Goal: Task Accomplishment & Management: Contribute content

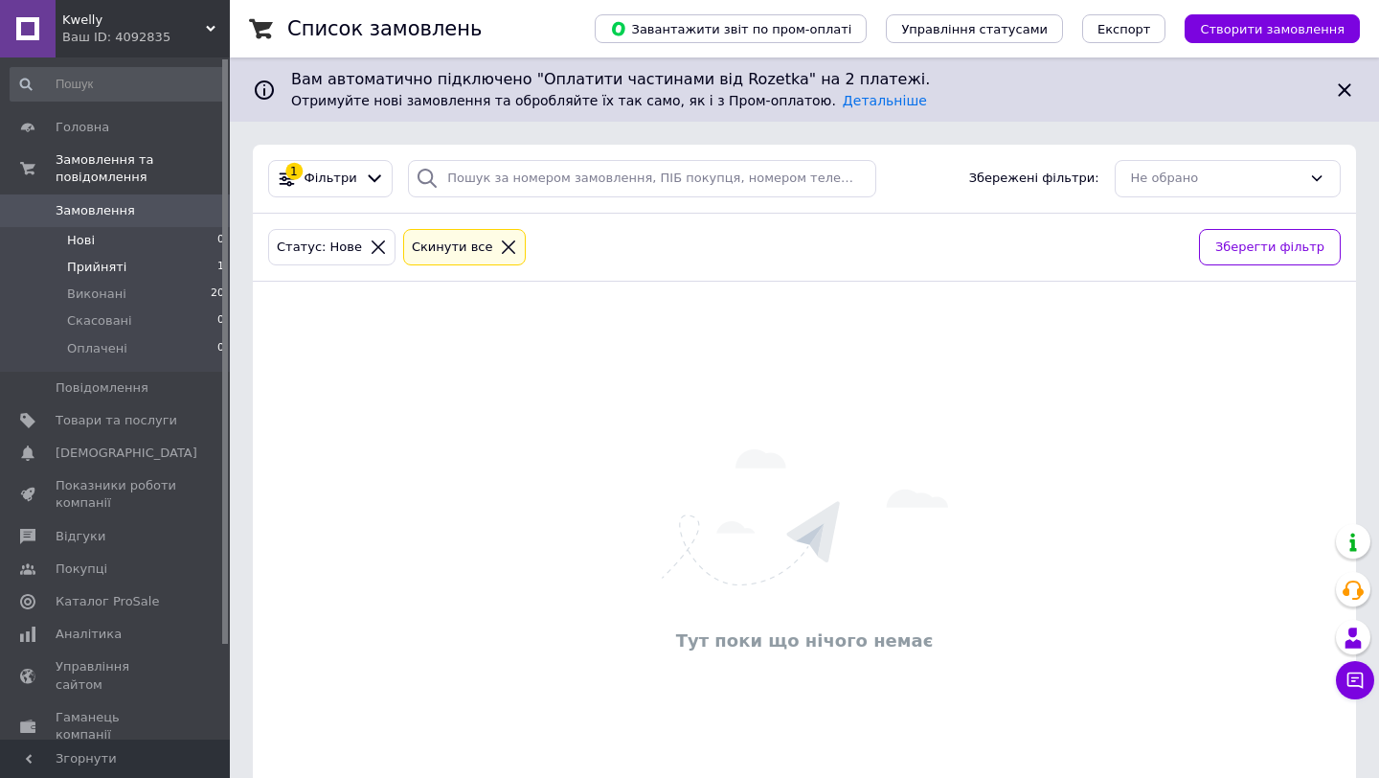
click at [124, 266] on li "Прийняті 1" at bounding box center [118, 267] width 236 height 27
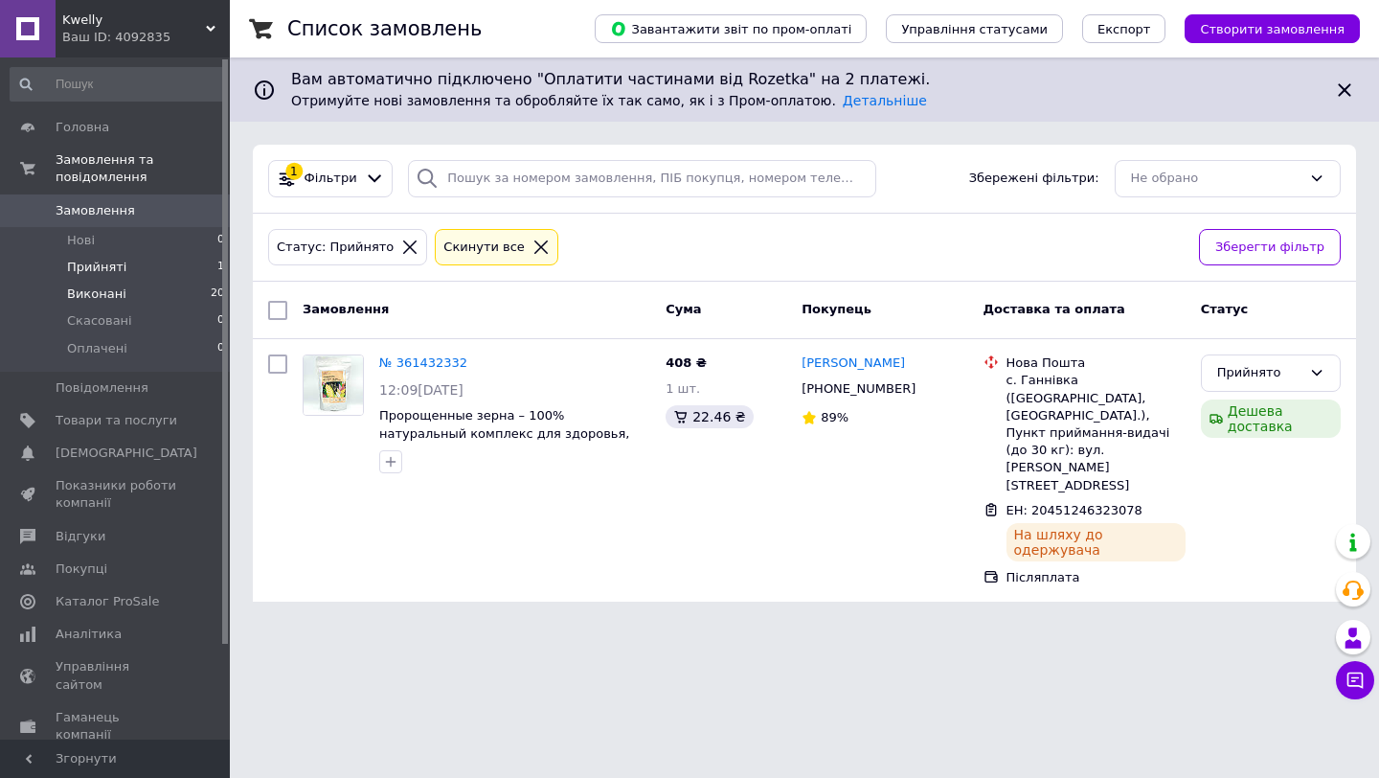
click at [137, 296] on li "Виконані 20" at bounding box center [118, 294] width 236 height 27
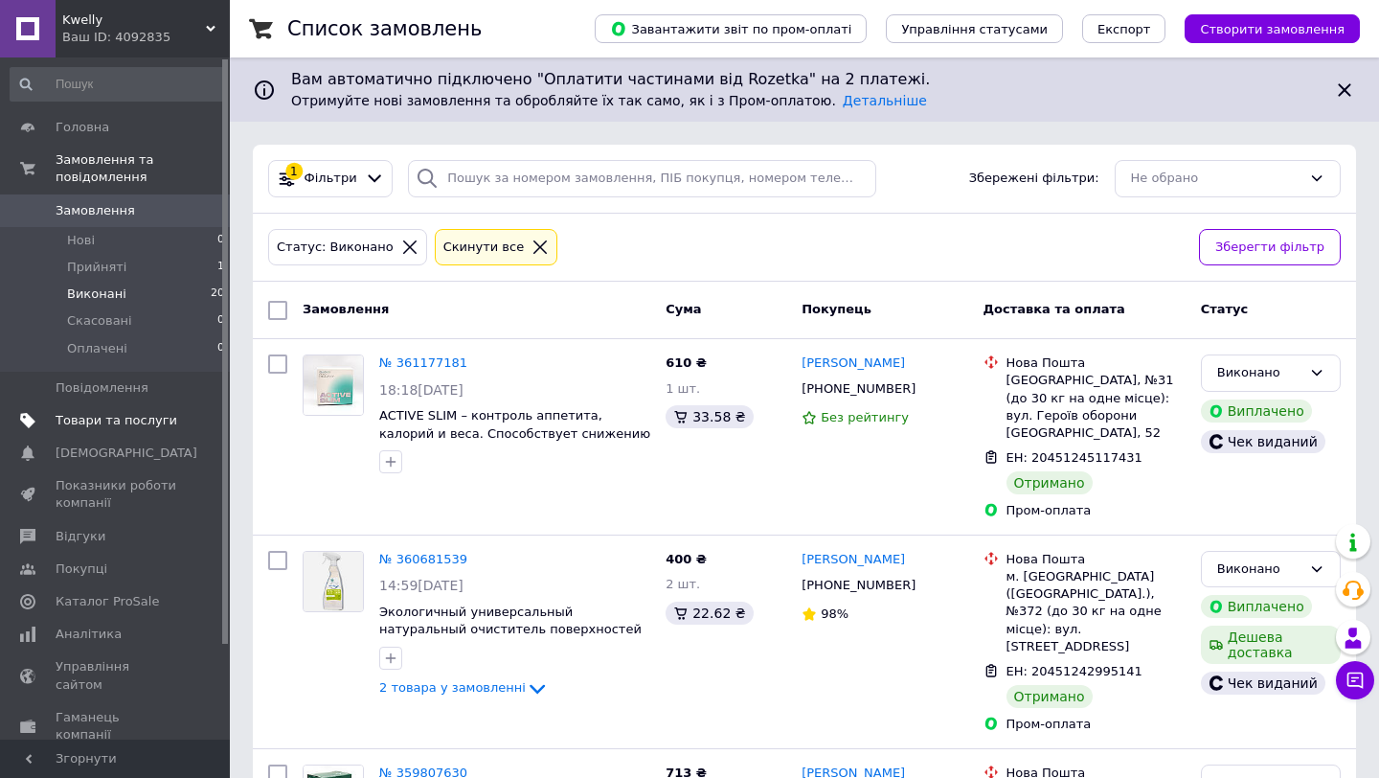
click at [117, 415] on span "Товари та послуги" at bounding box center [117, 420] width 122 height 17
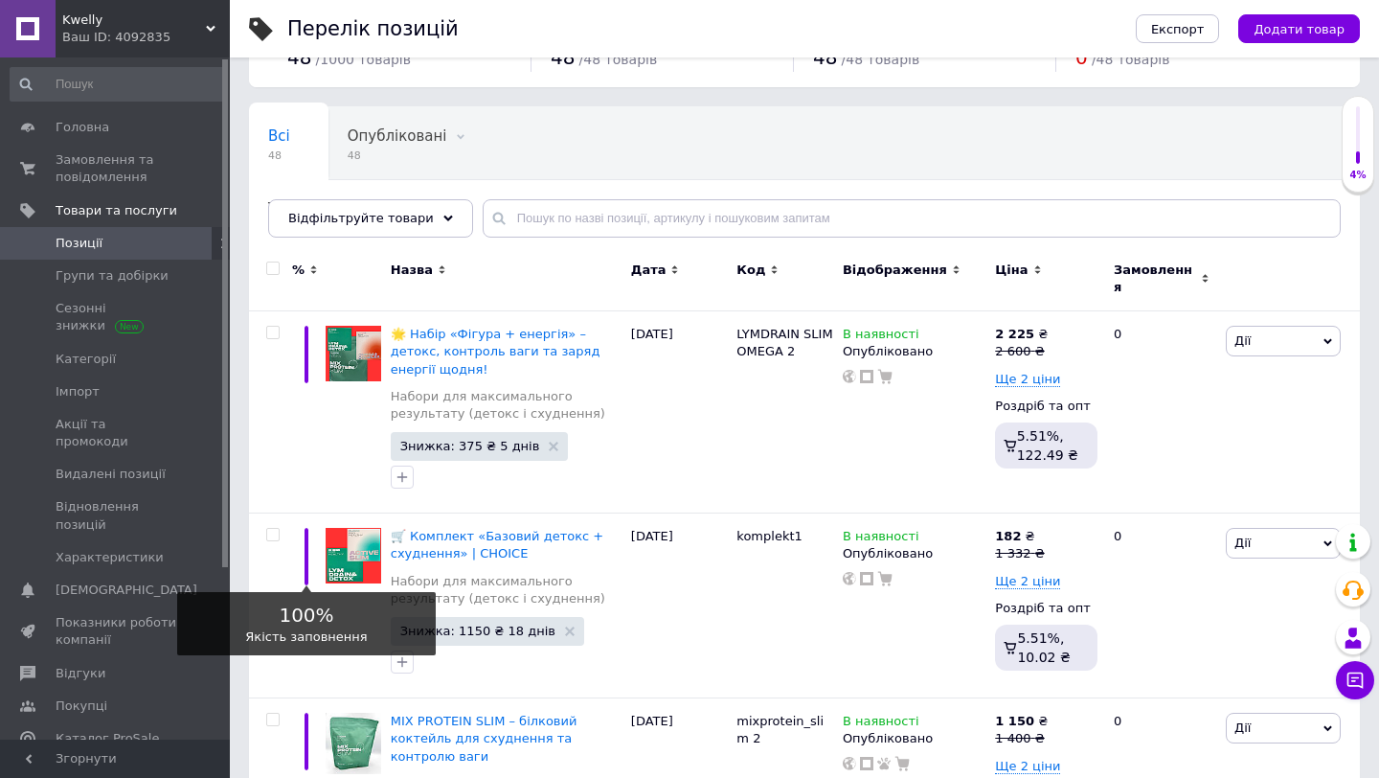
scroll to position [69, 0]
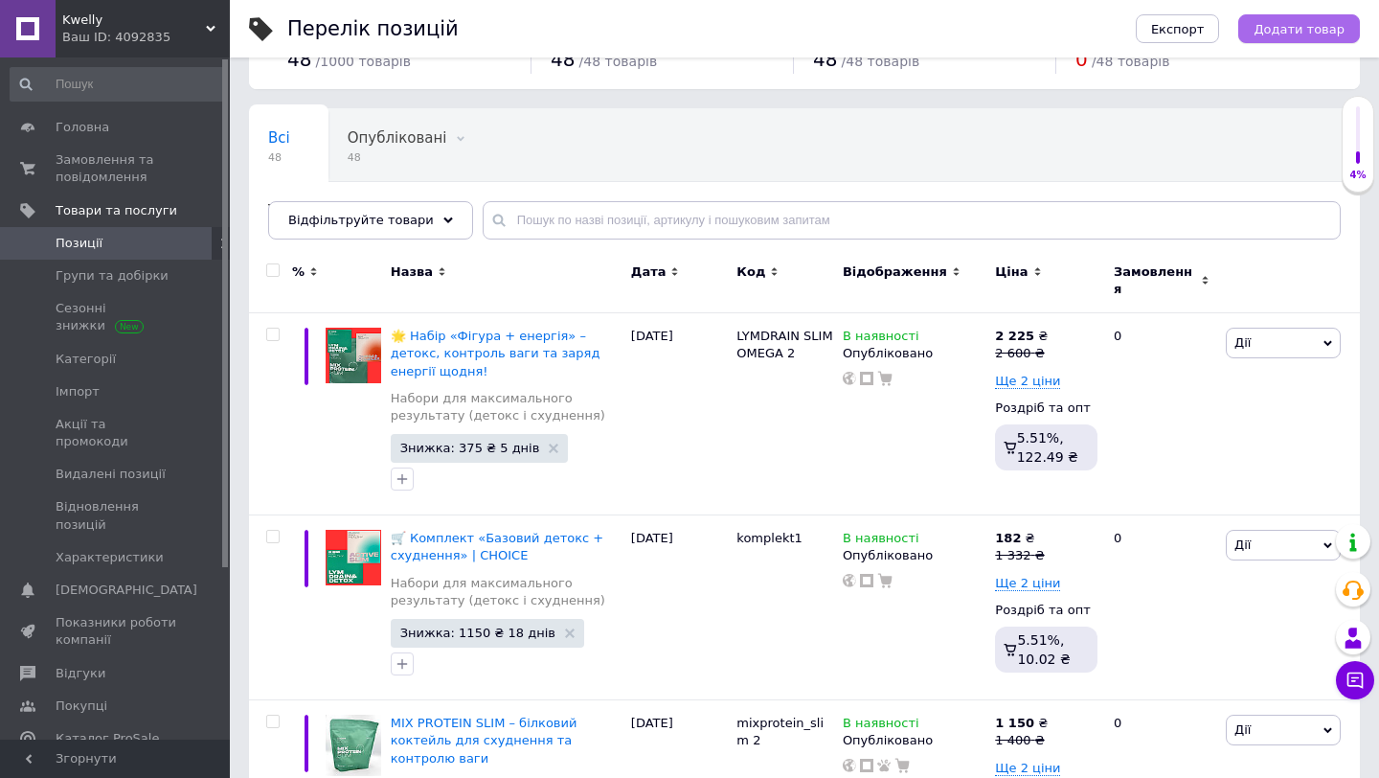
click at [1265, 25] on span "Додати товар" at bounding box center [1299, 29] width 91 height 14
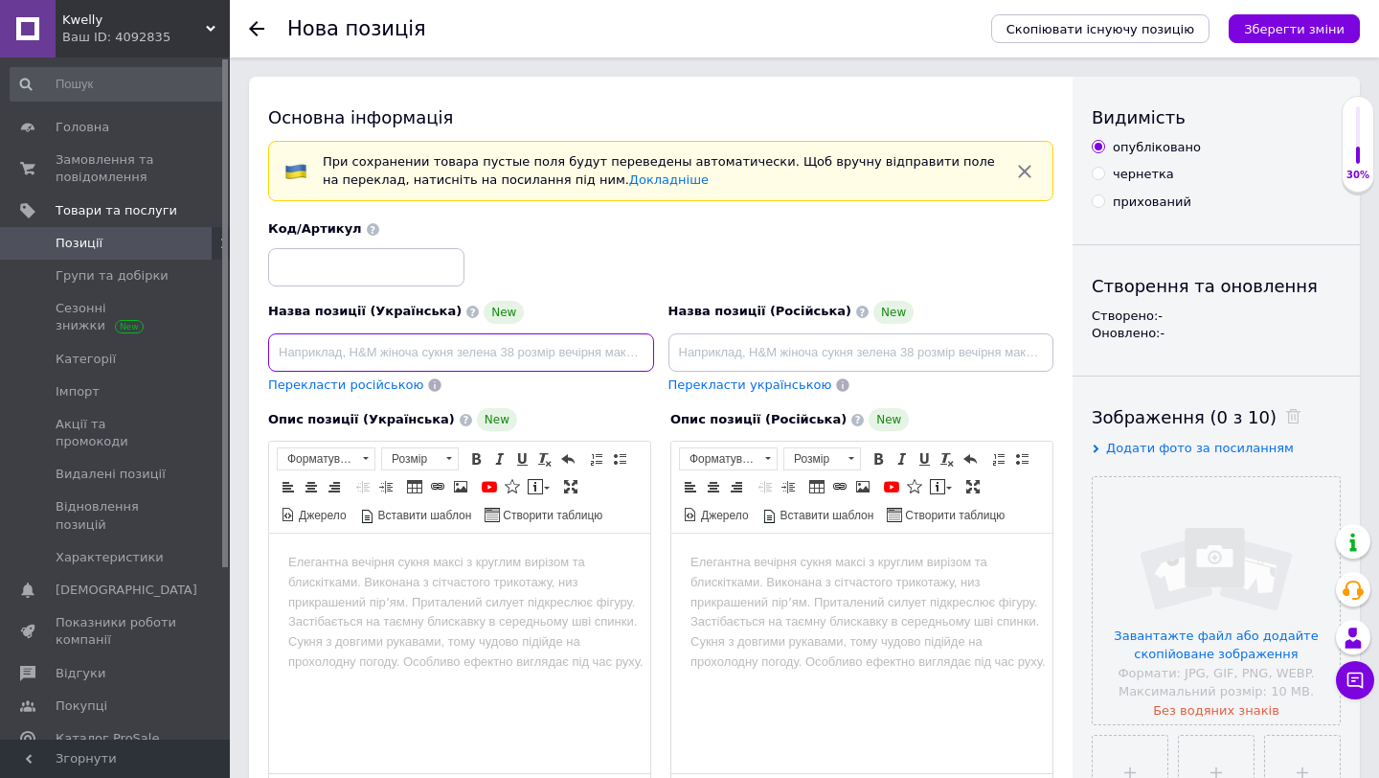
click at [531, 351] on input at bounding box center [461, 352] width 386 height 38
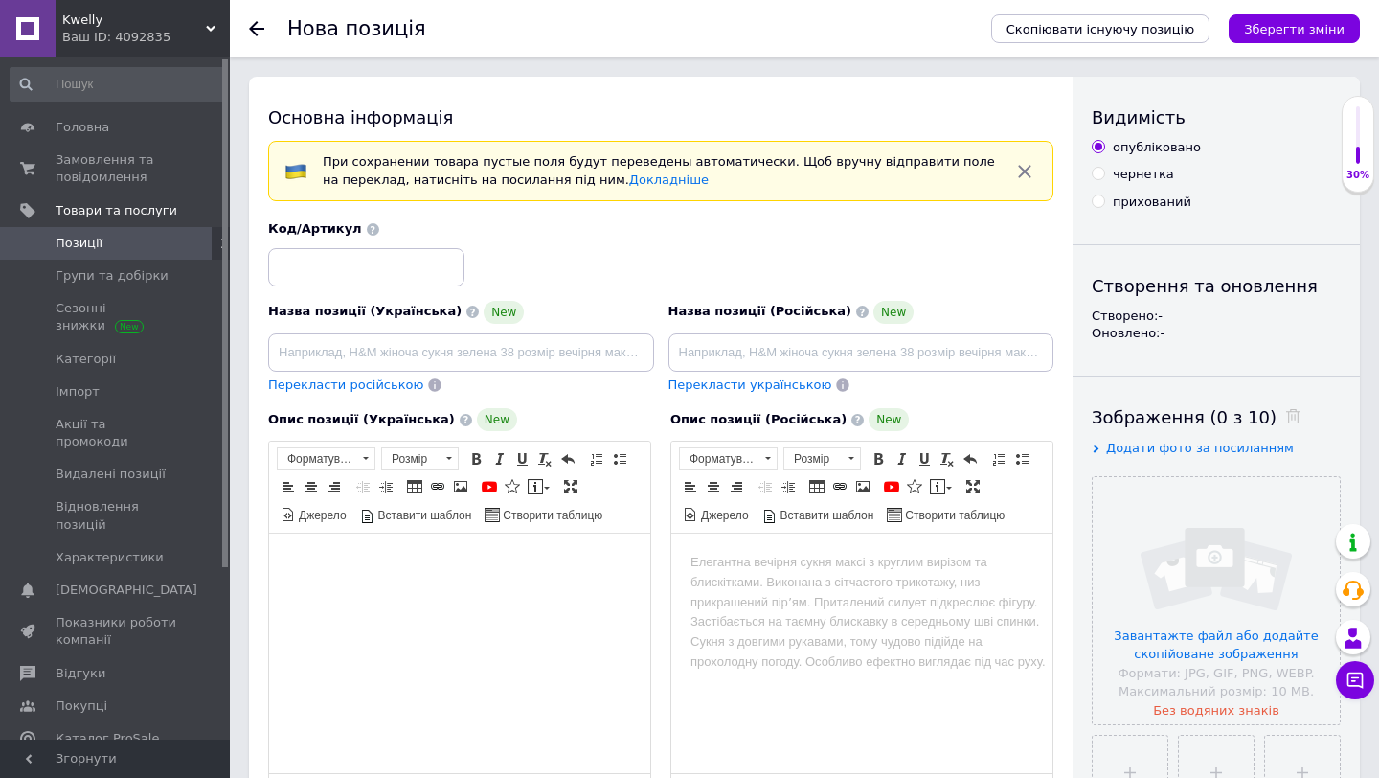
click at [456, 548] on html at bounding box center [459, 563] width 381 height 58
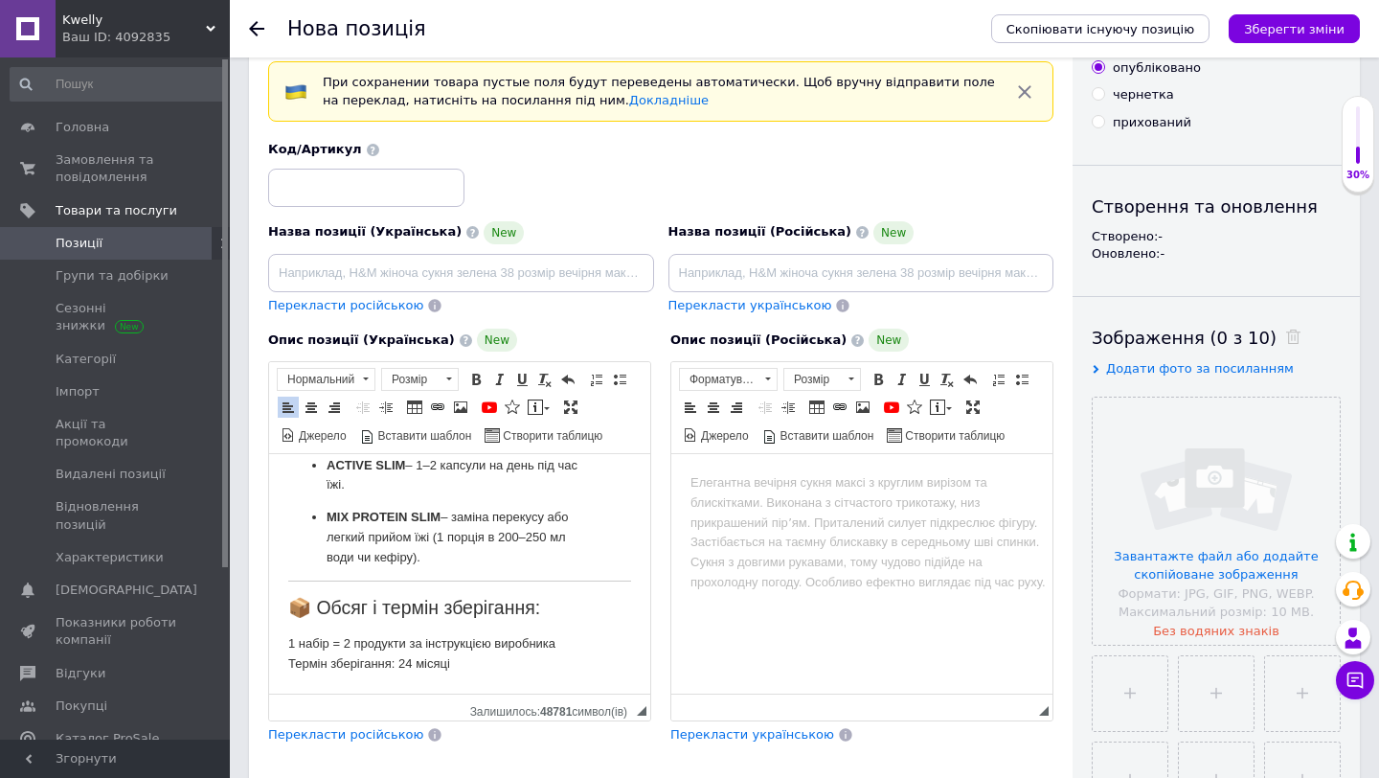
scroll to position [84, 0]
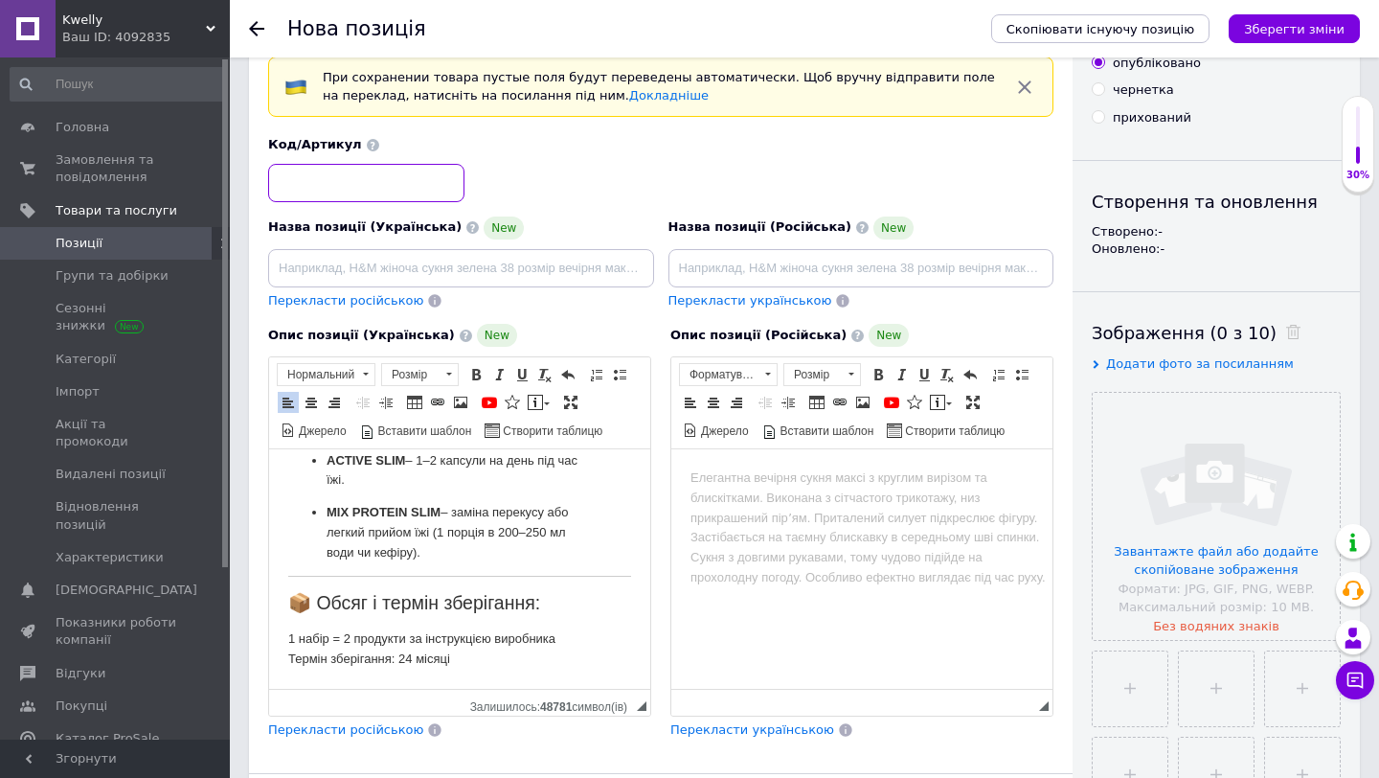
click at [391, 189] on input at bounding box center [366, 183] width 196 height 38
drag, startPoint x: 326, startPoint y: 461, endPoint x: 405, endPoint y: 465, distance: 79.6
click at [405, 465] on p "ACTIVE SLIM – 1–2 капсули на день під час їжі." at bounding box center [460, 471] width 266 height 40
copy strong "ACTIVE SLIM"
click at [308, 190] on input at bounding box center [366, 183] width 196 height 38
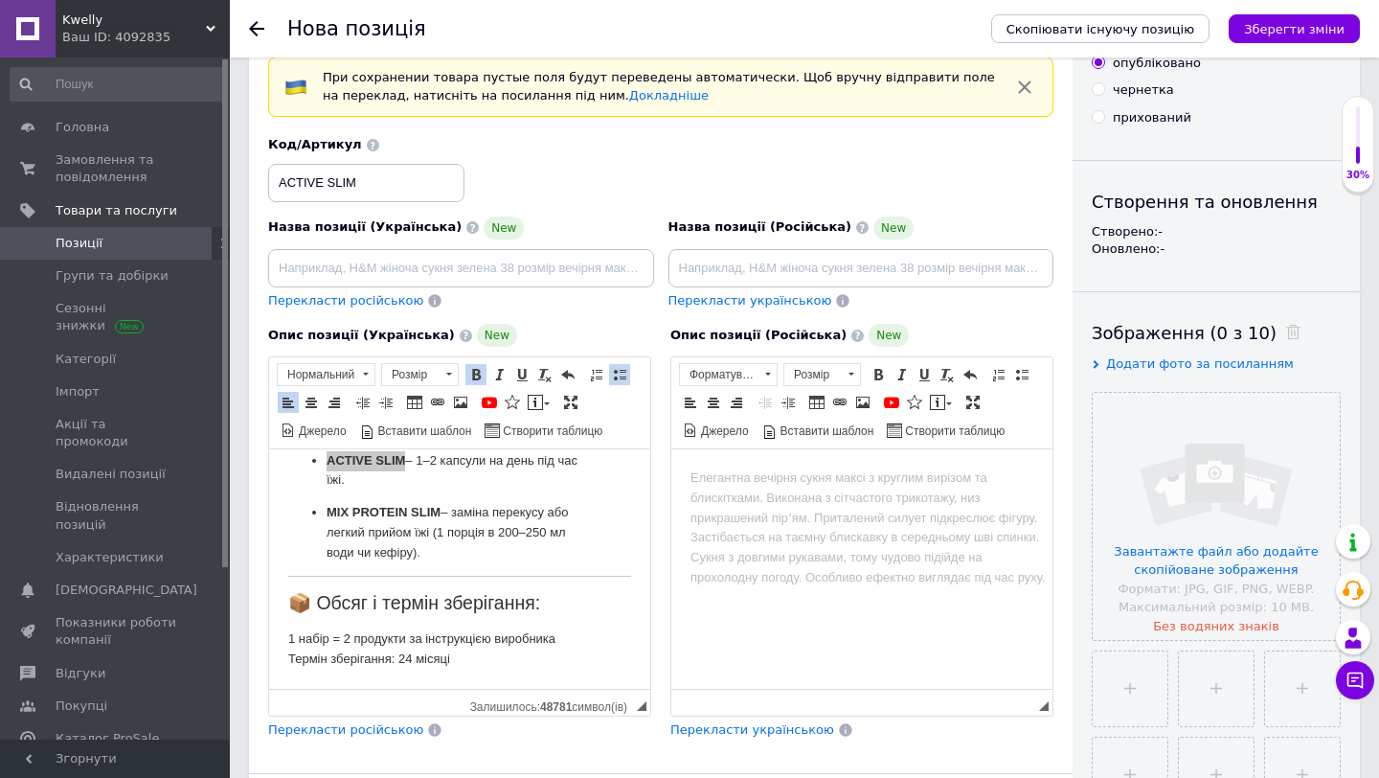
drag, startPoint x: 327, startPoint y: 180, endPoint x: 357, endPoint y: 178, distance: 30.7
click at [357, 178] on input "ACTIVE SLIM" at bounding box center [366, 183] width 196 height 38
click at [369, 184] on input "ACTIVE SLIM" at bounding box center [366, 183] width 196 height 38
click at [417, 183] on input "ACTIVE [PERSON_NAME]" at bounding box center [366, 183] width 196 height 38
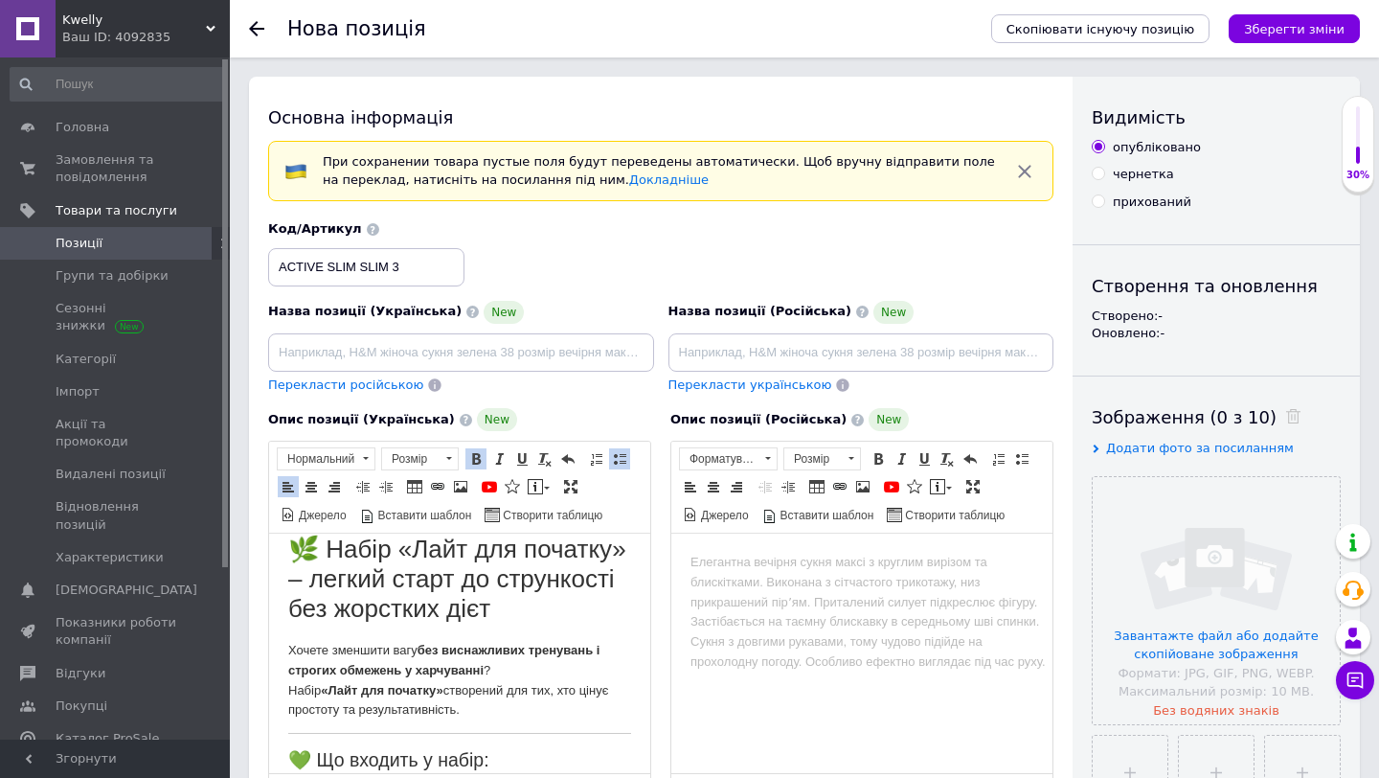
scroll to position [0, 0]
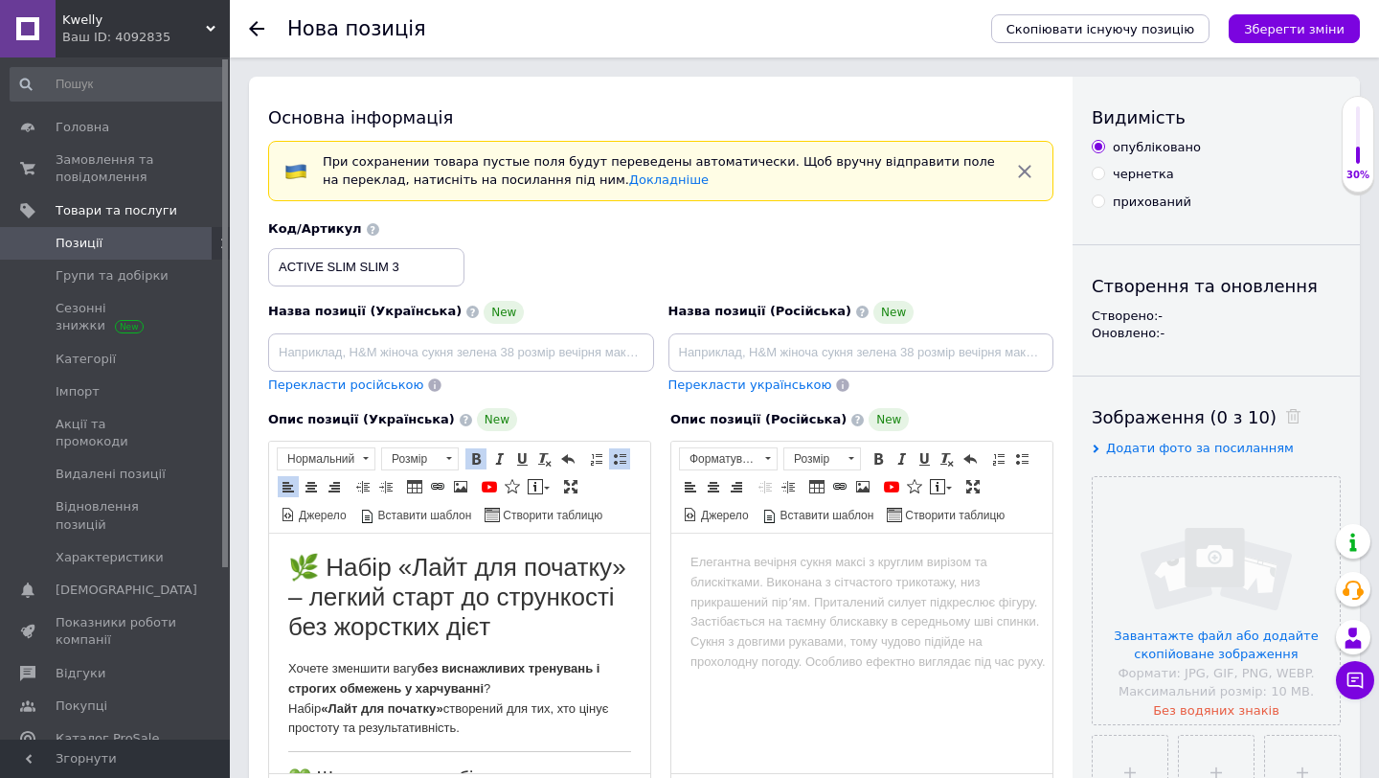
type input "ACTIVE SLIM SLIM 3"
drag, startPoint x: 316, startPoint y: 571, endPoint x: 383, endPoint y: 558, distance: 68.2
click at [383, 558] on h1 "🌿 Набір «Лайт для початку» – легкий старт до стрункості без жорстких дієт" at bounding box center [459, 598] width 343 height 90
drag, startPoint x: 315, startPoint y: 563, endPoint x: 595, endPoint y: 570, distance: 279.8
click at [595, 570] on h1 "🌿 Набір «Лайт для початку» – легкий старт до стрункості без жорстких дієт" at bounding box center [459, 598] width 343 height 90
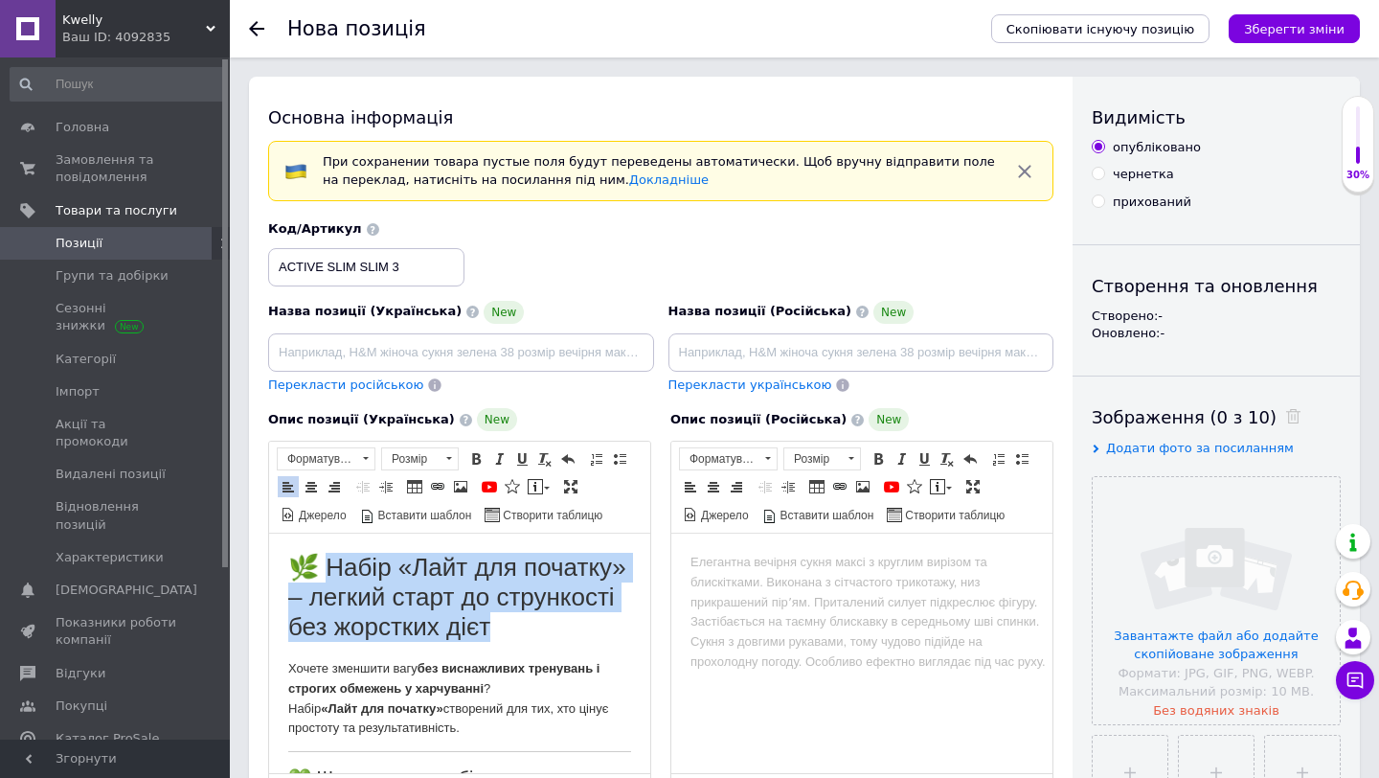
drag, startPoint x: 318, startPoint y: 565, endPoint x: 511, endPoint y: 641, distance: 206.9
click at [511, 641] on h1 "🌿 Набір «Лайт для початку» – легкий старт до стрункості без жорстких дієт" at bounding box center [459, 598] width 343 height 90
copy h1 "абір «Лайт для початку» – легкий старт до стрункості без жорстких дієт"
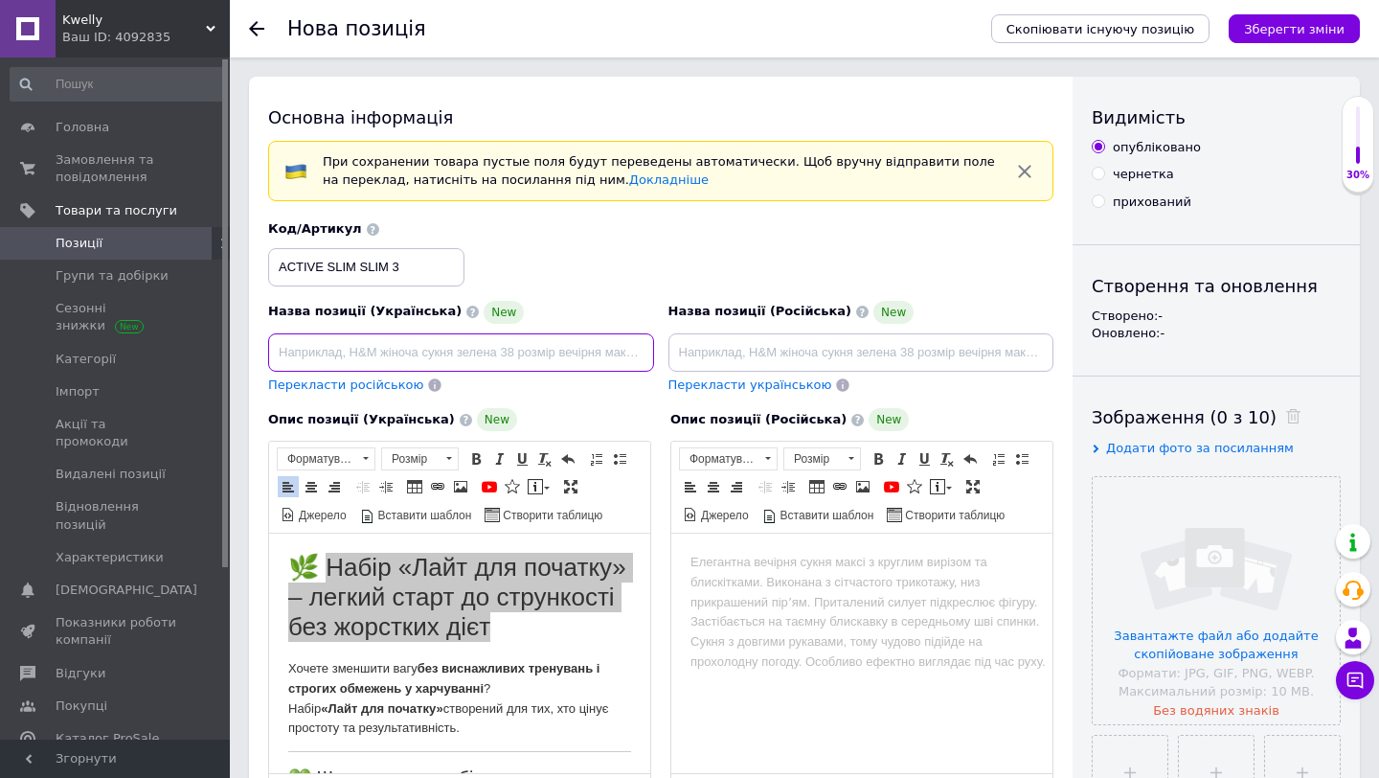
click at [384, 359] on input at bounding box center [461, 352] width 386 height 38
type input "Набір «Лайт для початку» – легкий старт до стрункості без жорстких дієт"
click at [339, 384] on span "Перекласти російською" at bounding box center [345, 384] width 155 height 14
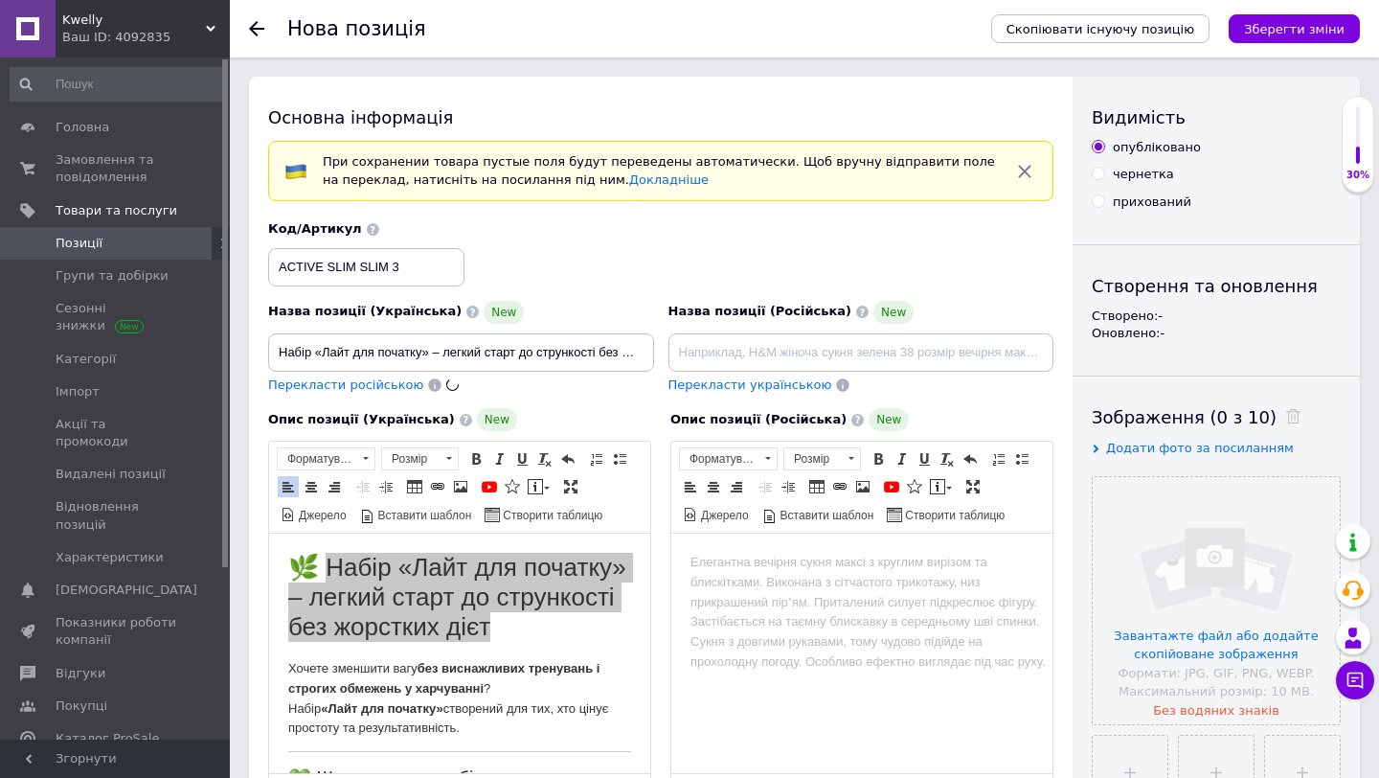
type input "Набор «Лайт для начала» – легкий старт к стройности без жестких диет"
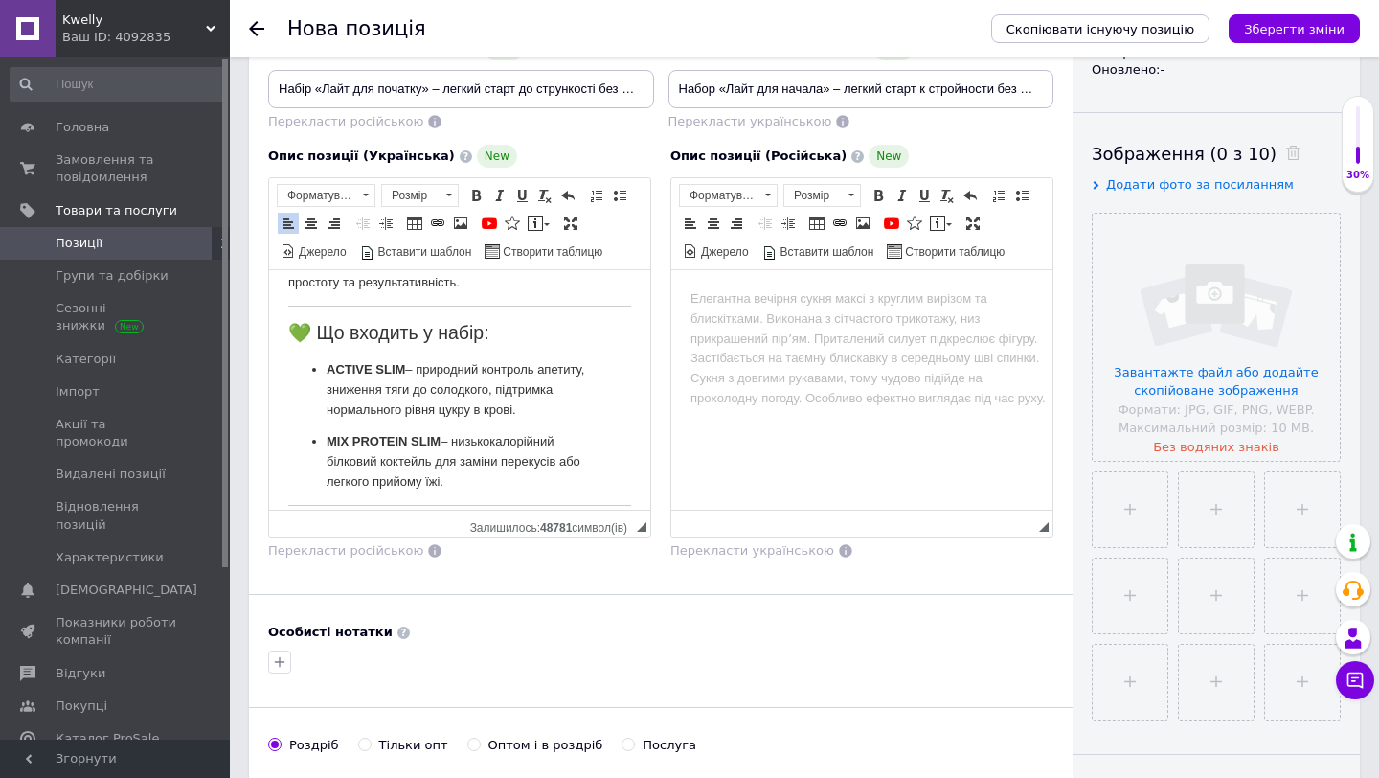
scroll to position [194, 0]
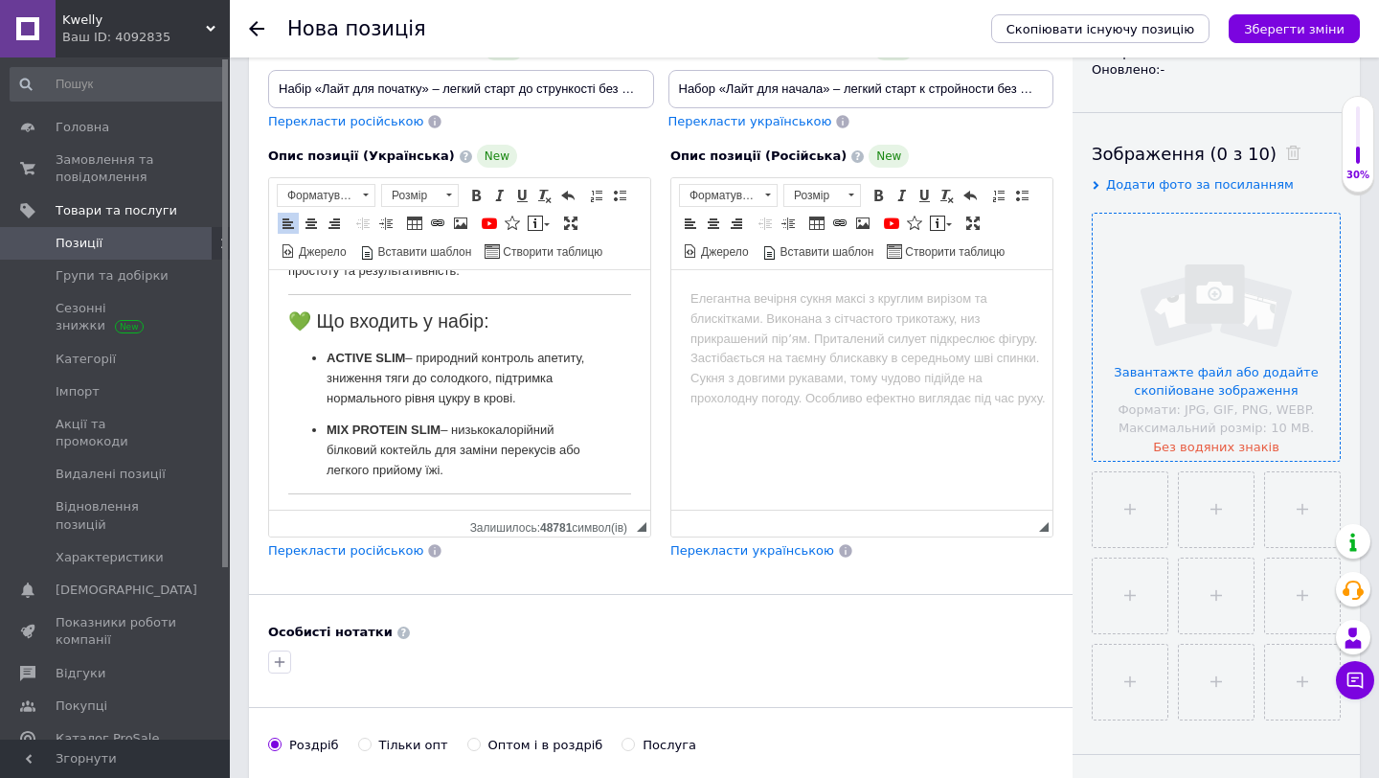
click at [1190, 284] on input "file" at bounding box center [1216, 337] width 247 height 247
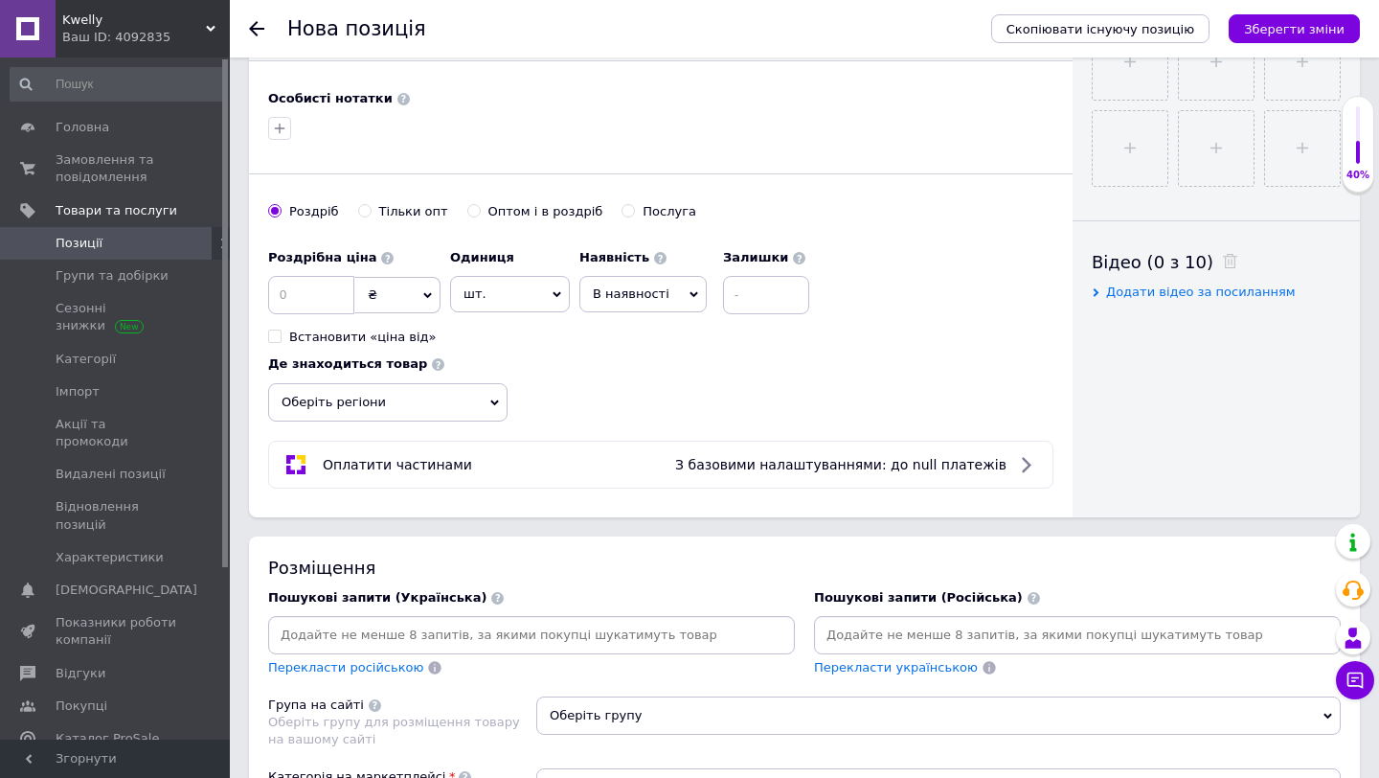
scroll to position [792, 0]
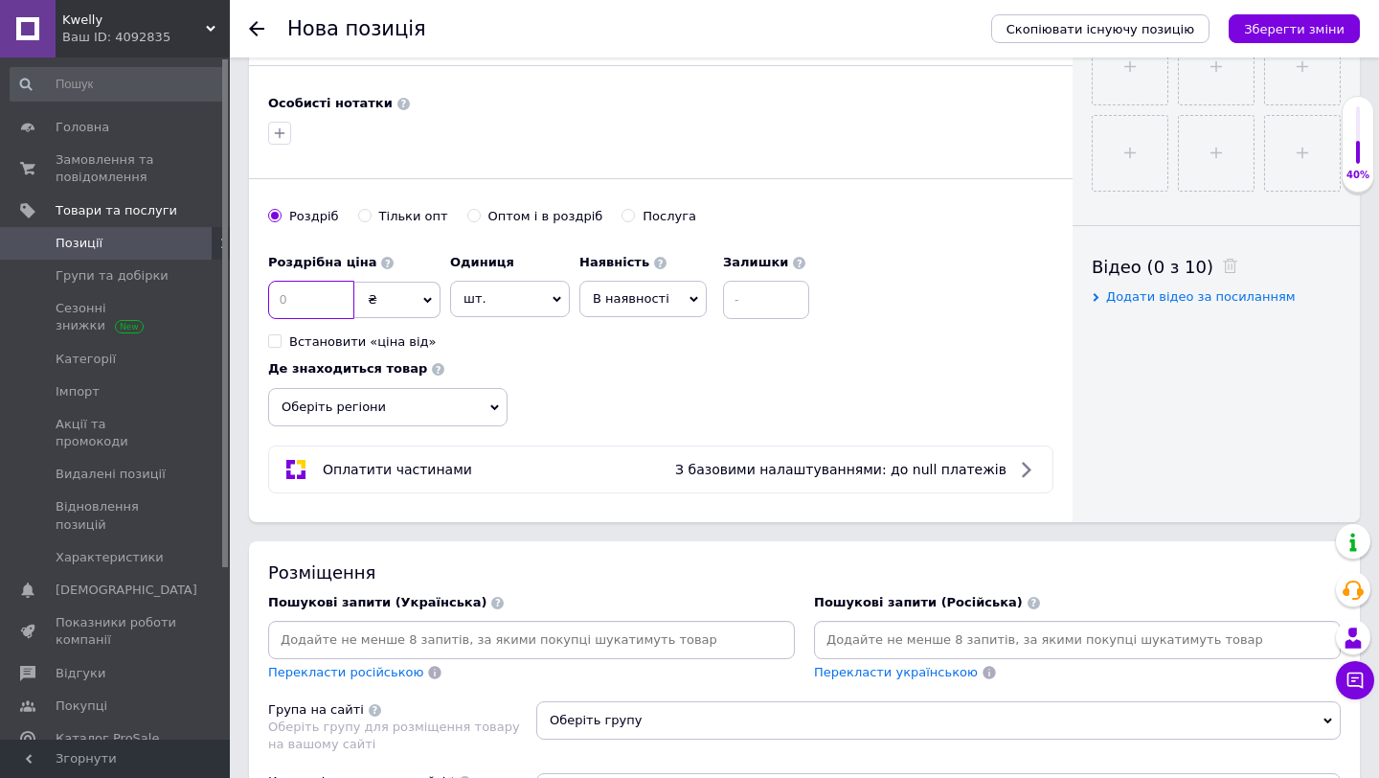
click at [302, 299] on input at bounding box center [311, 300] width 86 height 38
type input "2165"
click at [493, 307] on span "шт." at bounding box center [510, 299] width 120 height 36
click at [471, 212] on label "Оптом і в роздріб" at bounding box center [535, 216] width 136 height 17
click at [471, 212] on input "Оптом і в роздріб" at bounding box center [473, 215] width 12 height 12
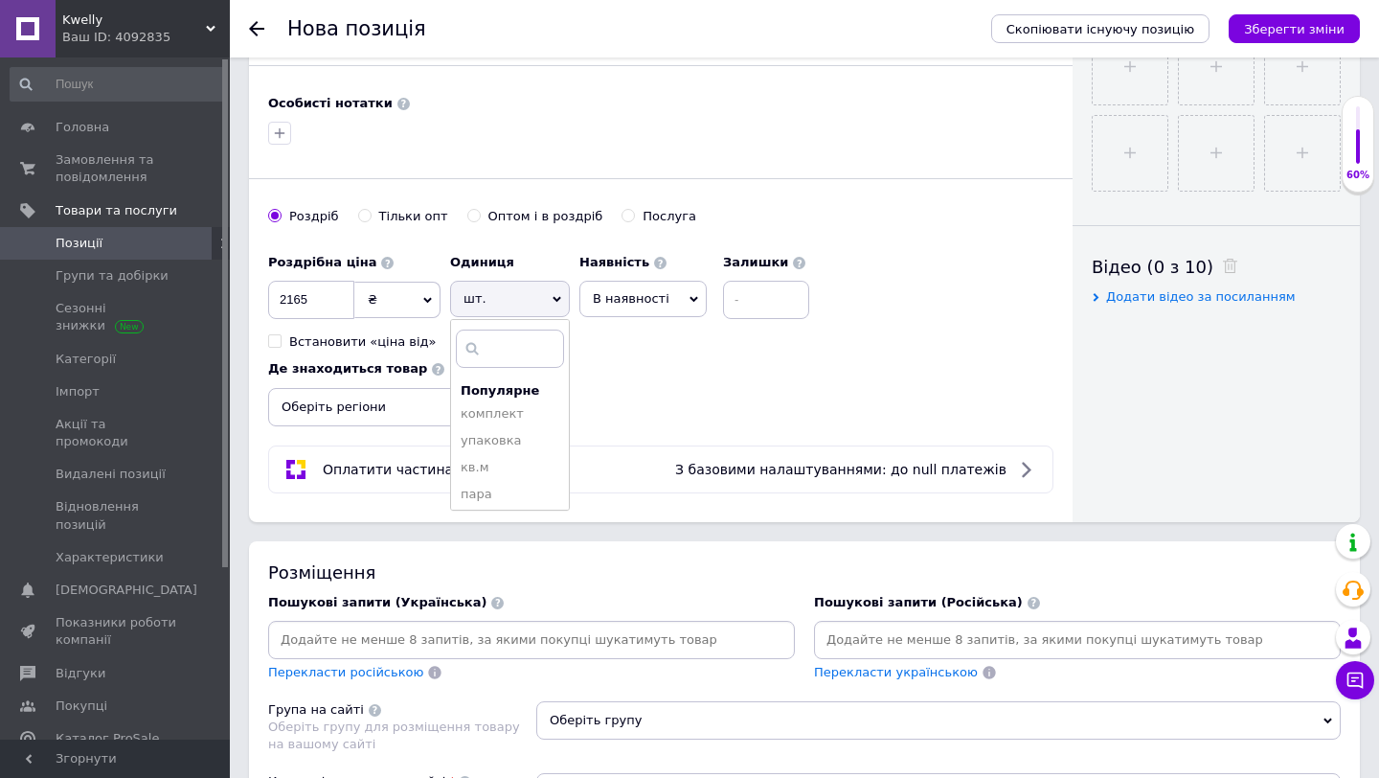
radio input "true"
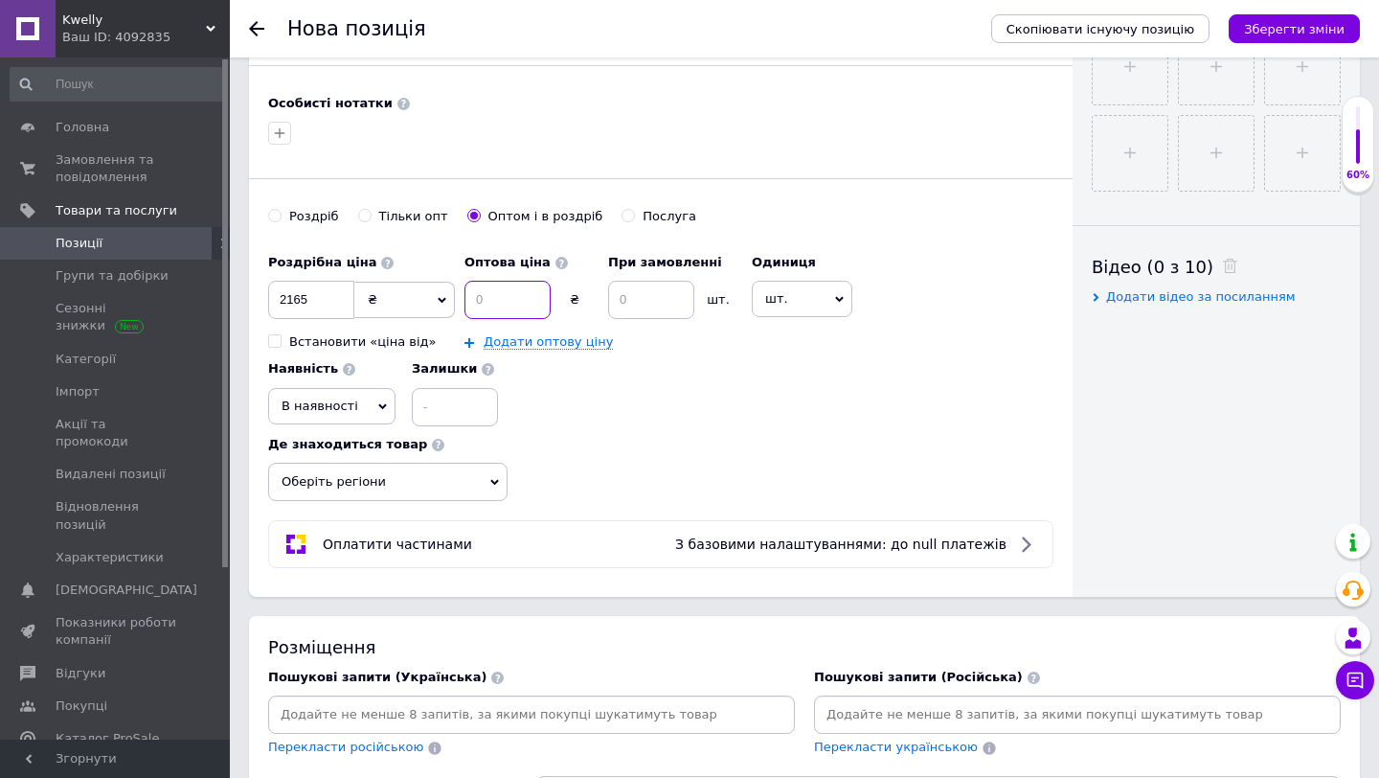
click at [493, 309] on input at bounding box center [508, 300] width 86 height 38
click at [507, 303] on input at bounding box center [508, 300] width 86 height 38
type input "2000"
click at [514, 337] on link "Додати оптову ціну" at bounding box center [548, 341] width 129 height 15
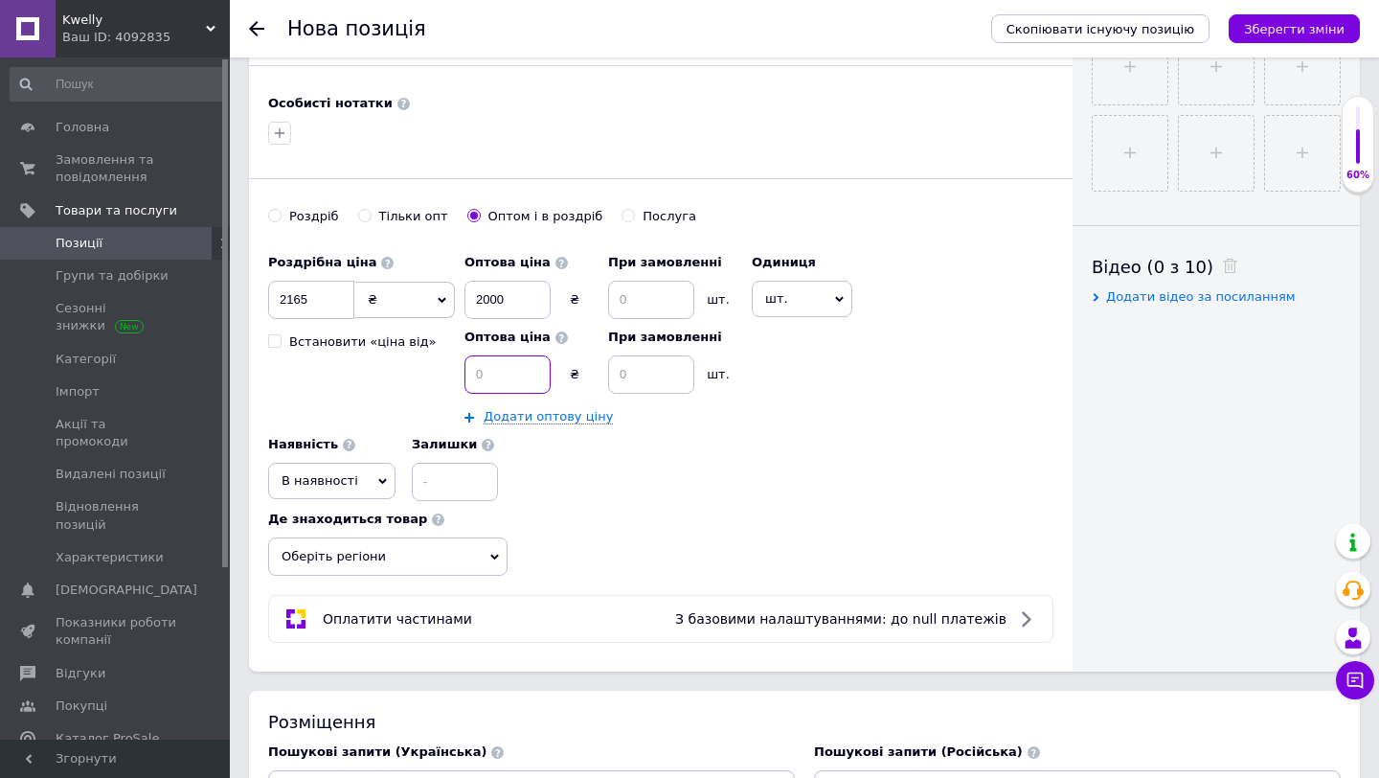
click at [507, 372] on input at bounding box center [508, 374] width 86 height 38
type input "1900"
click at [644, 380] on input at bounding box center [651, 374] width 86 height 38
type input "3"
click at [656, 289] on input at bounding box center [651, 300] width 86 height 38
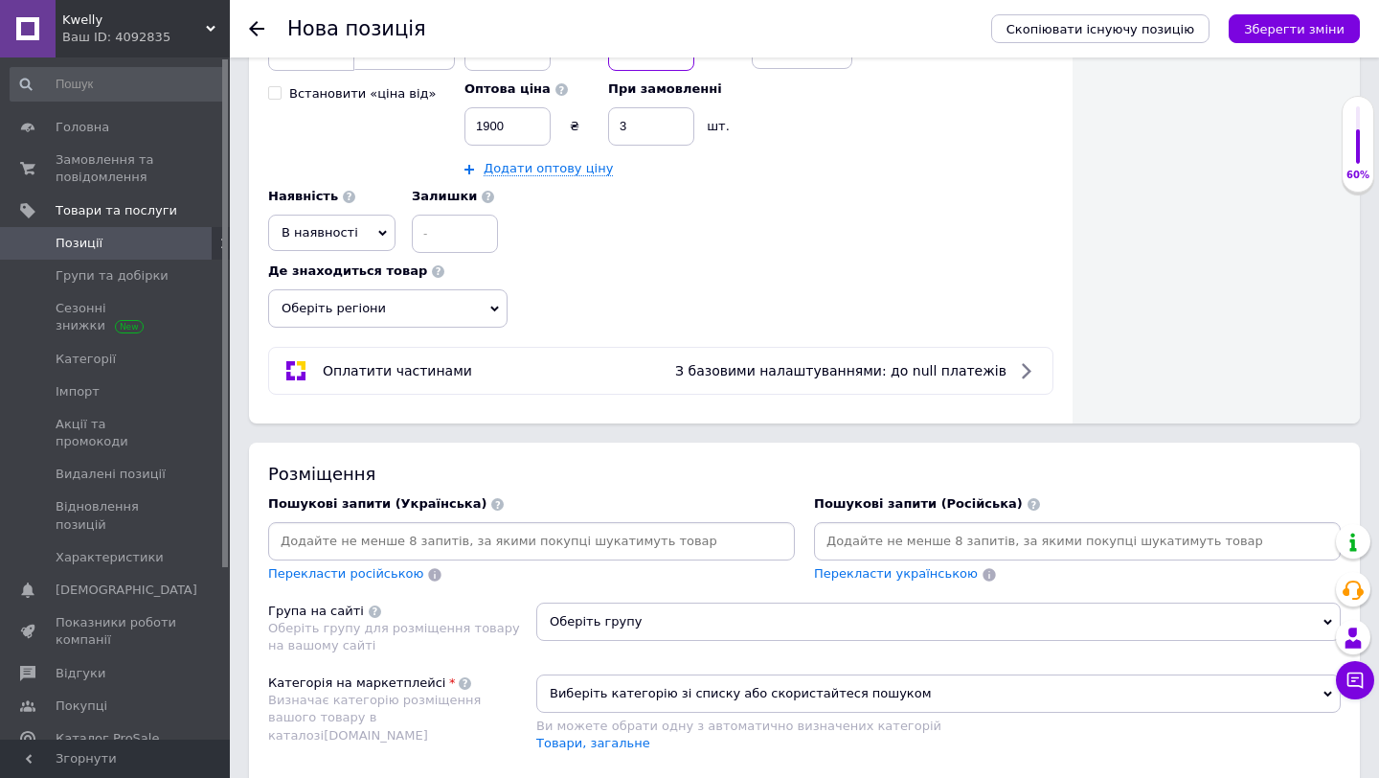
scroll to position [1047, 0]
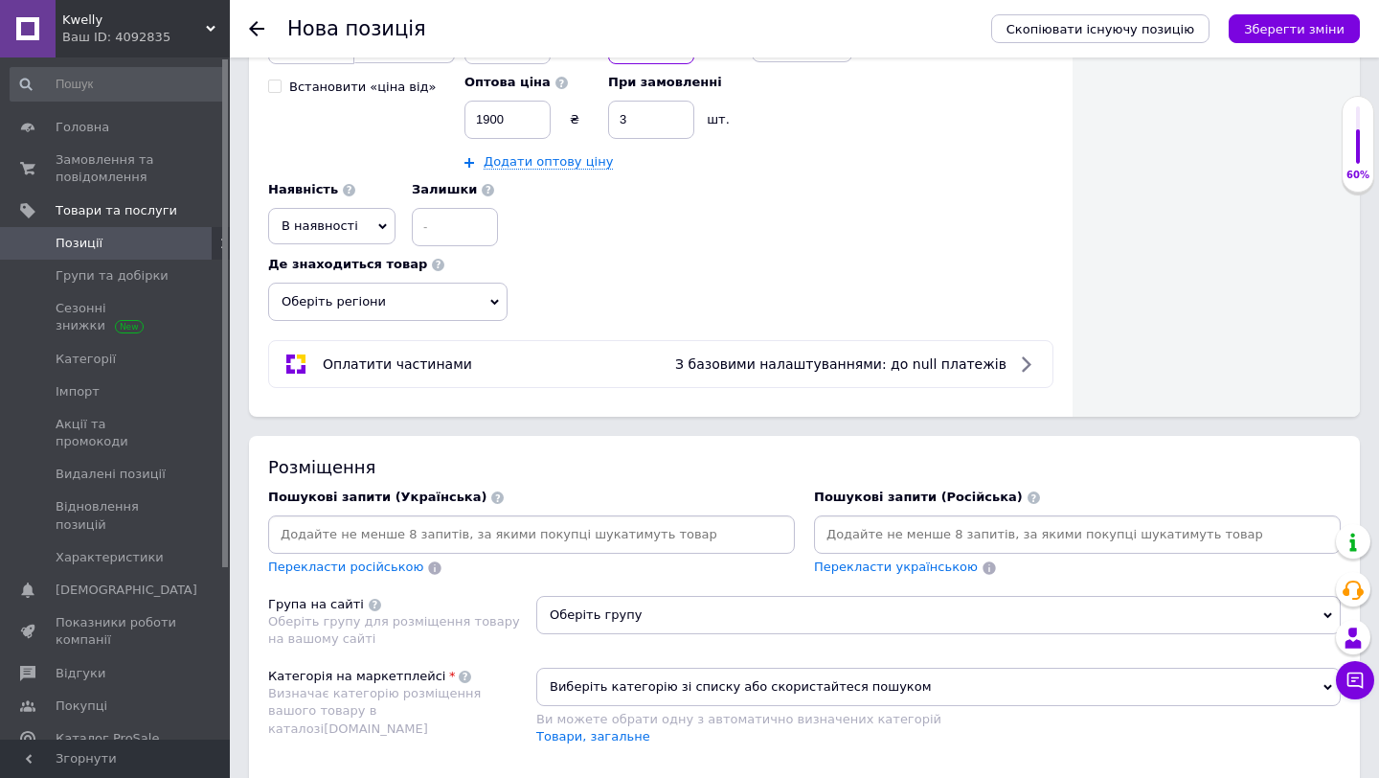
type input "2"
click at [440, 299] on span "Оберіть регіони" at bounding box center [387, 302] width 239 height 38
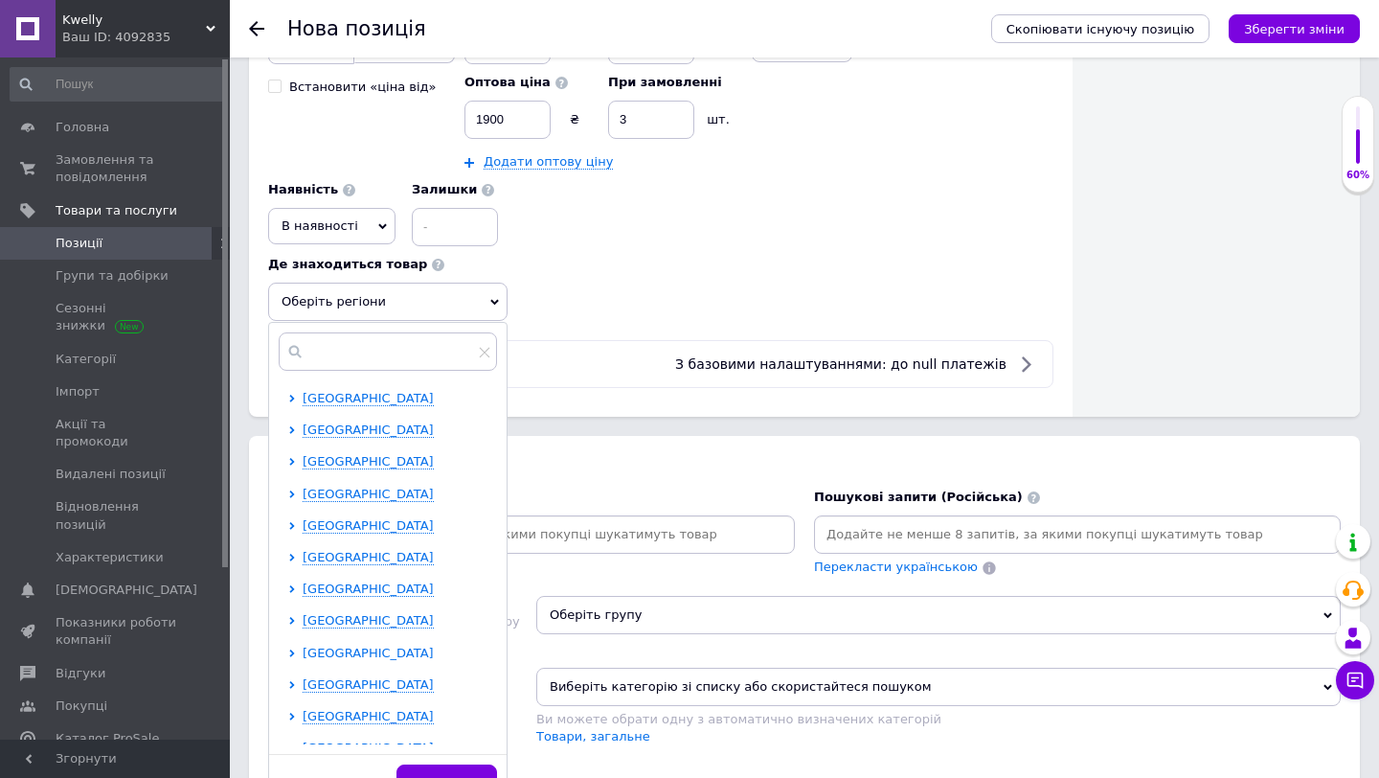
click at [353, 651] on span "[GEOGRAPHIC_DATA]" at bounding box center [368, 653] width 131 height 14
click at [309, 683] on input "checkbox" at bounding box center [309, 683] width 12 height 12
checkbox input "true"
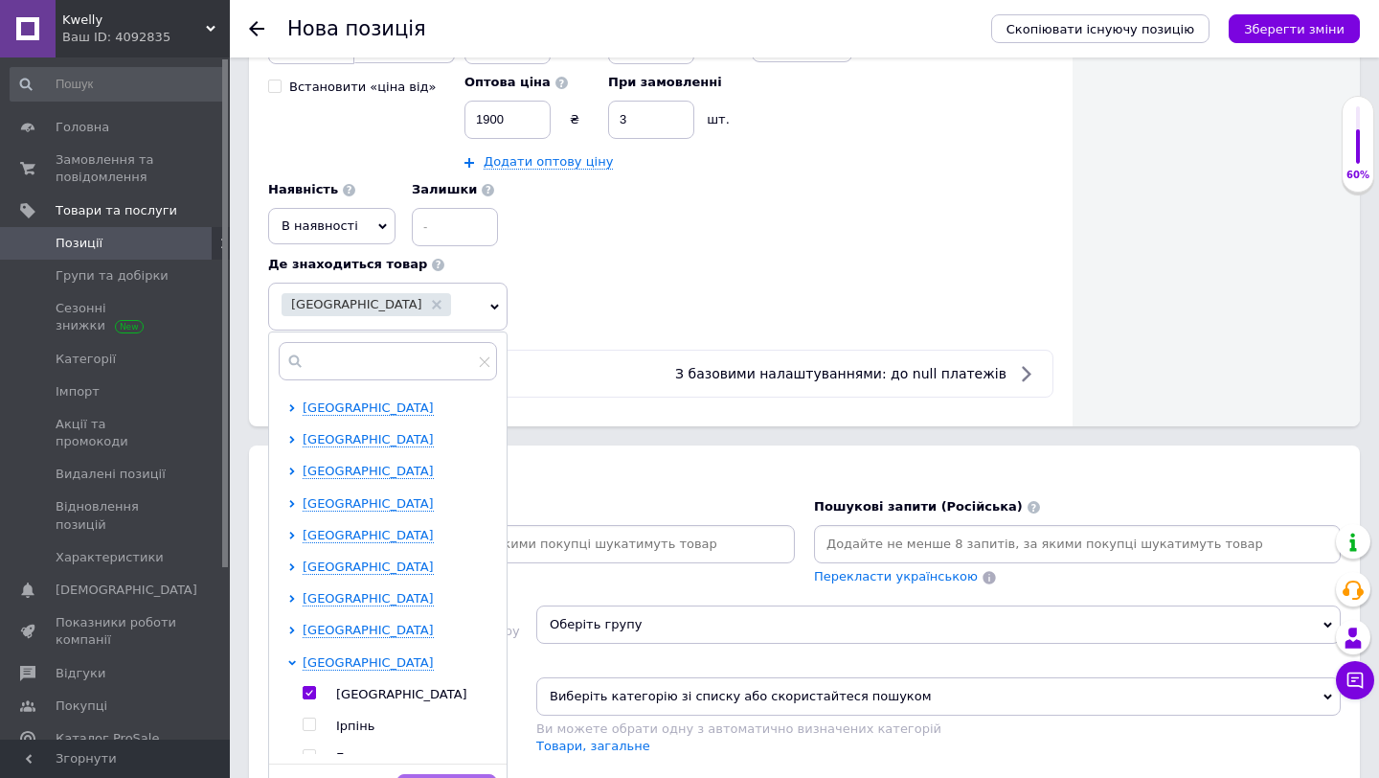
click at [462, 777] on button "Зберегти" at bounding box center [447, 793] width 101 height 38
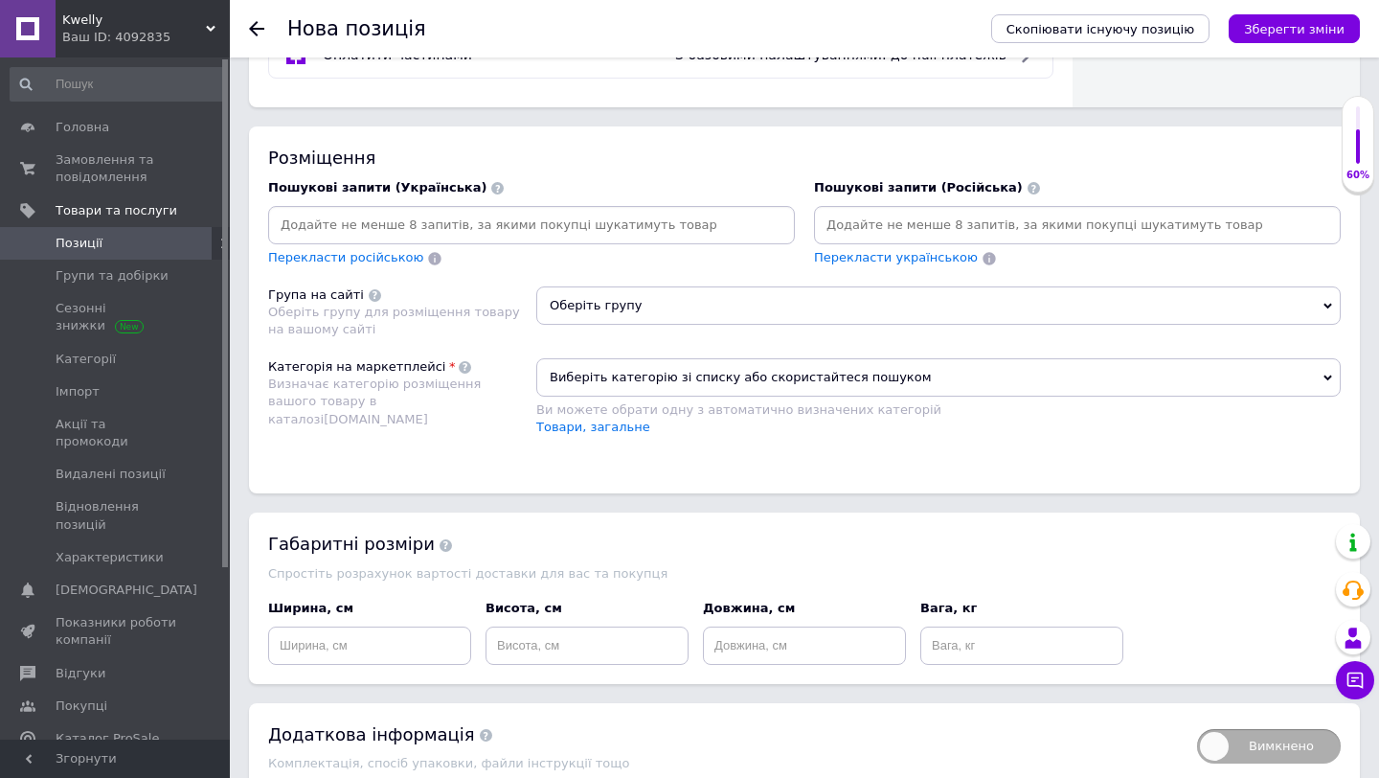
scroll to position [1375, 0]
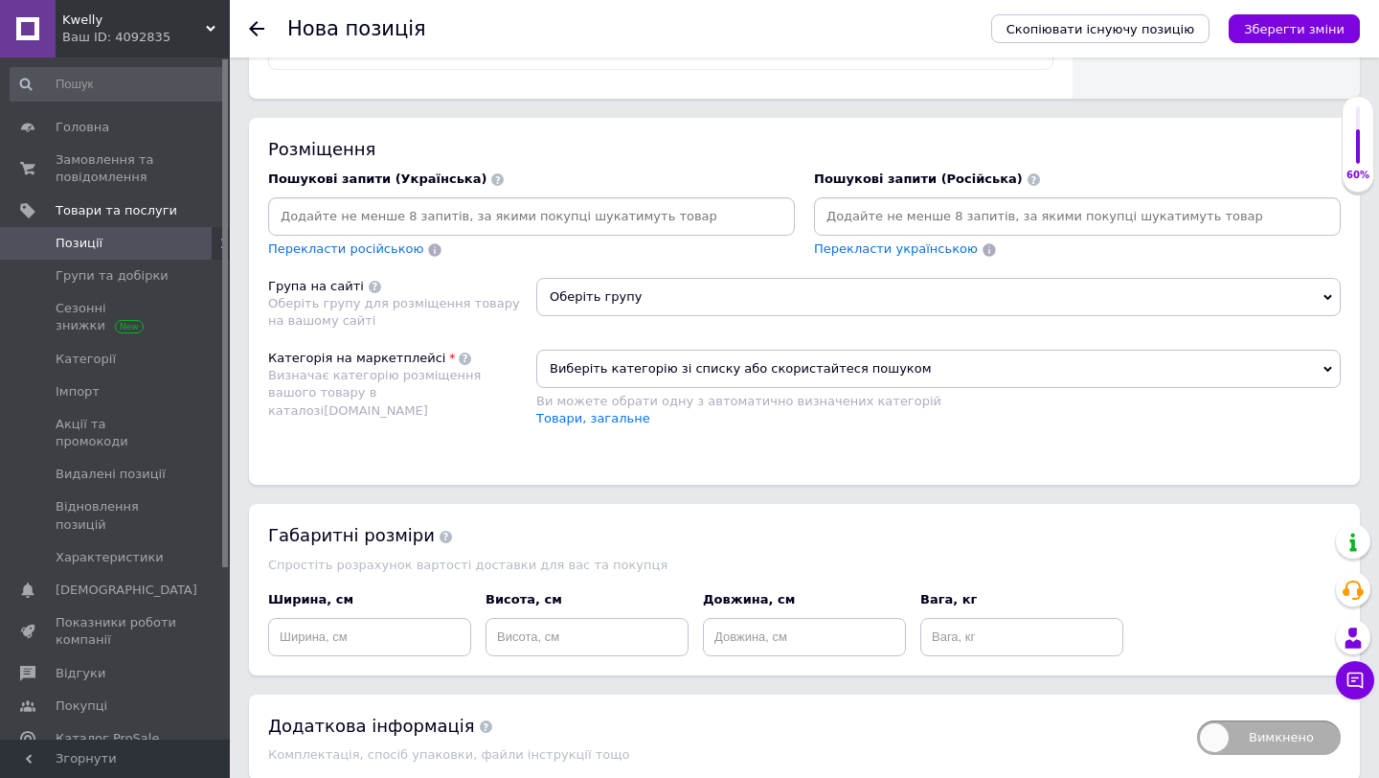
click at [632, 213] on input at bounding box center [531, 216] width 519 height 29
click at [455, 226] on input at bounding box center [531, 216] width 519 height 29
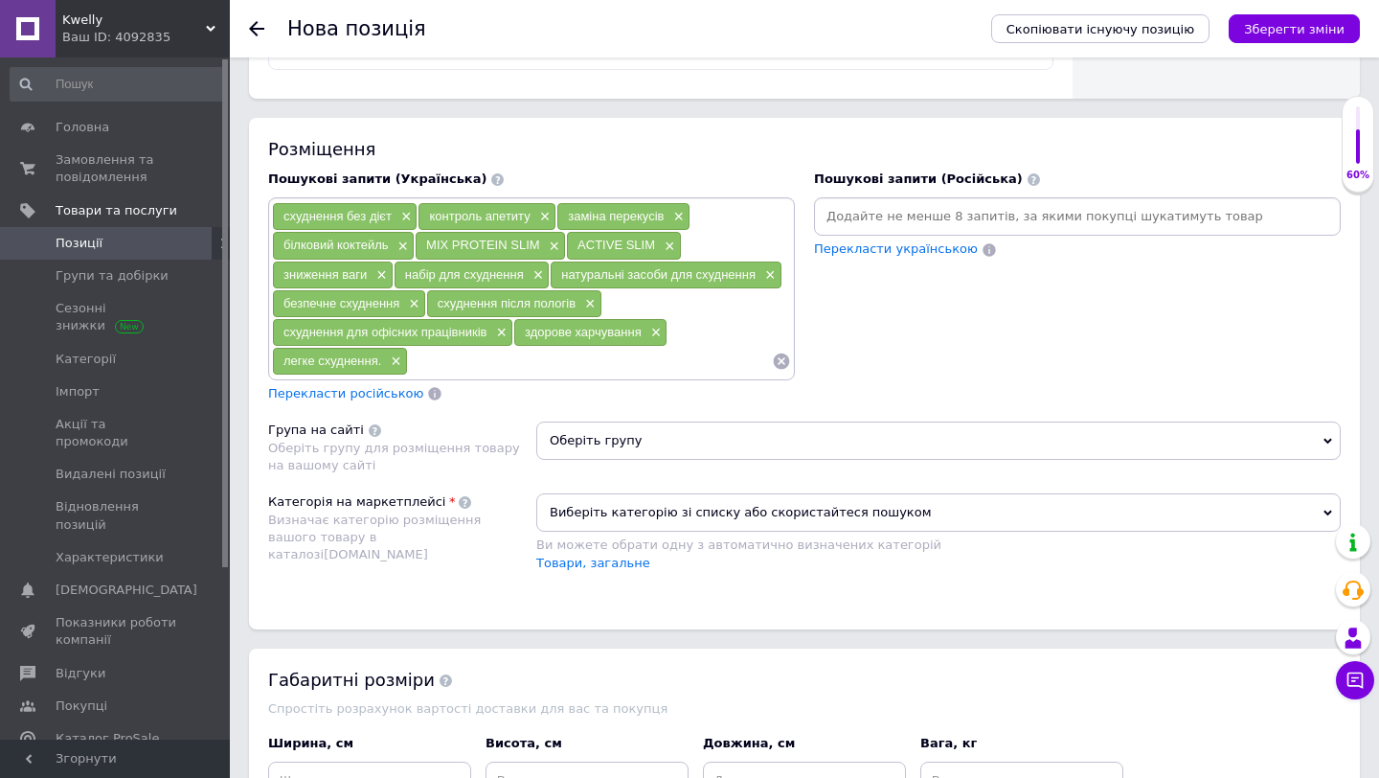
click at [438, 364] on input at bounding box center [590, 361] width 364 height 29
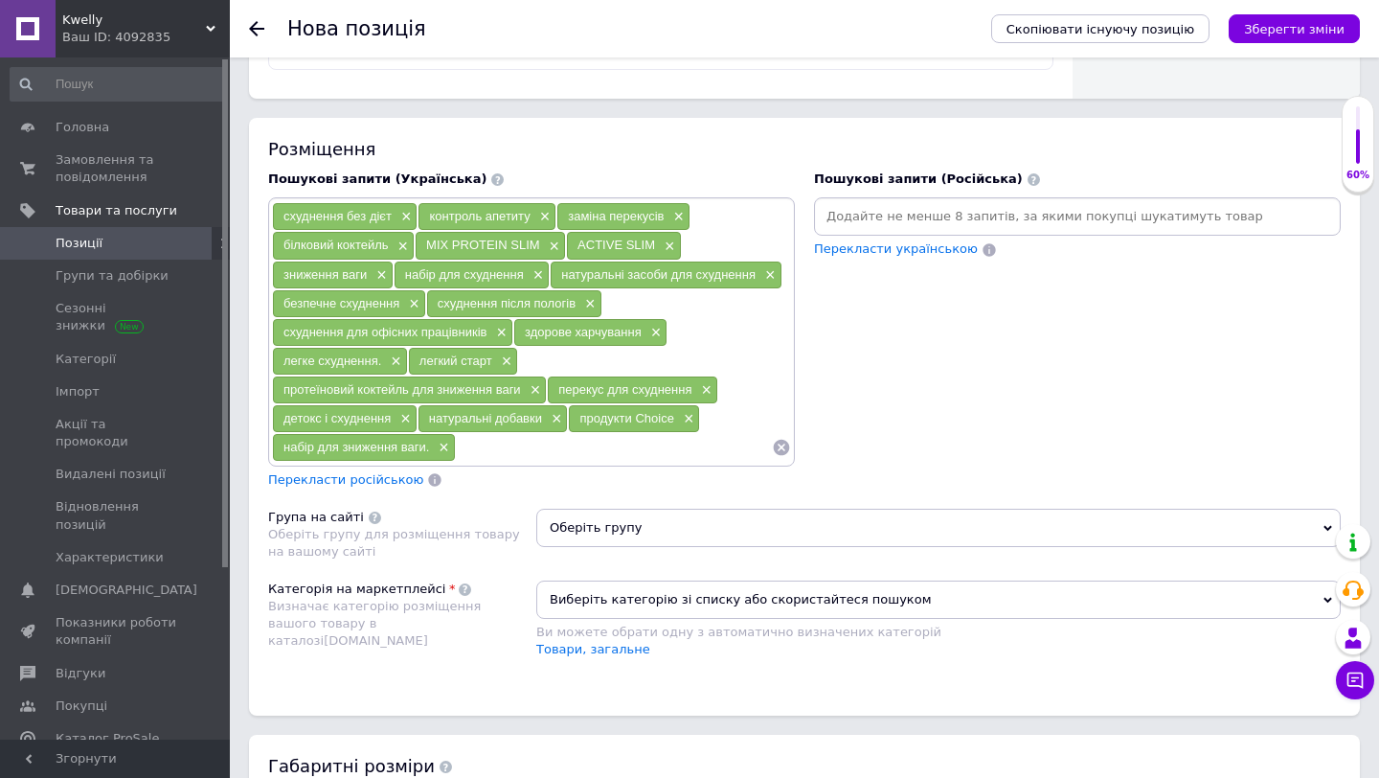
click at [355, 476] on span "Перекласти російською" at bounding box center [345, 479] width 155 height 14
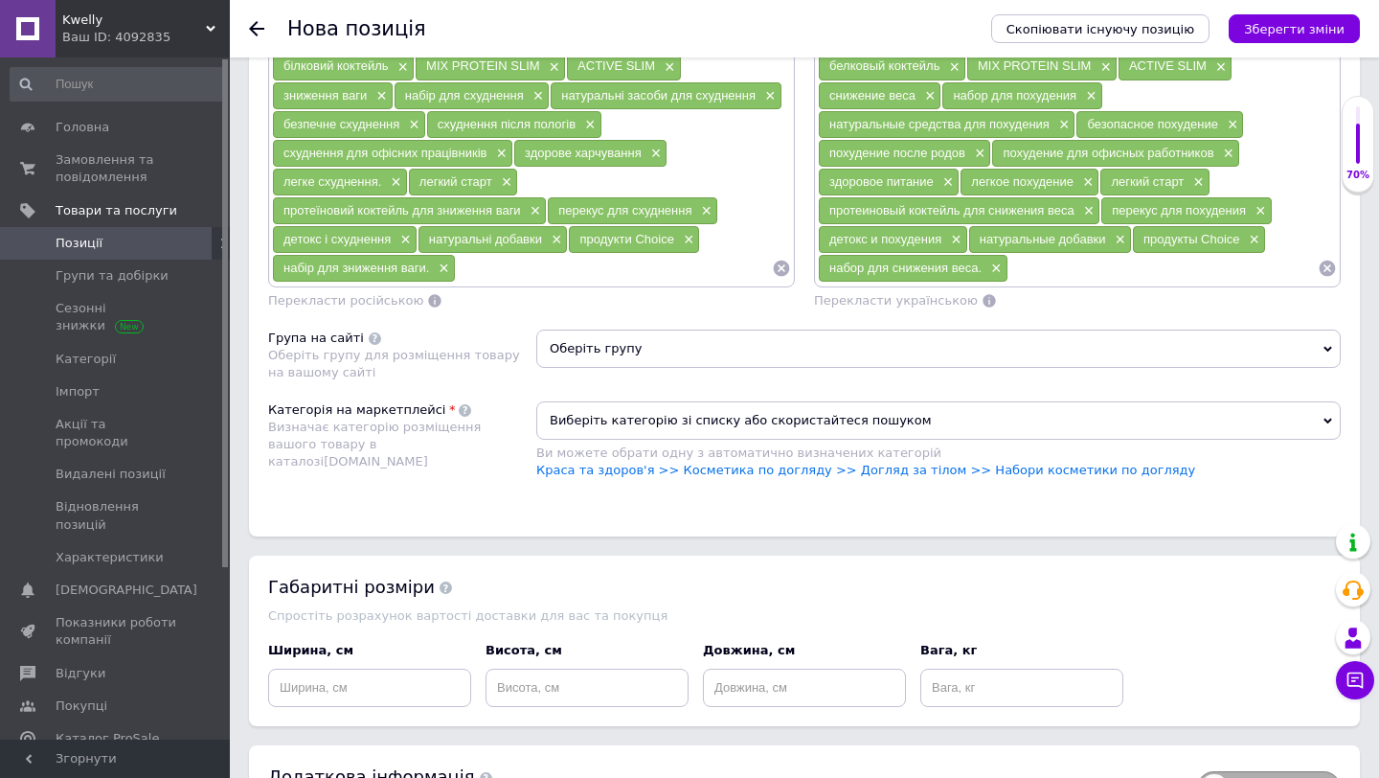
scroll to position [1685, 0]
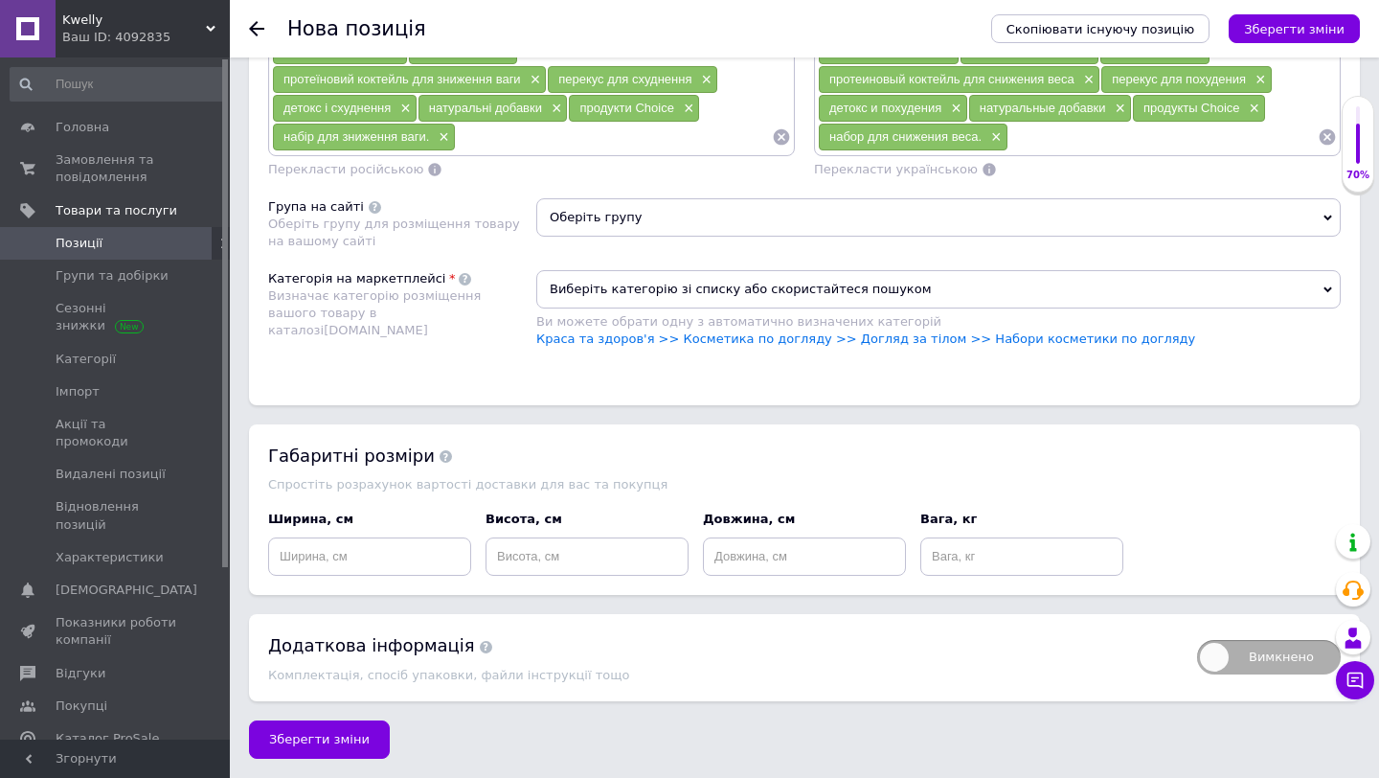
click at [630, 212] on span "Оберіть групу" at bounding box center [938, 217] width 805 height 38
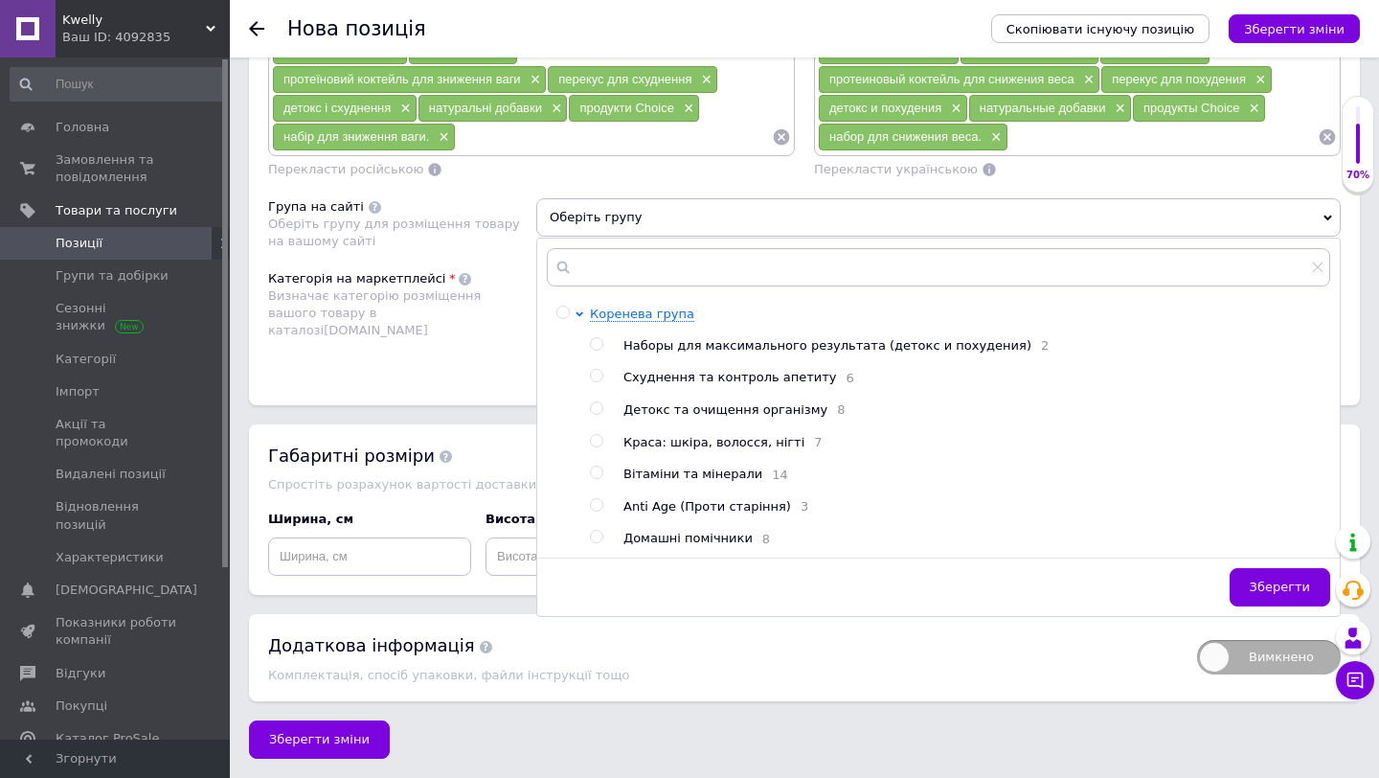
click at [597, 347] on input "radio" at bounding box center [596, 344] width 12 height 12
radio input "true"
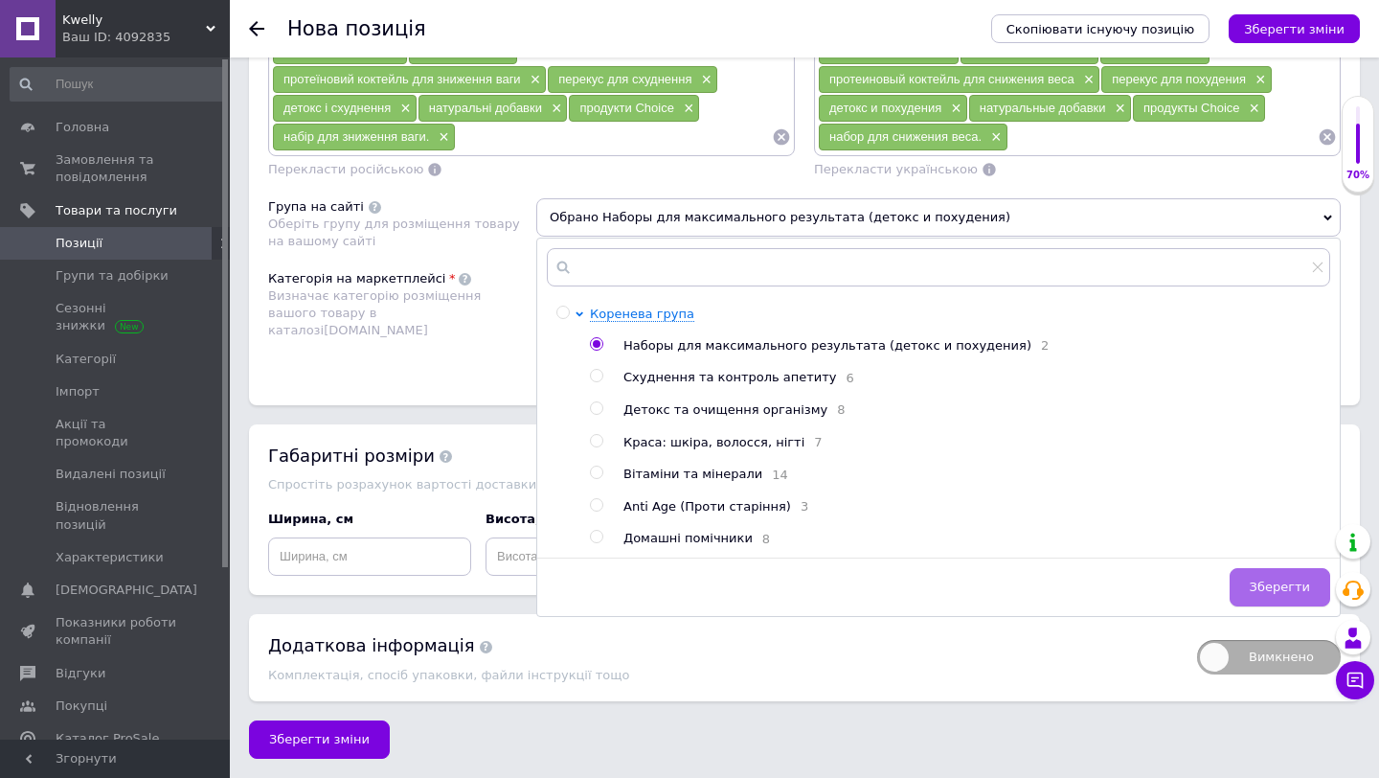
click at [1282, 592] on span "Зберегти" at bounding box center [1280, 587] width 60 height 14
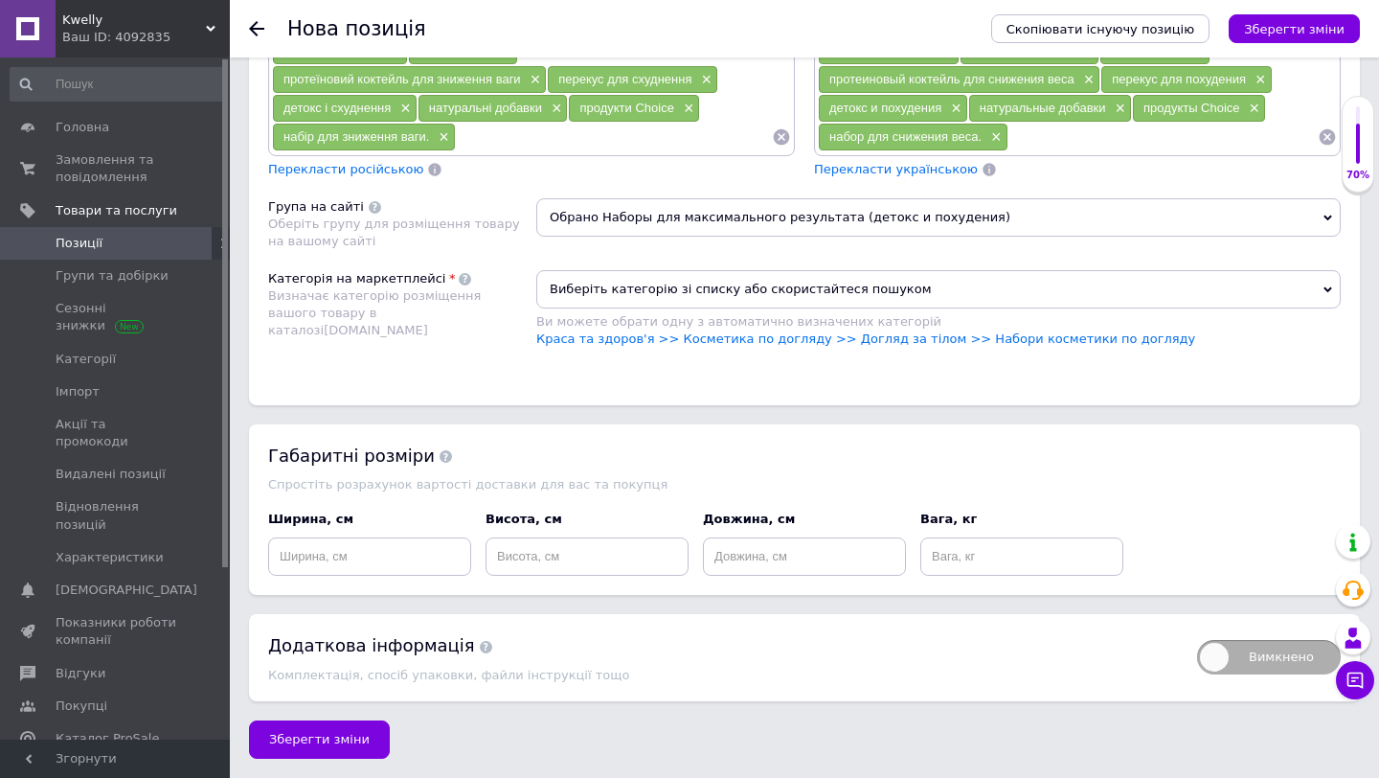
click at [935, 292] on span "Виберіть категорію зі списку або скористайтеся пошуком" at bounding box center [938, 289] width 805 height 38
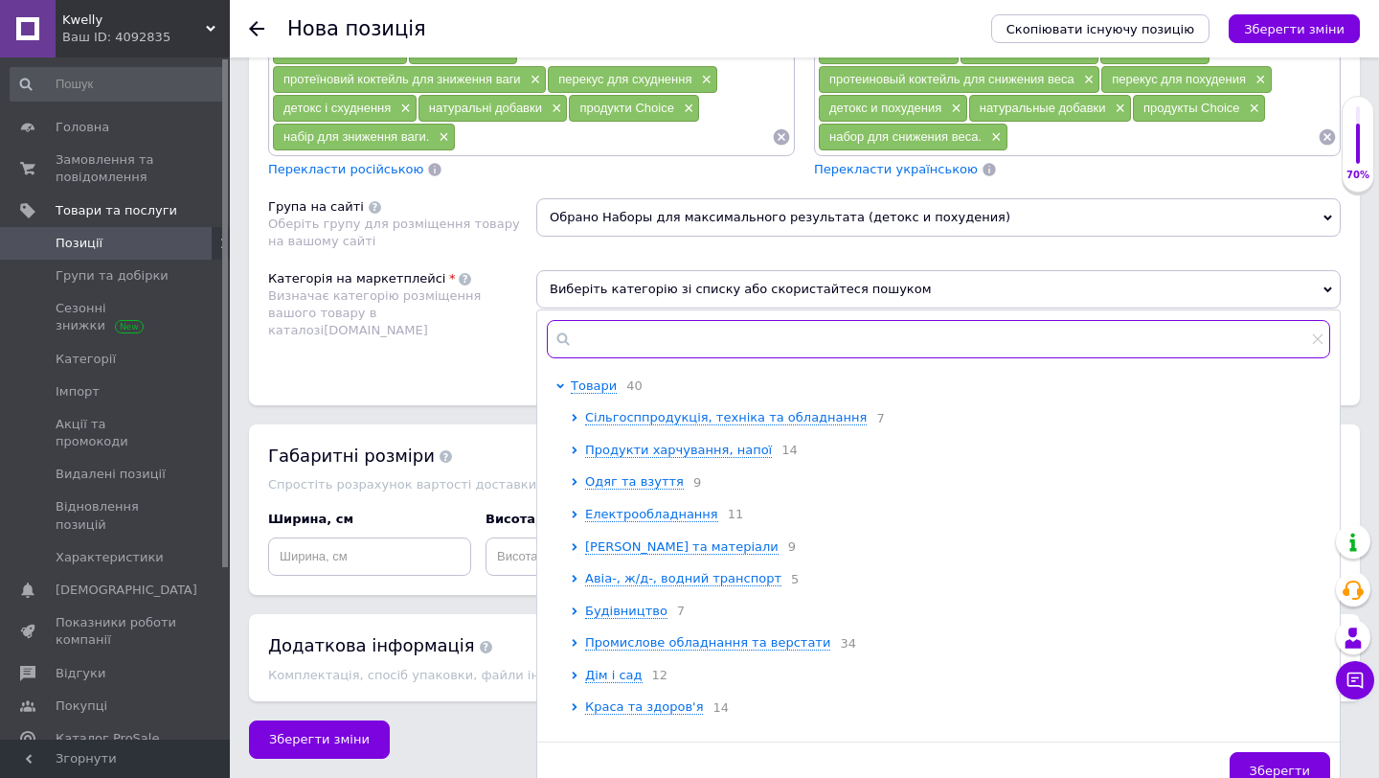
click at [669, 344] on input "text" at bounding box center [939, 339] width 784 height 38
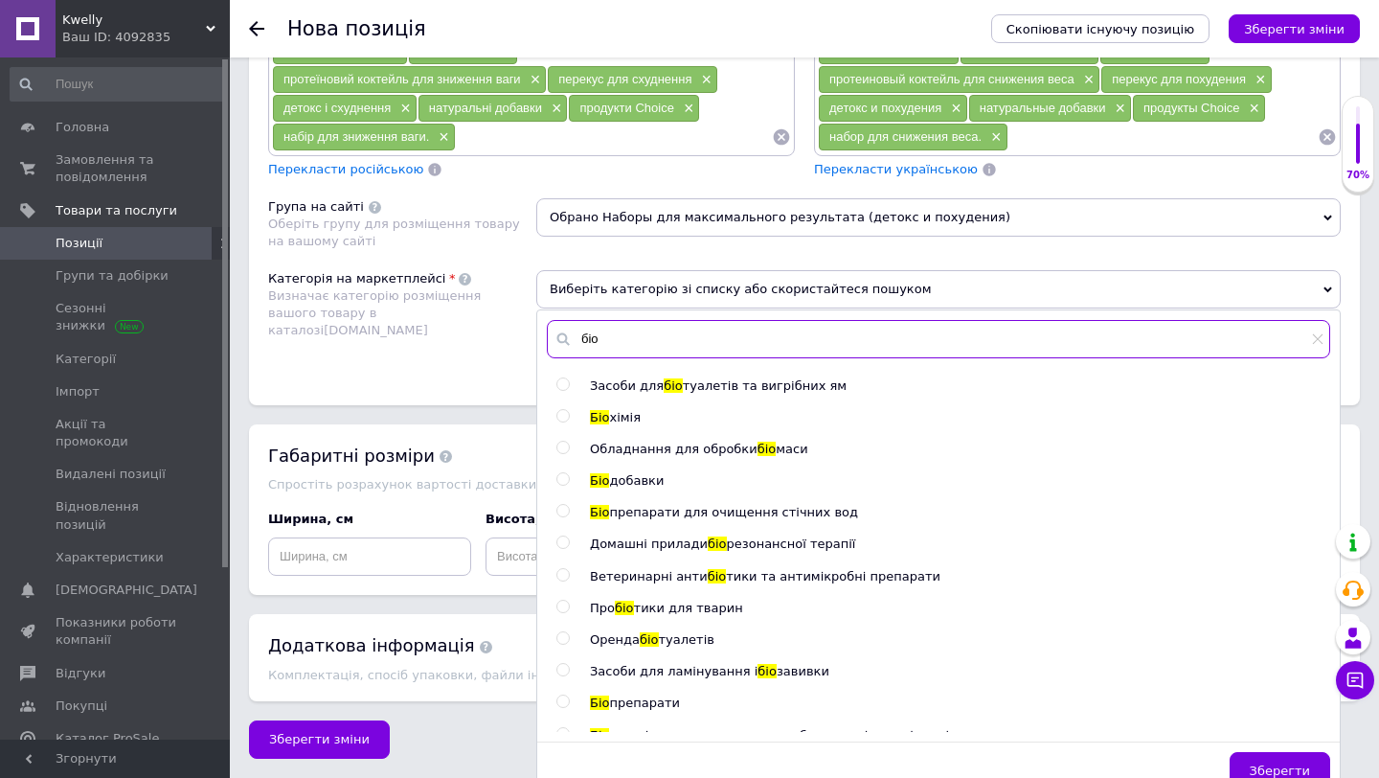
type input "біо"
click at [561, 476] on input "radio" at bounding box center [563, 479] width 12 height 12
radio input "true"
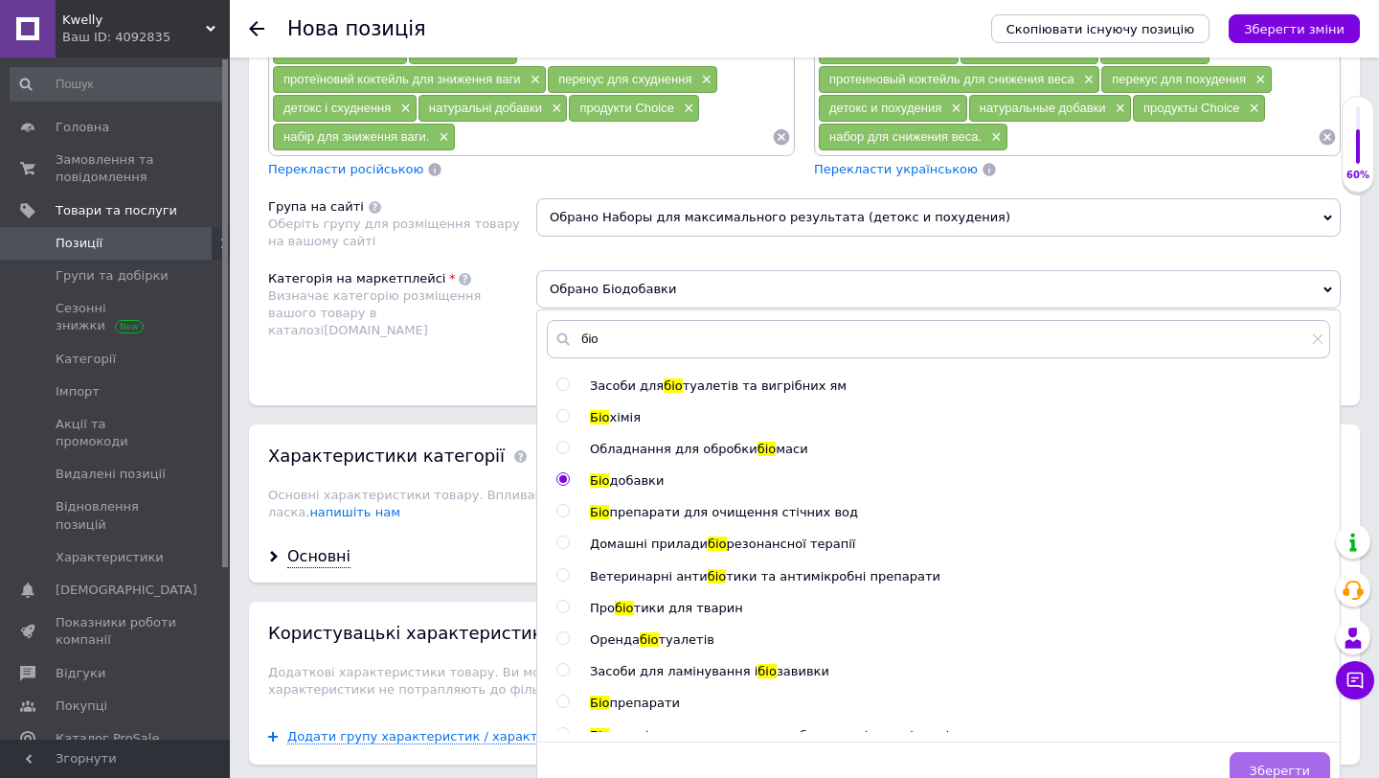
click at [1251, 765] on button "Зберегти" at bounding box center [1280, 771] width 101 height 38
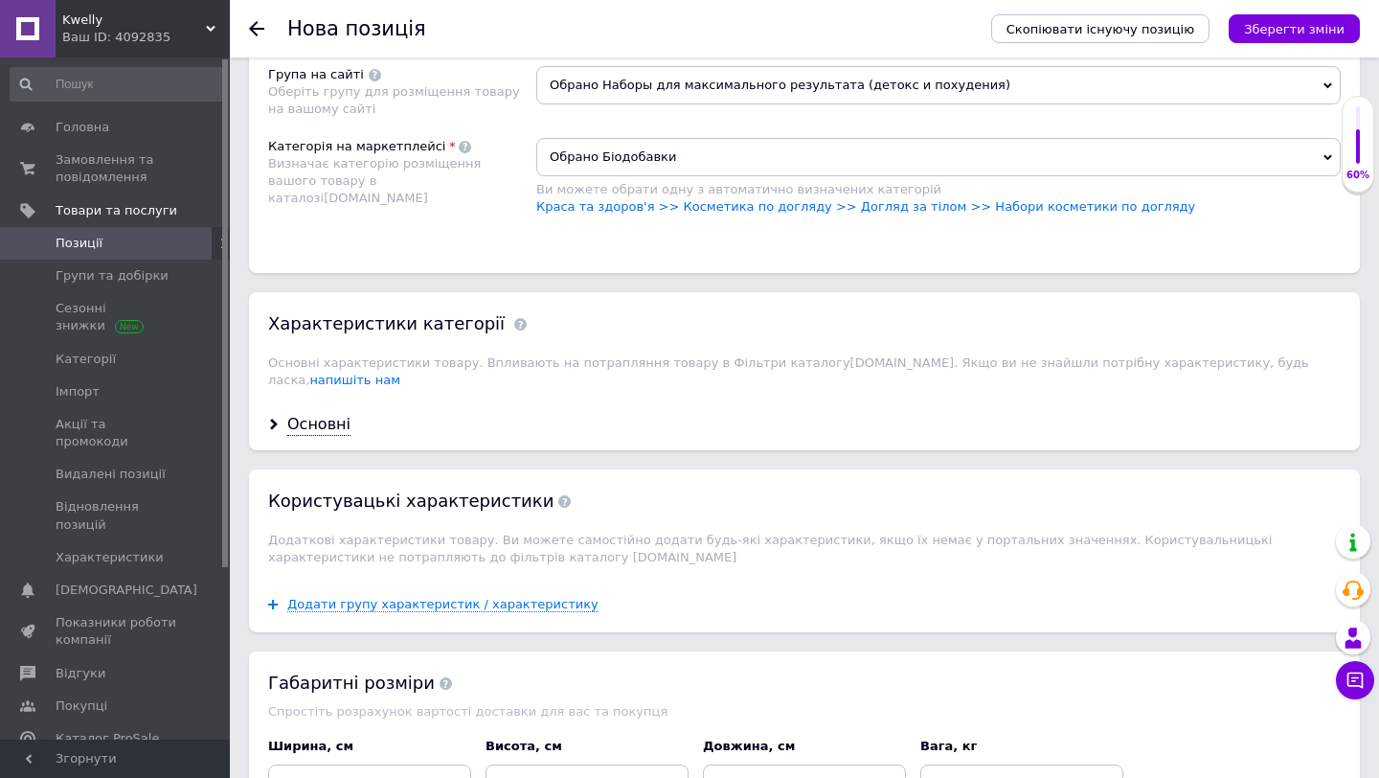
scroll to position [1853, 0]
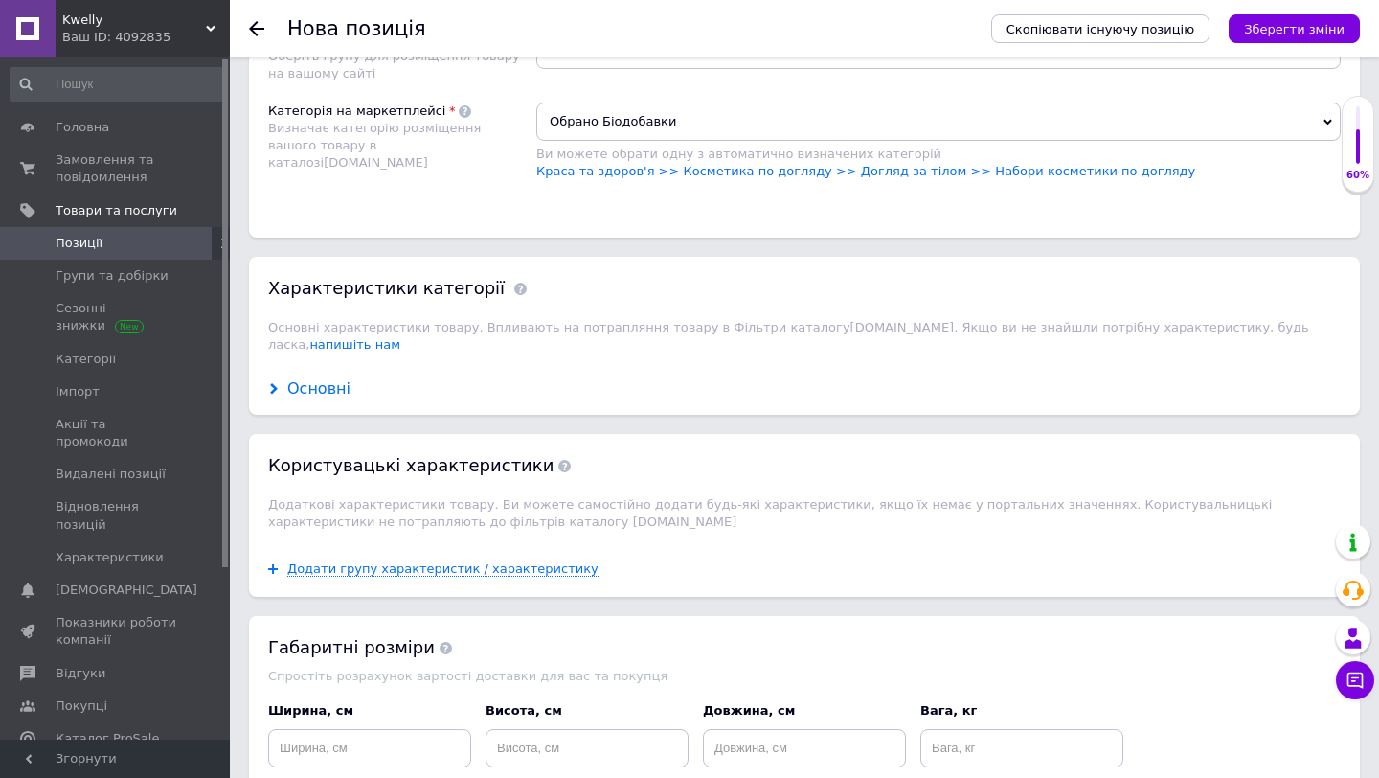
click at [325, 378] on div "Основні" at bounding box center [318, 389] width 63 height 22
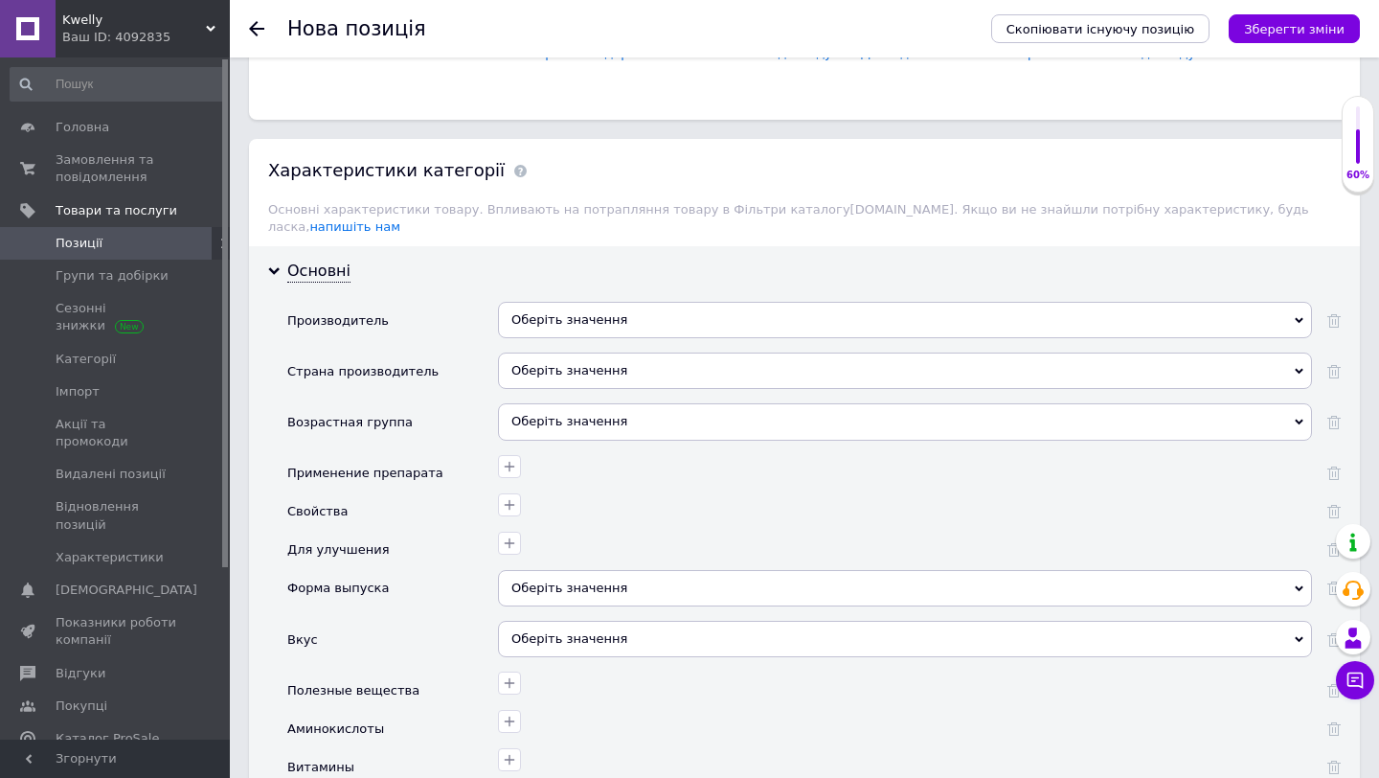
scroll to position [1978, 0]
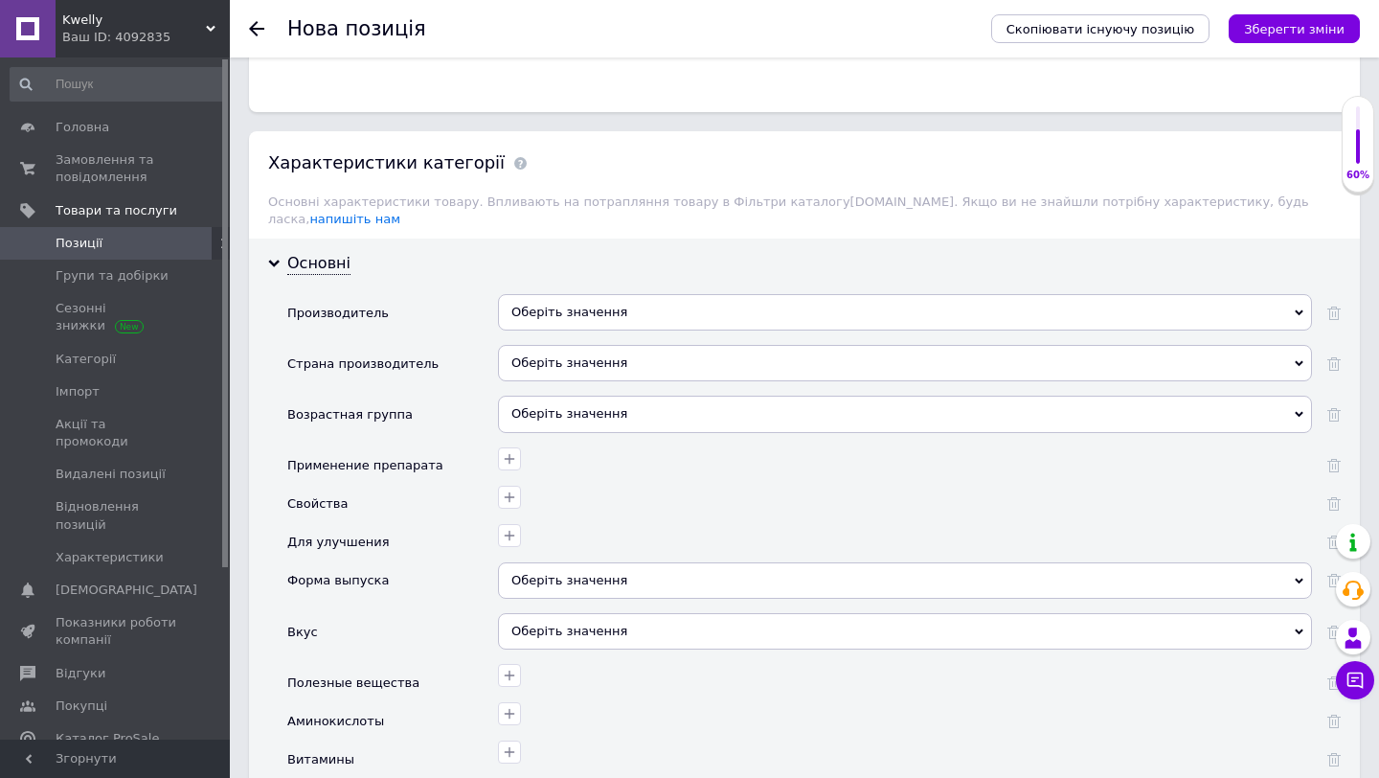
click at [584, 294] on div "Оберіть значення" at bounding box center [905, 312] width 814 height 36
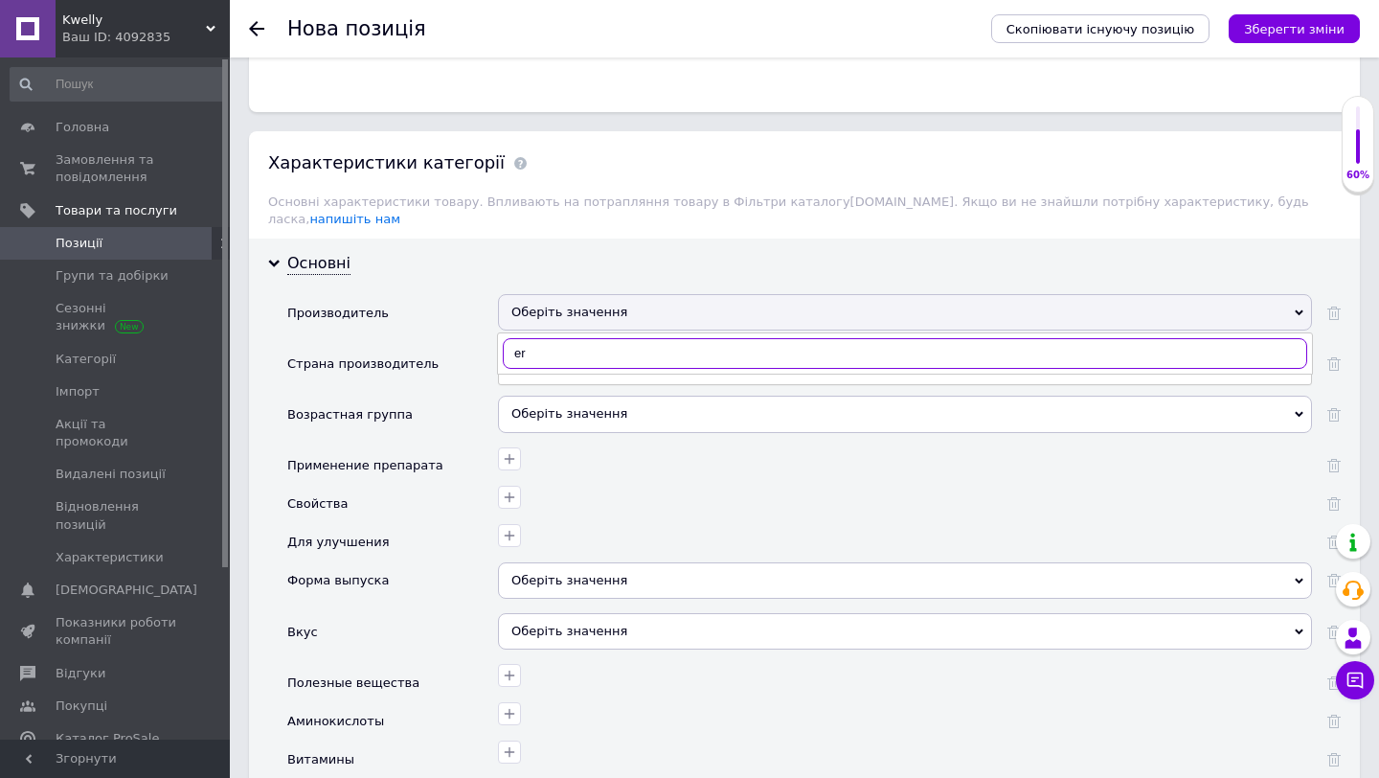
type input "e"
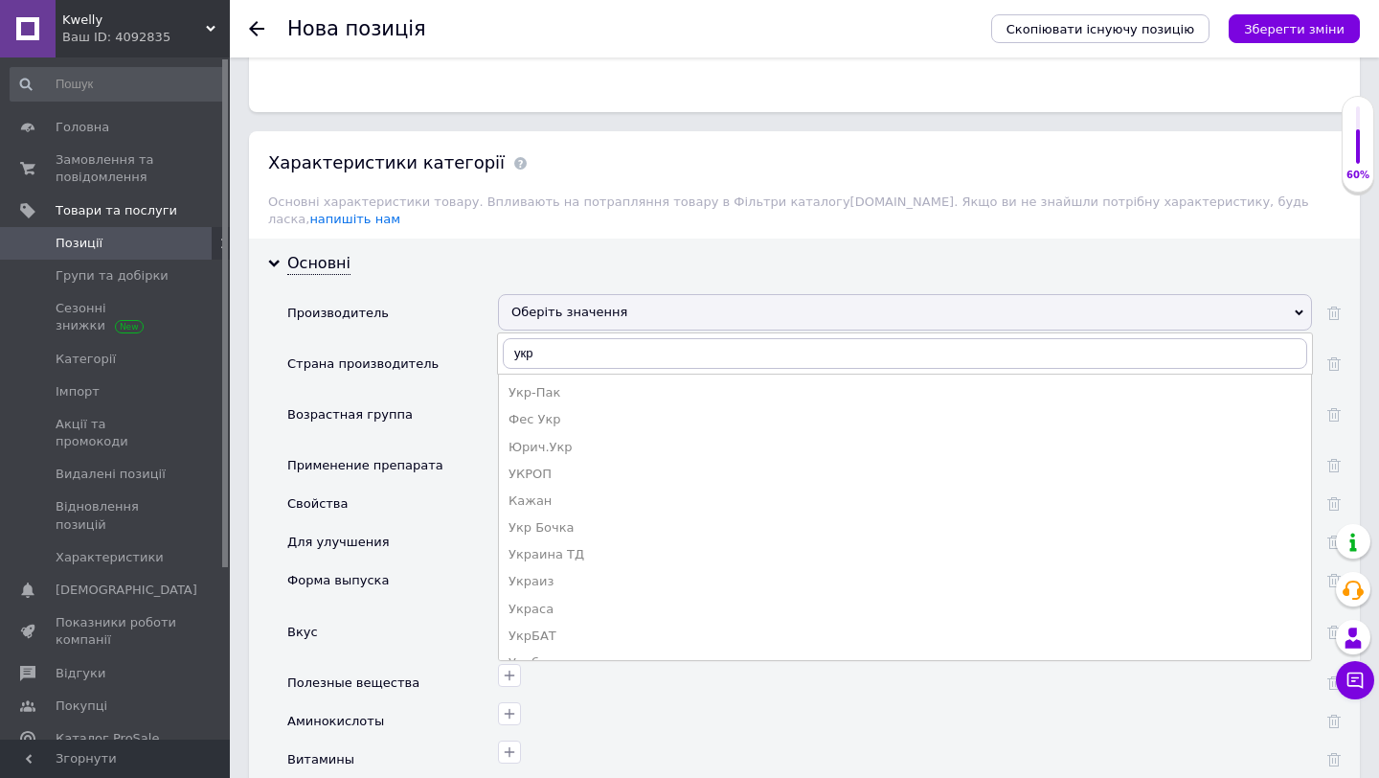
click at [557, 294] on div "Оберіть значення" at bounding box center [905, 312] width 814 height 36
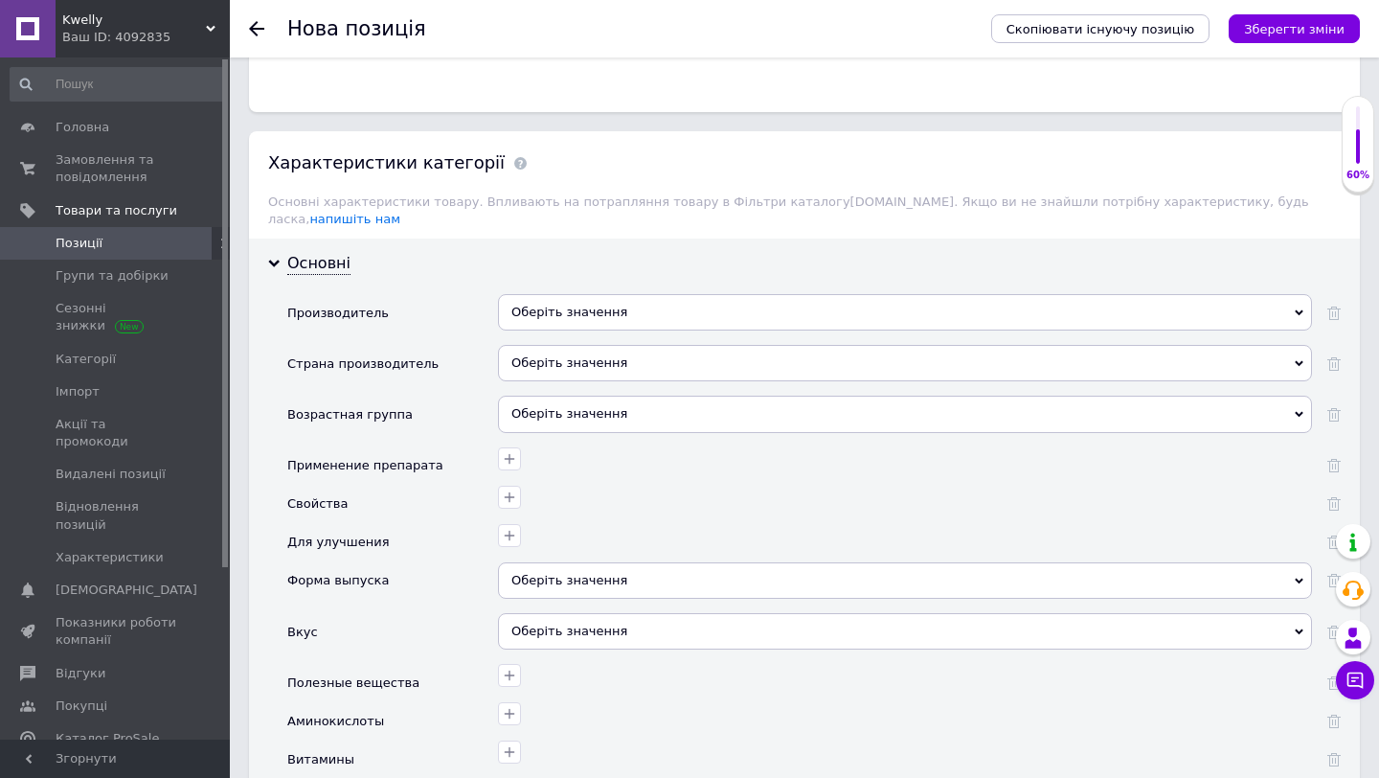
click at [558, 297] on div "Оберіть значення" at bounding box center [905, 312] width 814 height 36
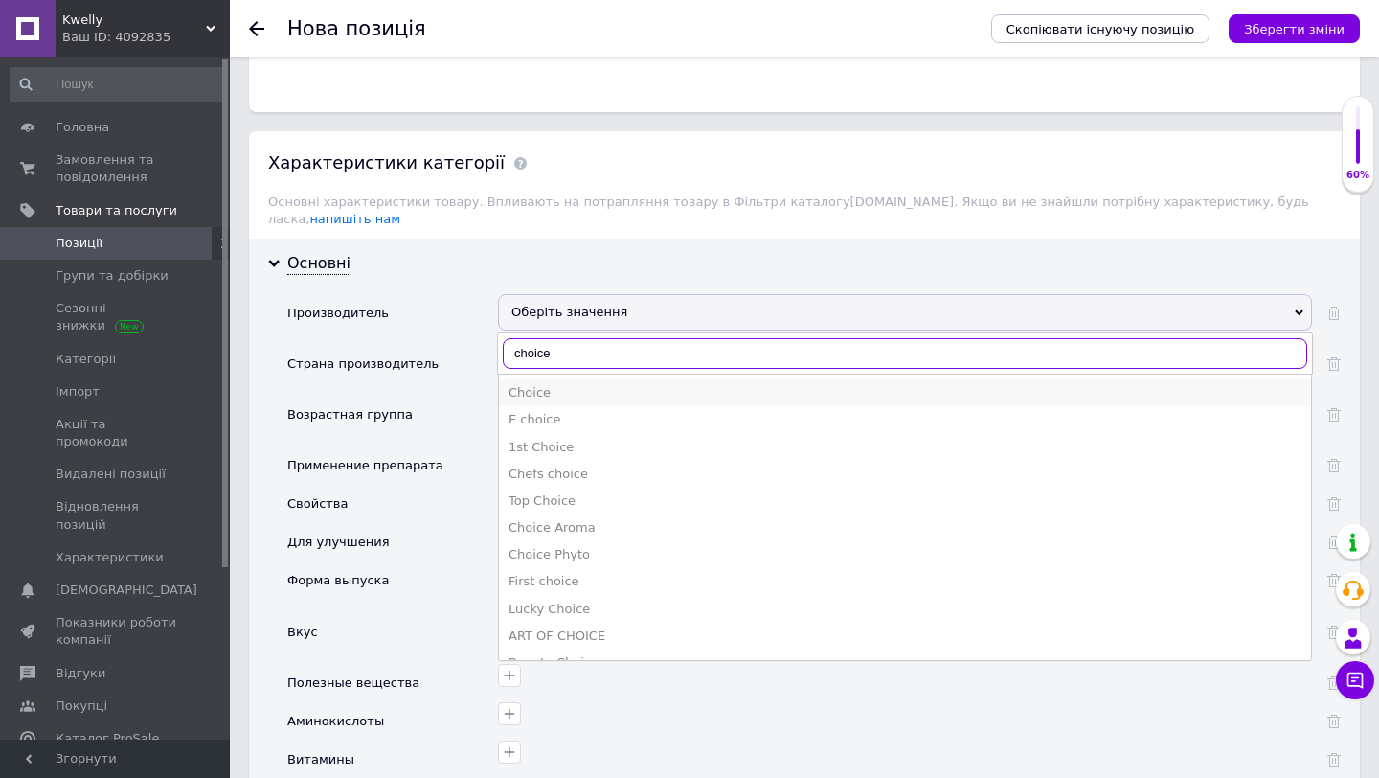
type input "choice"
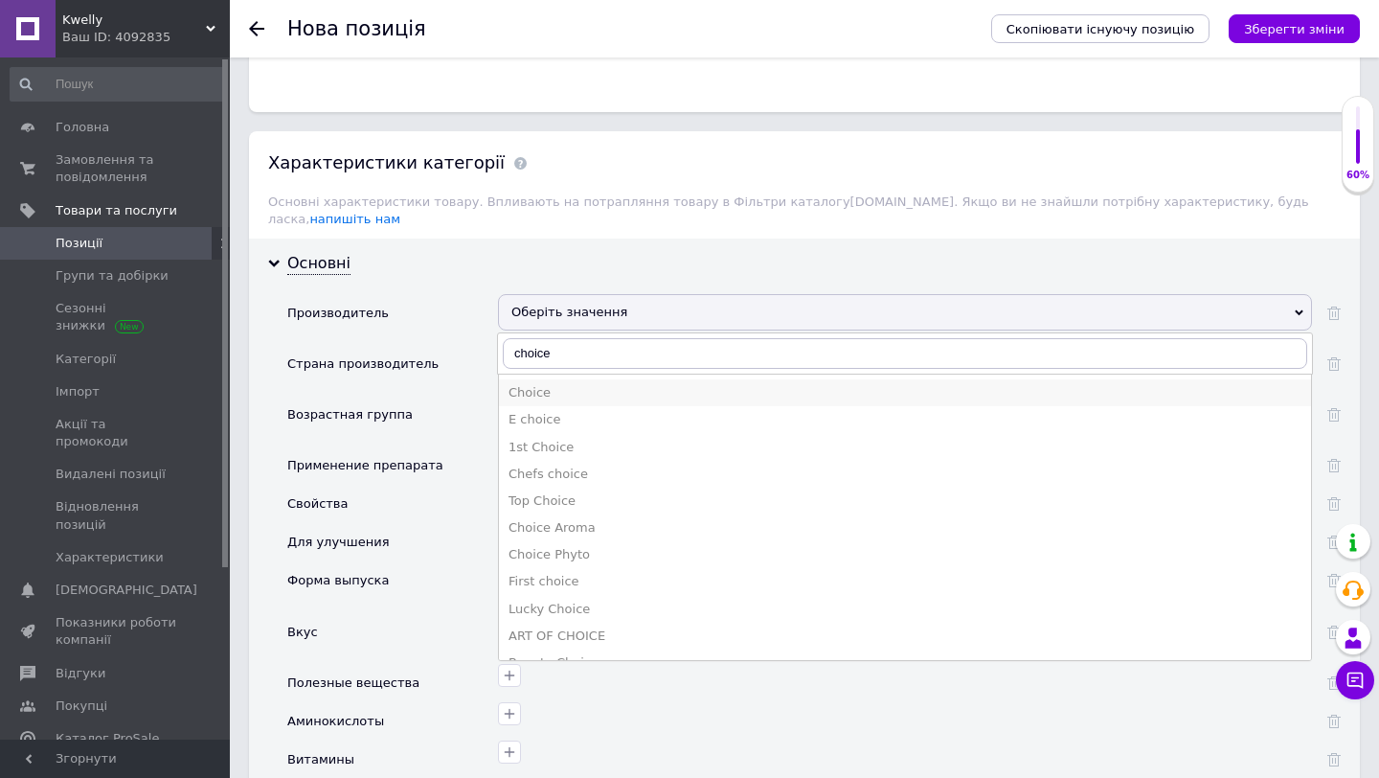
click at [519, 384] on div "Choice" at bounding box center [905, 392] width 793 height 17
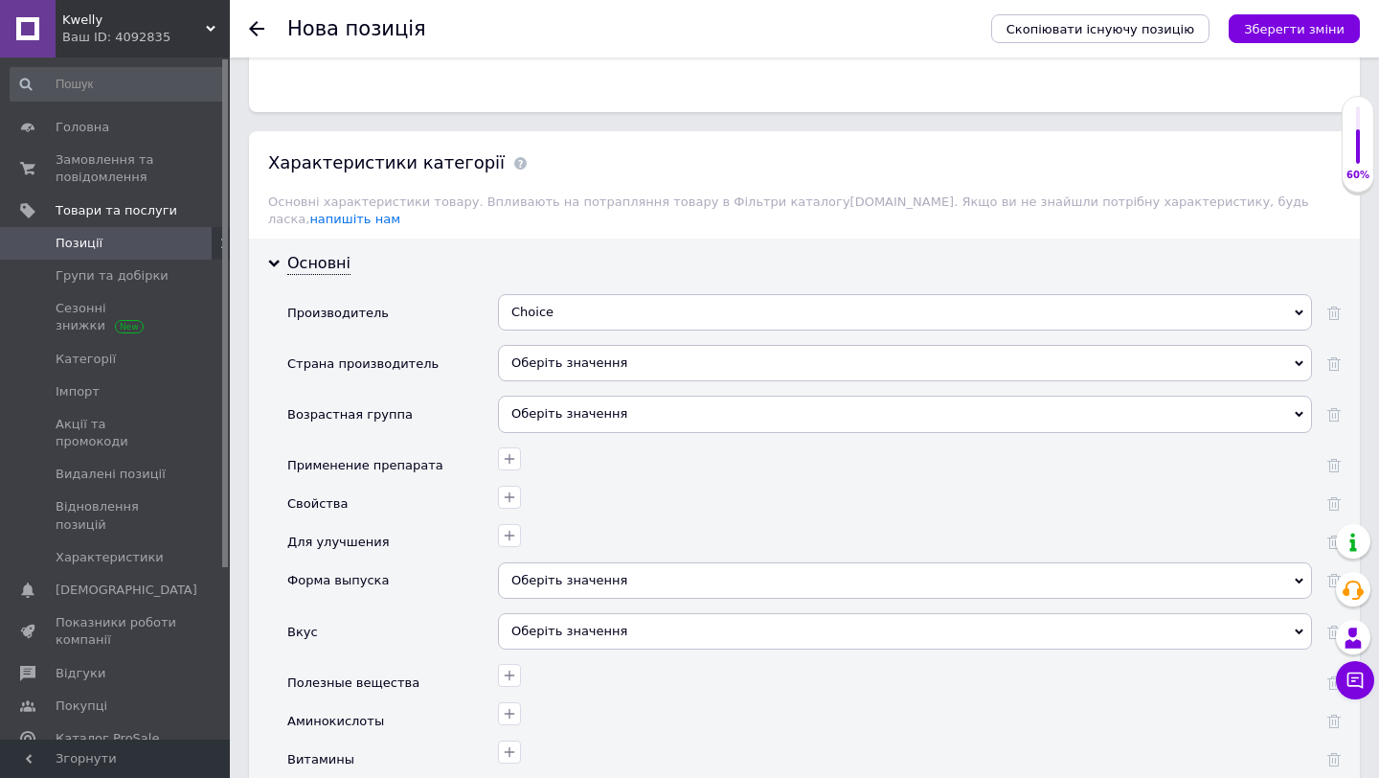
click at [554, 355] on div "Оберіть значення" at bounding box center [905, 363] width 814 height 36
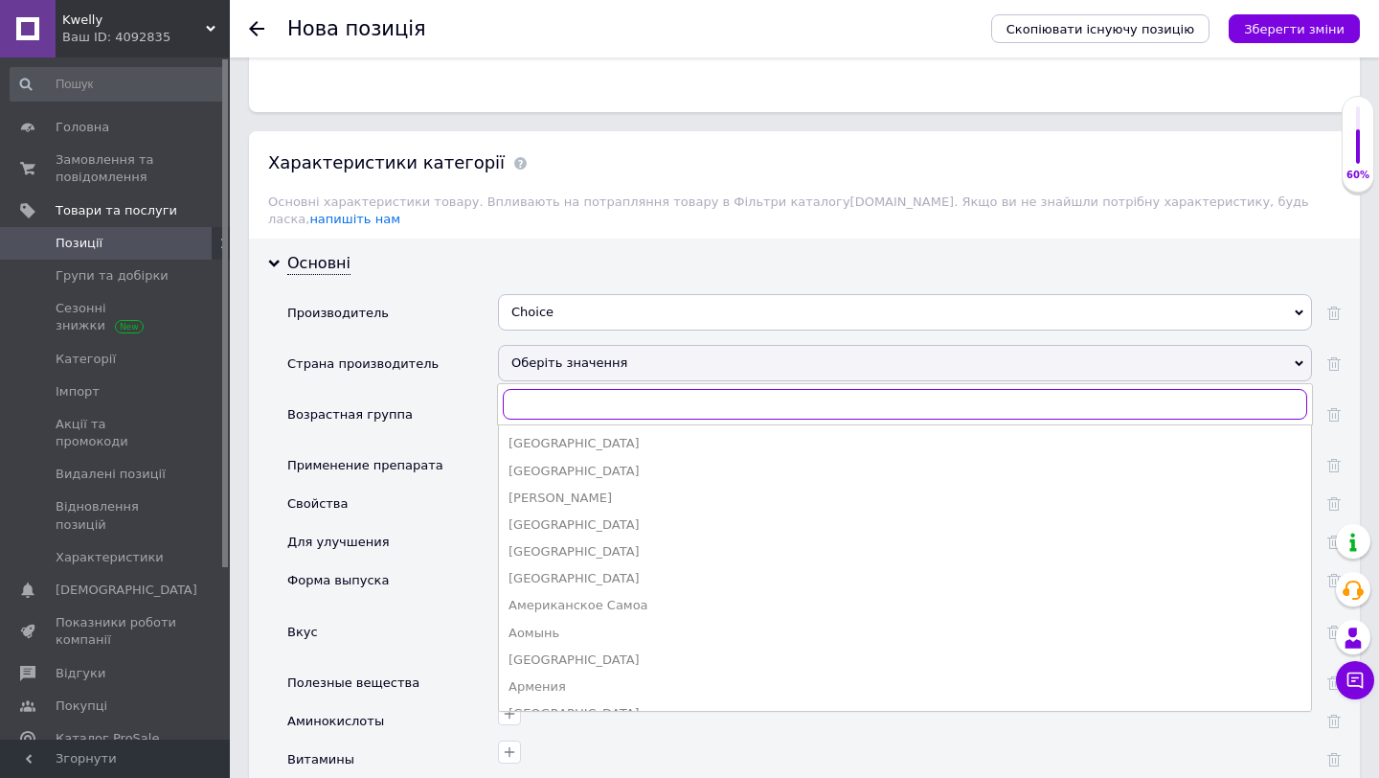
click at [541, 389] on input "text" at bounding box center [905, 404] width 805 height 31
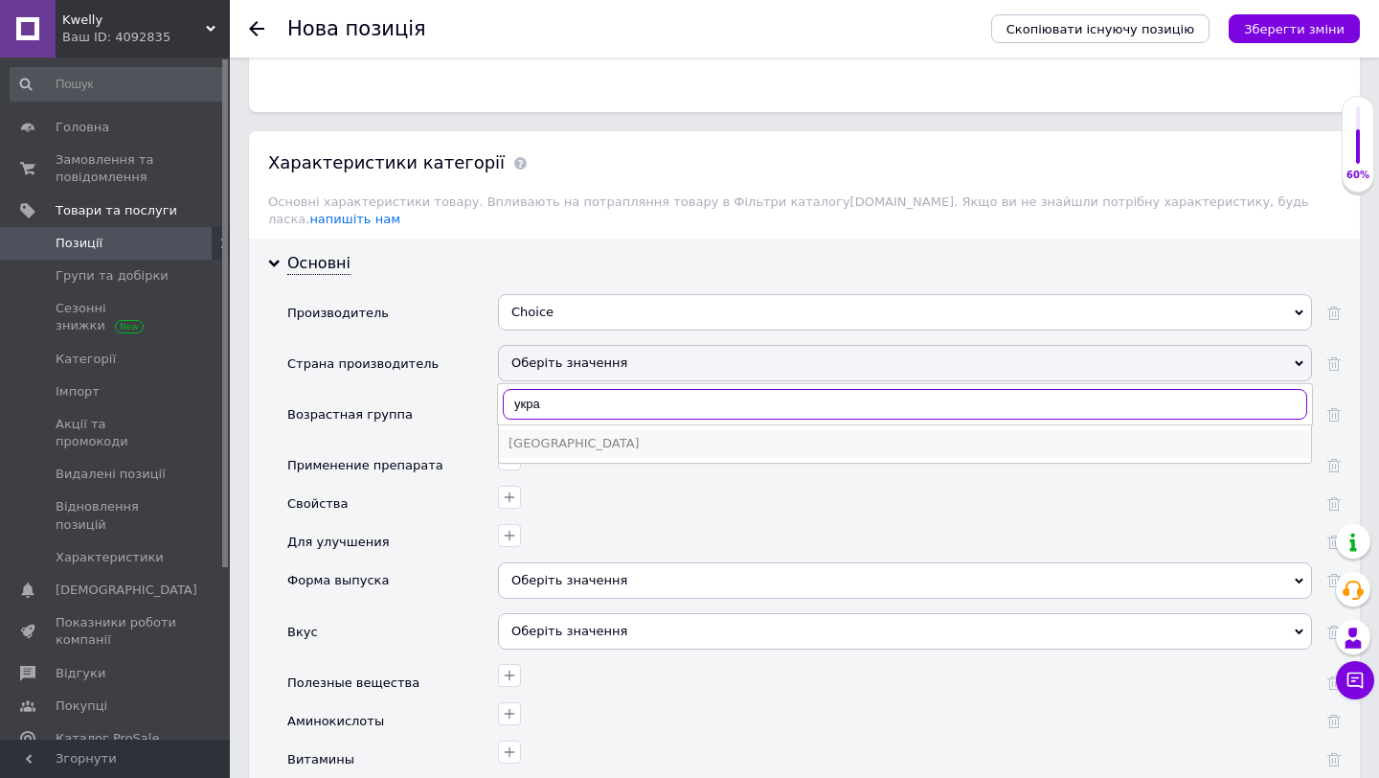
type input "укра"
click at [540, 435] on div "[GEOGRAPHIC_DATA]" at bounding box center [905, 443] width 793 height 17
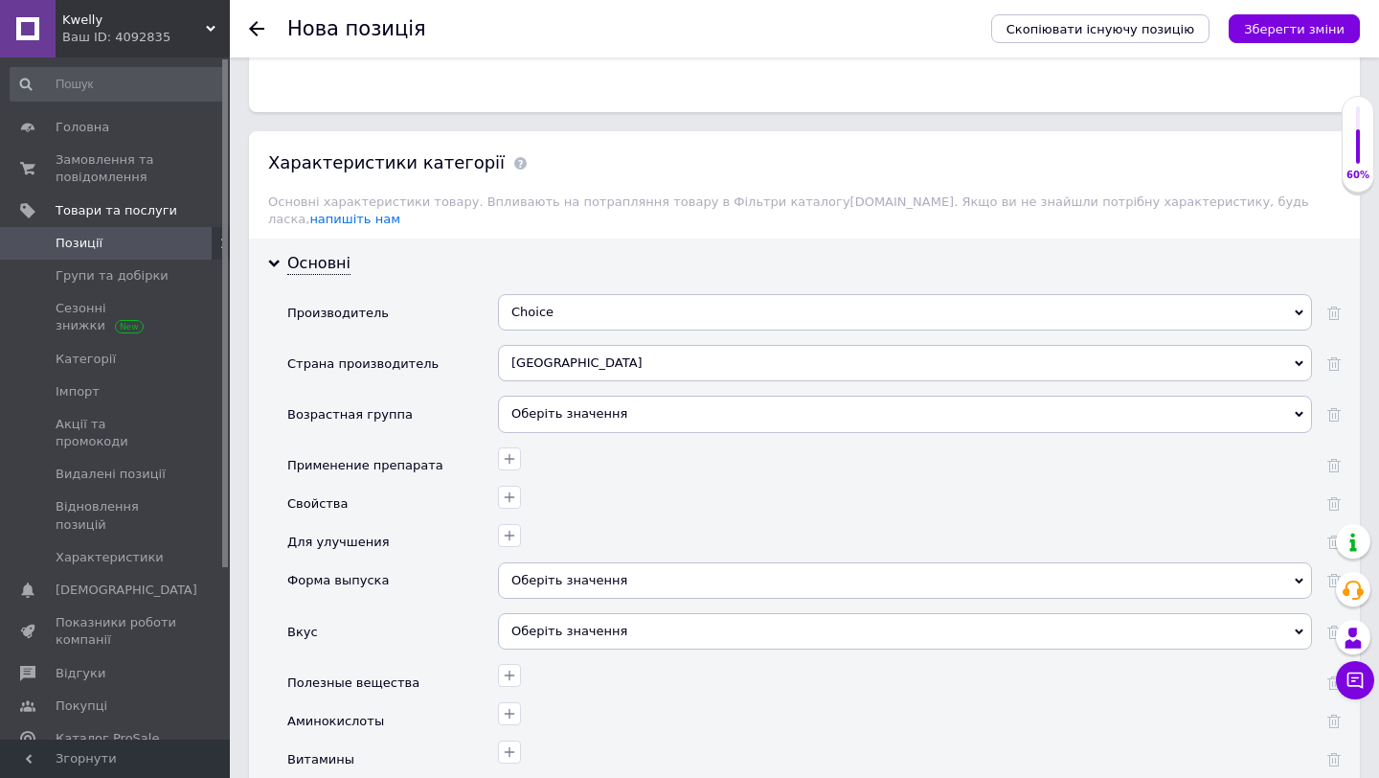
click at [571, 399] on div "Оберіть значення" at bounding box center [905, 414] width 814 height 36
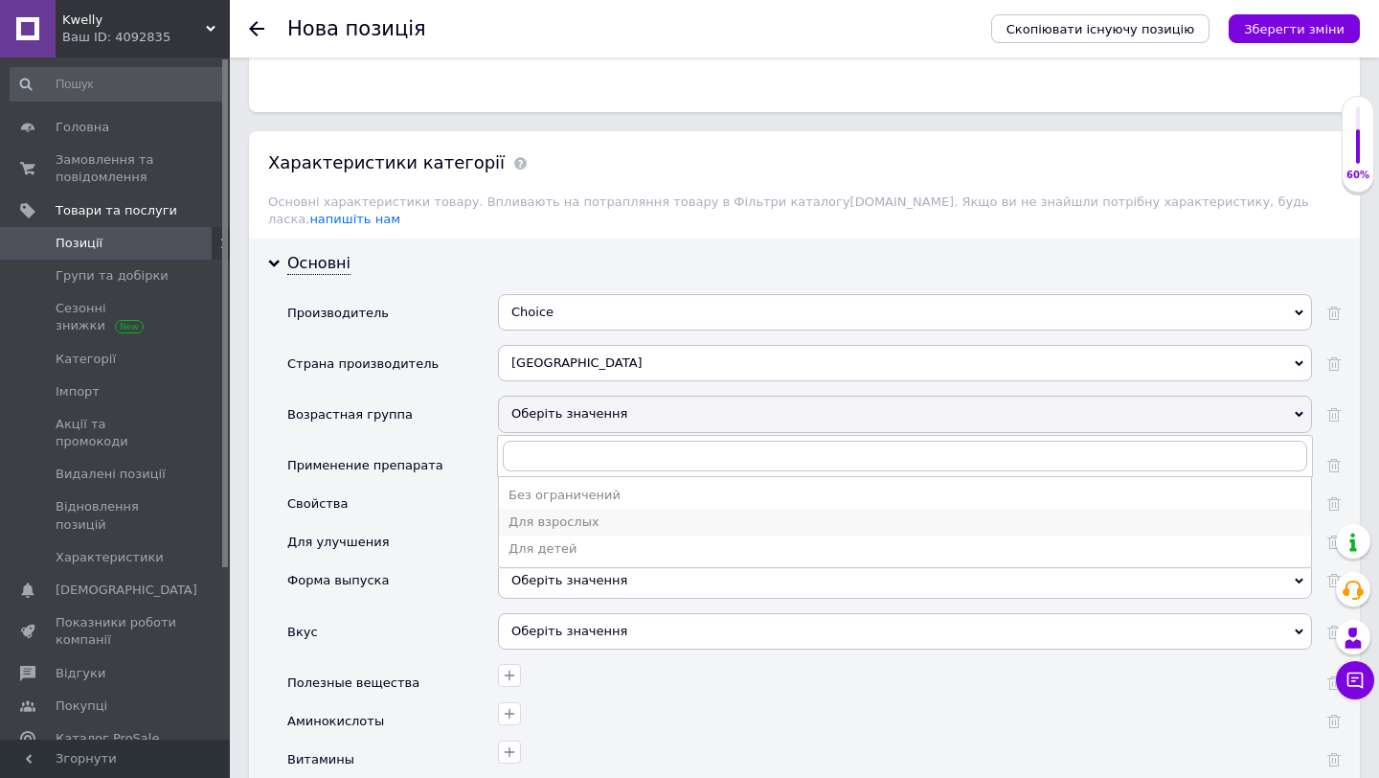
click at [542, 513] on div "Для взрослых" at bounding box center [905, 521] width 793 height 17
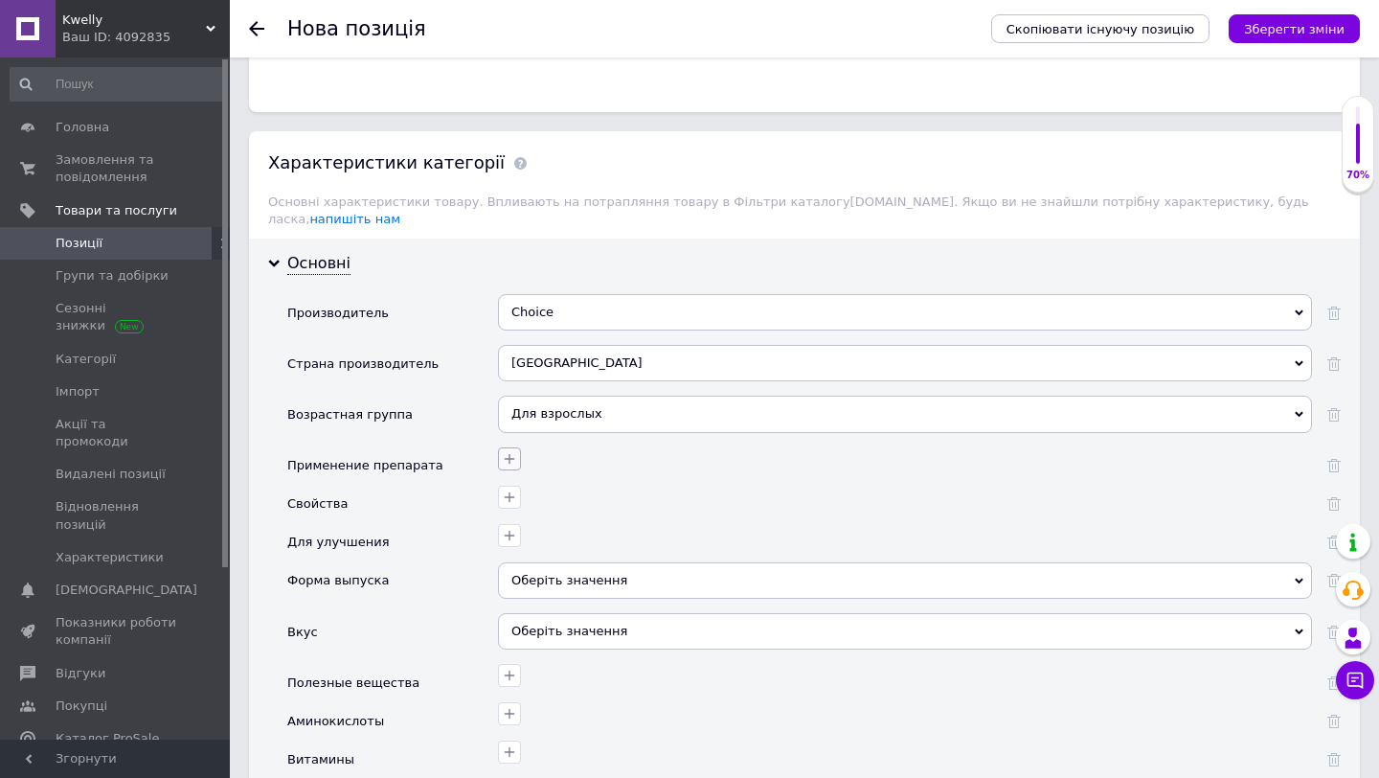
click at [503, 451] on icon "button" at bounding box center [509, 458] width 15 height 15
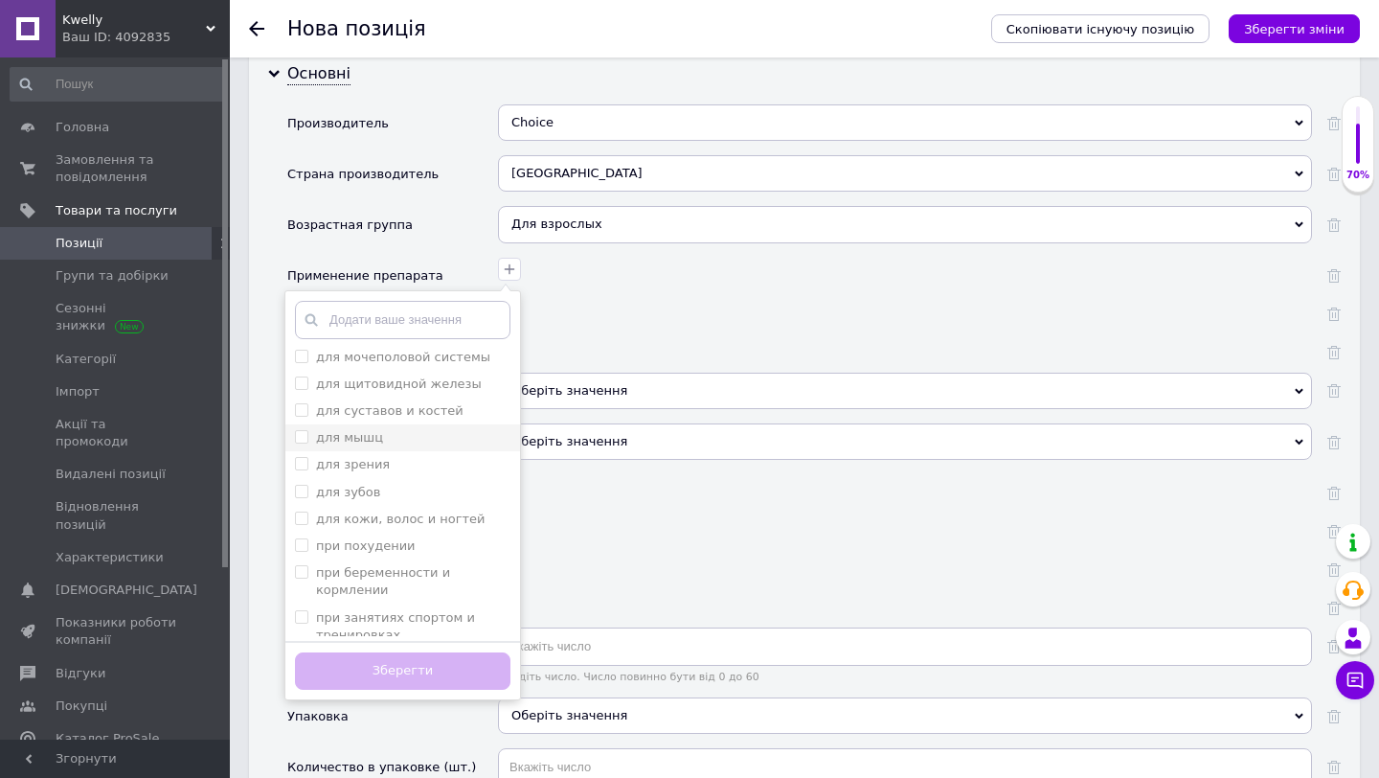
scroll to position [232, 0]
click at [303, 427] on мышц "для мышц" at bounding box center [301, 433] width 12 height 12
checkbox мышц "true"
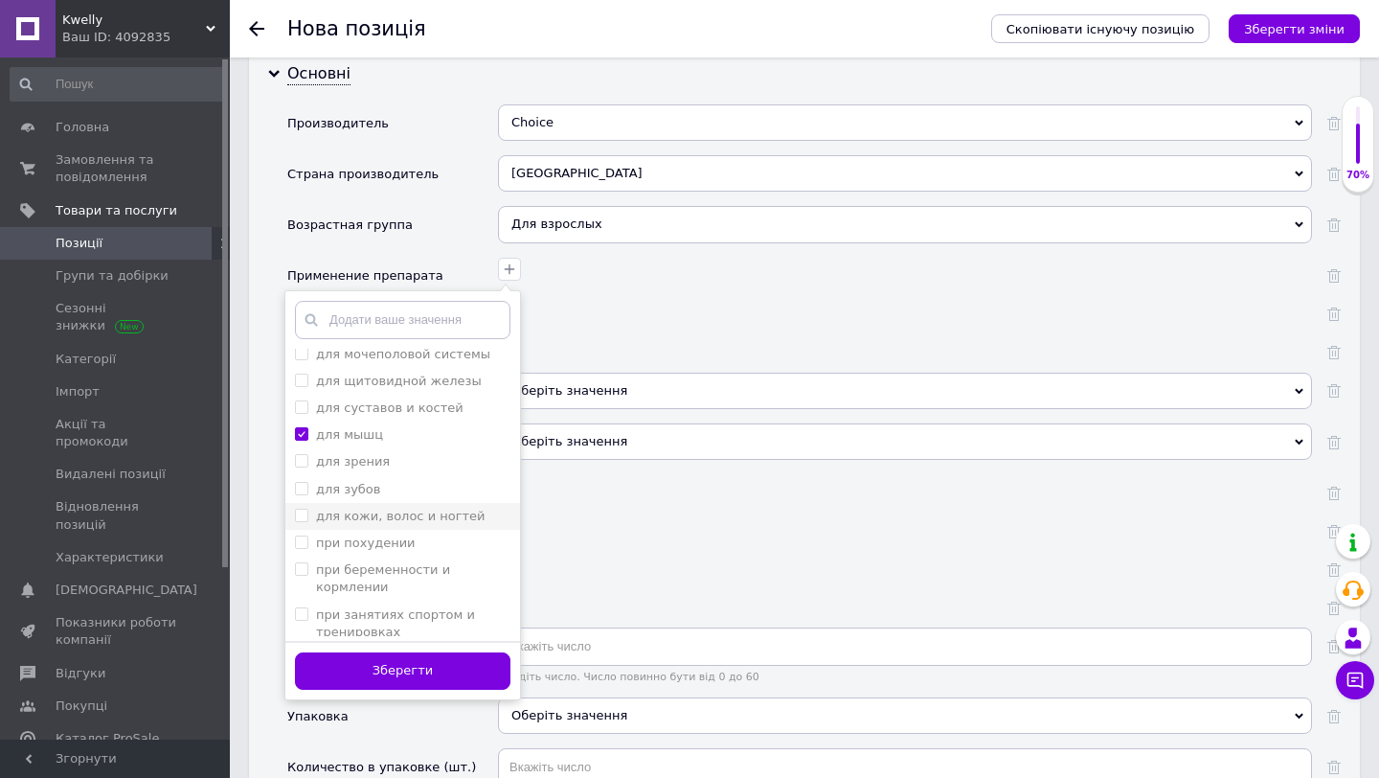
click at [305, 509] on ногтей "для кожи, волос и ногтей" at bounding box center [301, 515] width 12 height 12
checkbox ногтей "true"
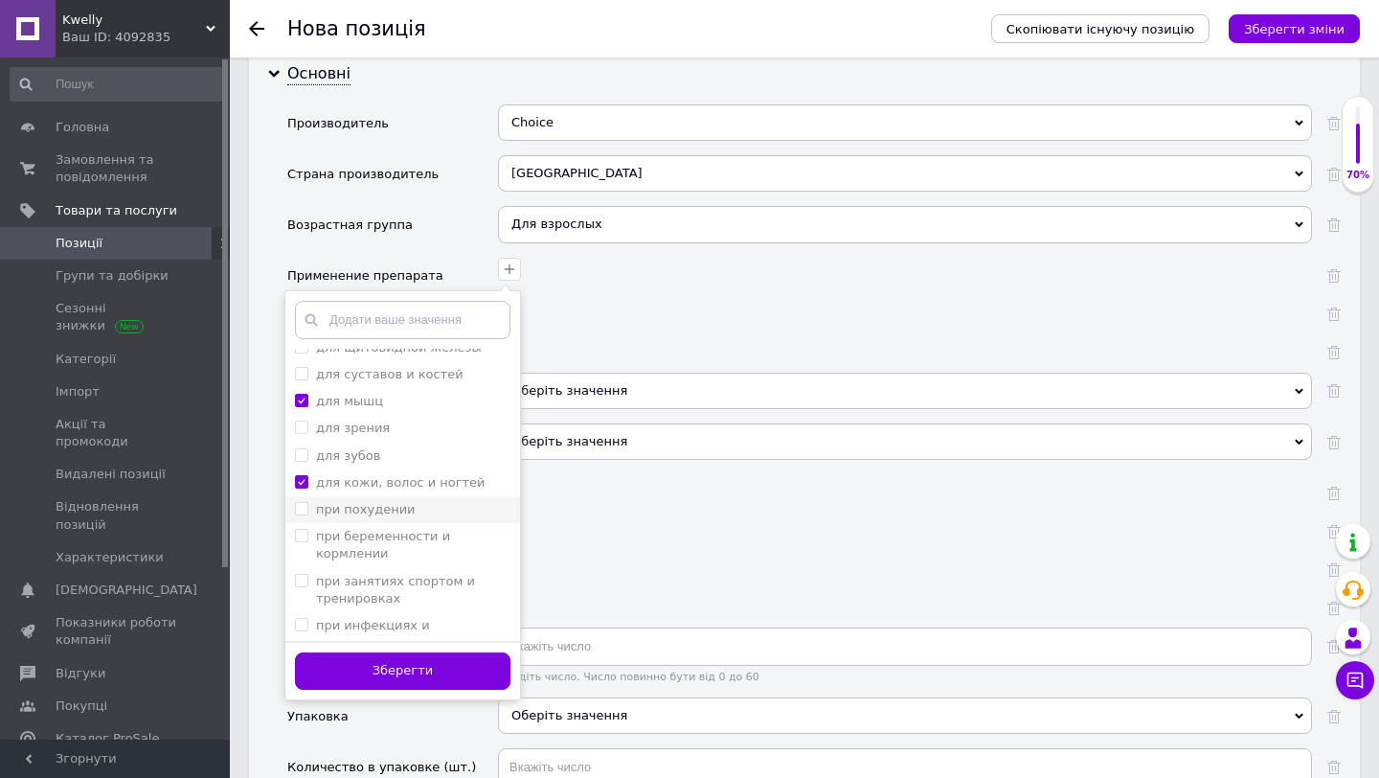
scroll to position [267, 0]
click at [302, 500] on похудении "при похудении" at bounding box center [301, 506] width 12 height 12
checkbox похудении "true"
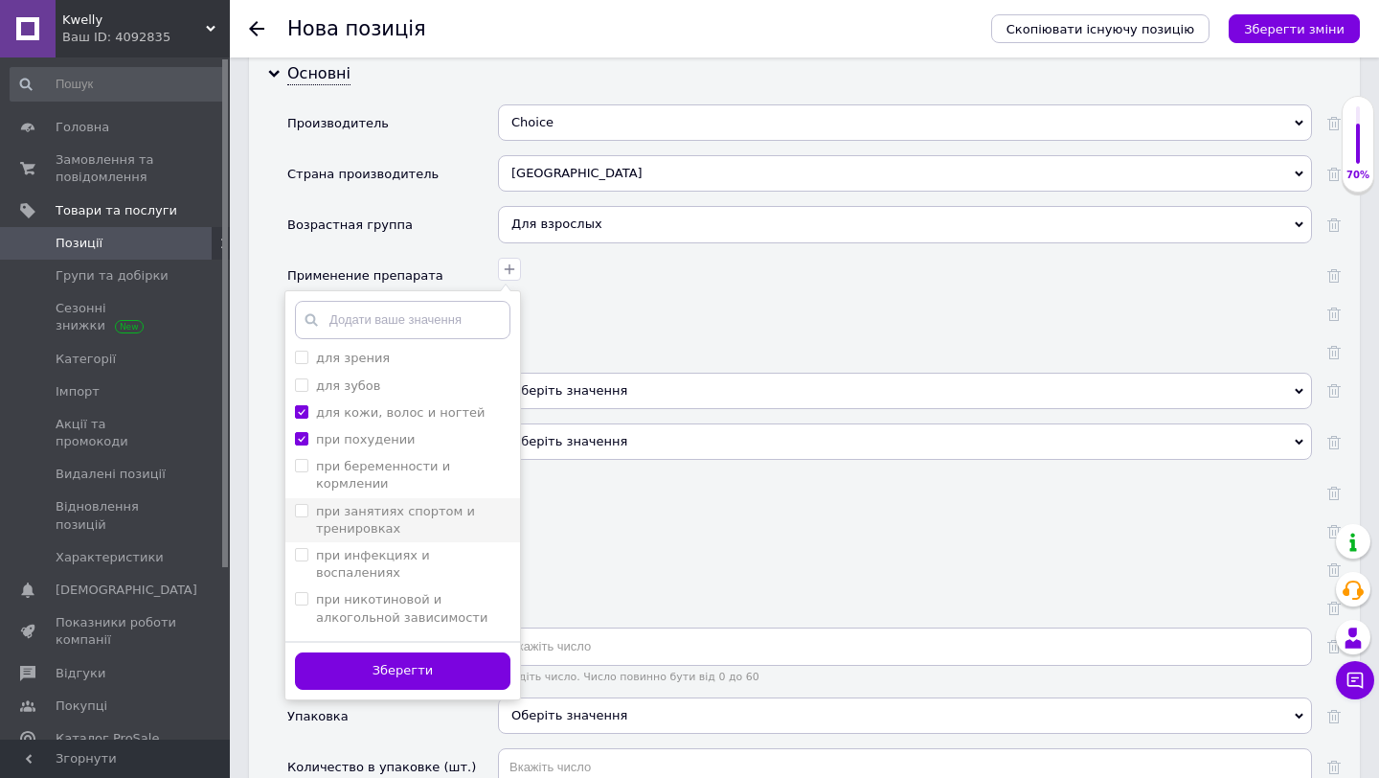
scroll to position [336, 0]
click at [302, 503] on тренировках "при занятиях спортом и тренировках" at bounding box center [301, 509] width 12 height 12
checkbox тренировках "true"
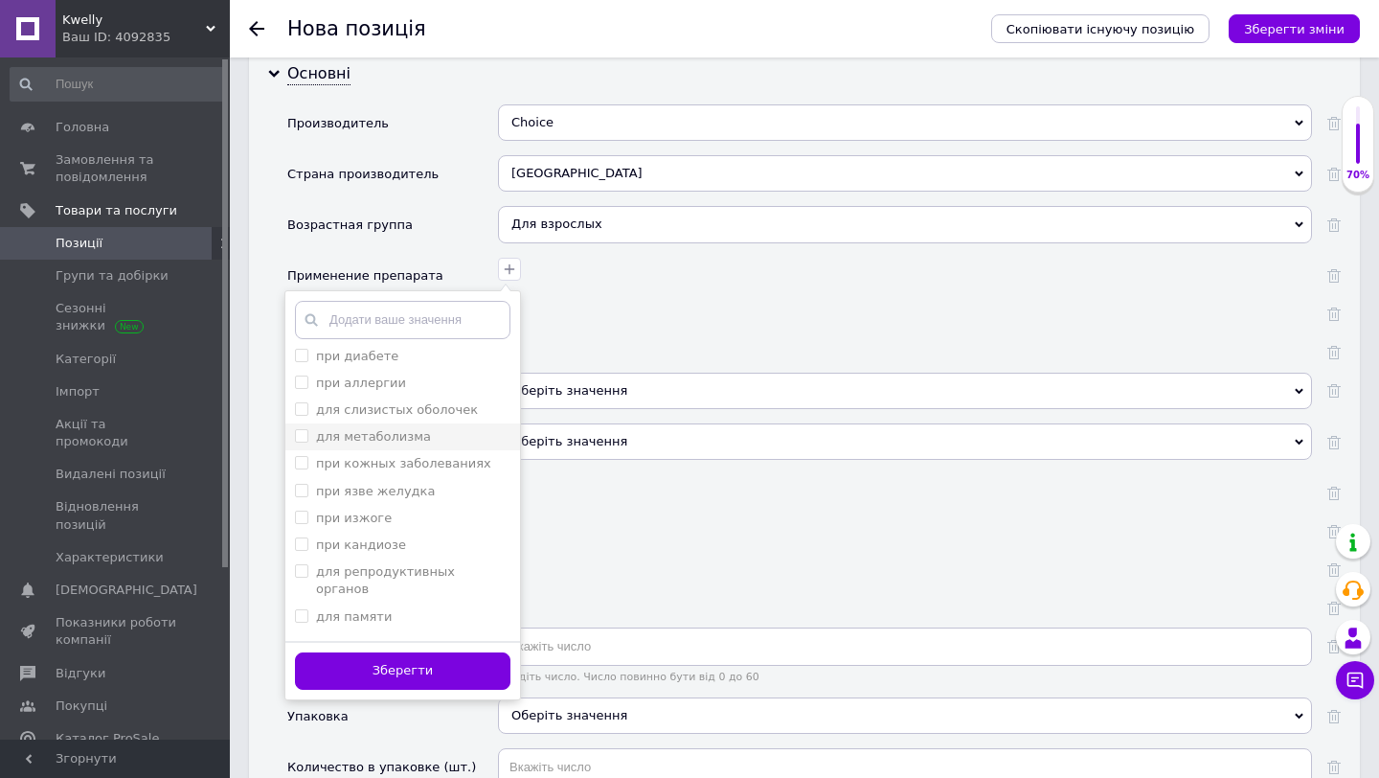
click at [306, 429] on метаболизма "для метаболизма" at bounding box center [301, 435] width 12 height 12
checkbox метаболизма "true"
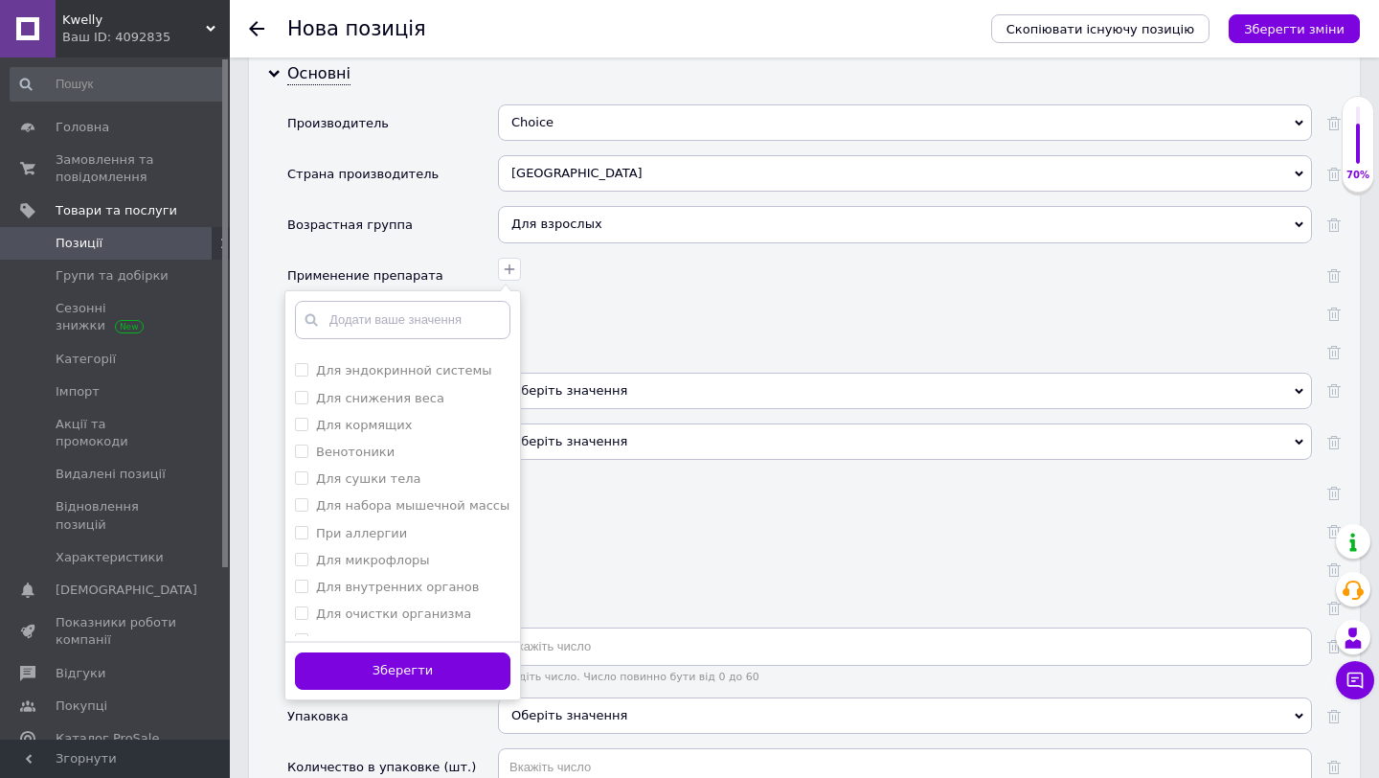
scroll to position [1265, 0]
click at [304, 470] on тела "Для сушки тела" at bounding box center [301, 476] width 12 height 12
checkbox тела "true"
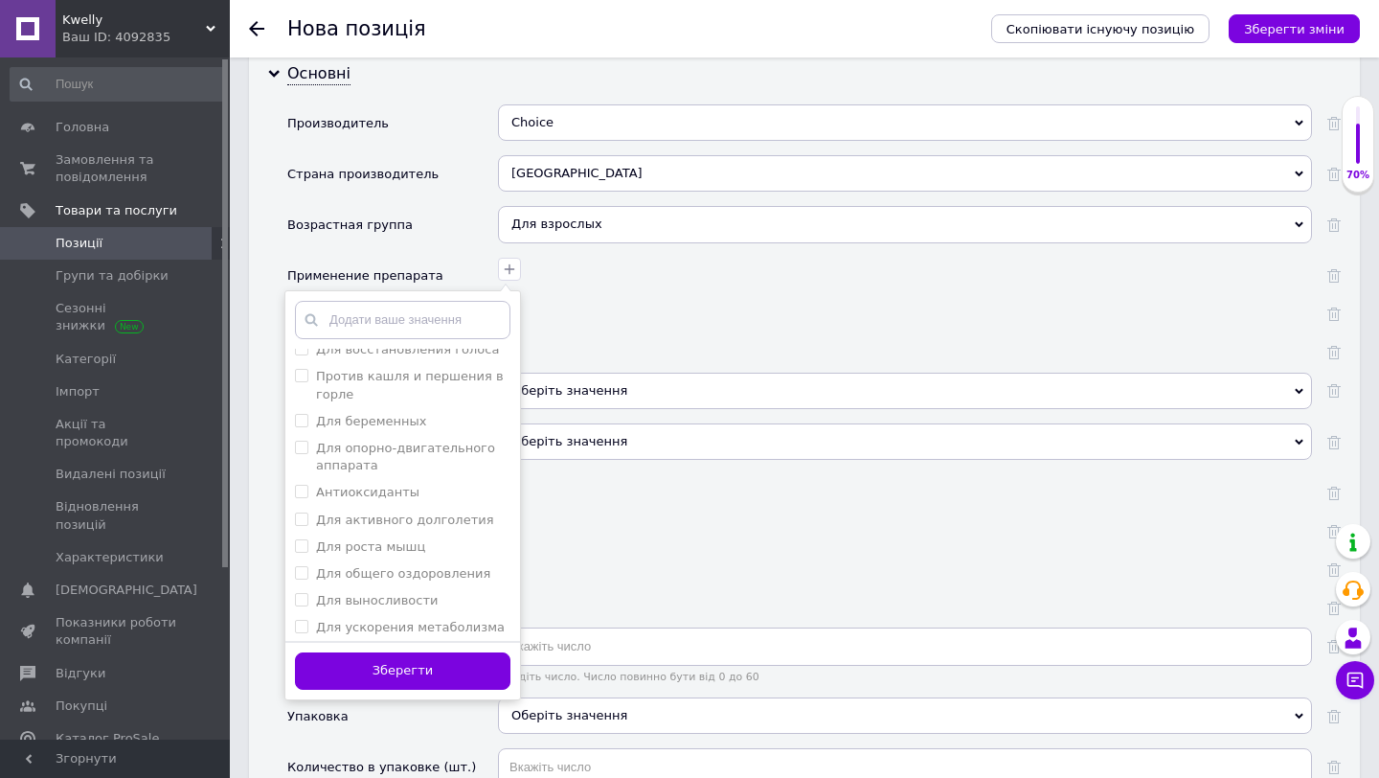
scroll to position [1559, 0]
click at [302, 438] on аппарата "Для опорно-двигательного аппарата" at bounding box center [301, 444] width 12 height 12
checkbox аппарата "true"
click at [305, 532] on оздоровления "Для общего оздоровления" at bounding box center [301, 538] width 12 height 12
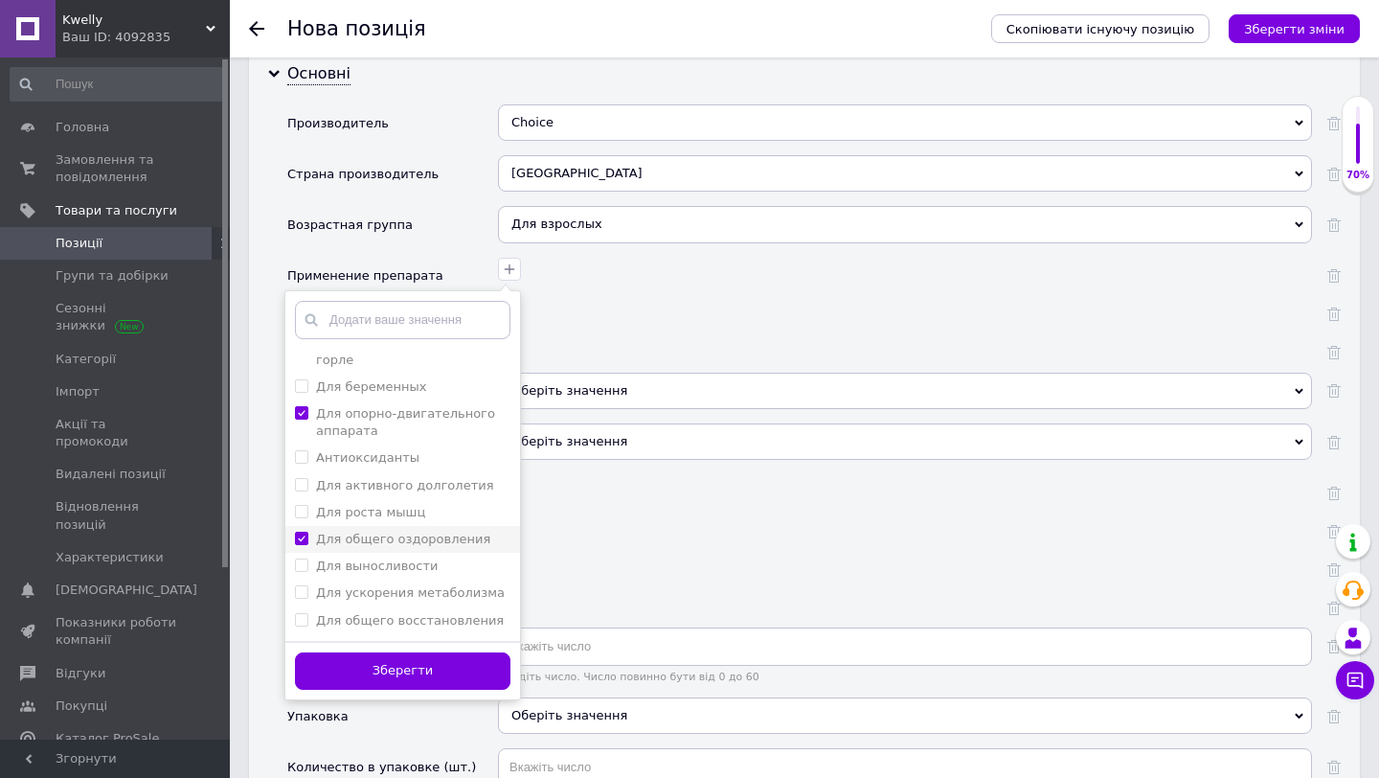
checkbox оздоровления "true"
click at [308, 504] on label "Для роста мышц" at bounding box center [360, 512] width 130 height 17
click at [308, 505] on мышц "Для роста мышц" at bounding box center [301, 511] width 12 height 12
click at [305, 505] on мышц "Для роста мышц" at bounding box center [301, 511] width 12 height 12
checkbox мышц "true"
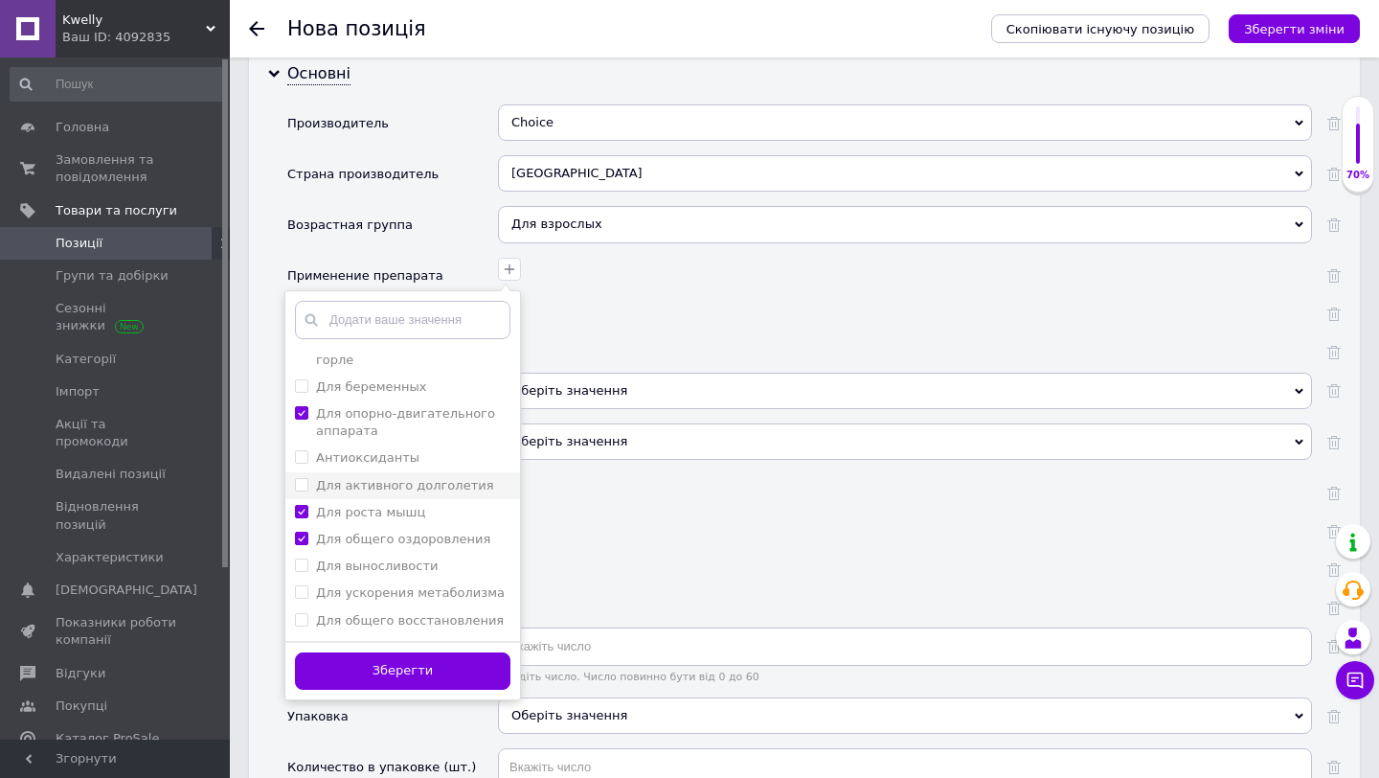
click at [305, 478] on долголетия "Для активного долголетия" at bounding box center [301, 484] width 12 height 12
checkbox долголетия "true"
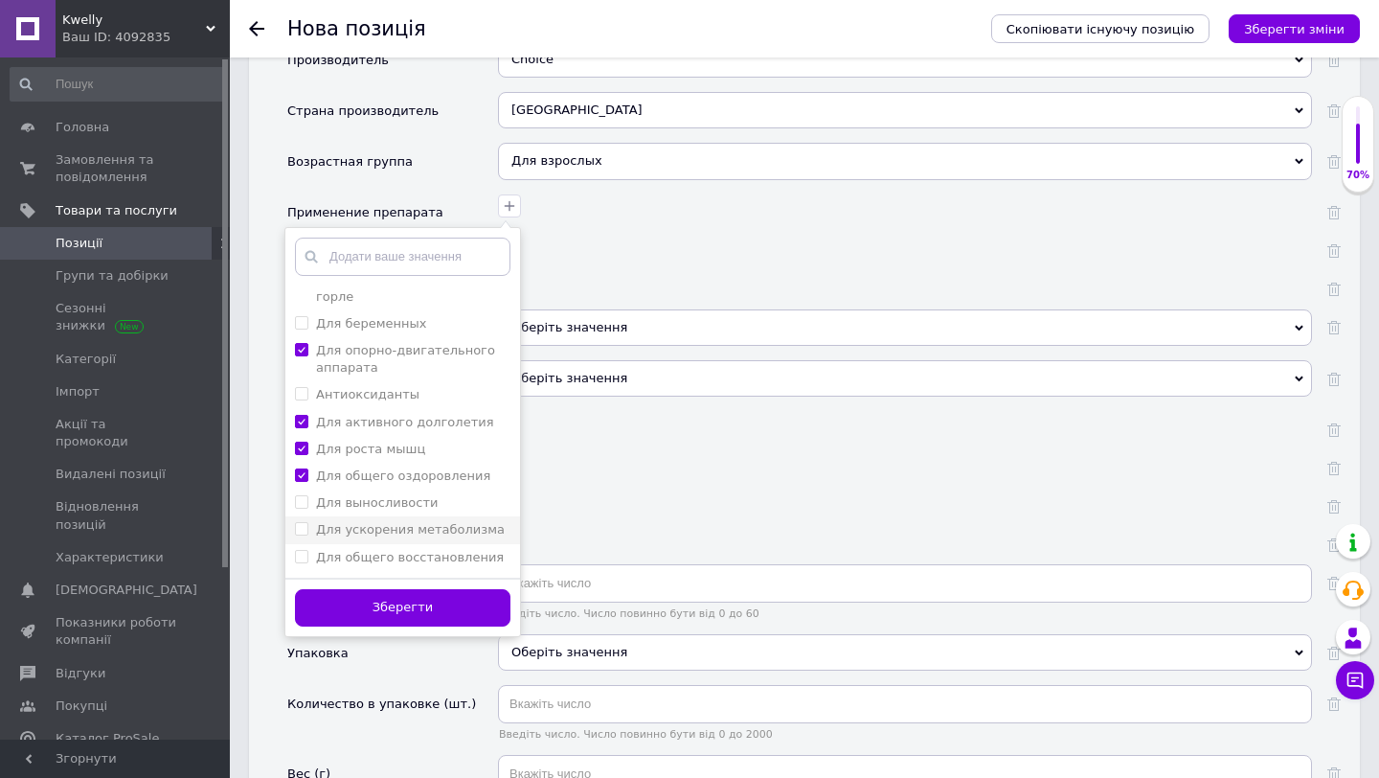
scroll to position [2233, 0]
click at [300, 575] on энергии "Для энергии" at bounding box center [301, 581] width 12 height 12
checkbox энергии "true"
click at [301, 548] on восстановления "Для общего восстановления" at bounding box center [301, 554] width 12 height 12
checkbox восстановления "true"
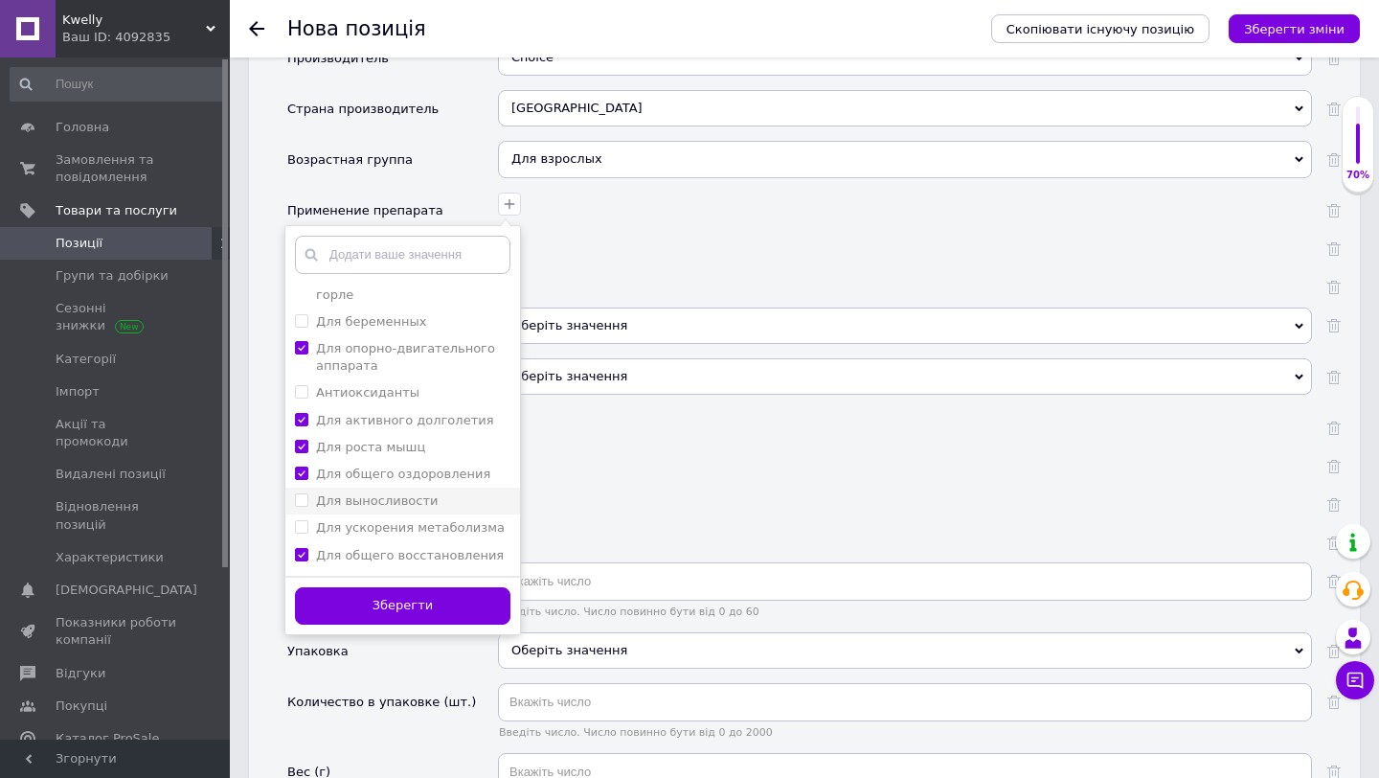
click at [307, 493] on выносливости "Для выносливости" at bounding box center [301, 499] width 12 height 12
checkbox выносливости "true"
click at [457, 594] on button "Зберегти" at bounding box center [403, 605] width 216 height 37
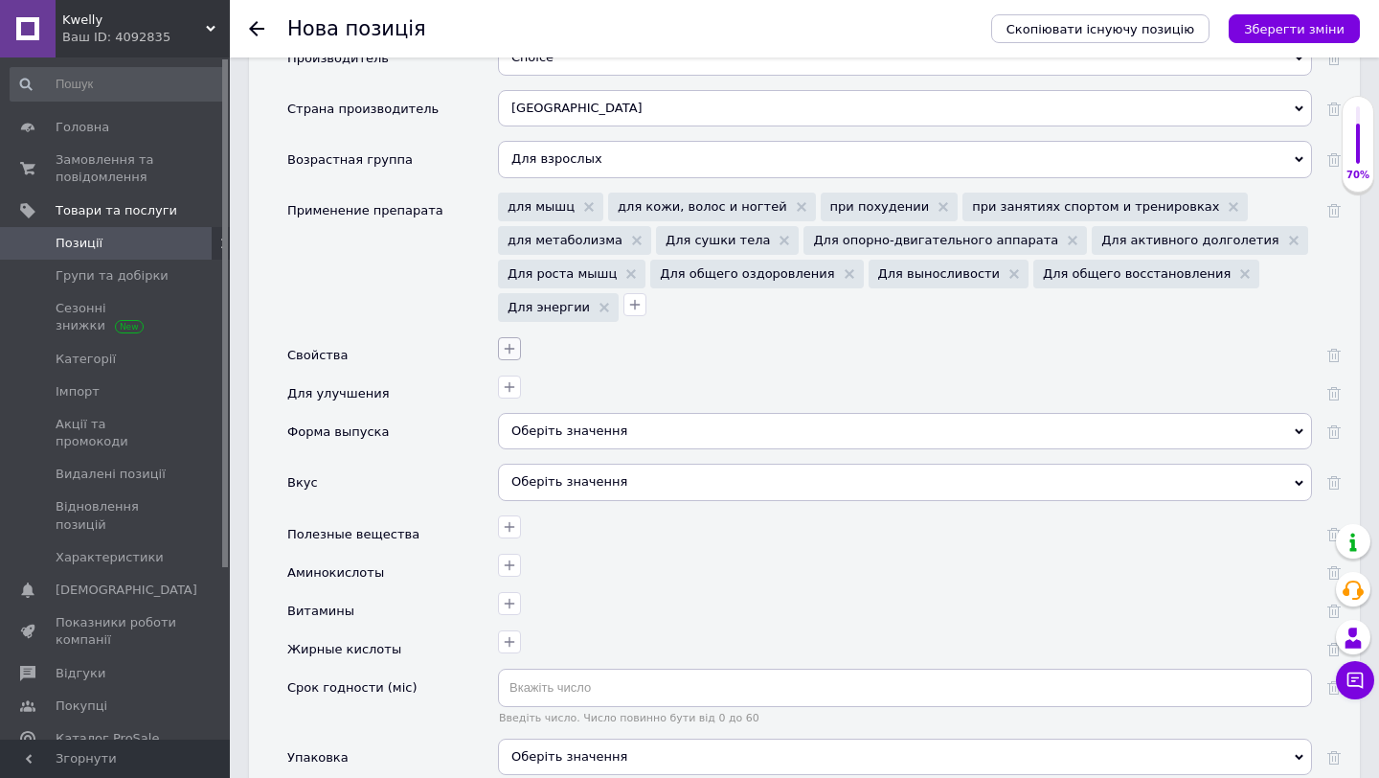
click at [509, 343] on icon "button" at bounding box center [510, 348] width 11 height 11
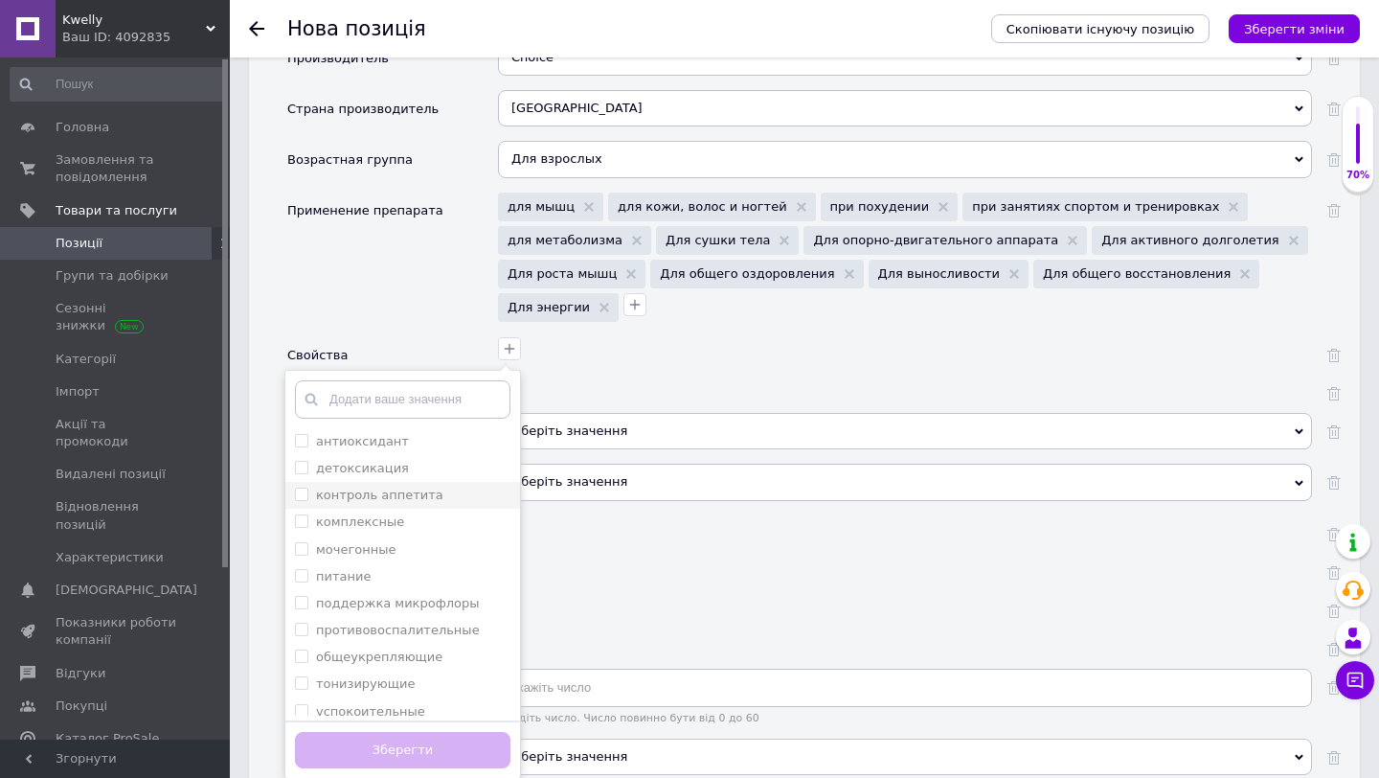
click at [301, 488] on аппетита "контроль аппетита" at bounding box center [301, 494] width 12 height 12
checkbox аппетита "true"
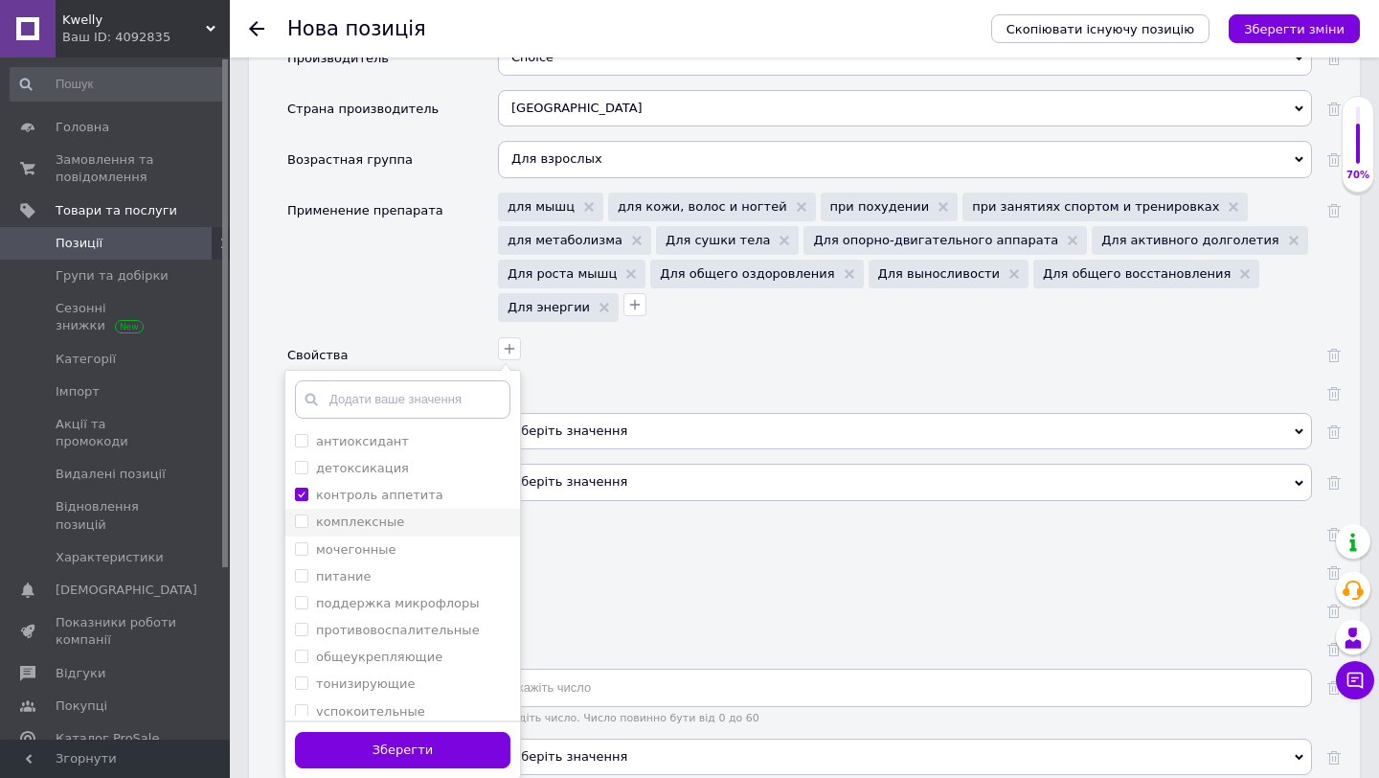
click at [304, 514] on input "комплексные" at bounding box center [301, 520] width 12 height 12
checkbox input "true"
click at [303, 569] on input "питание" at bounding box center [301, 575] width 12 height 12
checkbox input "true"
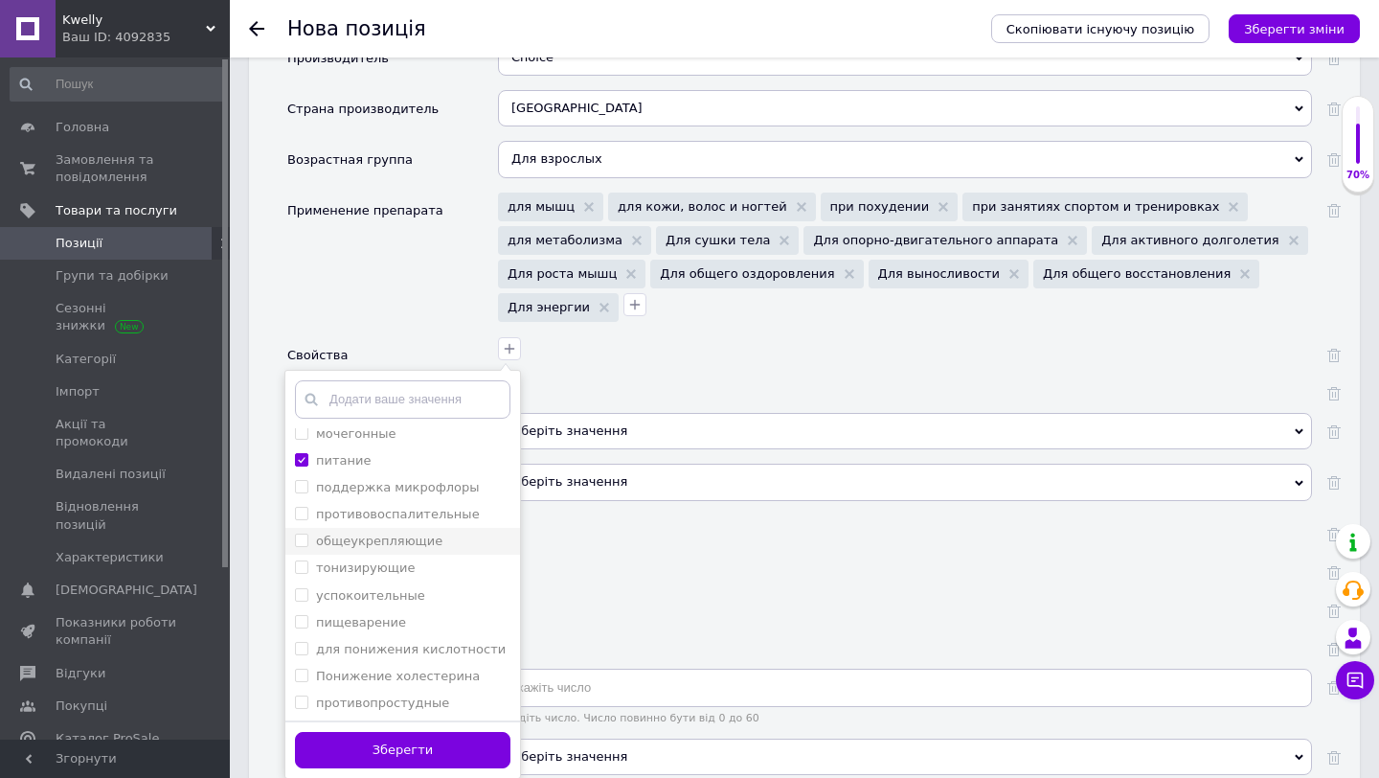
click at [303, 534] on input "общеукрепляющие" at bounding box center [301, 540] width 12 height 12
checkbox input "true"
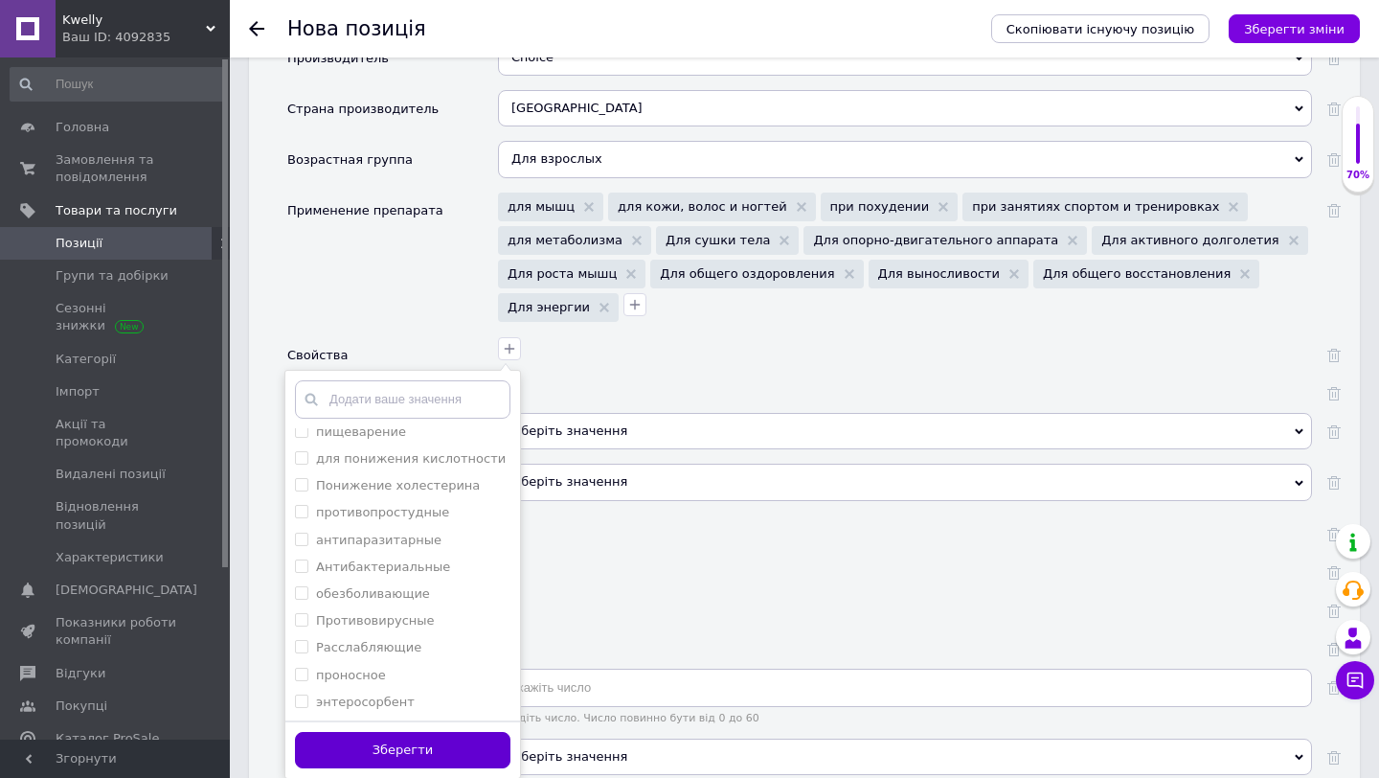
click at [378, 732] on button "Зберегти" at bounding box center [403, 750] width 216 height 37
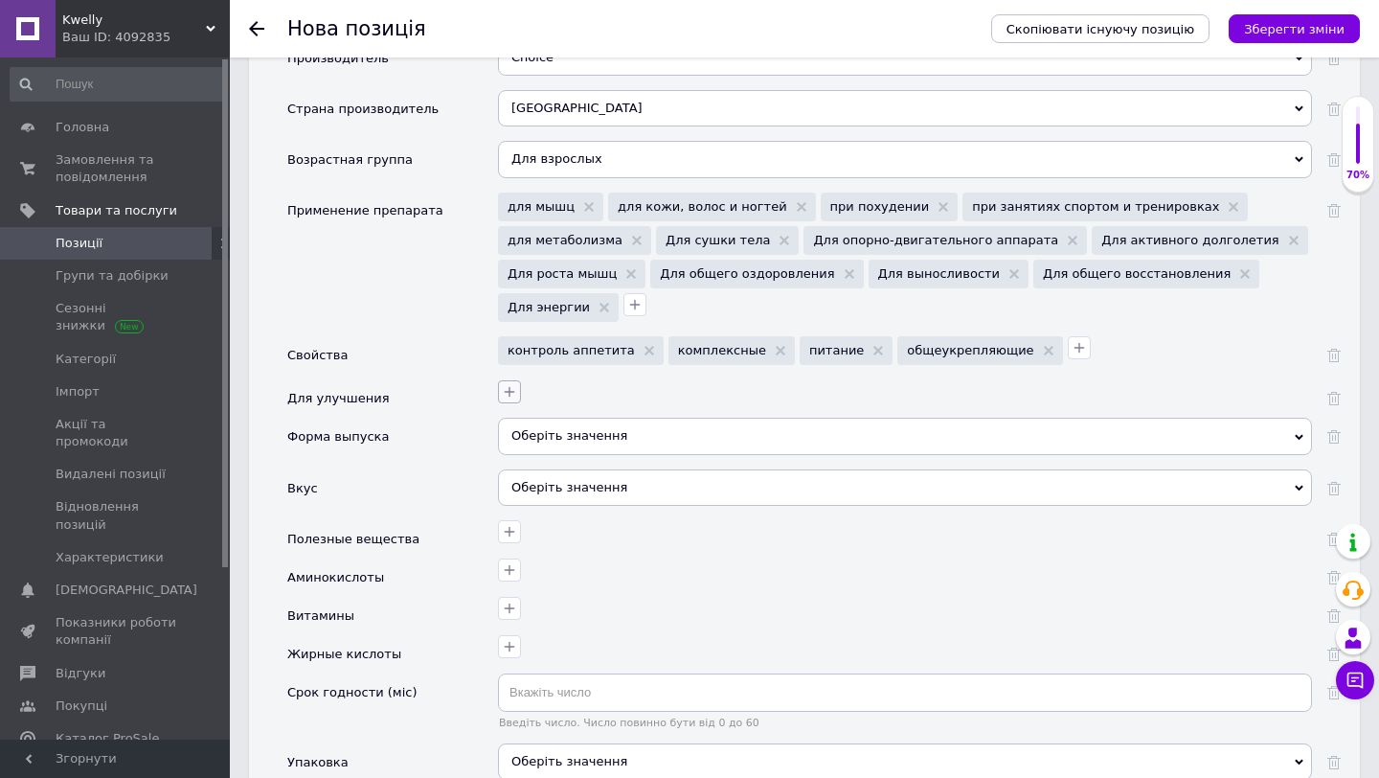
click at [511, 384] on icon "button" at bounding box center [509, 391] width 15 height 15
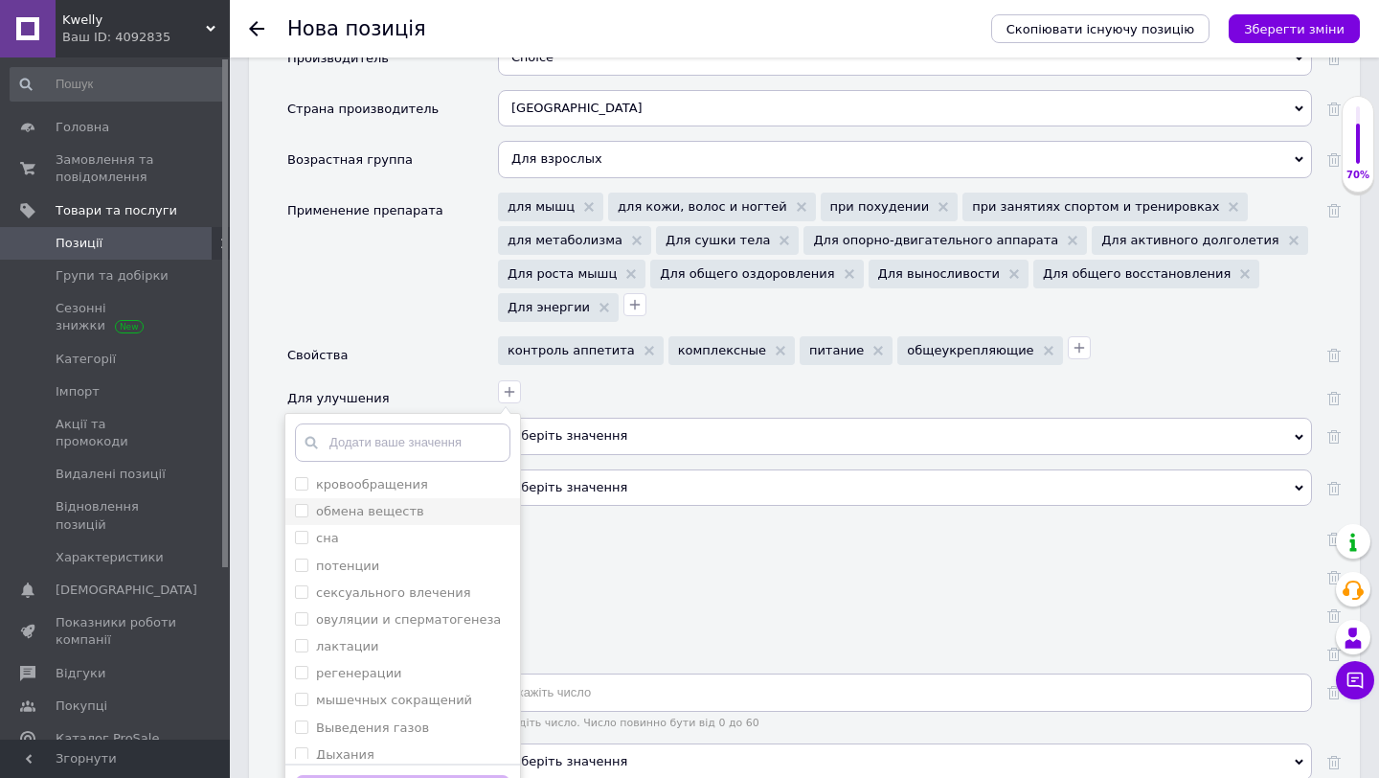
click at [305, 504] on веществ "обмена веществ" at bounding box center [301, 510] width 12 height 12
checkbox веществ "true"
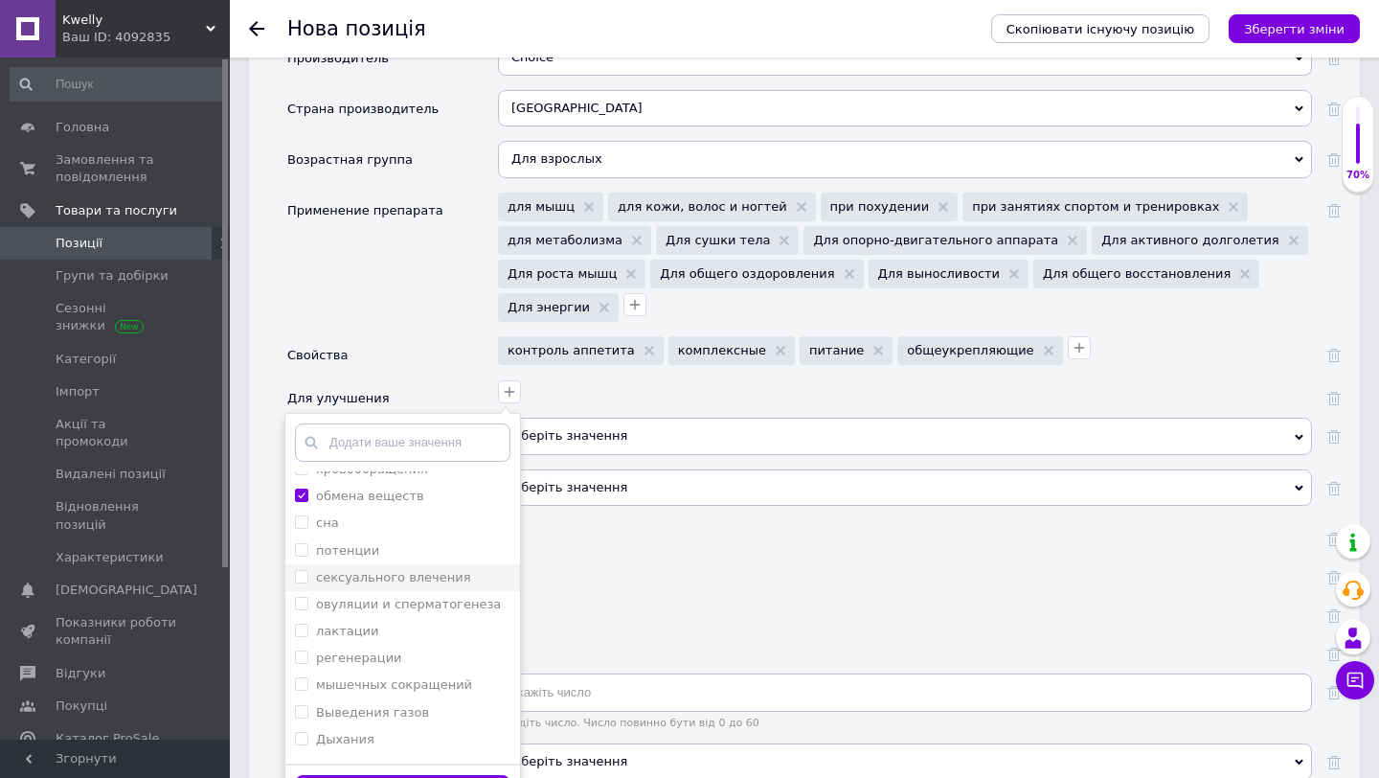
scroll to position [0, 0]
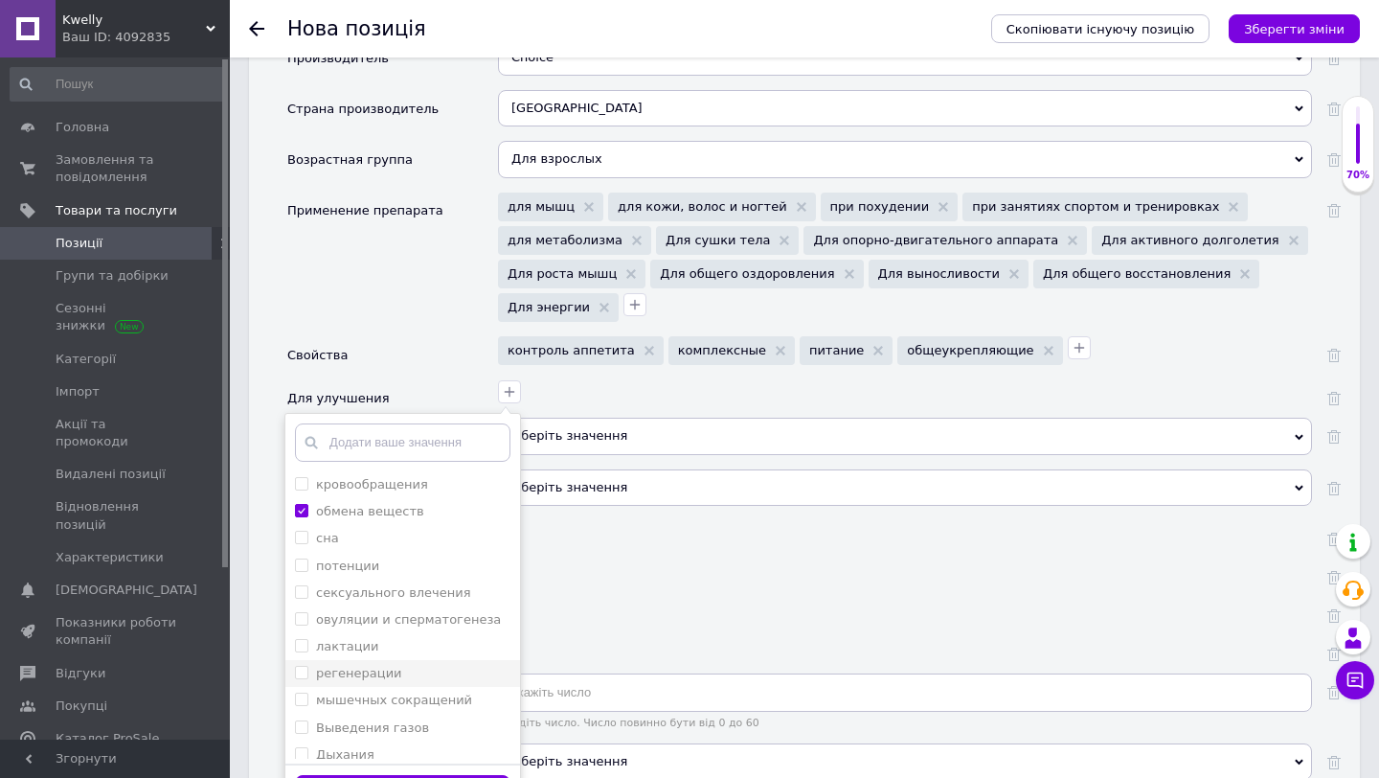
click at [299, 666] on input "регенерации" at bounding box center [301, 672] width 12 height 12
checkbox input "true"
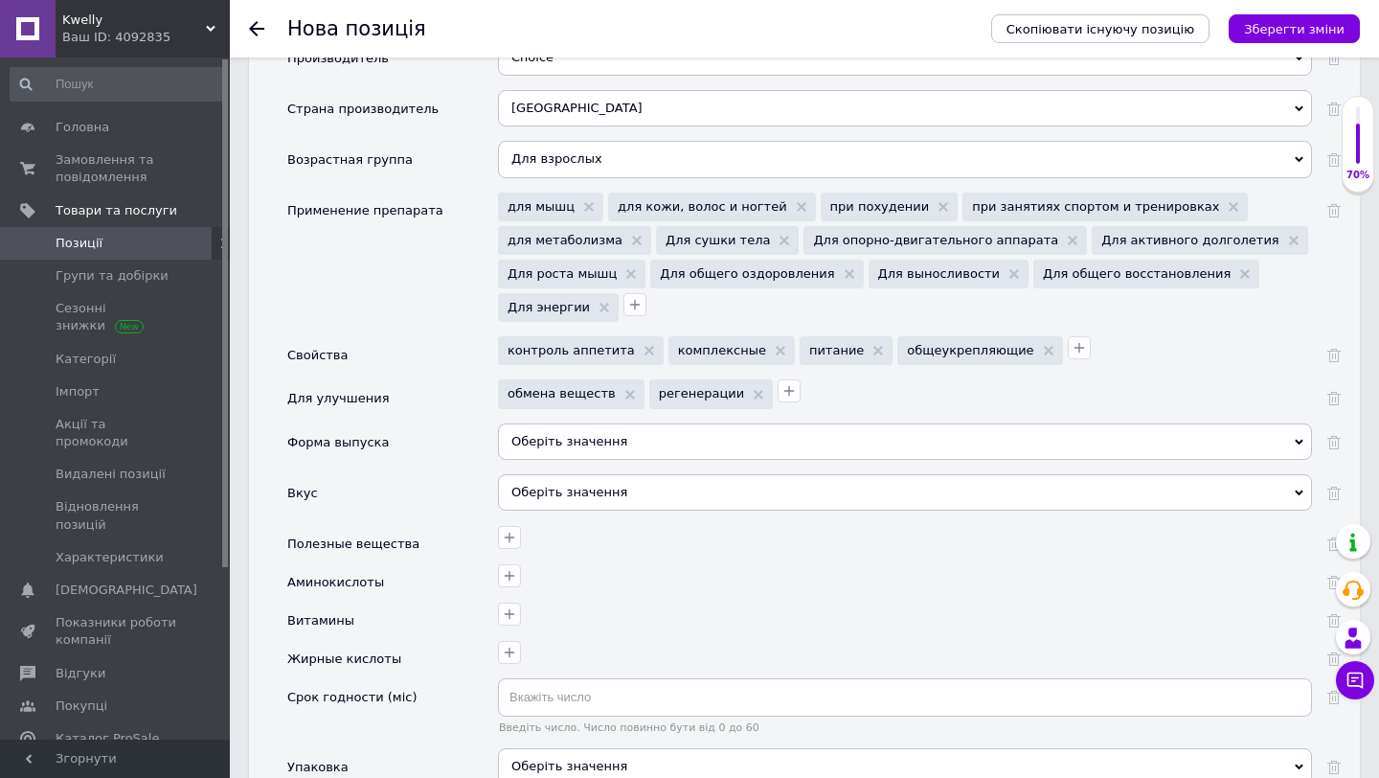
click at [519, 423] on div "Оберіть значення" at bounding box center [905, 441] width 814 height 36
click at [459, 442] on div "Форма выпуска" at bounding box center [392, 448] width 211 height 51
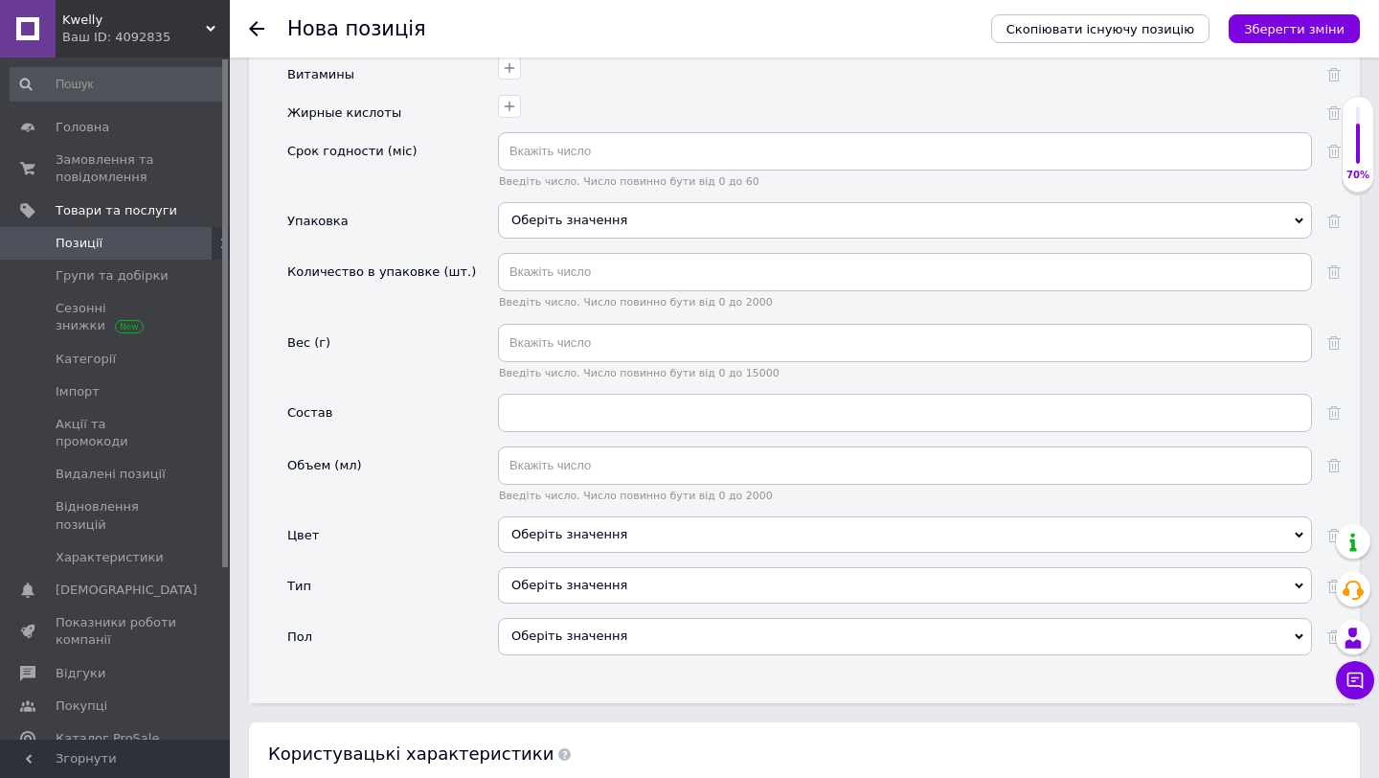
scroll to position [2796, 0]
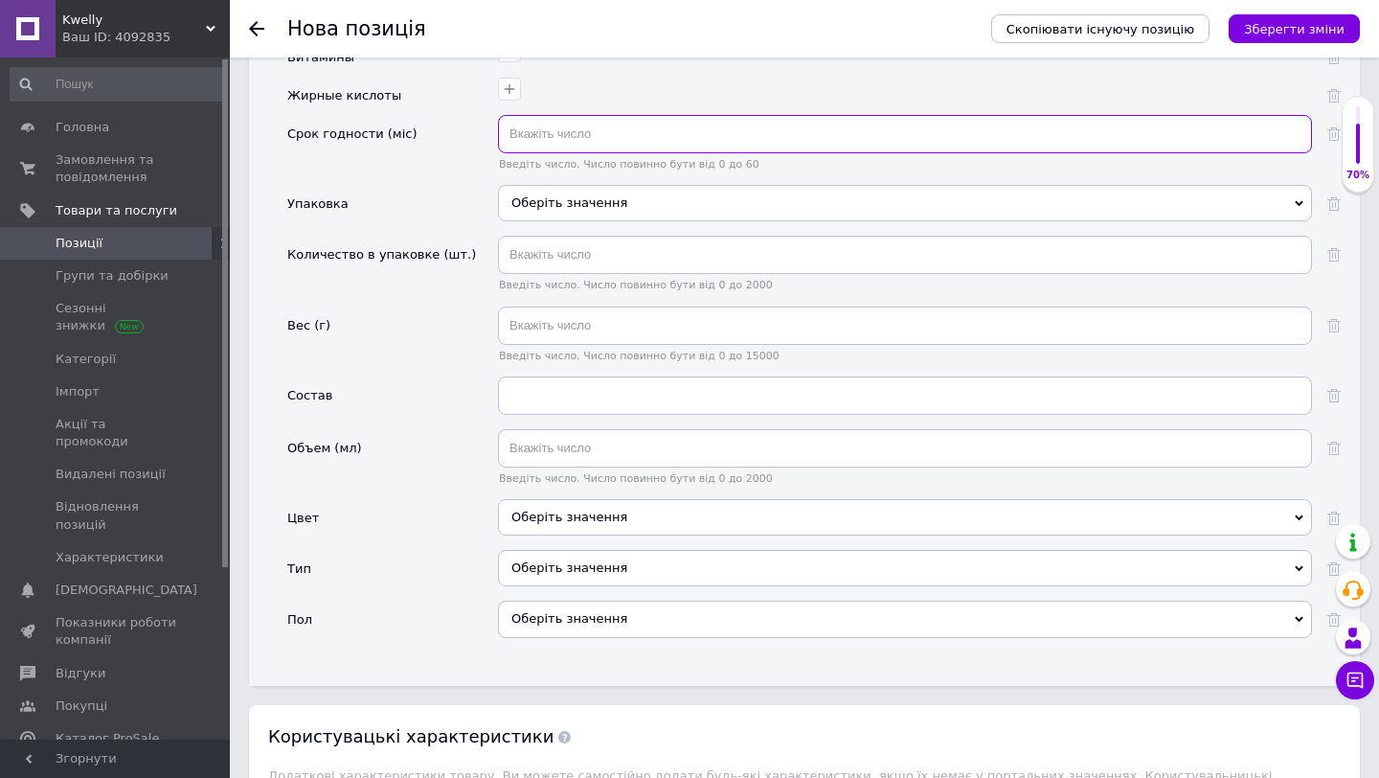
click at [583, 118] on input "text" at bounding box center [905, 134] width 814 height 38
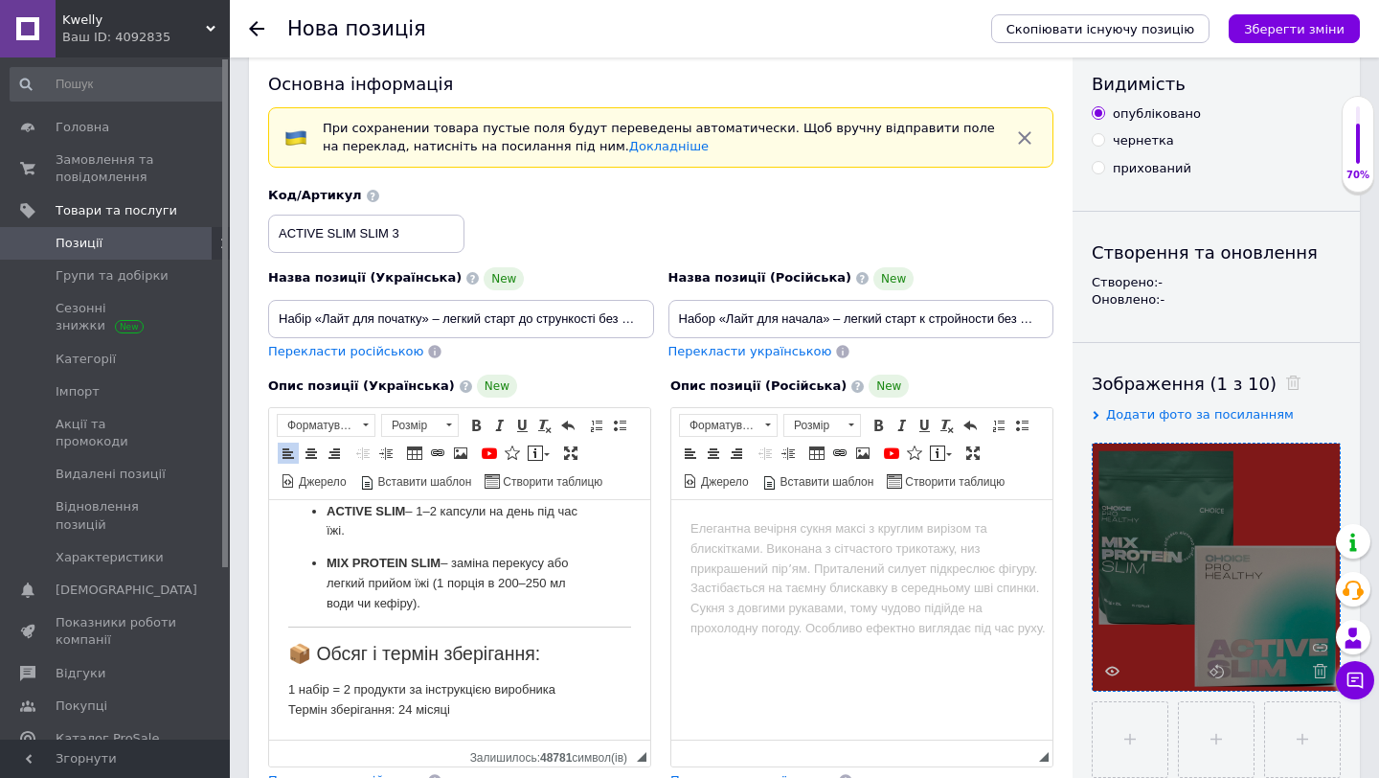
scroll to position [23, 0]
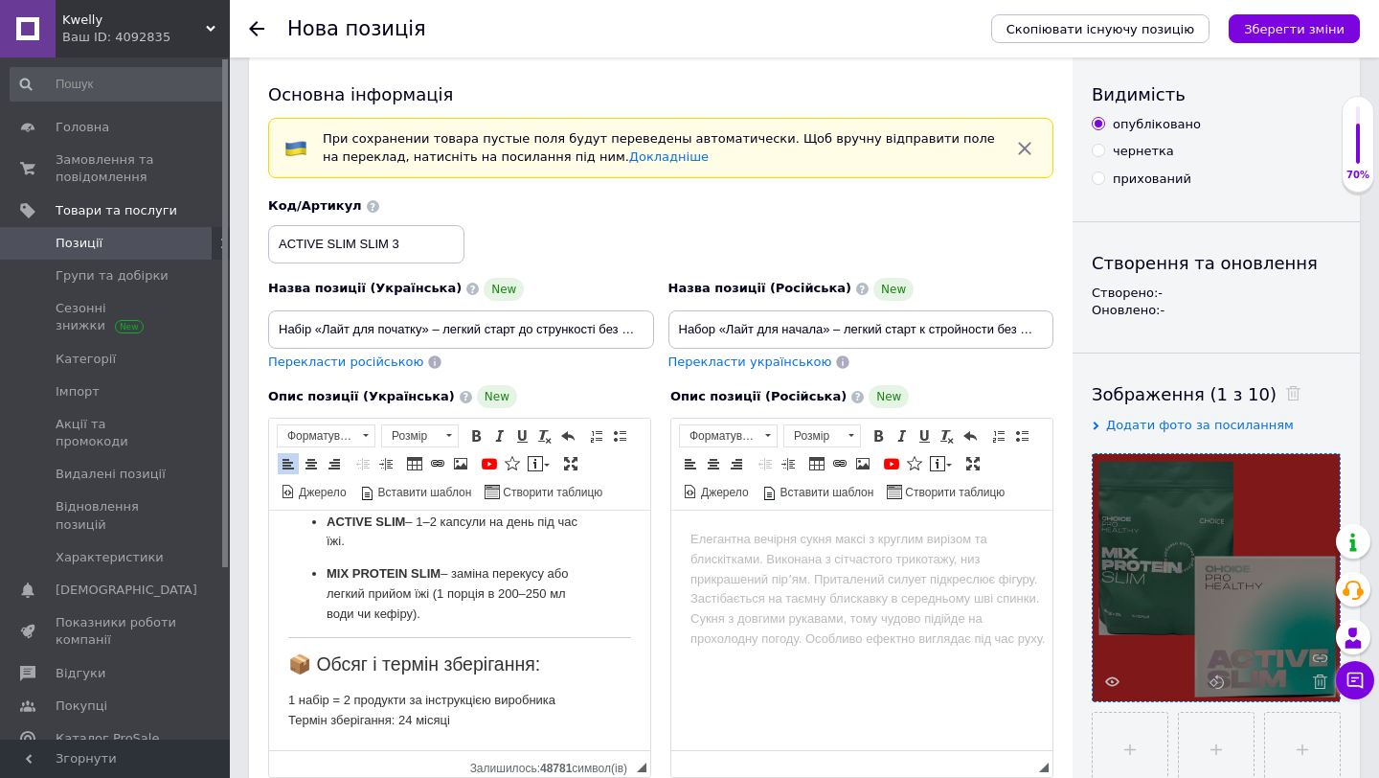
type input "24"
click at [328, 520] on strong "ACTIVE SLIM" at bounding box center [366, 521] width 79 height 14
drag, startPoint x: 328, startPoint y: 520, endPoint x: 403, endPoint y: 524, distance: 75.8
click at [403, 524] on strong "ACTIVE SLIM" at bounding box center [366, 521] width 79 height 14
copy p "ACTIVE SLIM"
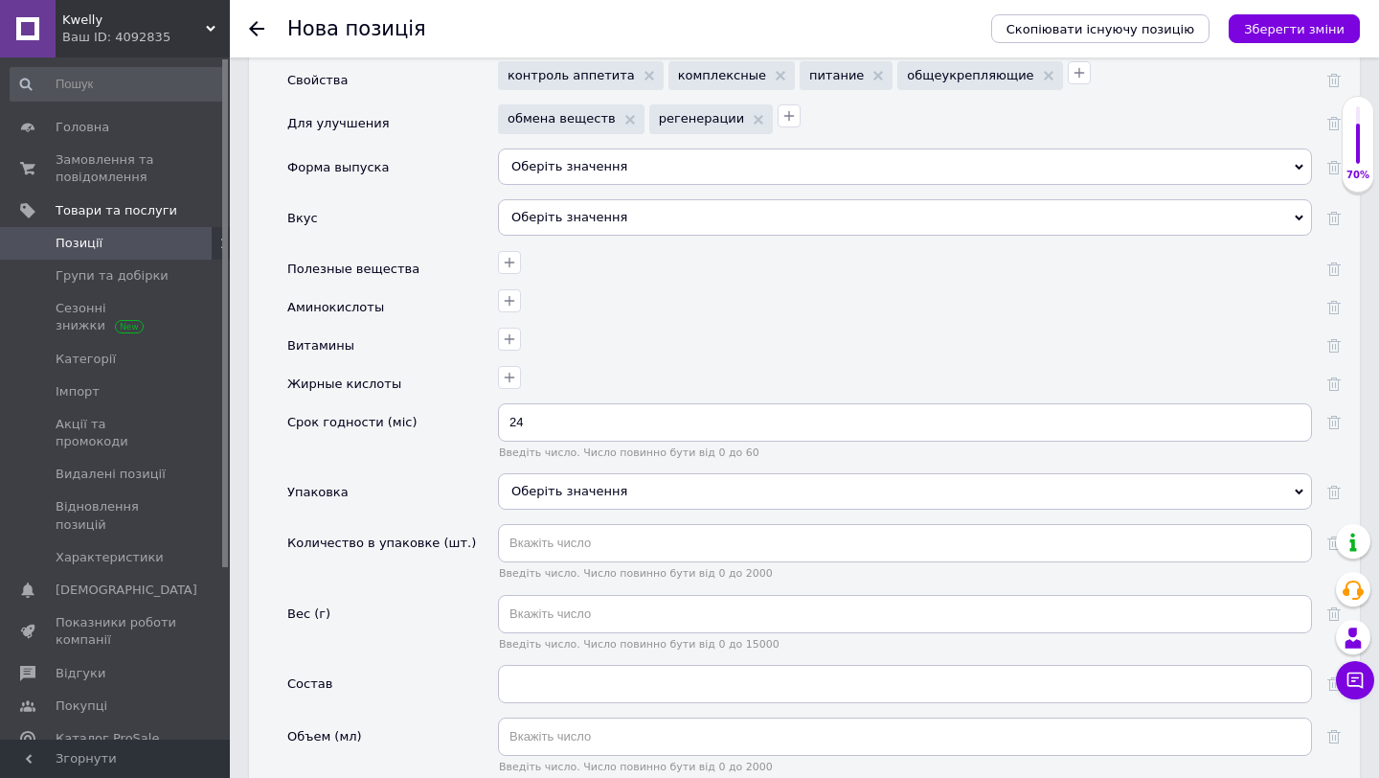
scroll to position [2509, 0]
click at [618, 475] on div "Оберіть значення" at bounding box center [905, 490] width 814 height 36
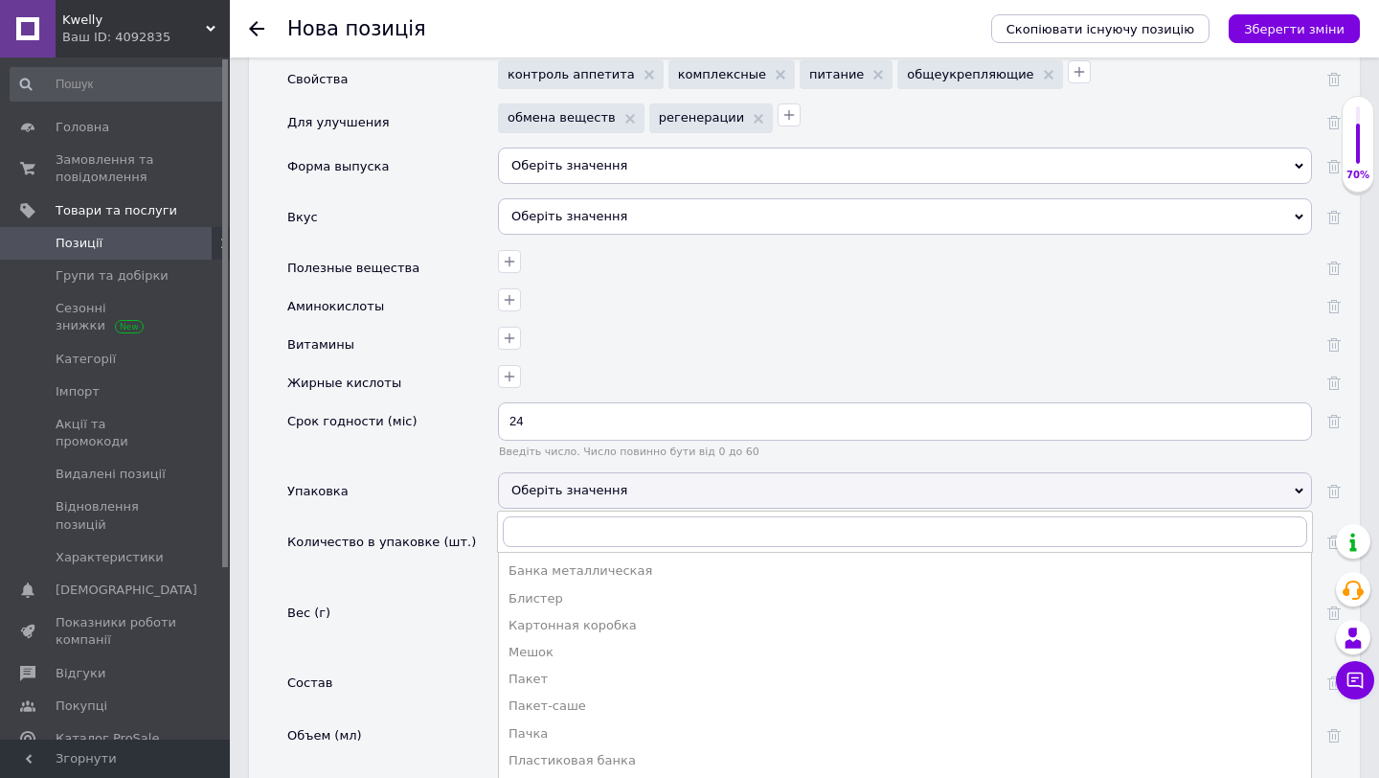
click at [477, 472] on div "Упаковка" at bounding box center [392, 497] width 211 height 51
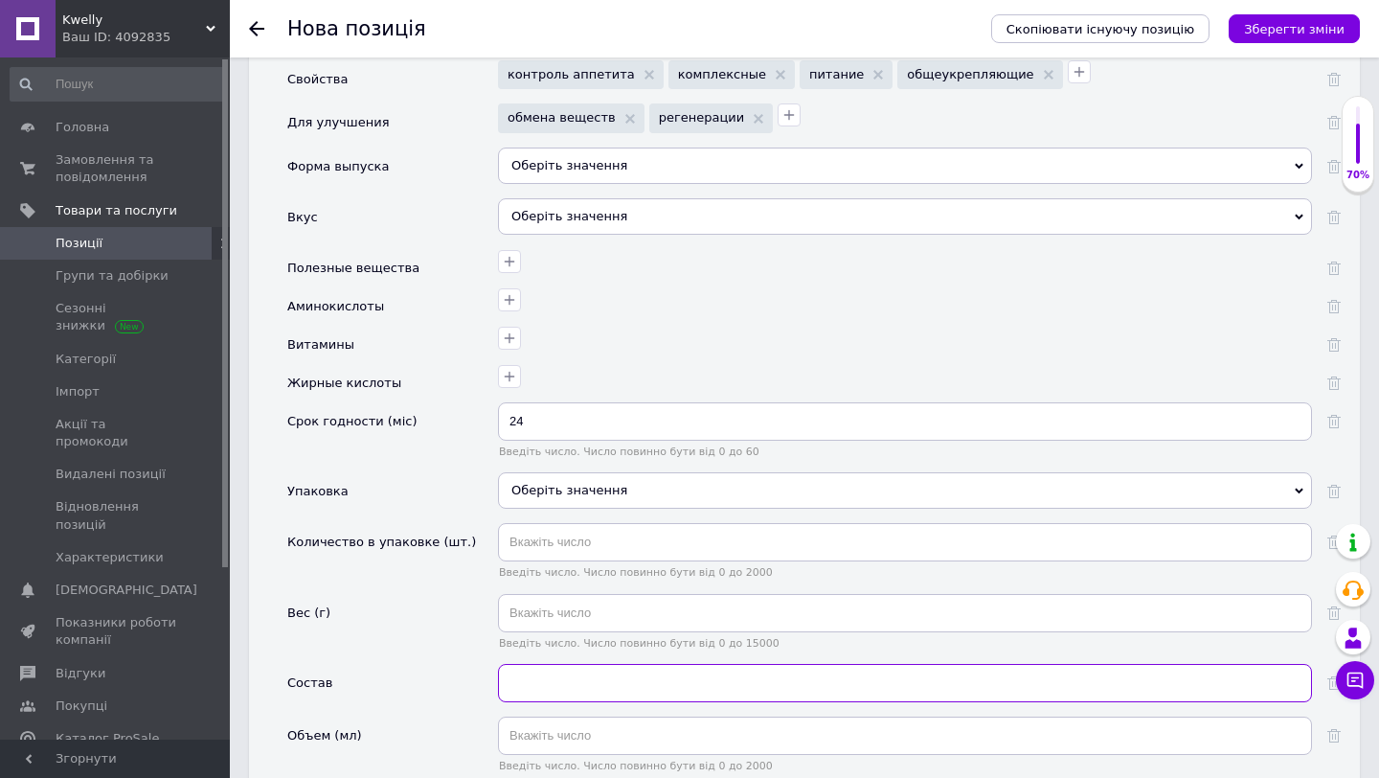
click at [534, 664] on input "text" at bounding box center [905, 683] width 814 height 38
paste input "ACTIVE SLIM"
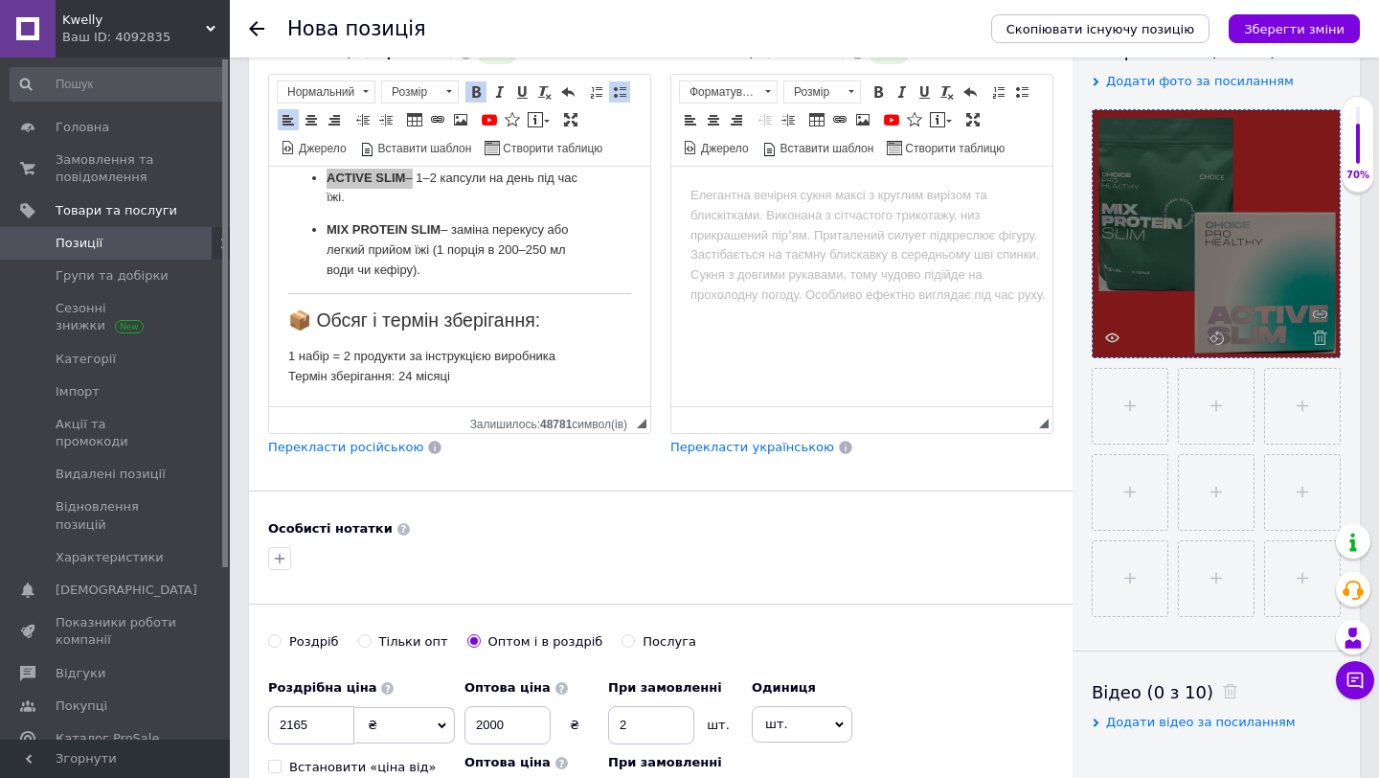
scroll to position [360, 0]
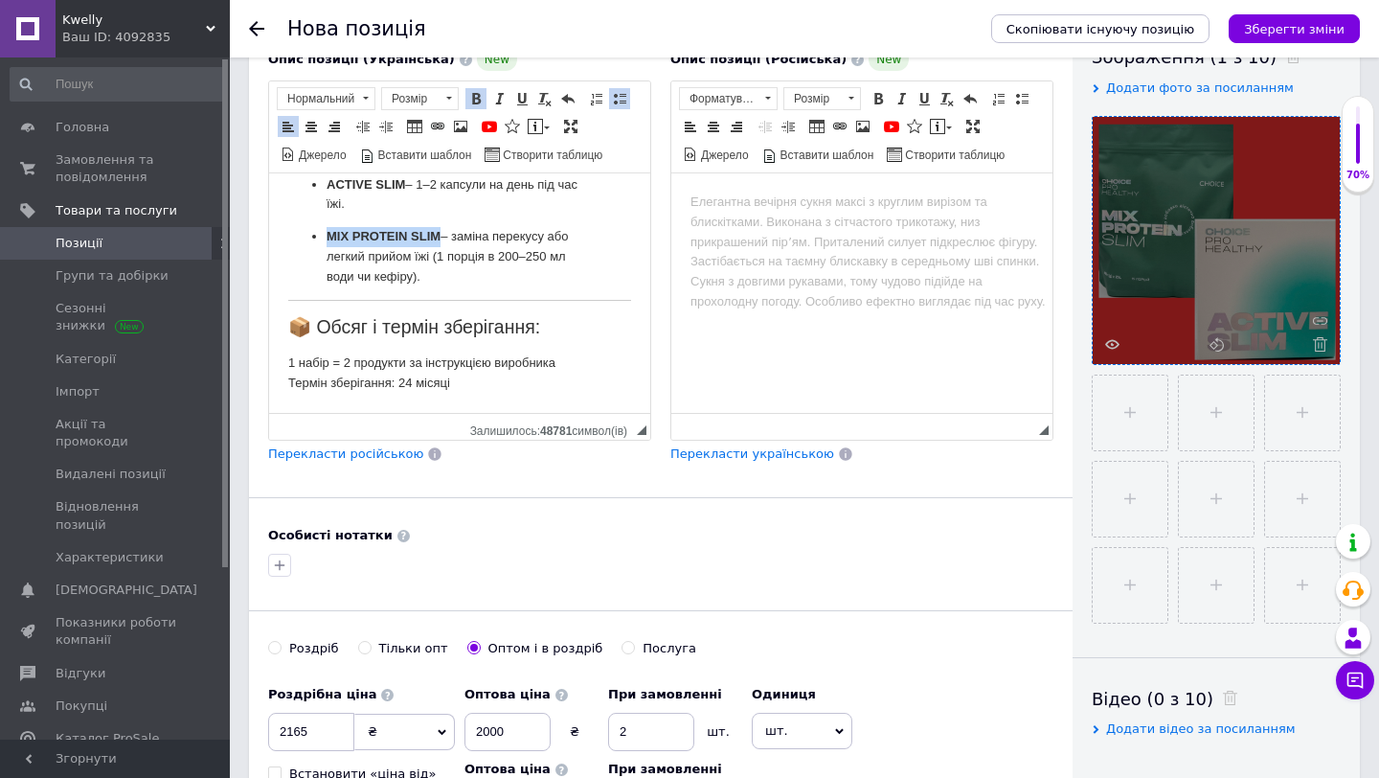
drag, startPoint x: 328, startPoint y: 233, endPoint x: 437, endPoint y: 238, distance: 109.3
click at [437, 238] on strong "MIX PROTEIN SLIM" at bounding box center [384, 236] width 114 height 14
copy strong "MIX PROTEIN SLIM"
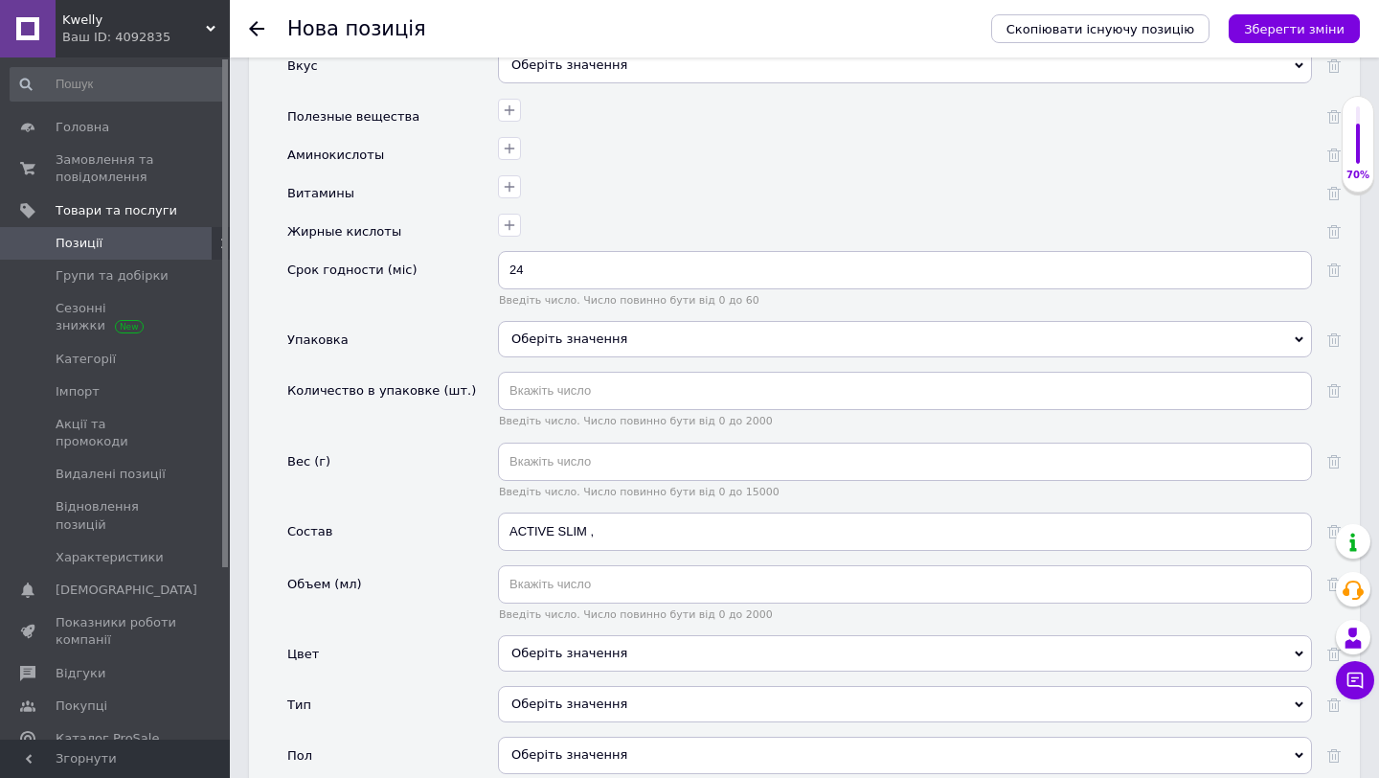
scroll to position [2666, 0]
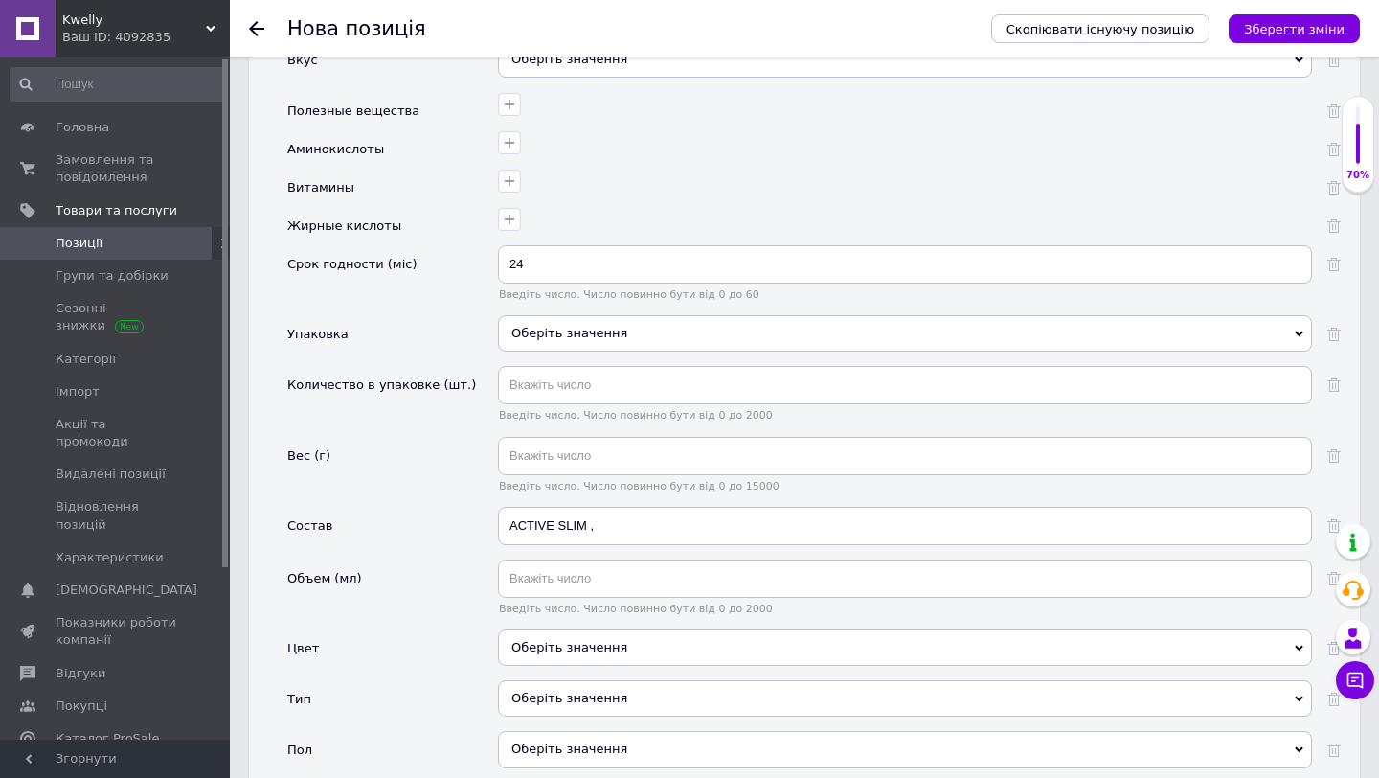
click at [607, 516] on input "ACTIVE SLIM ," at bounding box center [905, 526] width 814 height 38
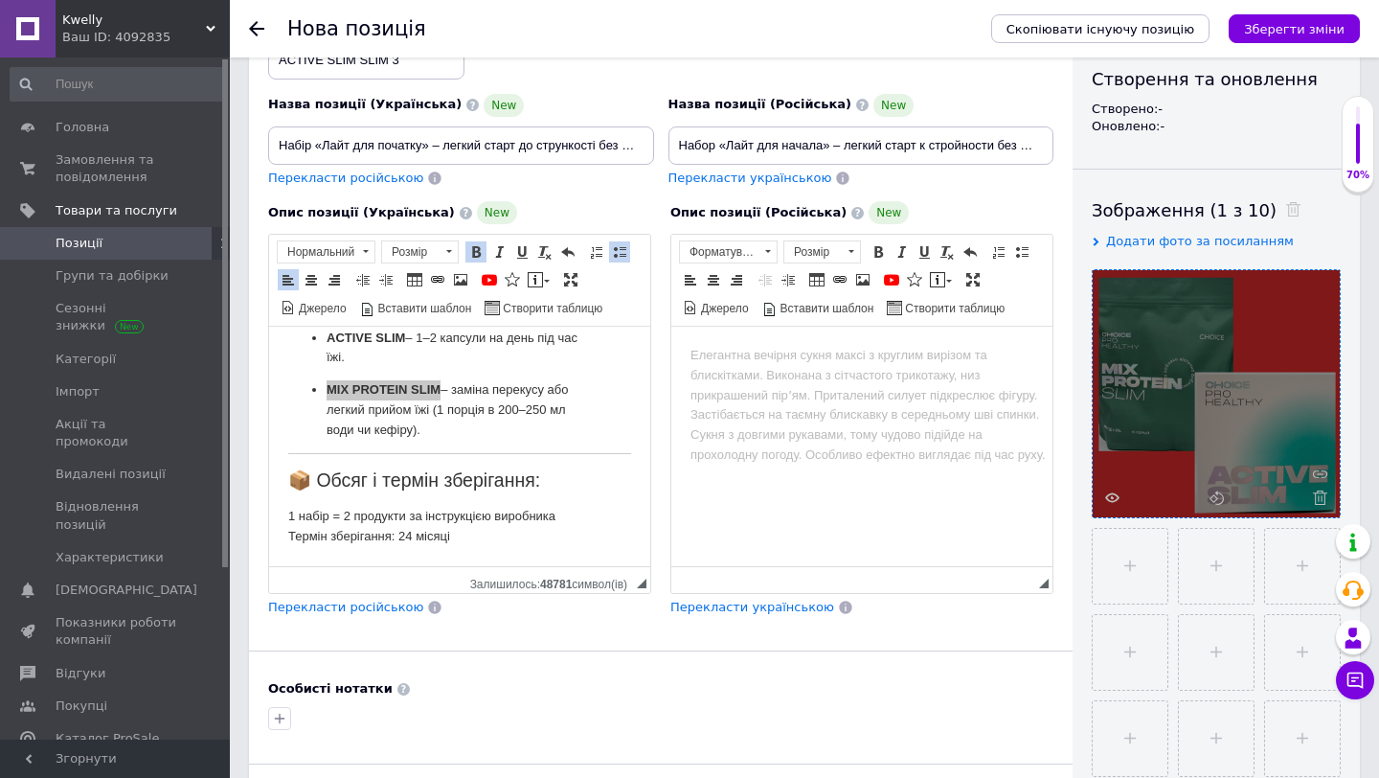
scroll to position [209, 0]
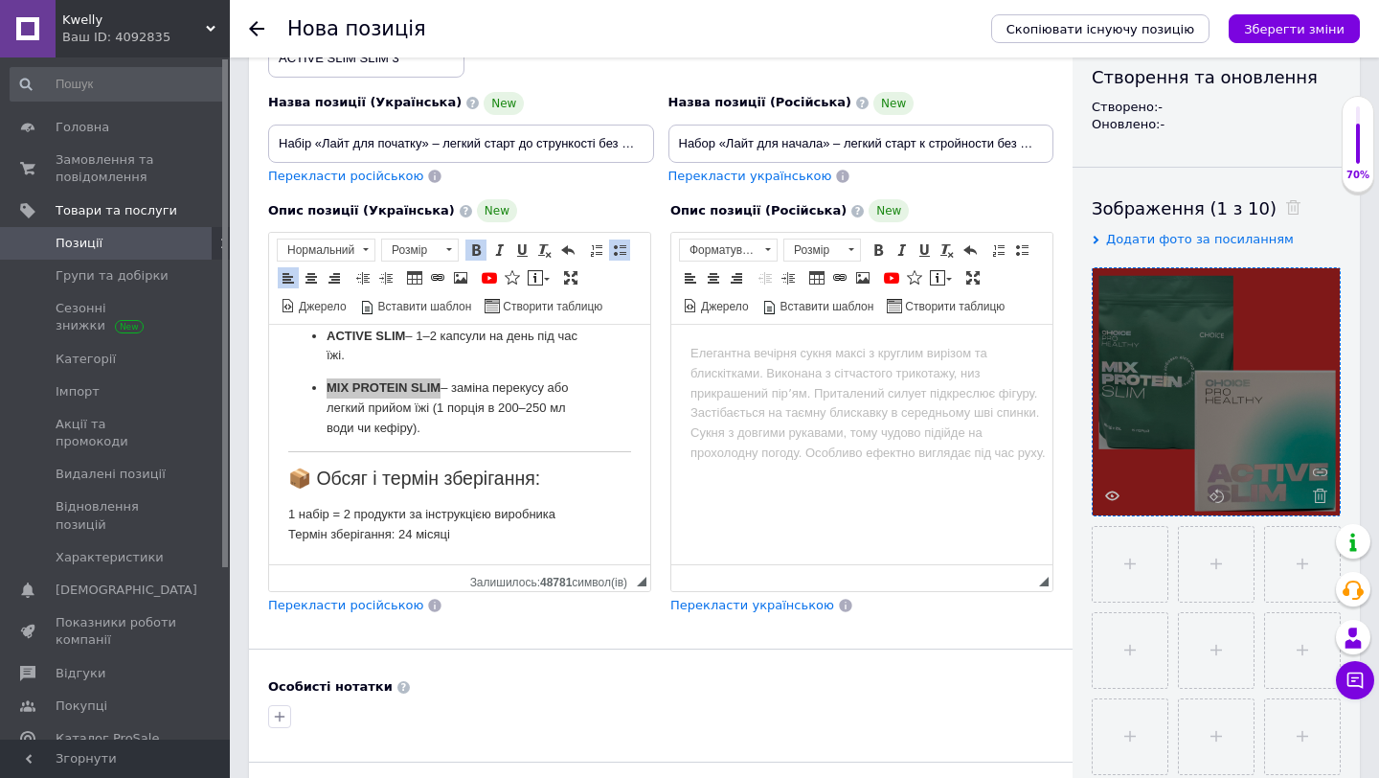
type input "ACTIVE SLIM ,MIX PROTEIN SLIM"
click at [374, 601] on span "Перекласти російською" at bounding box center [345, 605] width 155 height 14
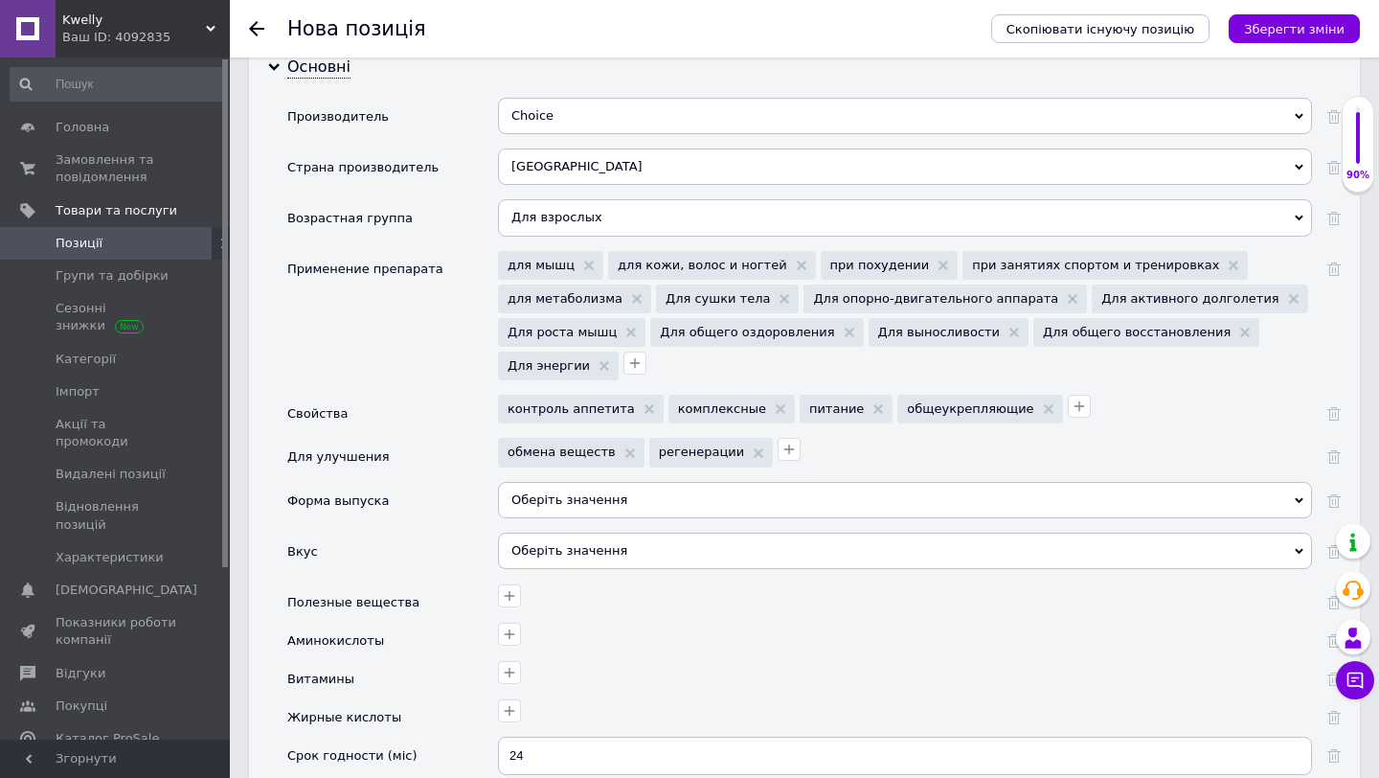
scroll to position [2145, 0]
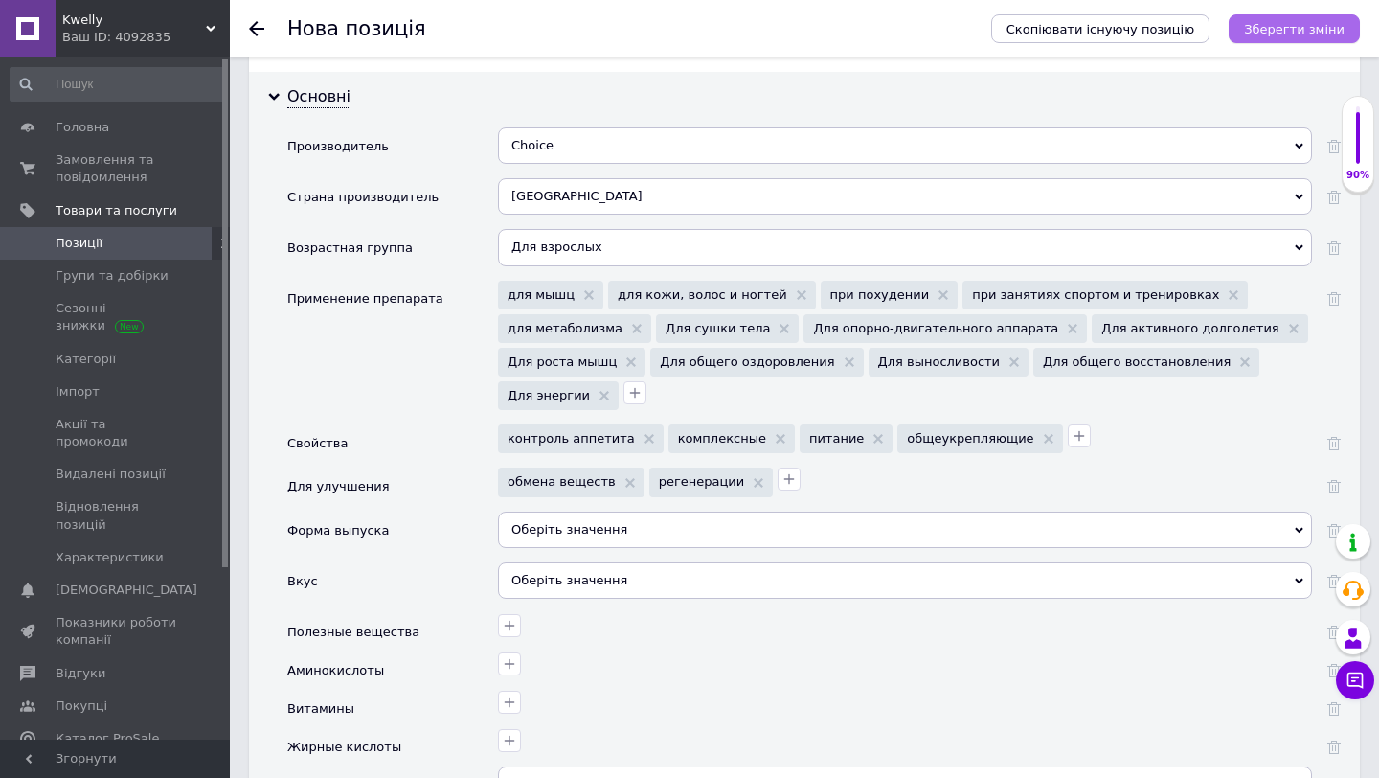
click at [1334, 17] on button "Зберегти зміни" at bounding box center [1294, 28] width 131 height 29
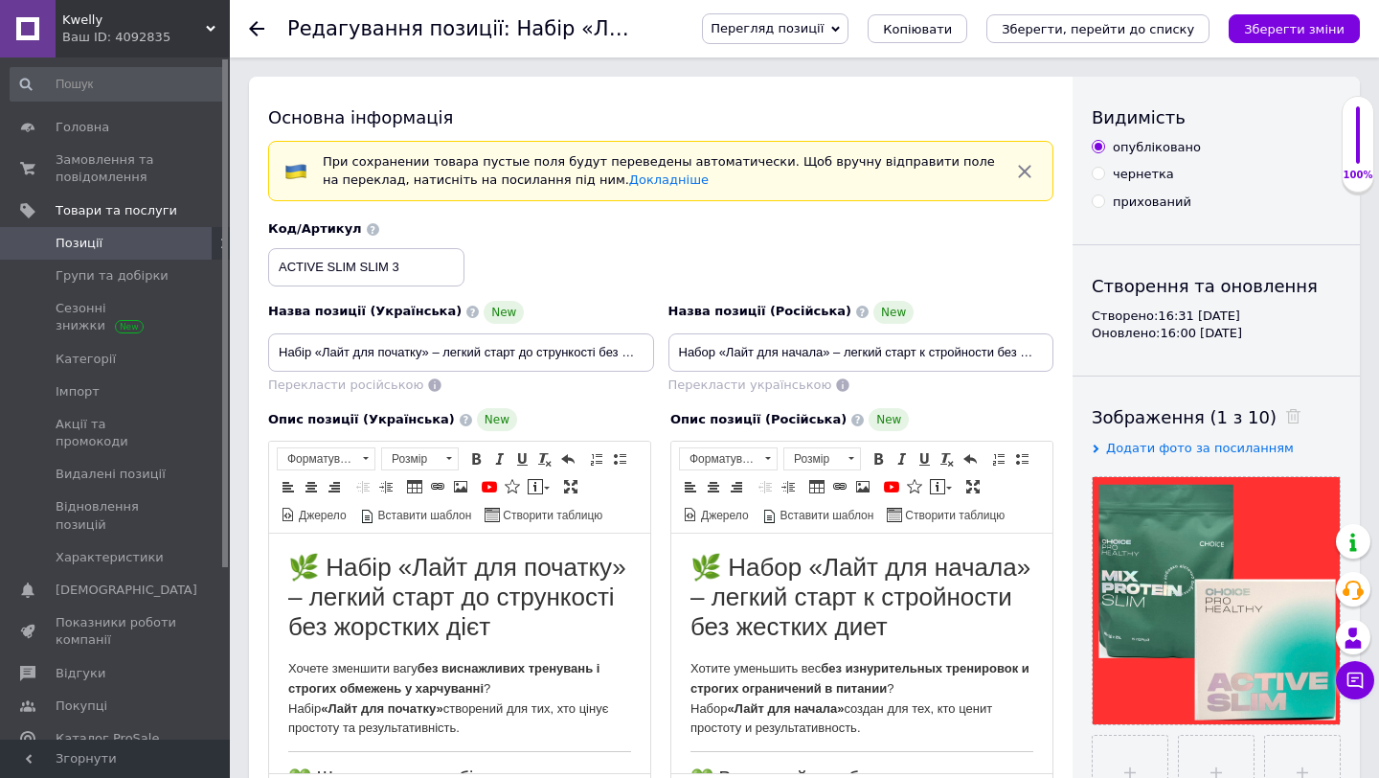
click at [257, 25] on icon at bounding box center [256, 28] width 15 height 15
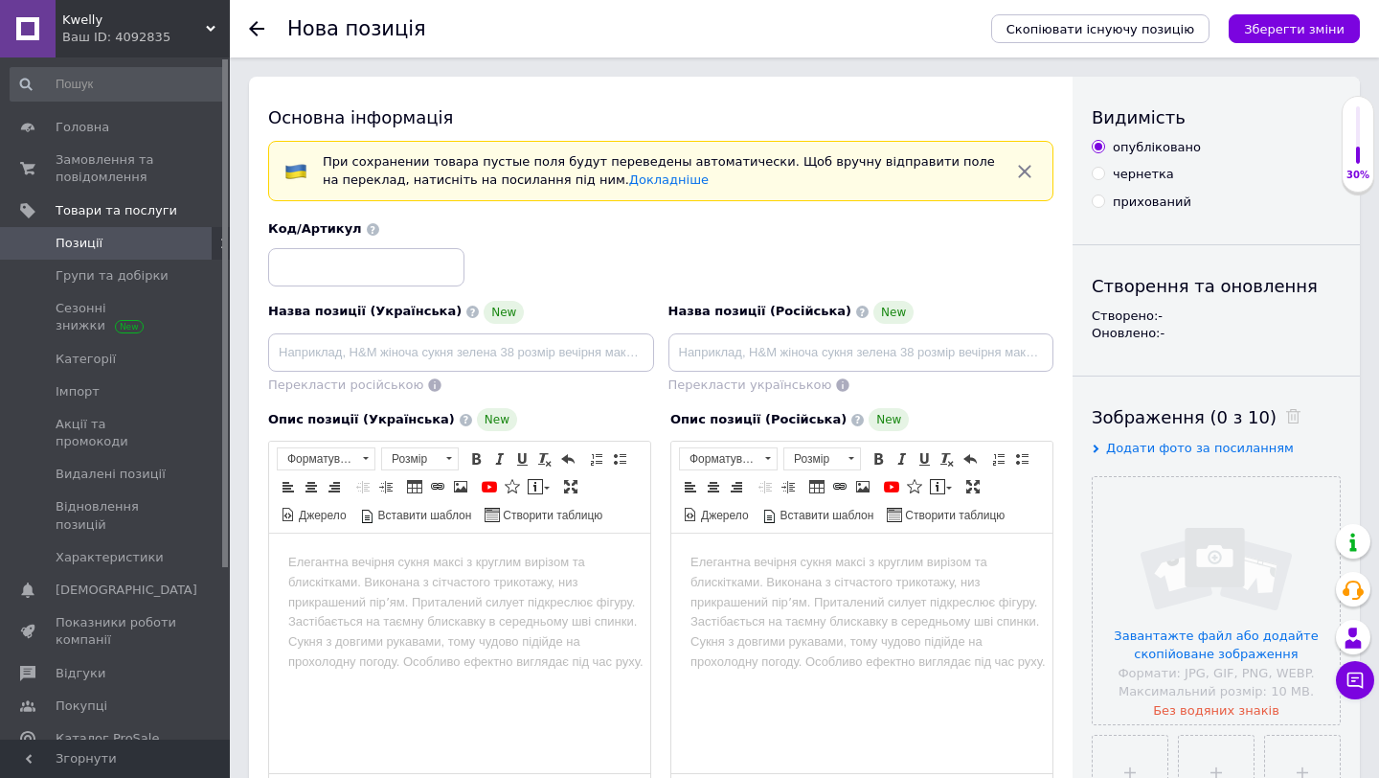
click at [257, 25] on icon at bounding box center [256, 28] width 15 height 15
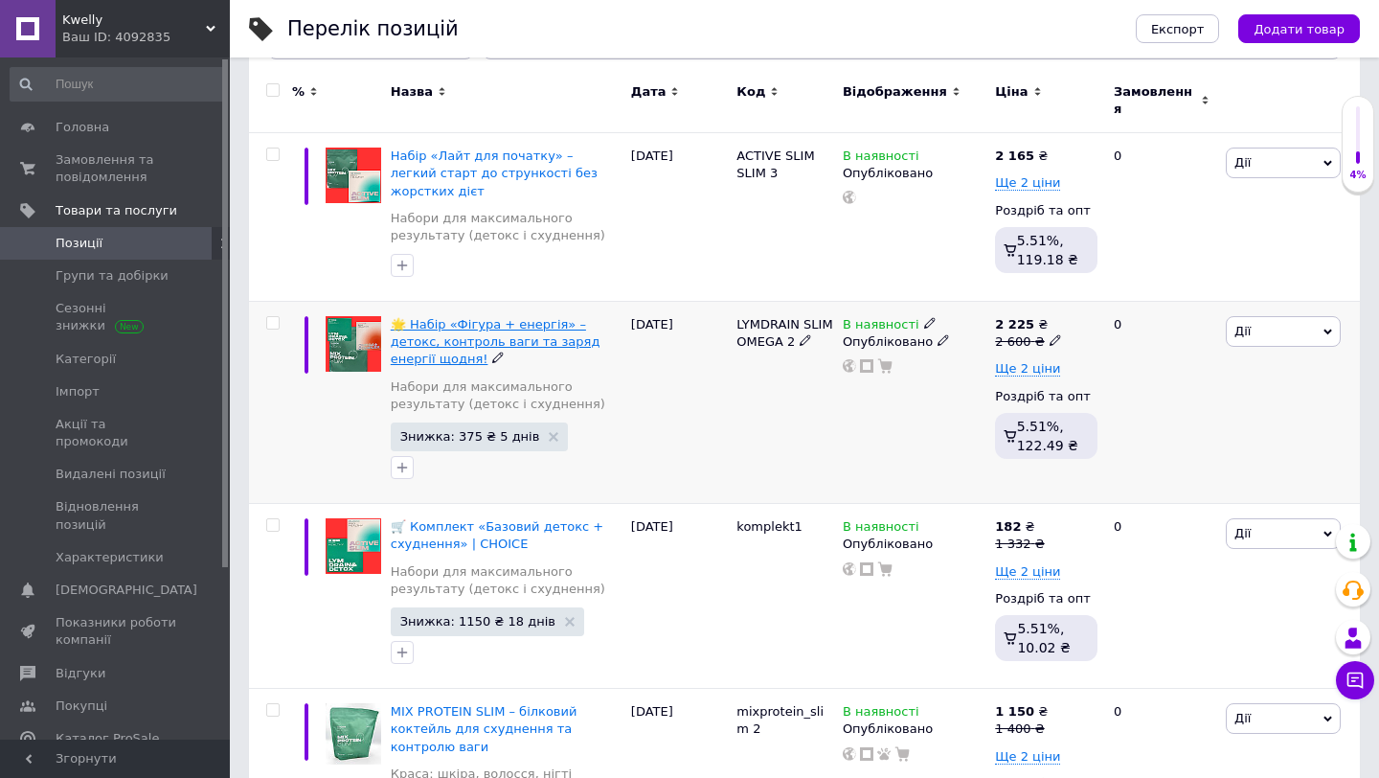
scroll to position [251, 0]
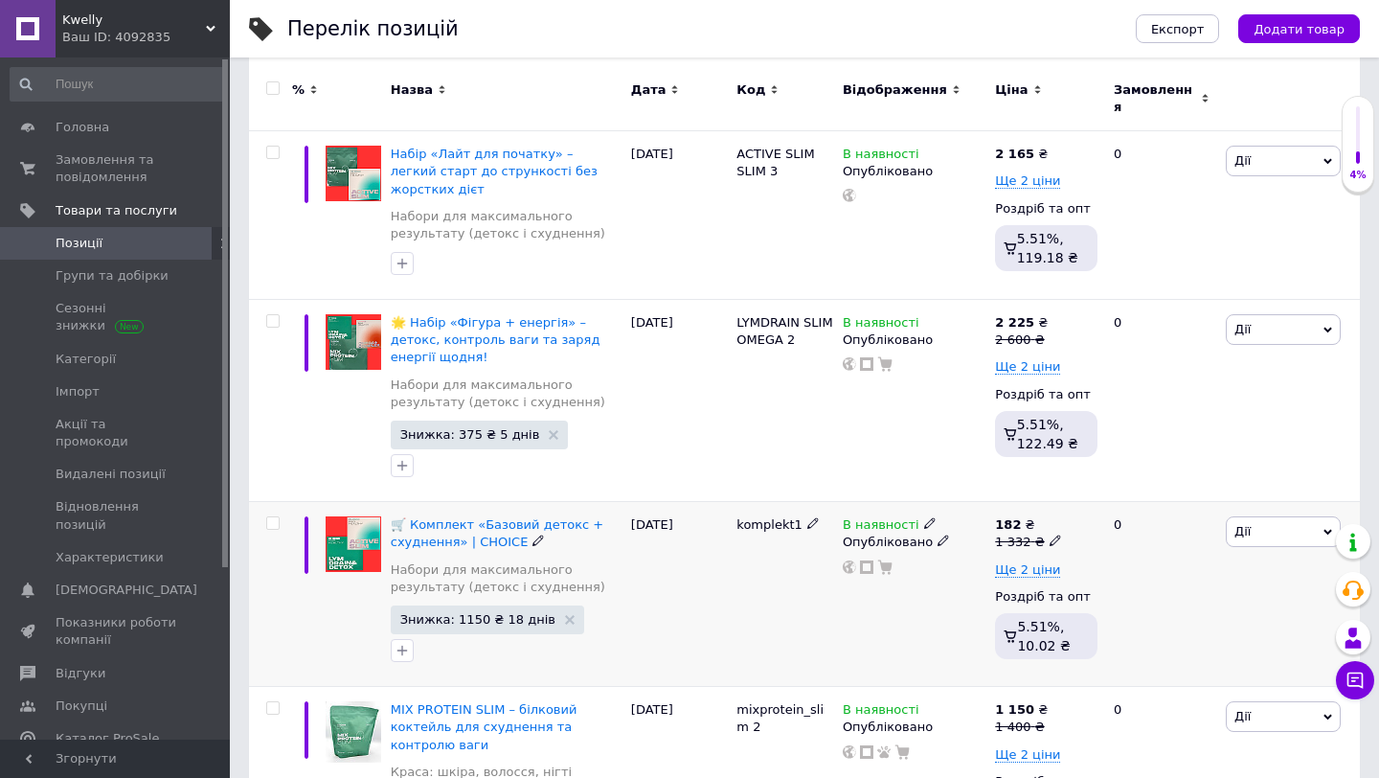
click at [508, 543] on div "🛒 Комплект «Базовий детокс + схуднення» | CHOICE Набори для максимального резул…" at bounding box center [506, 560] width 231 height 89
click at [508, 534] on span "🛒 Комплект «Базовий детокс + схуднення» | CHOICE" at bounding box center [497, 533] width 213 height 32
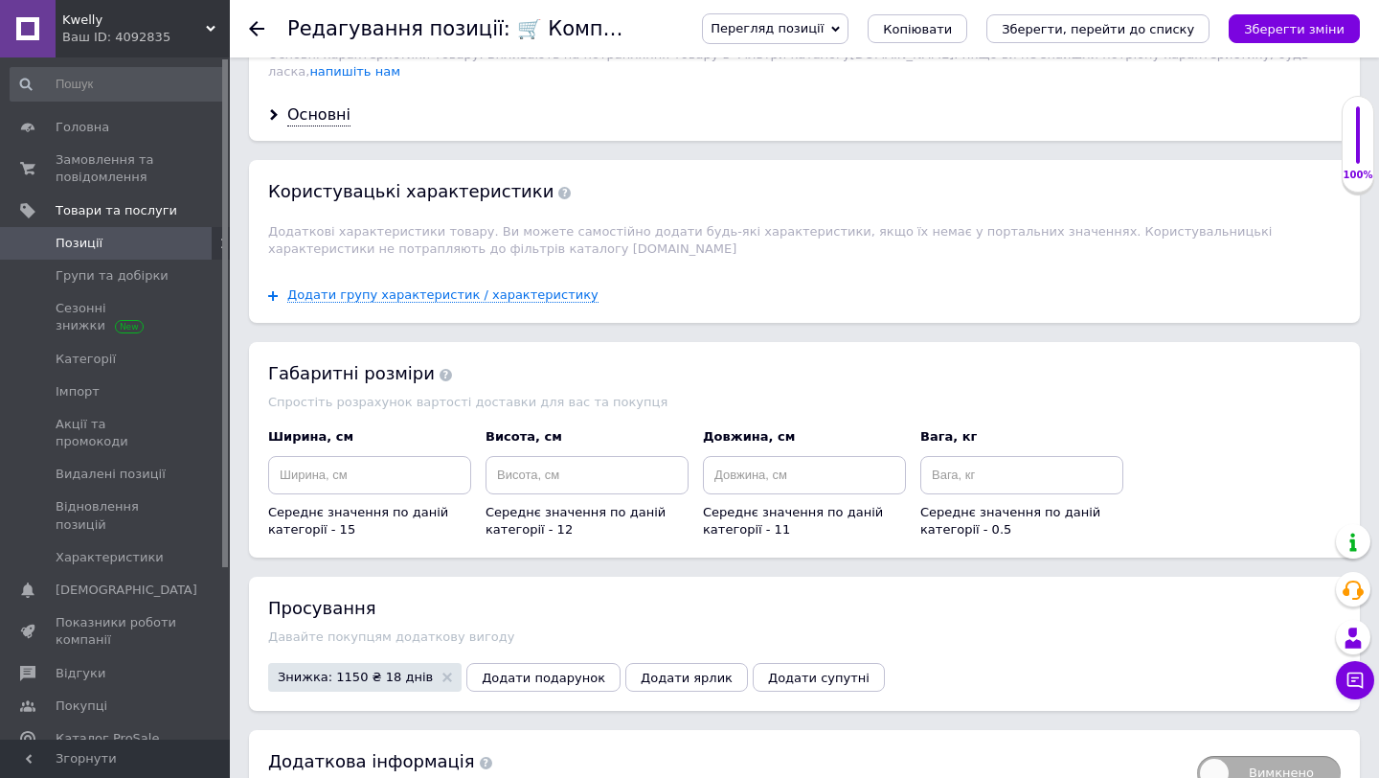
scroll to position [2094, 0]
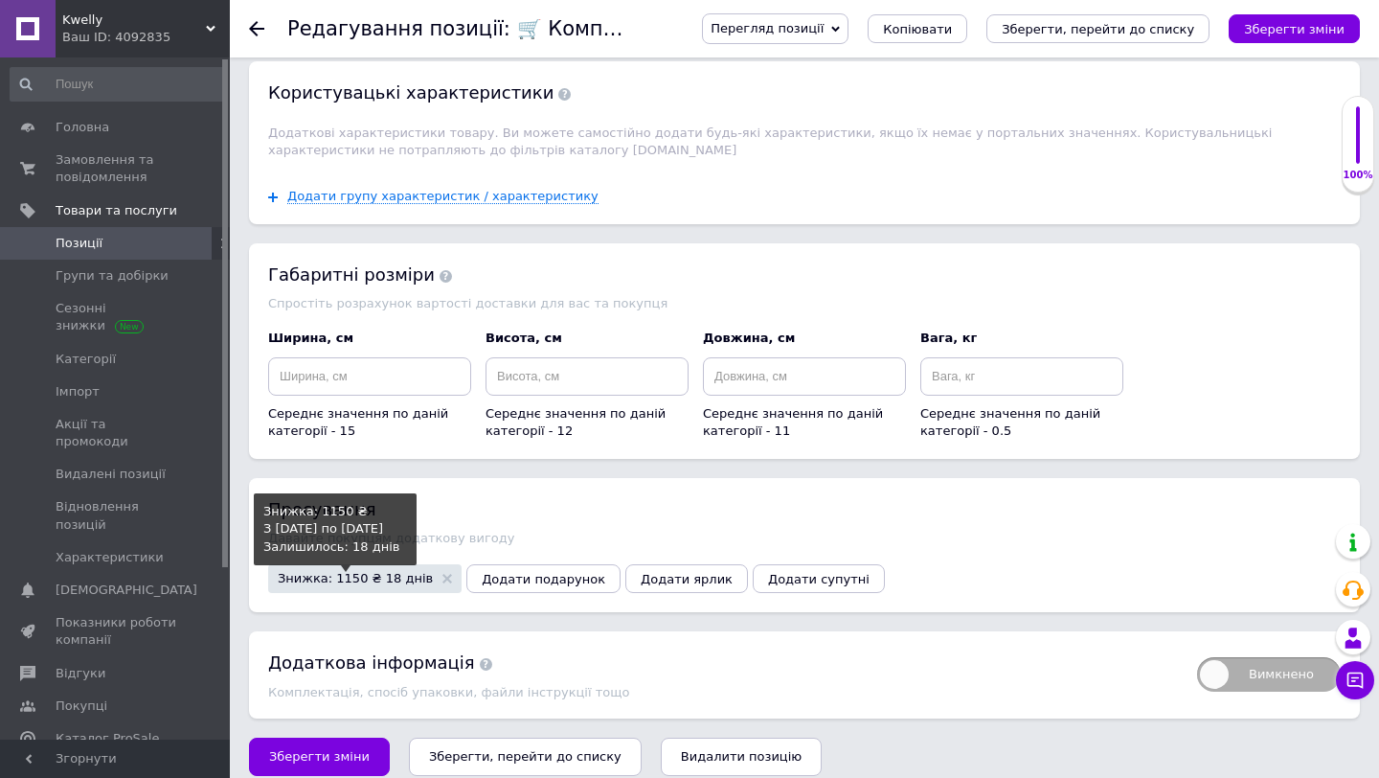
click at [384, 572] on span "Знижка: 1150 ₴ 18 днів" at bounding box center [355, 578] width 155 height 12
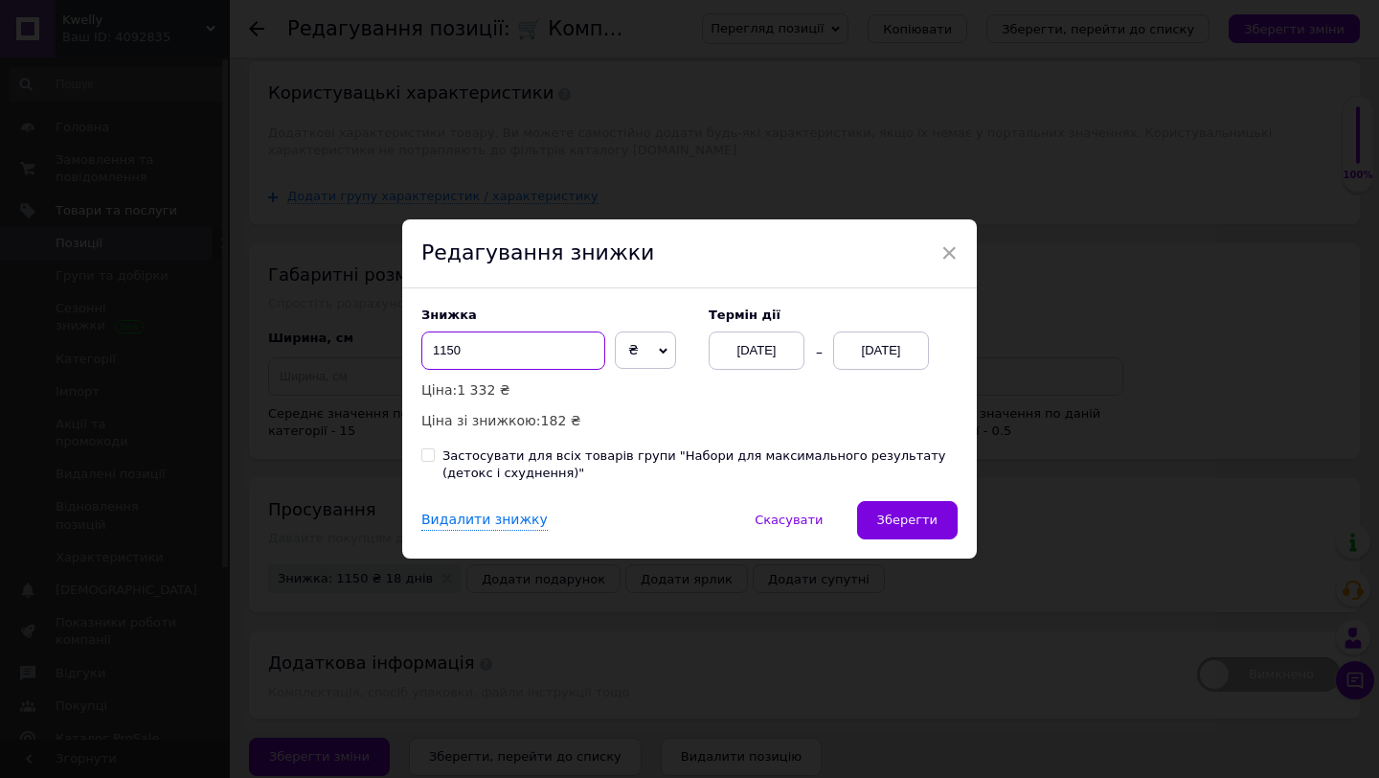
click at [467, 353] on input "1150" at bounding box center [514, 350] width 184 height 38
click at [438, 349] on input "1150" at bounding box center [514, 350] width 184 height 38
type input "150"
click at [878, 518] on span "Зберегти" at bounding box center [907, 520] width 60 height 14
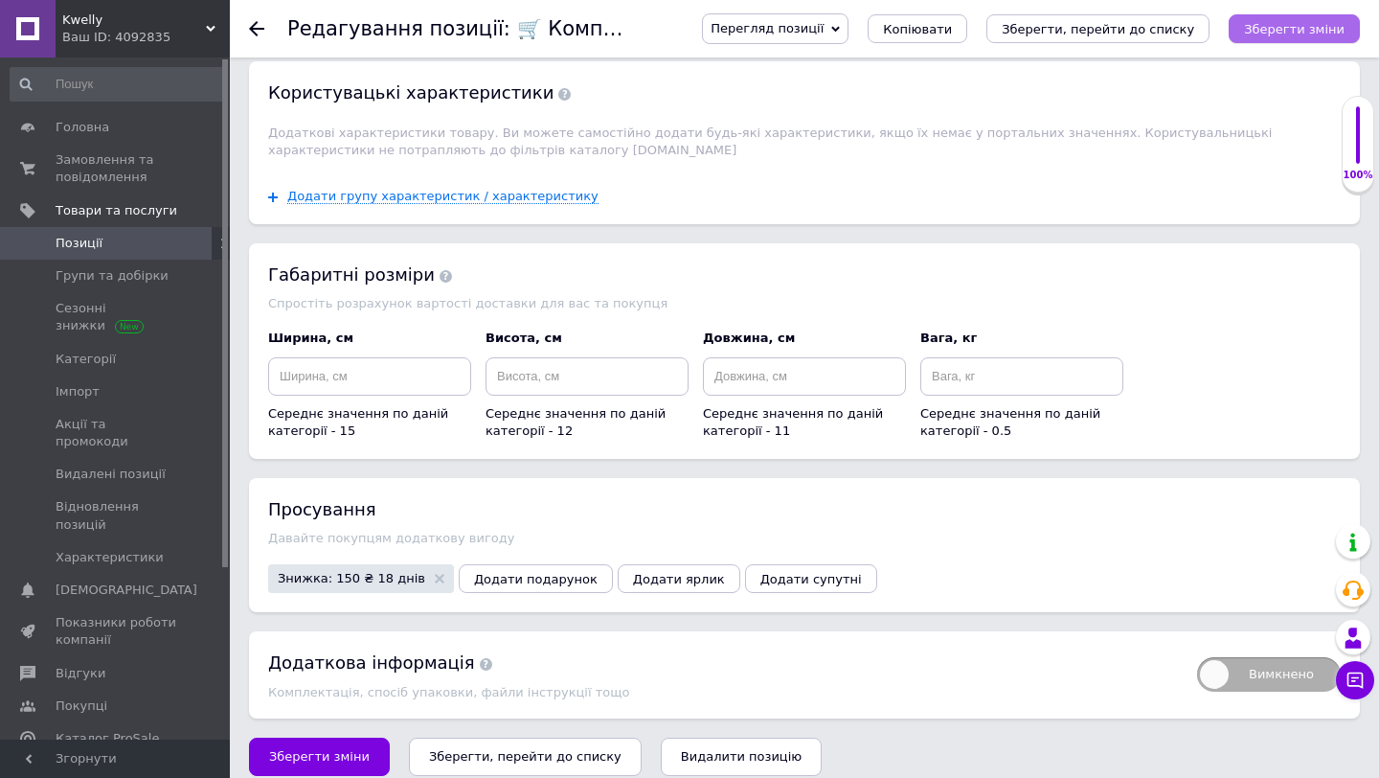
click at [1305, 37] on button "Зберегти зміни" at bounding box center [1294, 28] width 131 height 29
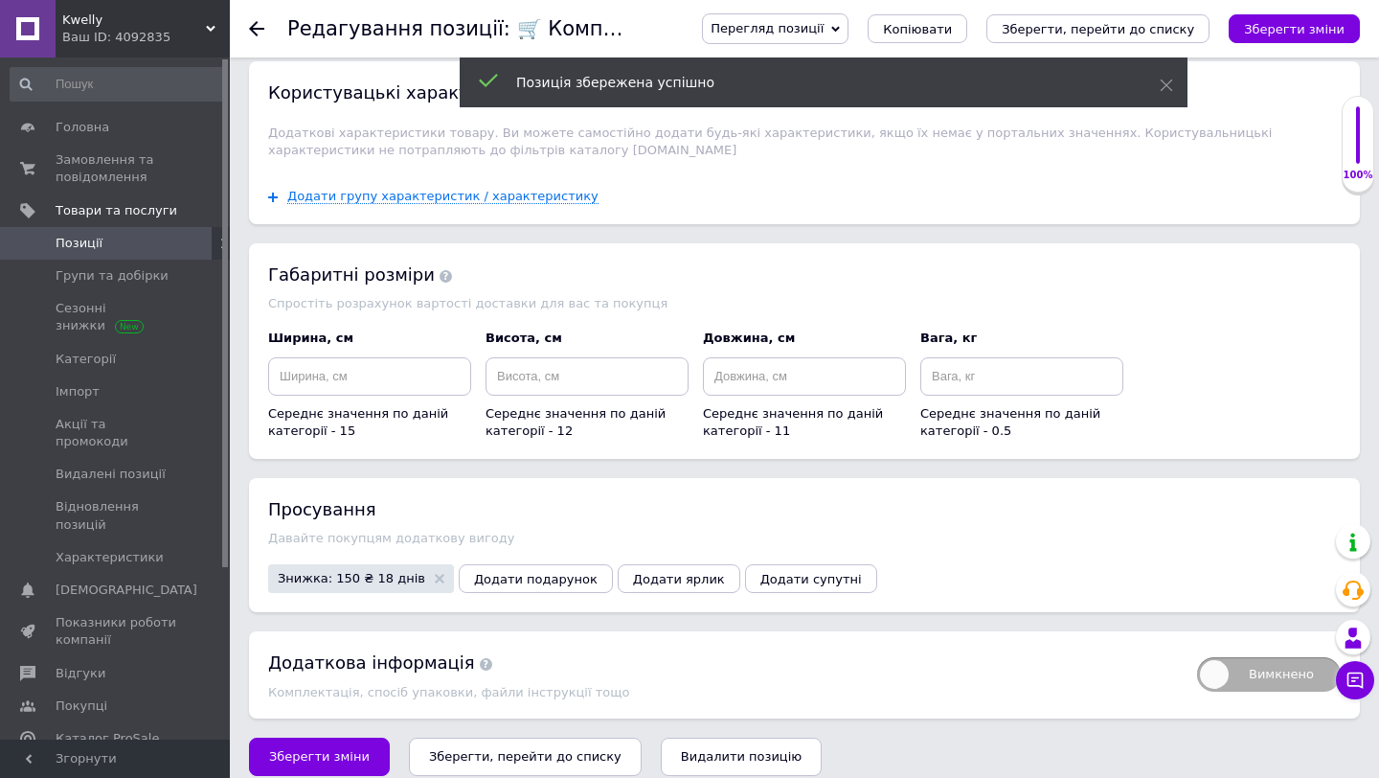
click at [259, 34] on icon at bounding box center [256, 28] width 15 height 15
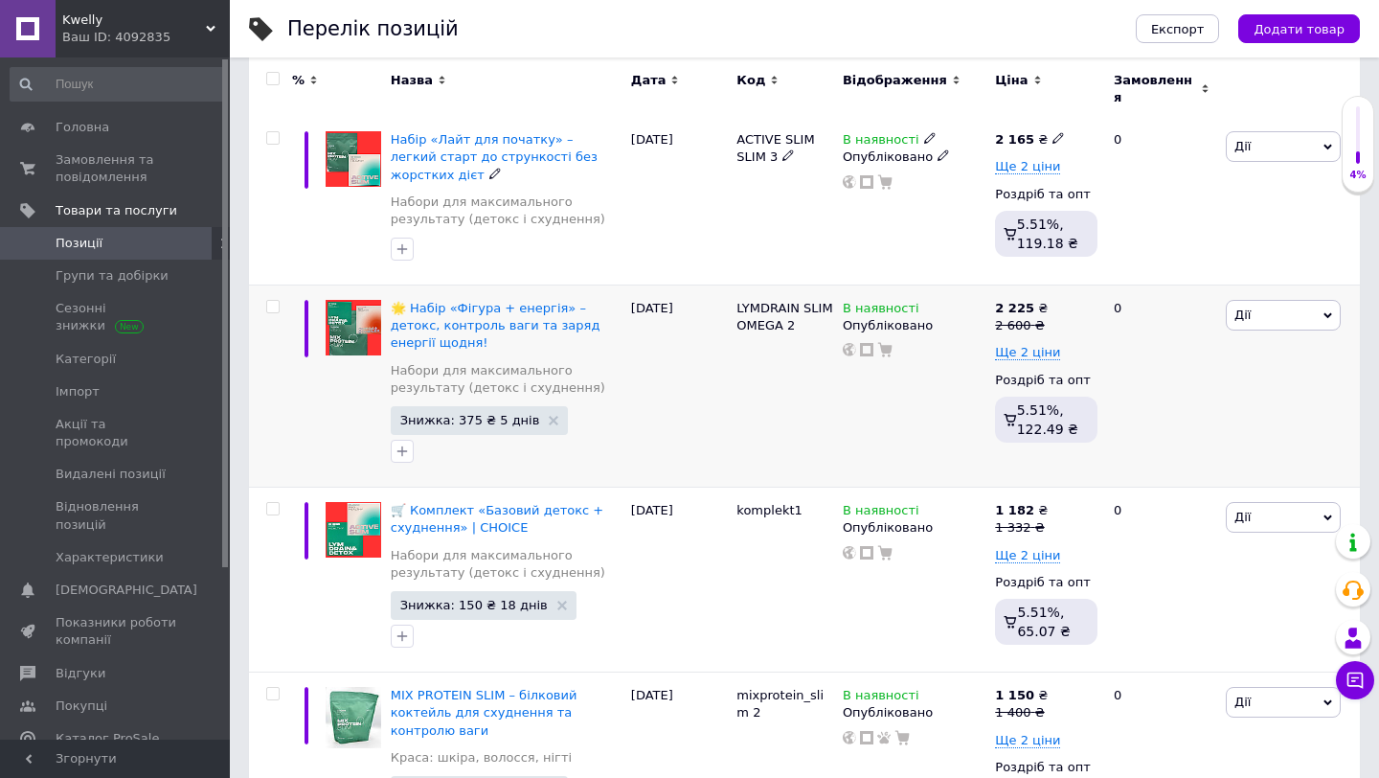
scroll to position [268, 0]
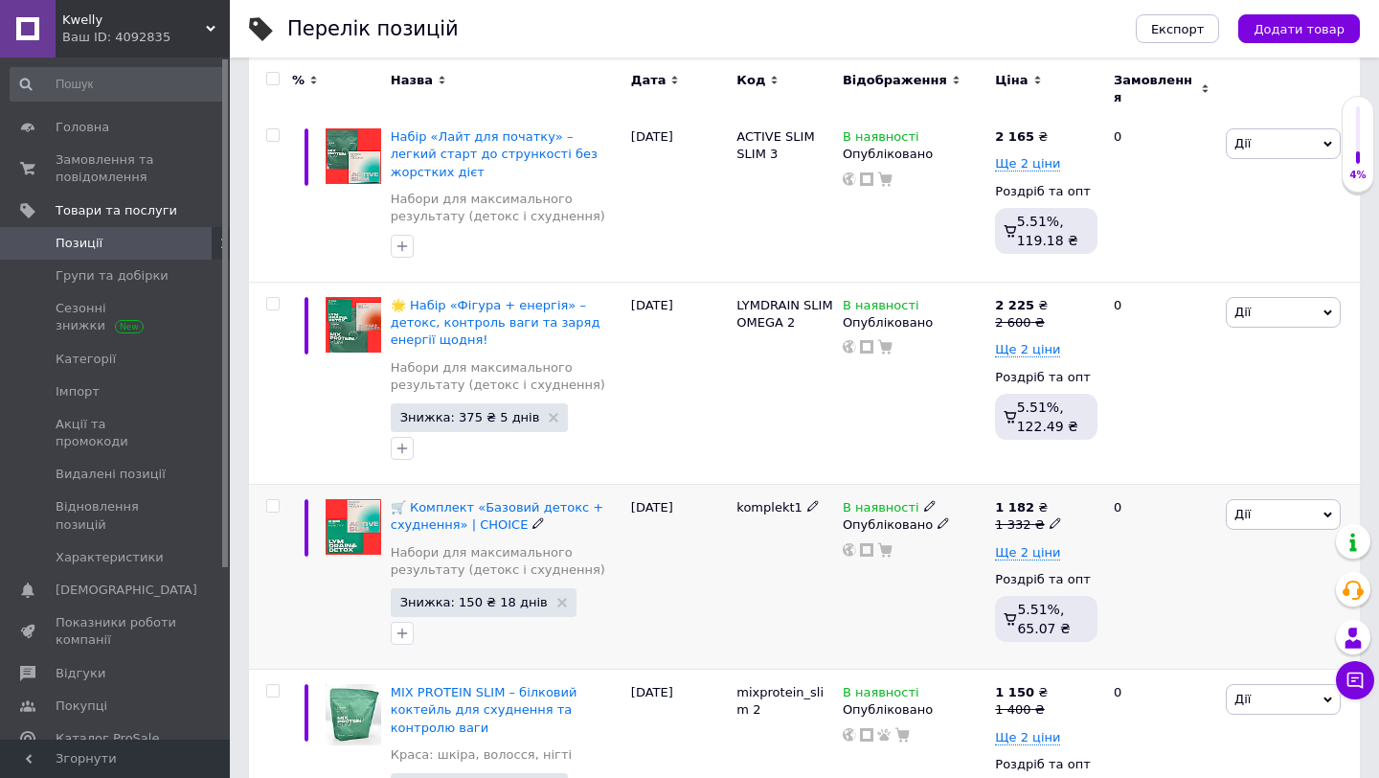
click at [811, 500] on icon at bounding box center [813, 505] width 11 height 11
click at [818, 449] on div "LYMDRAIN SLIM OMEGA 2" at bounding box center [785, 384] width 106 height 202
click at [1274, 33] on span "Додати товар" at bounding box center [1299, 29] width 91 height 14
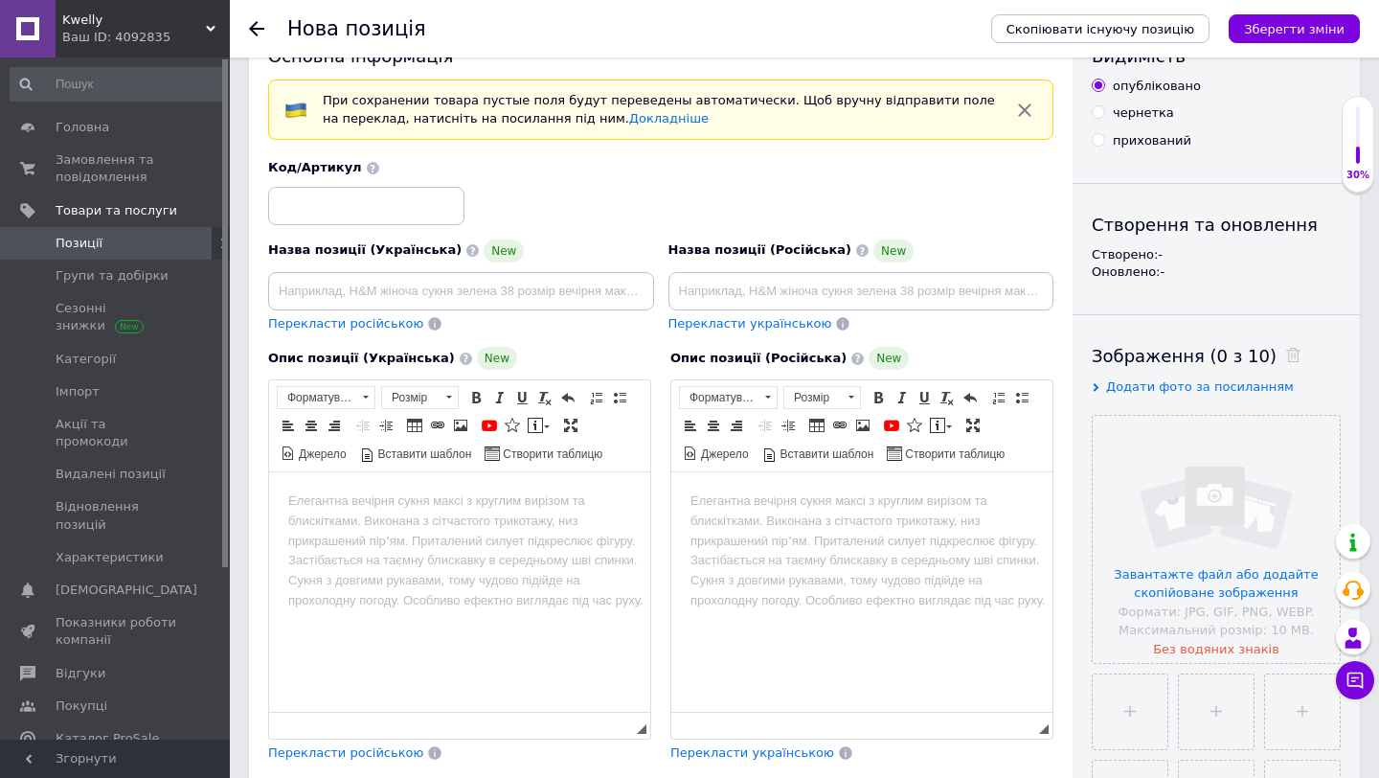
scroll to position [57, 0]
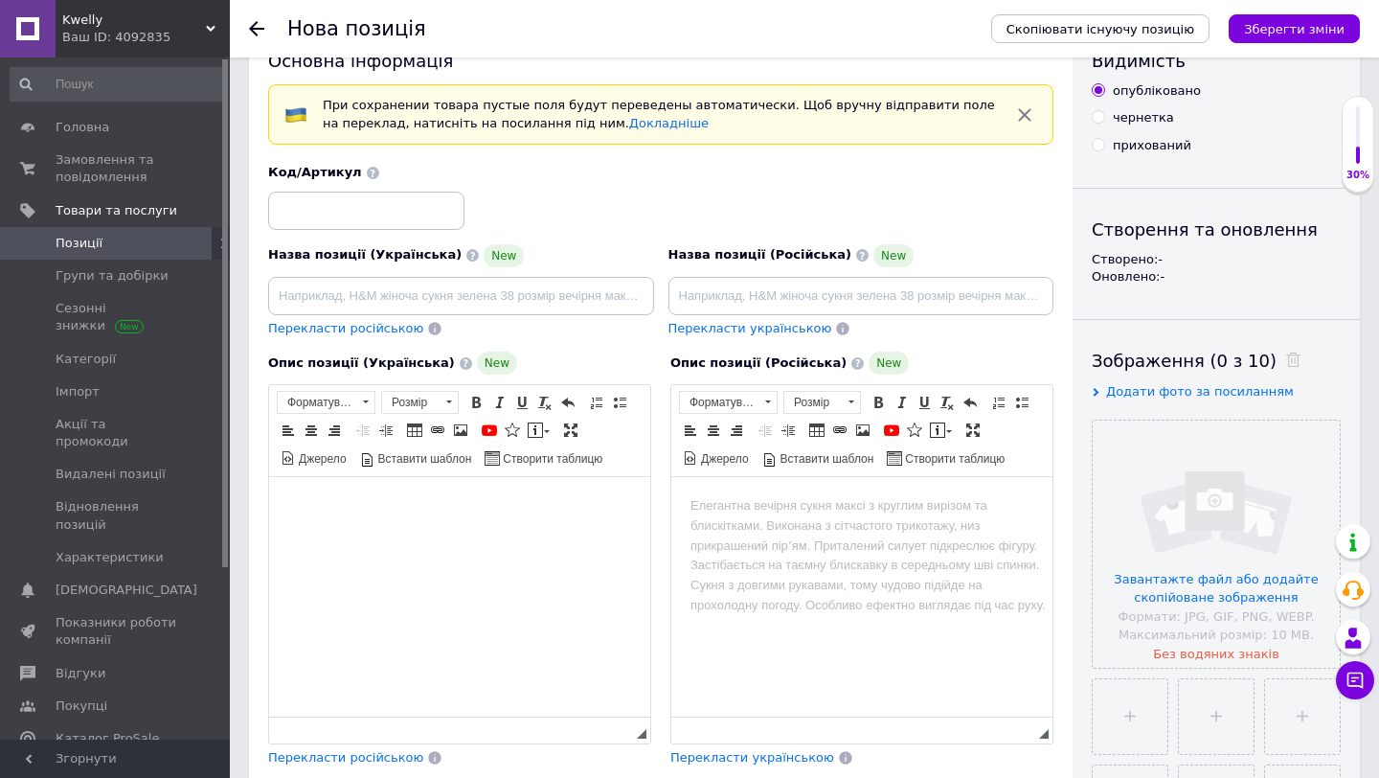
click at [376, 535] on html at bounding box center [459, 506] width 381 height 58
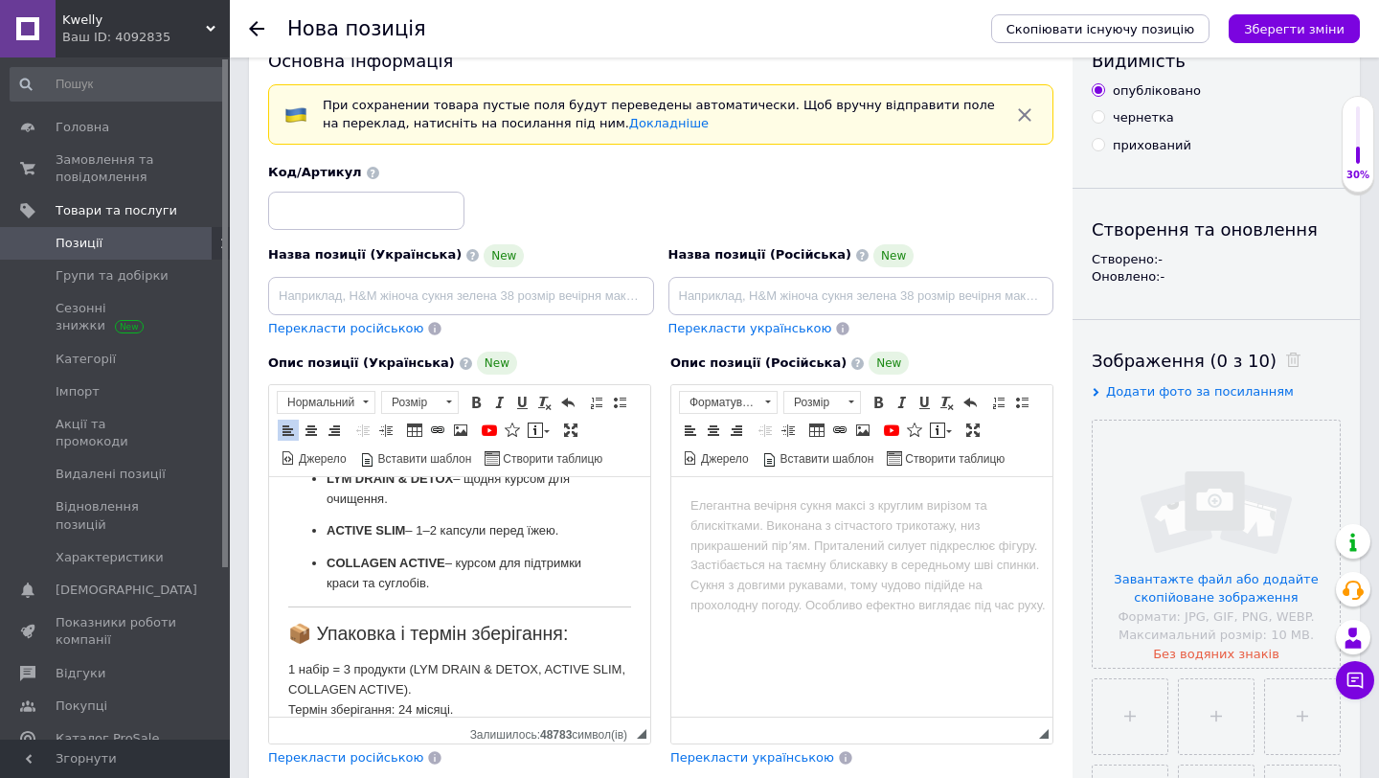
click at [391, 752] on span "Перекласти російською" at bounding box center [345, 757] width 155 height 14
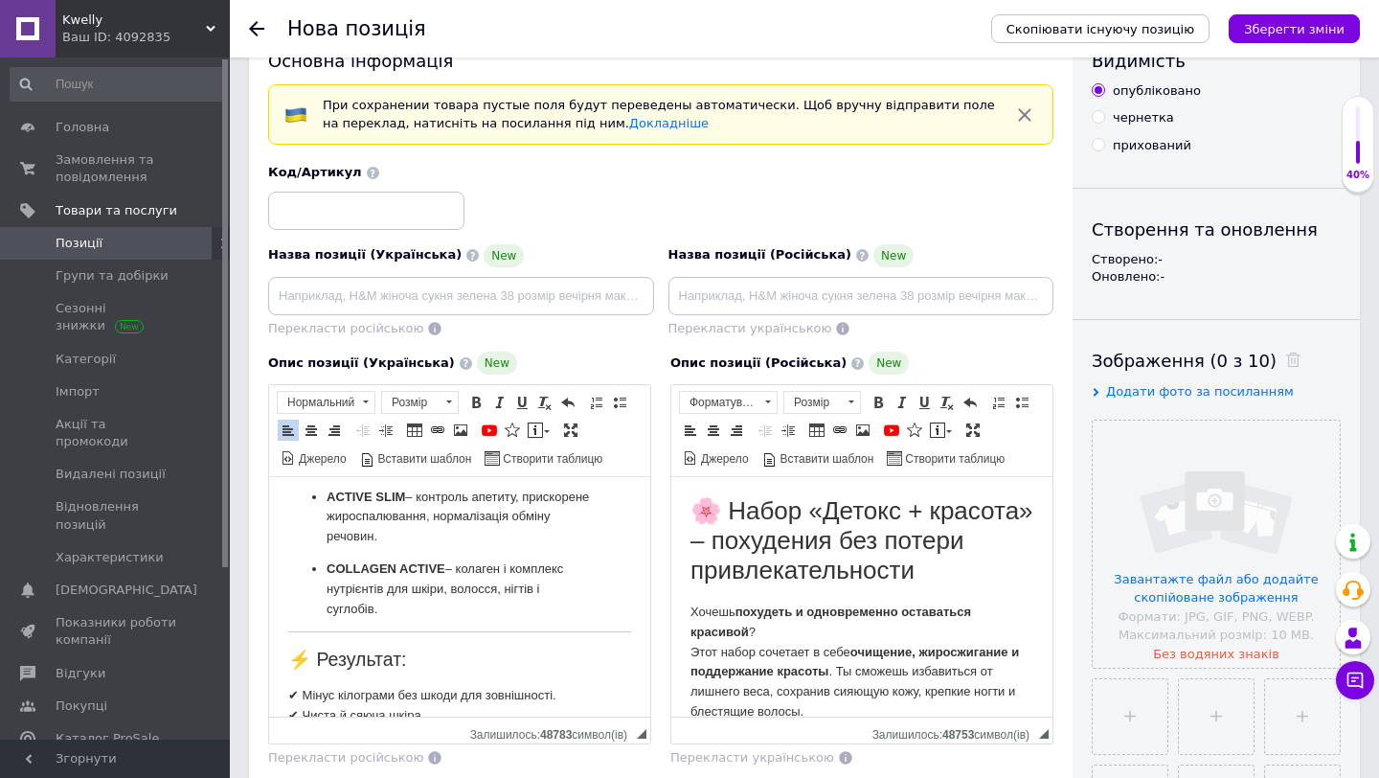
scroll to position [0, 0]
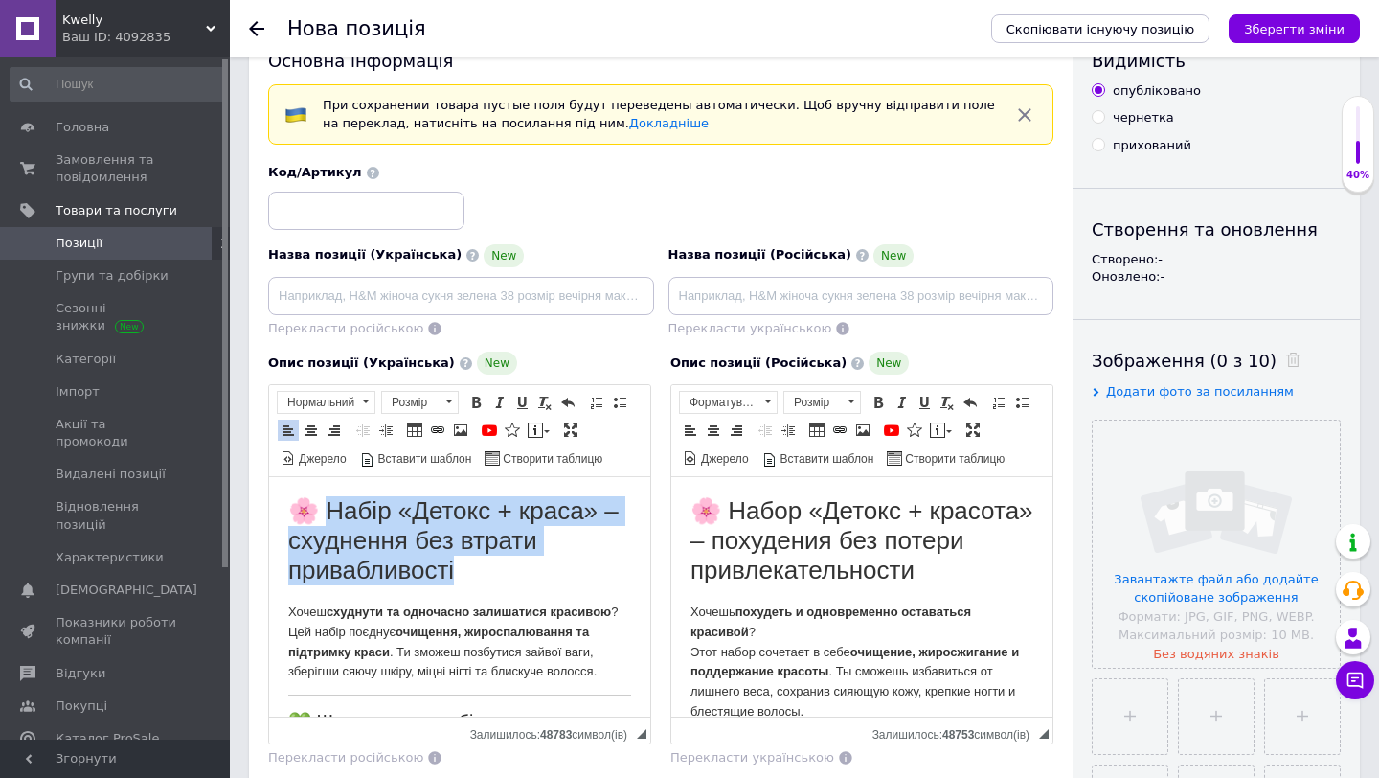
drag, startPoint x: 320, startPoint y: 508, endPoint x: 538, endPoint y: 571, distance: 227.4
click at [539, 572] on h1 "🌸 Набір «Детокс + краса» – схуднення без втрати привабливості" at bounding box center [459, 541] width 343 height 90
copy h1 "абір «Детокс + краса» – схуднення без втрати привабливості"
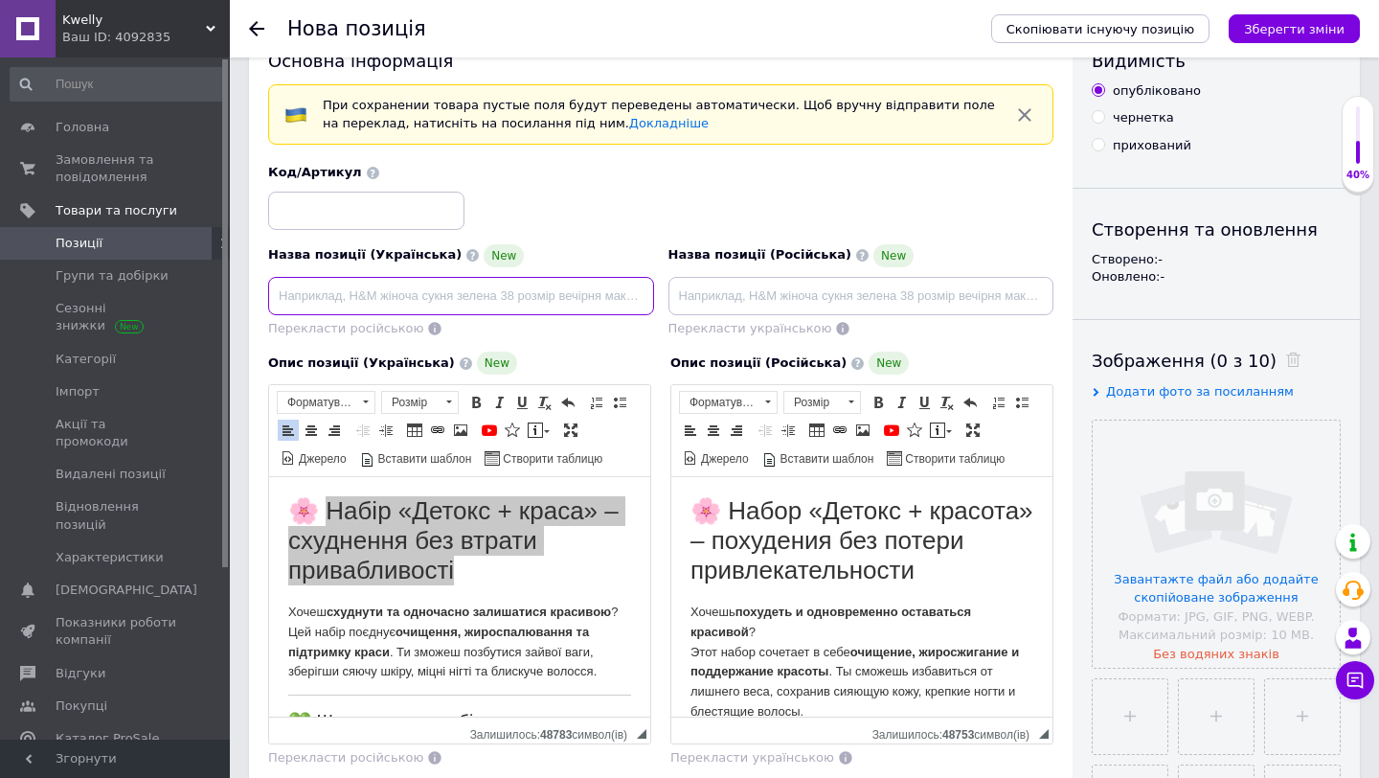
click at [404, 300] on input at bounding box center [461, 296] width 386 height 38
type input "Набір «Детокс + краса» – схуднення без втрати привабливості"
click at [394, 216] on input at bounding box center [366, 211] width 196 height 38
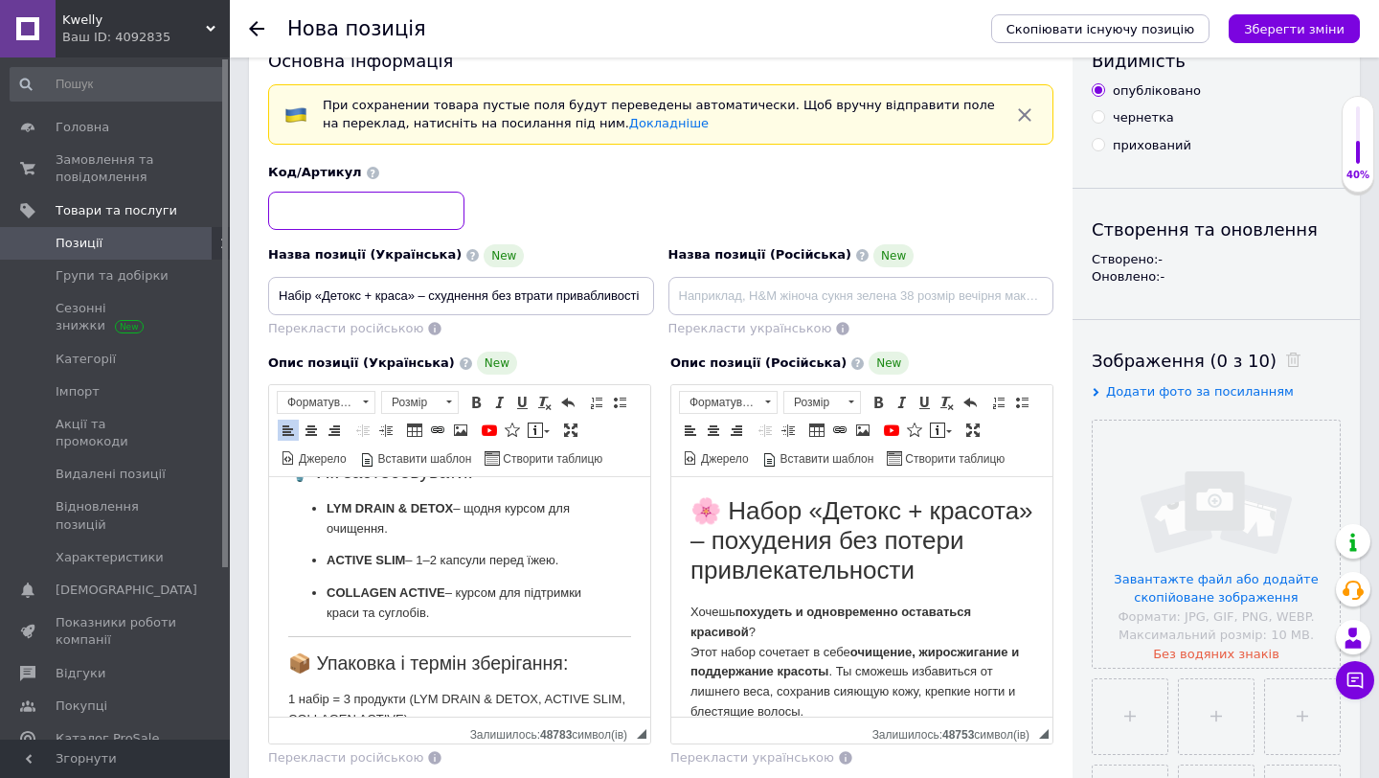
scroll to position [840, 0]
drag, startPoint x: 325, startPoint y: 508, endPoint x: 392, endPoint y: 509, distance: 67.1
click at [392, 509] on ul "LYM DRAIN & DETOX – щодня курсом для очищення. ACTIVE SLIM – 1–2 капсули перед …" at bounding box center [459, 560] width 343 height 125
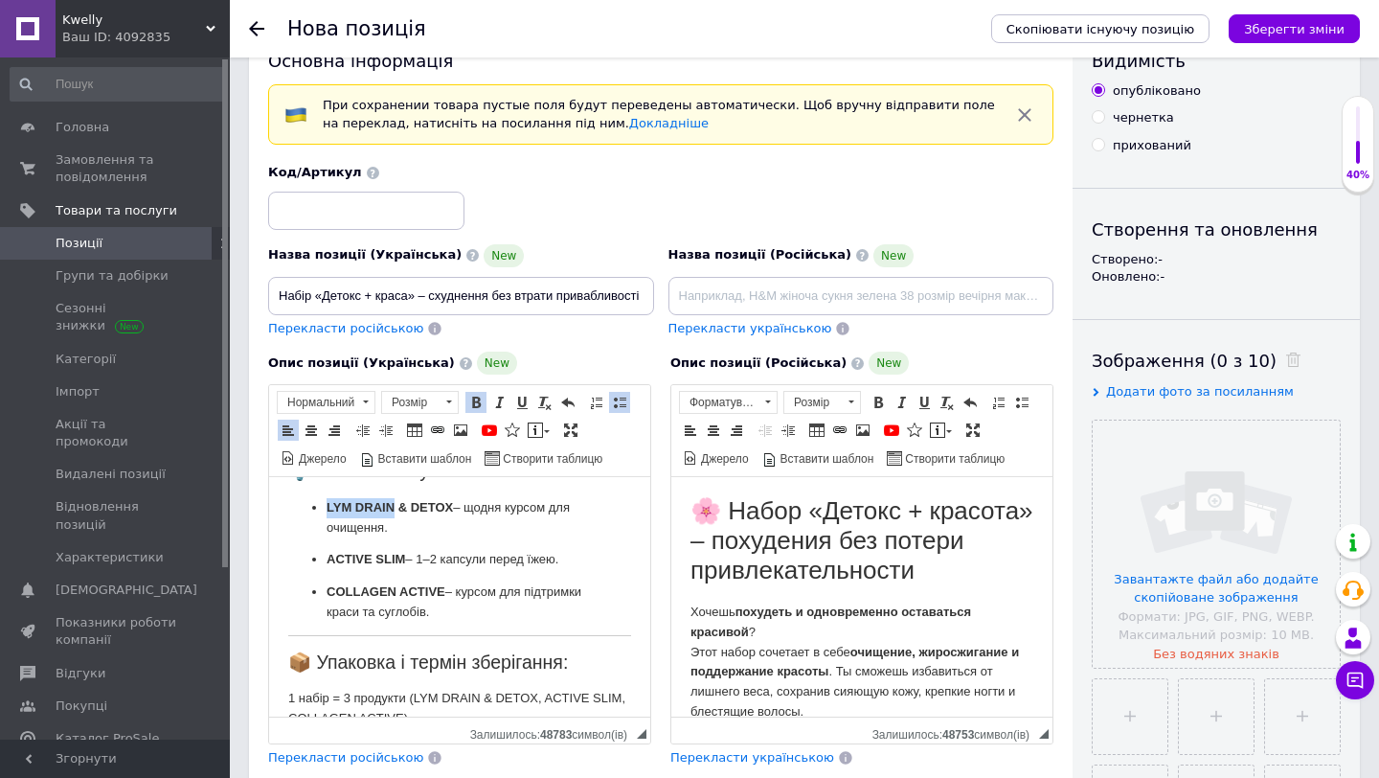
copy strong "LYM DRAIN"
click at [322, 212] on input at bounding box center [366, 211] width 196 height 38
drag, startPoint x: 328, startPoint y: 559, endPoint x: 375, endPoint y: 563, distance: 47.1
click at [375, 563] on strong "ACTIVE SLIM" at bounding box center [366, 559] width 79 height 14
copy strong "ACTIVE"
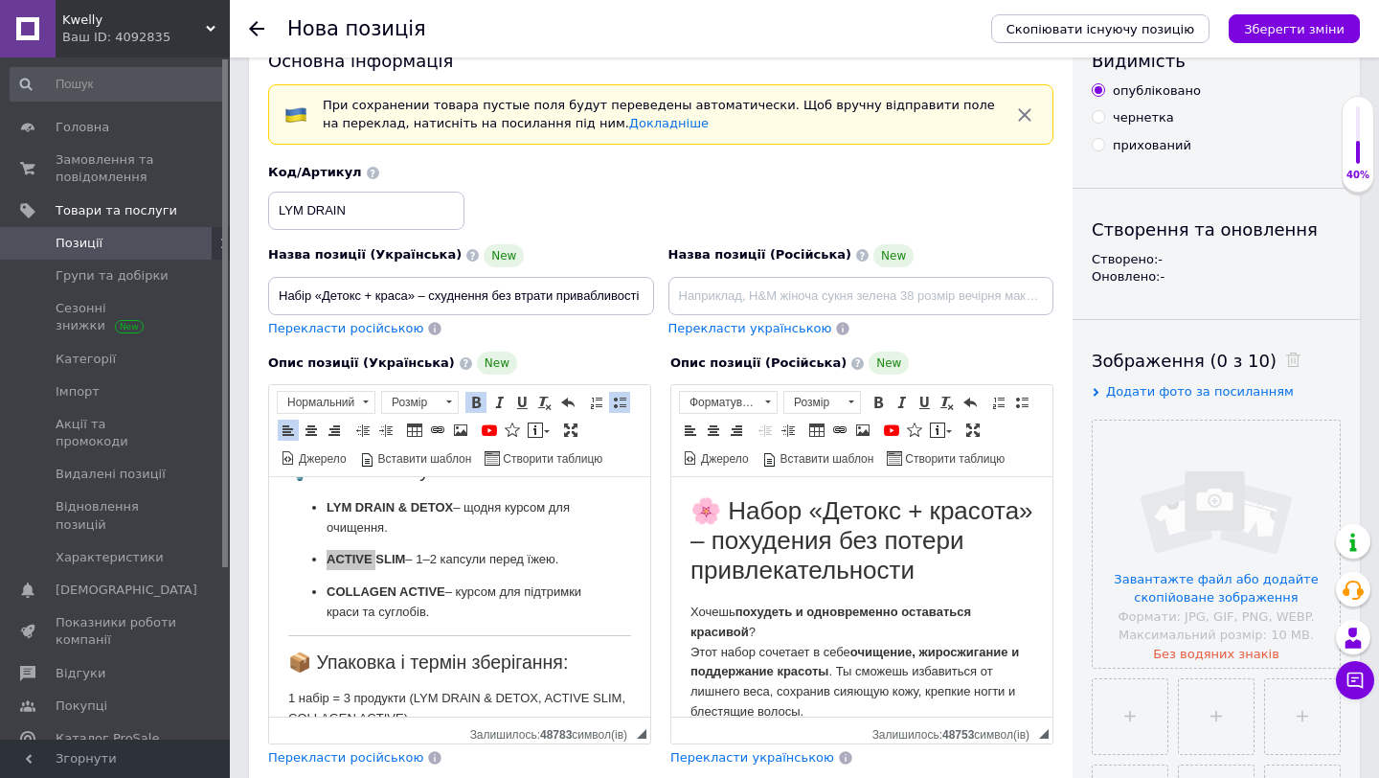
click at [384, 205] on input "LYM DRAIN" at bounding box center [366, 211] width 196 height 38
drag, startPoint x: 327, startPoint y: 590, endPoint x: 394, endPoint y: 597, distance: 67.4
click at [395, 597] on strong "COLLAGEN ACTIVE" at bounding box center [386, 591] width 119 height 14
copy strong "COLLAGEN"
click at [399, 209] on input "LYM DRAINACTIVE" at bounding box center [366, 211] width 196 height 38
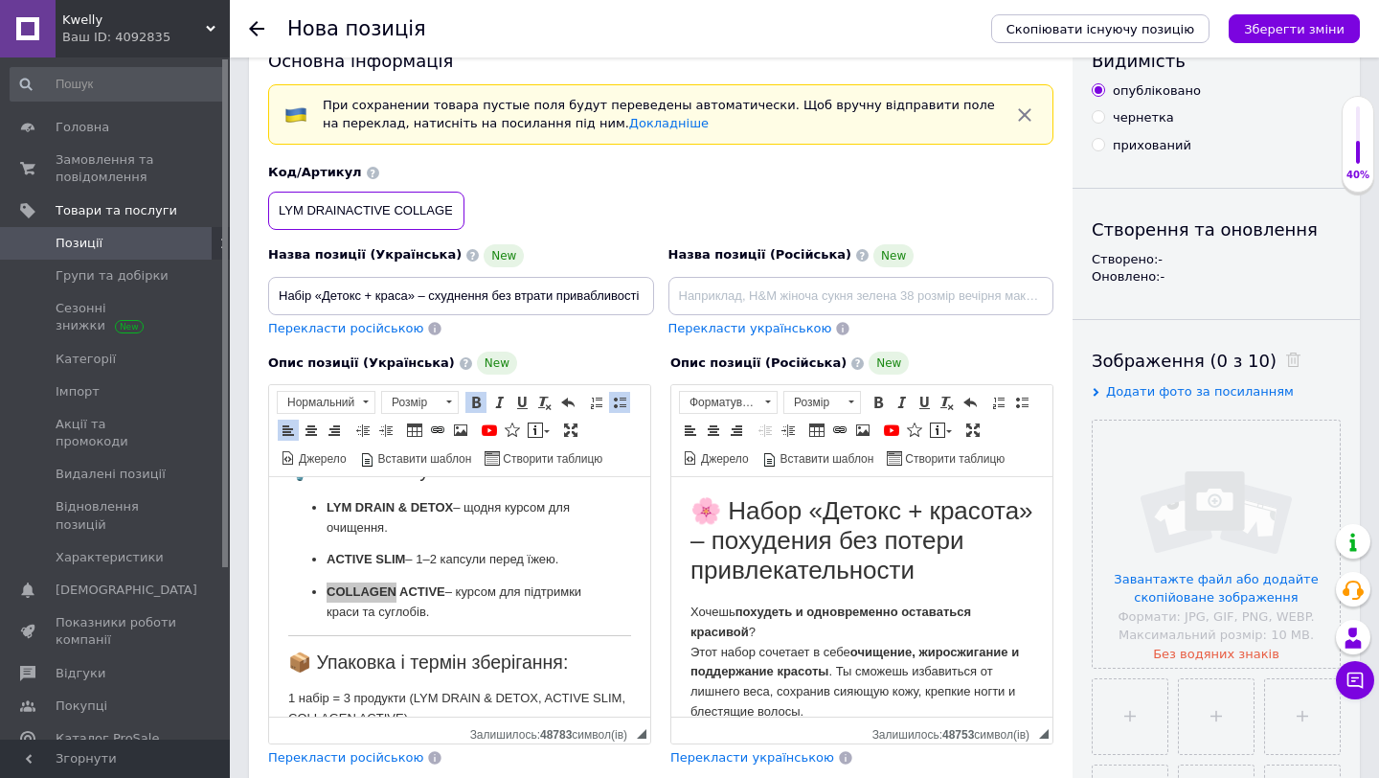
scroll to position [0, 10]
click at [338, 209] on input "LYM DRAINACTIVE COLLAGEN" at bounding box center [366, 211] width 196 height 38
click at [451, 208] on input "LYM DRAIN ACTIVE COLLAGEN" at bounding box center [366, 211] width 196 height 38
type input "L"
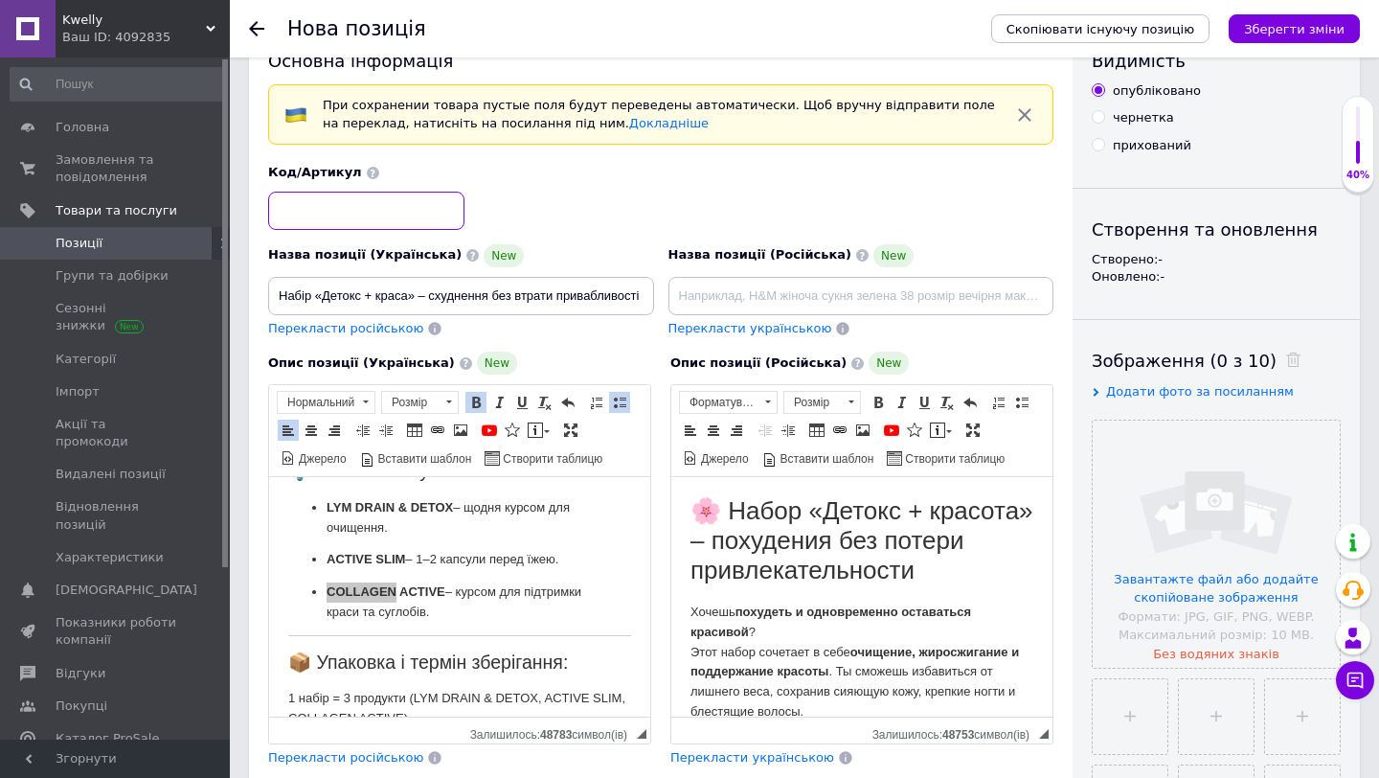
click at [385, 205] on input at bounding box center [366, 211] width 196 height 38
click at [386, 219] on input "detocskrasota" at bounding box center [366, 211] width 196 height 38
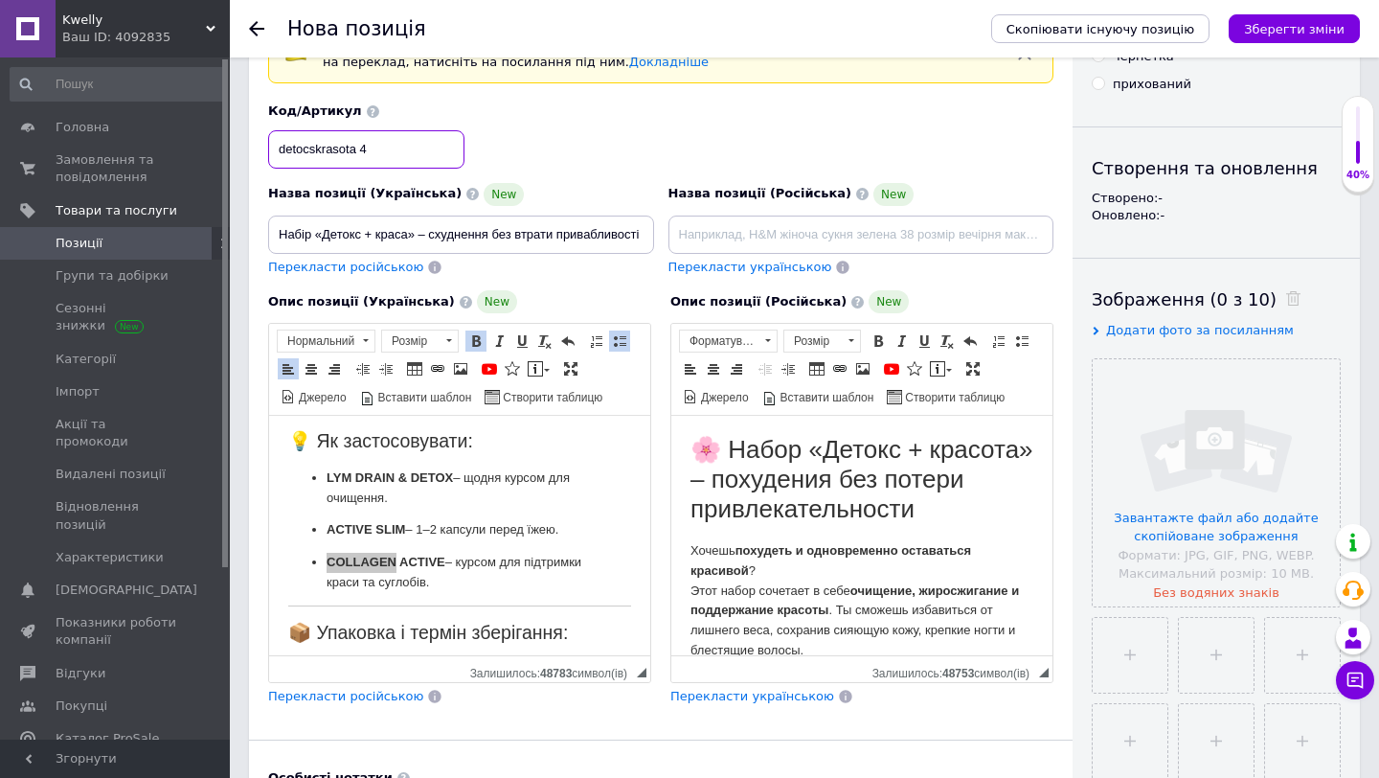
scroll to position [804, 0]
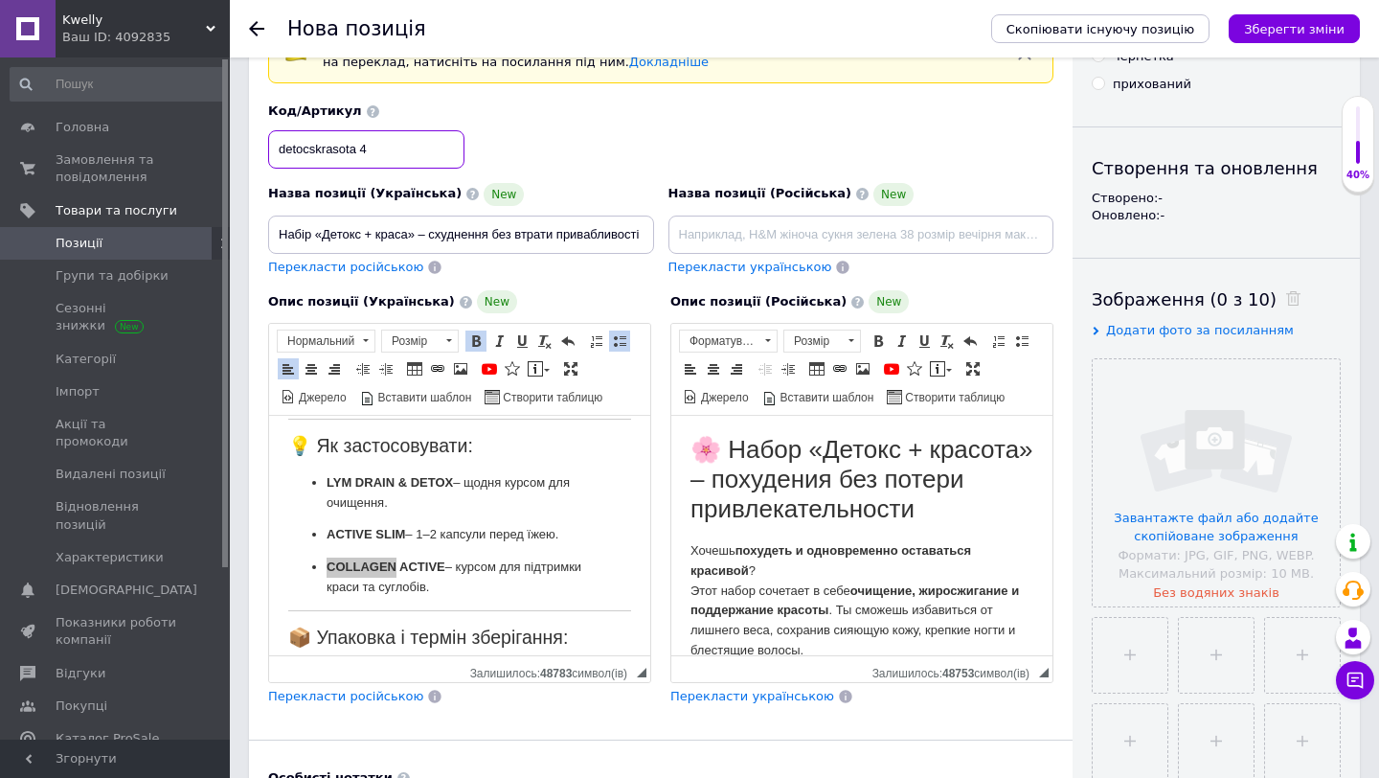
type input "detocskrasota 4"
drag, startPoint x: 327, startPoint y: 482, endPoint x: 453, endPoint y: 480, distance: 126.5
click at [453, 480] on p "LYM DRAIN & DETOX – щодня курсом для очищення." at bounding box center [460, 493] width 266 height 40
copy strong "LYM DRAIN & DETOX"
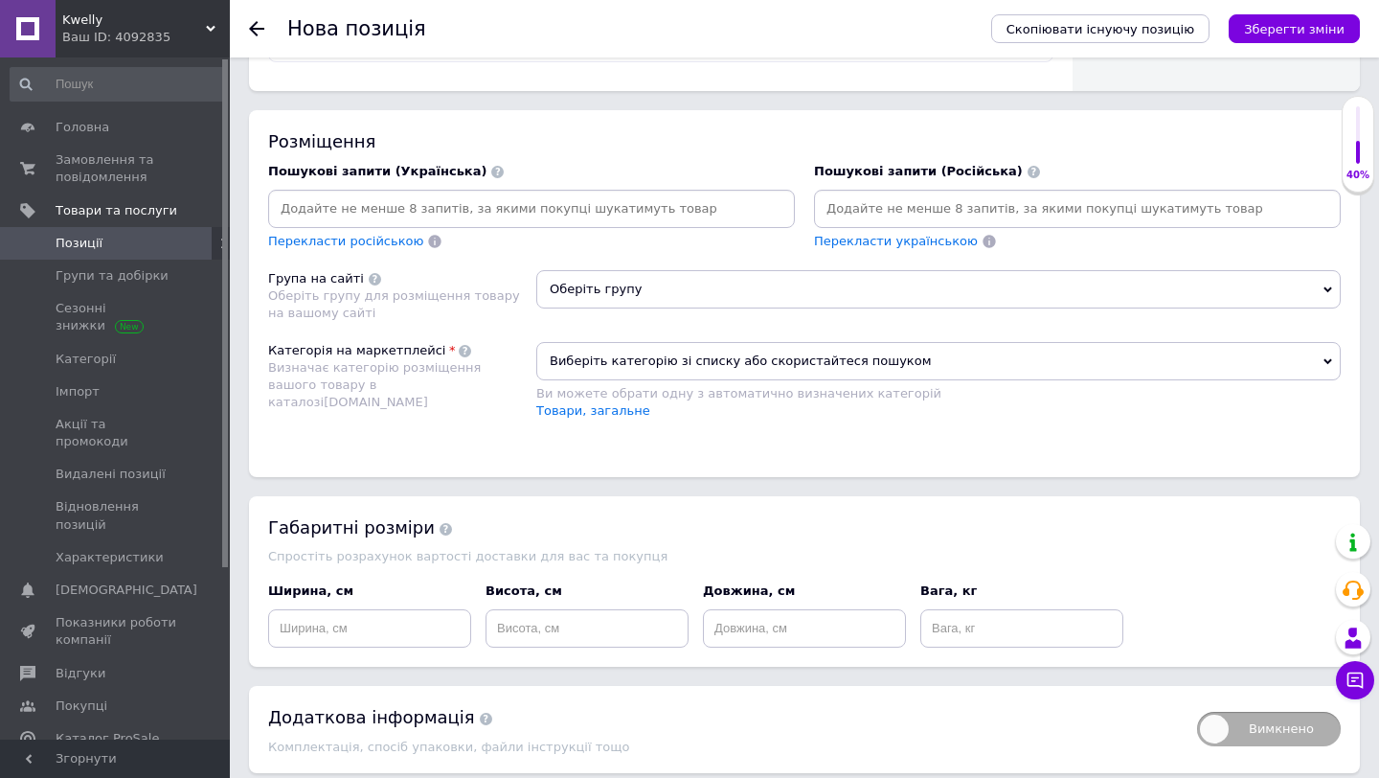
scroll to position [1222, 0]
click at [684, 288] on span "Оберіть групу" at bounding box center [938, 290] width 805 height 38
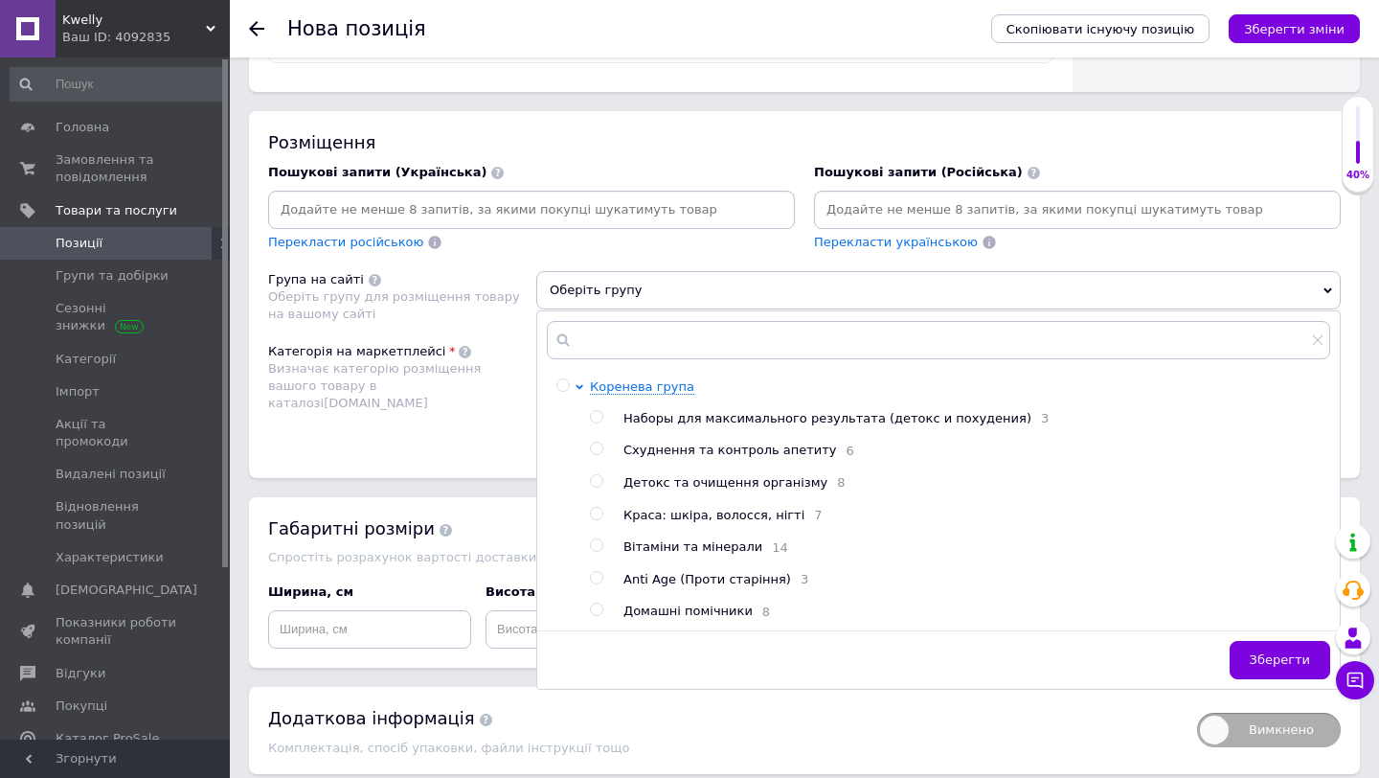
click at [600, 413] on input "radio" at bounding box center [596, 417] width 12 height 12
radio input "true"
click at [661, 342] on input "text" at bounding box center [939, 340] width 784 height 38
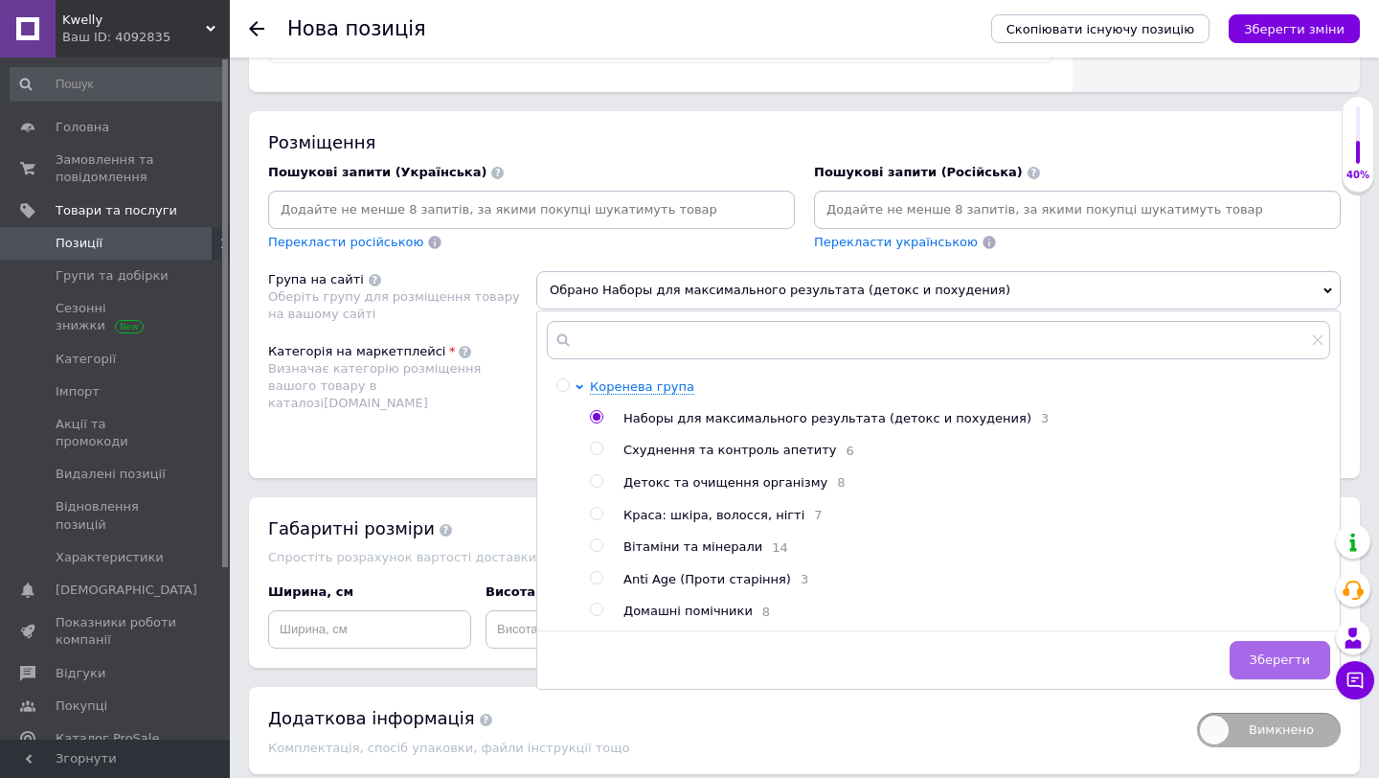
click at [1243, 668] on button "Зберегти" at bounding box center [1280, 660] width 101 height 38
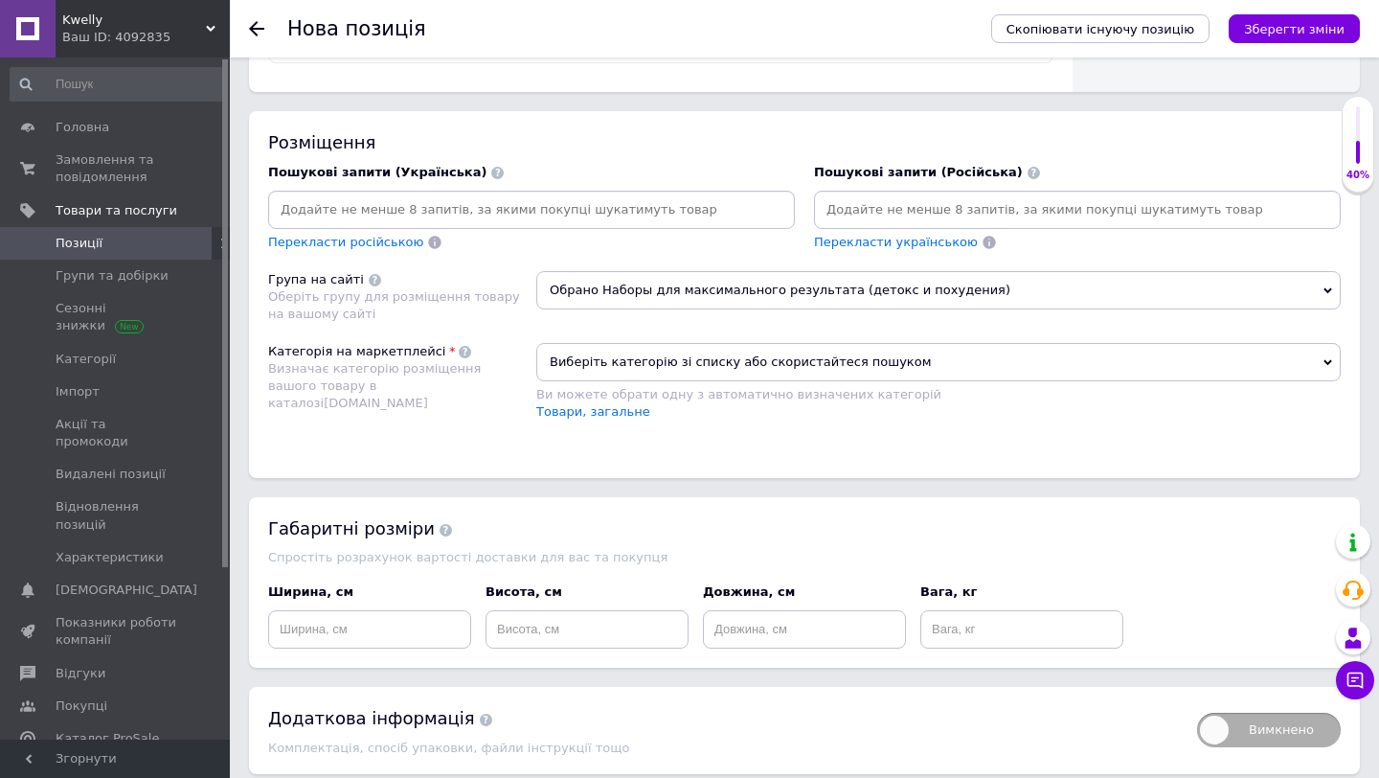
click at [796, 355] on span "Виберіть категорію зі списку або скористайтеся пошуком" at bounding box center [938, 362] width 805 height 38
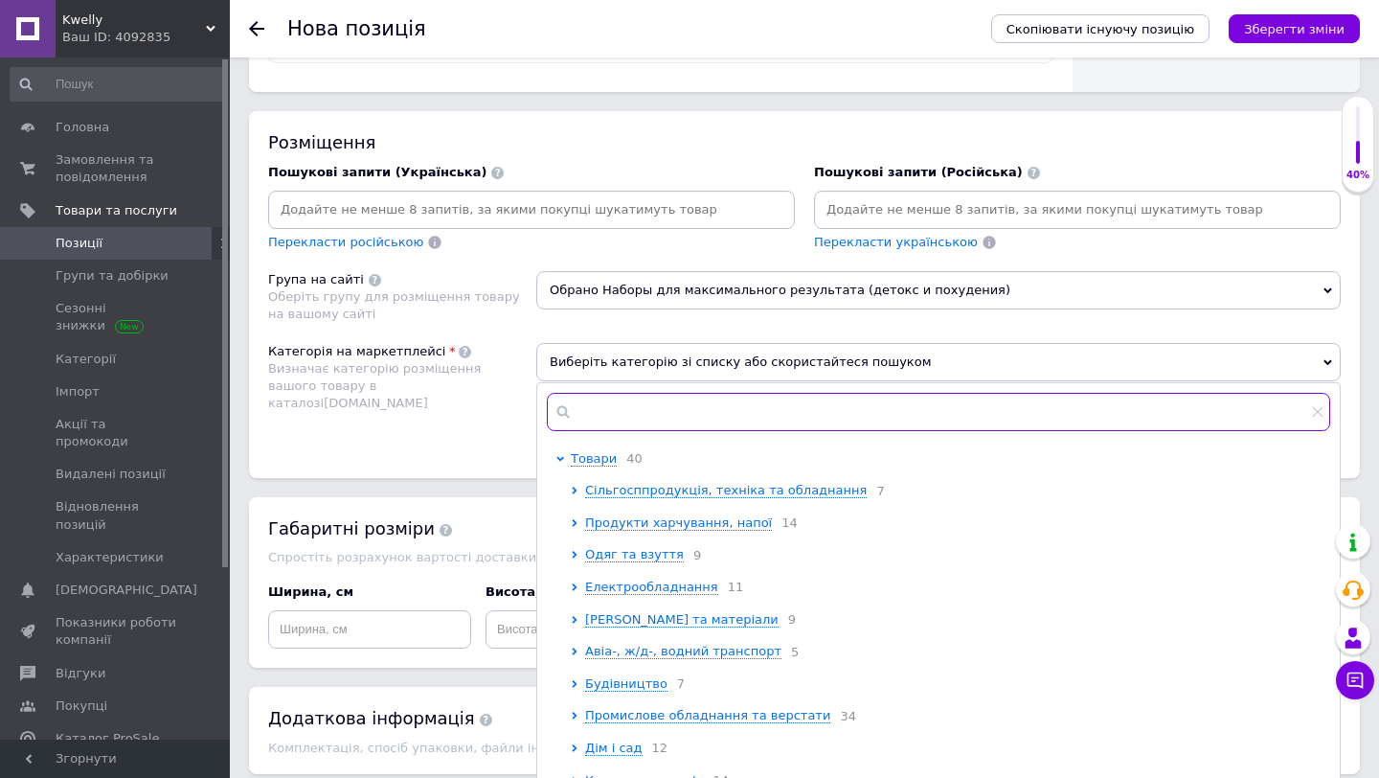
click at [736, 401] on input "text" at bounding box center [939, 412] width 784 height 38
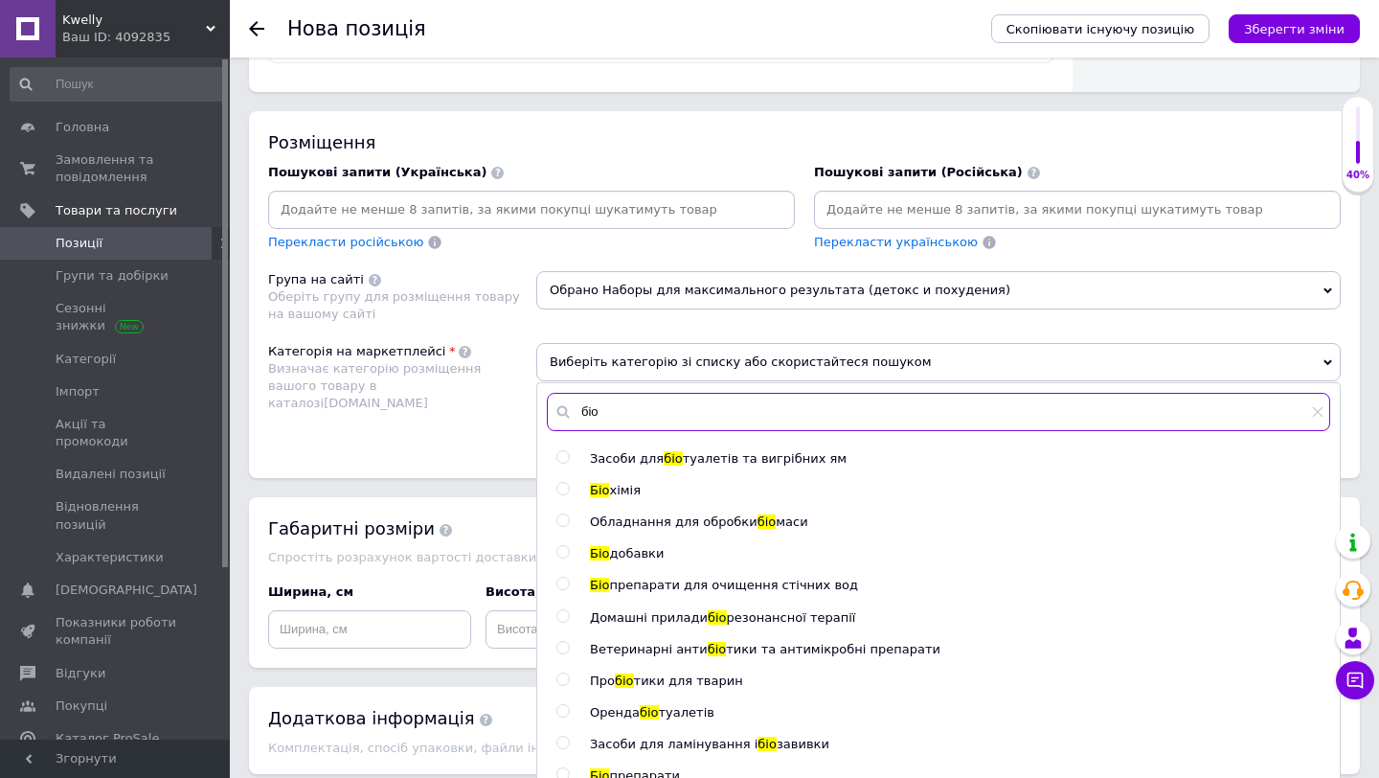
type input "біо"
click at [630, 558] on span "добавки" at bounding box center [636, 553] width 55 height 14
radio input "true"
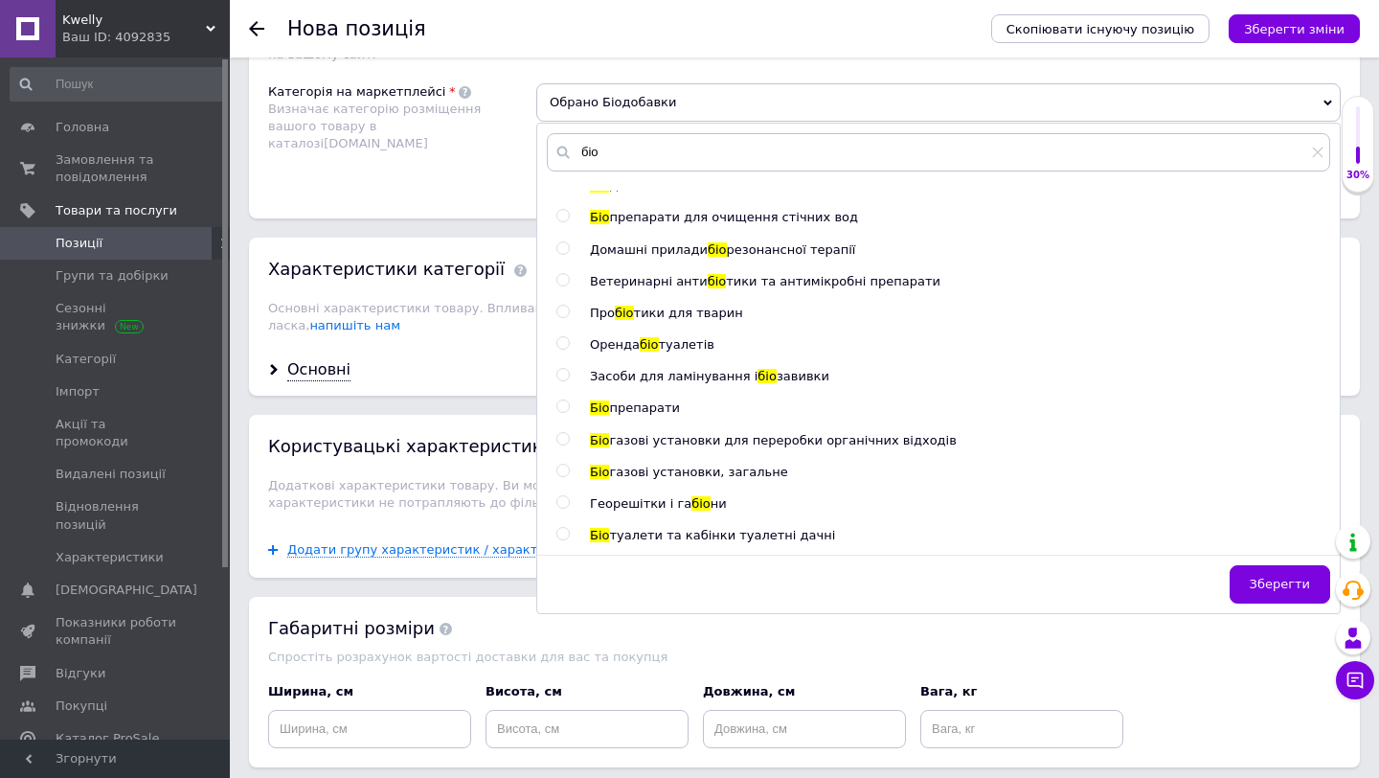
scroll to position [1484, 0]
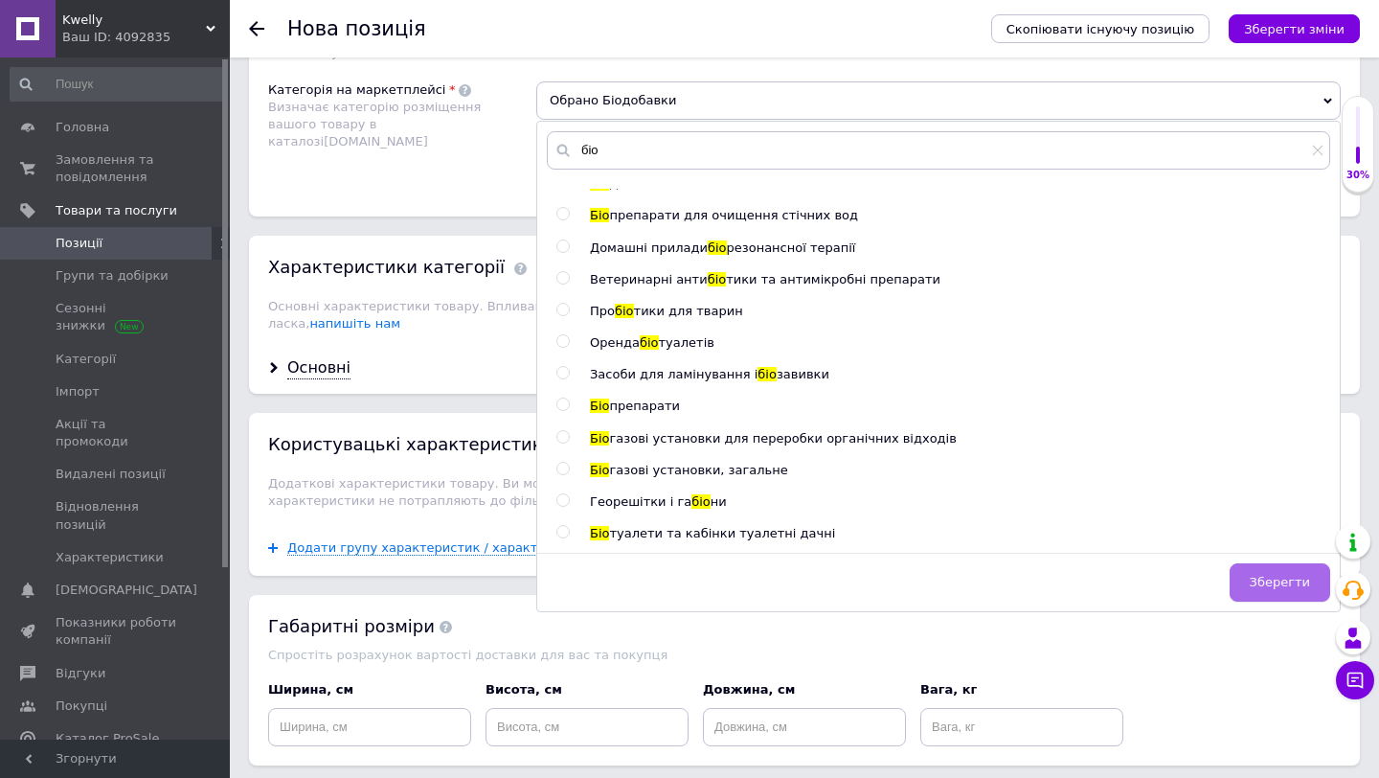
click at [1268, 597] on button "Зберегти" at bounding box center [1280, 582] width 101 height 38
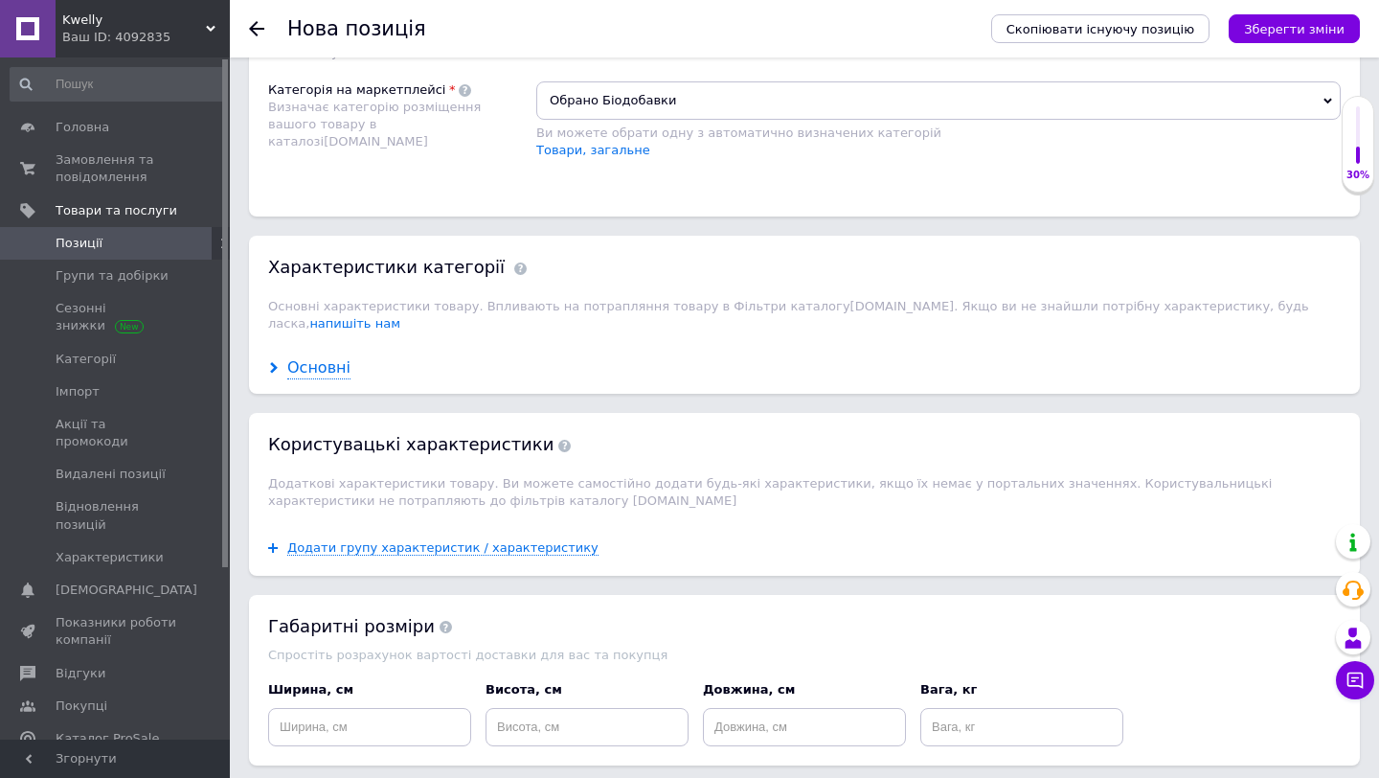
click at [332, 357] on div "Основні" at bounding box center [318, 368] width 63 height 22
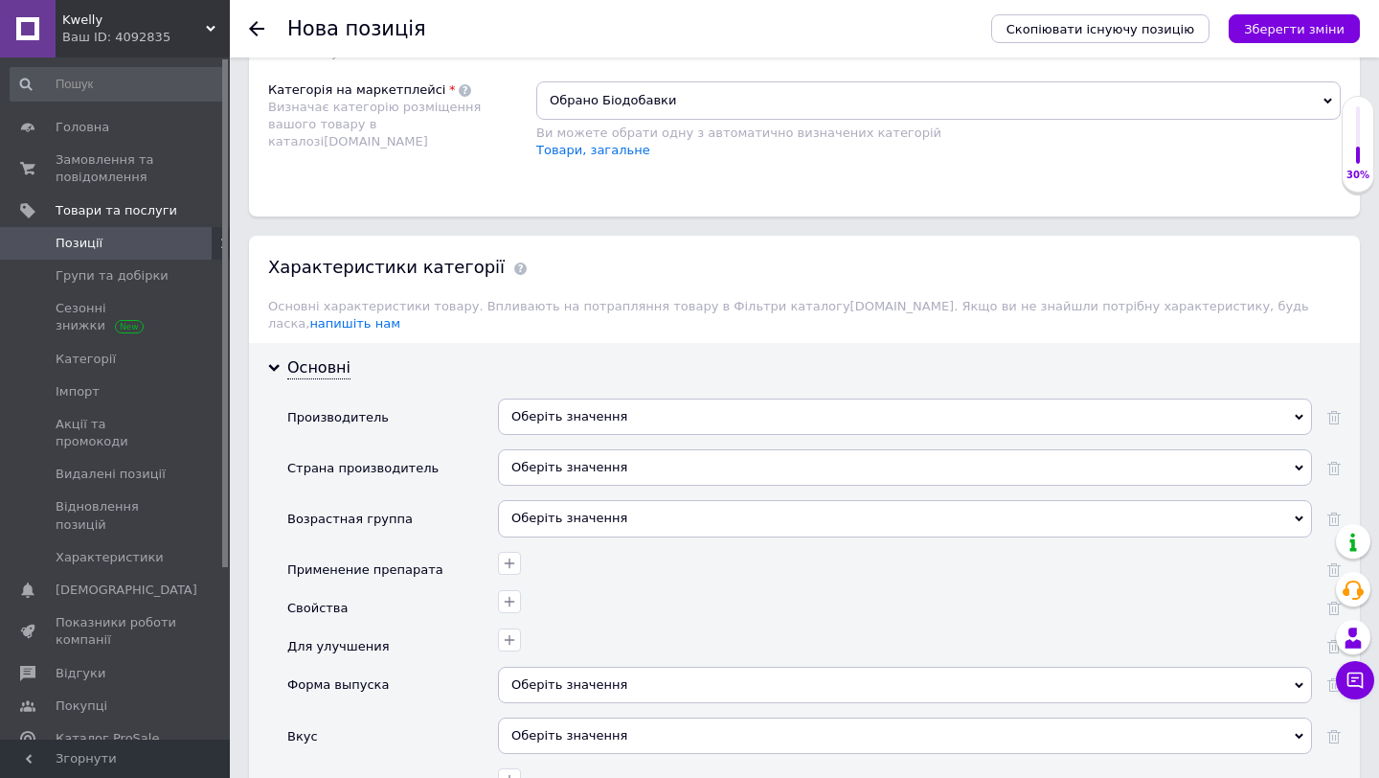
click at [592, 404] on div "Оберіть значення" at bounding box center [905, 417] width 814 height 36
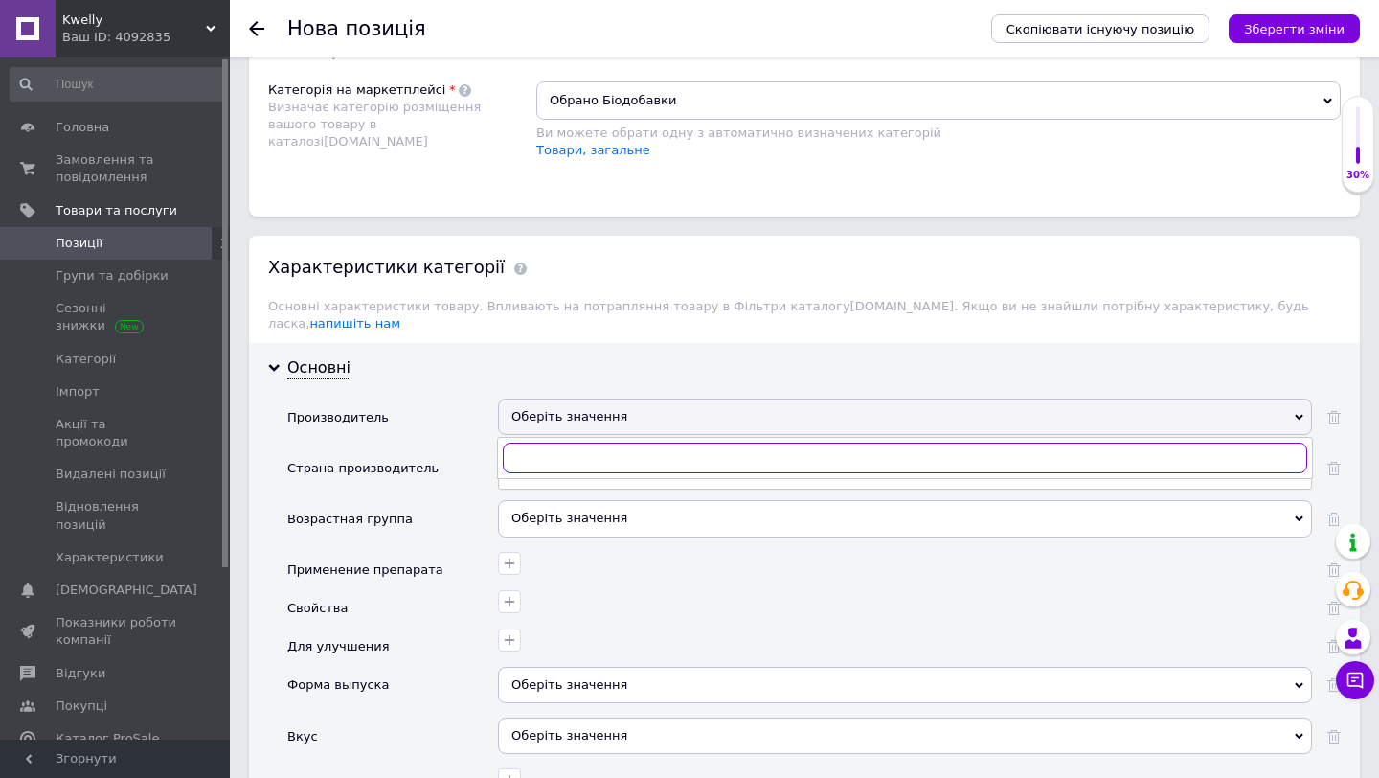
click at [546, 443] on input "text" at bounding box center [905, 458] width 805 height 31
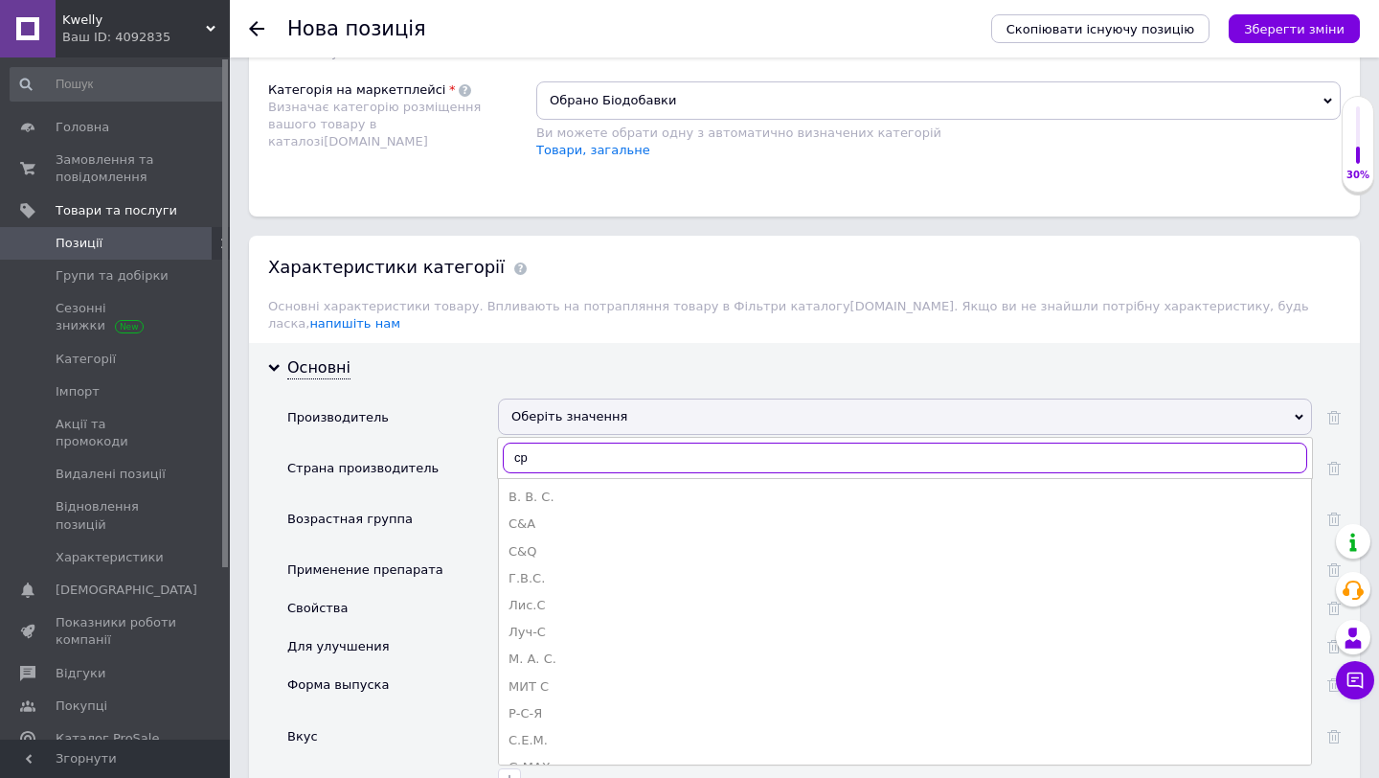
type input "с"
type input "choice"
click at [528, 489] on div "Choice" at bounding box center [905, 497] width 793 height 17
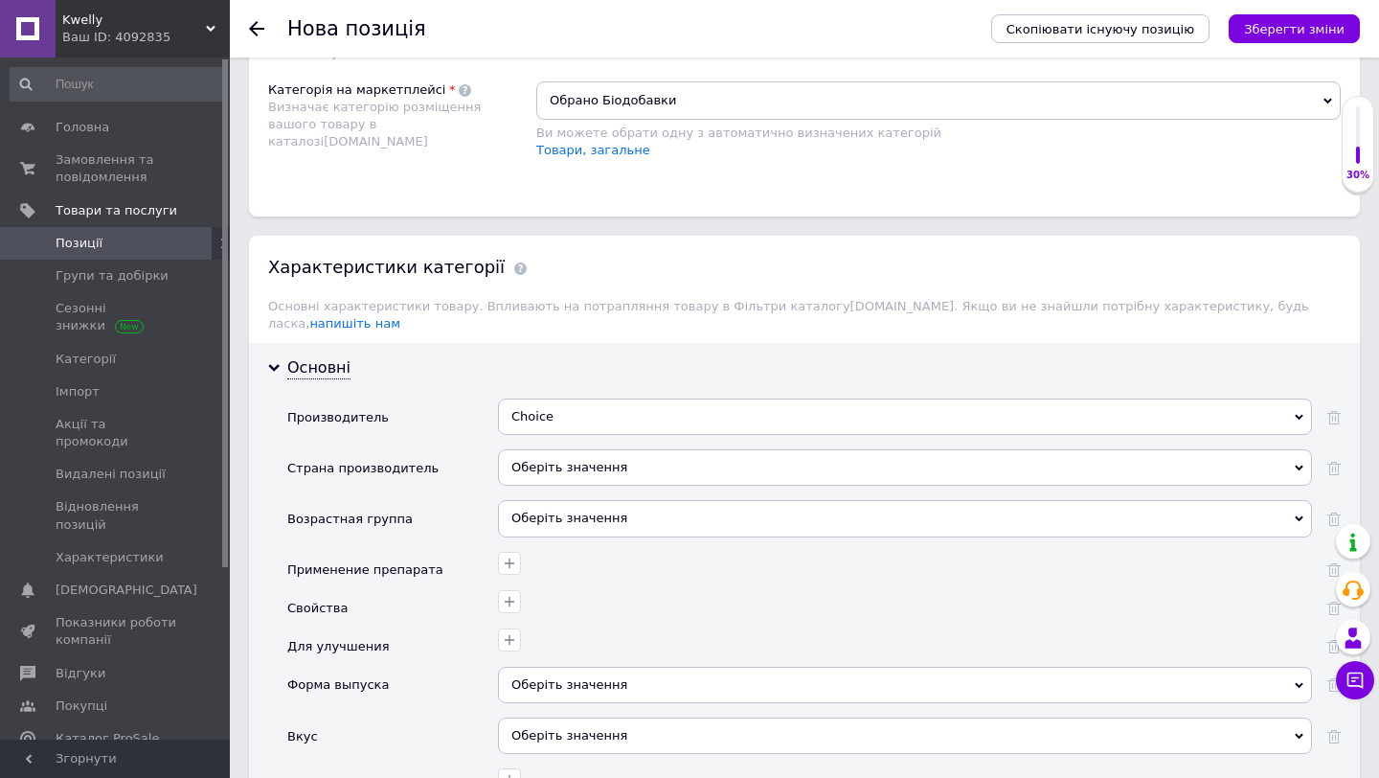
click at [558, 449] on div "Оберіть значення" at bounding box center [905, 467] width 814 height 36
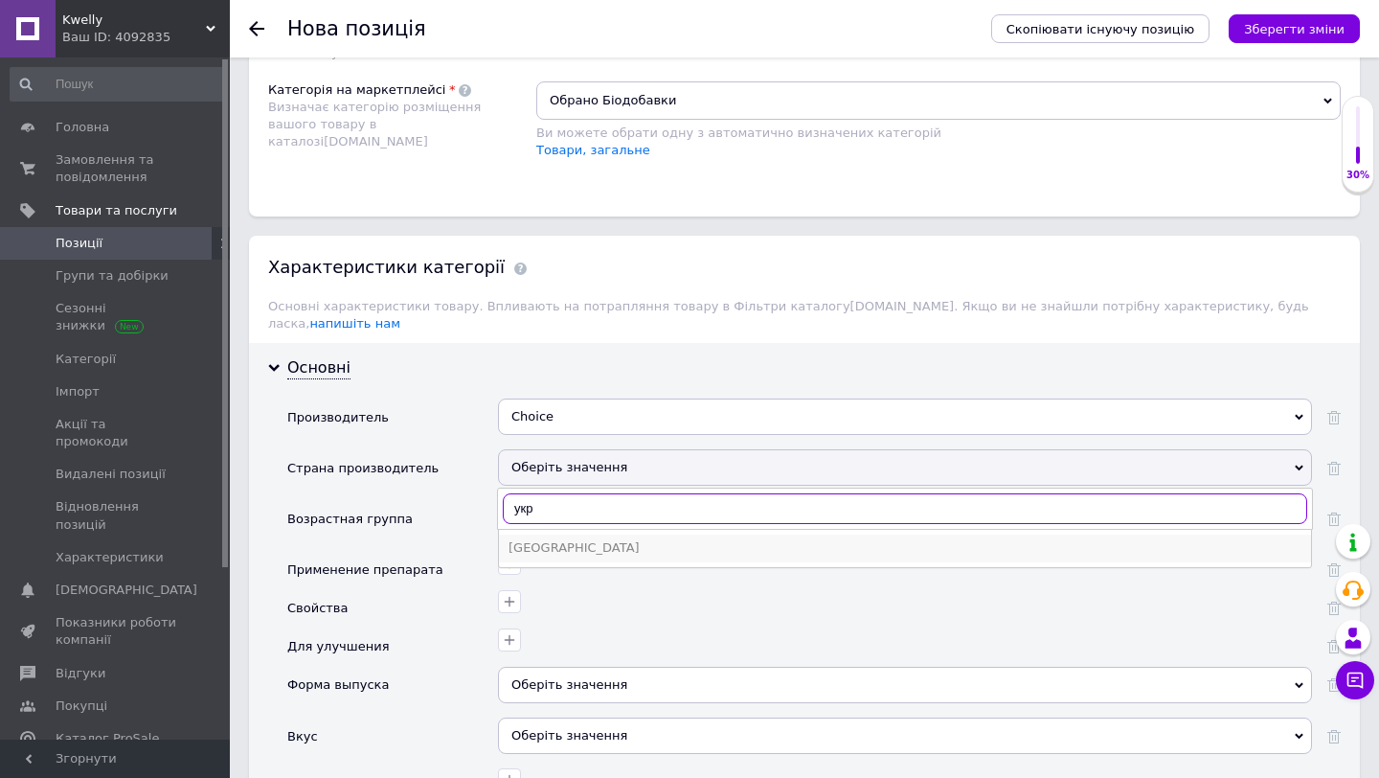
type input "укр"
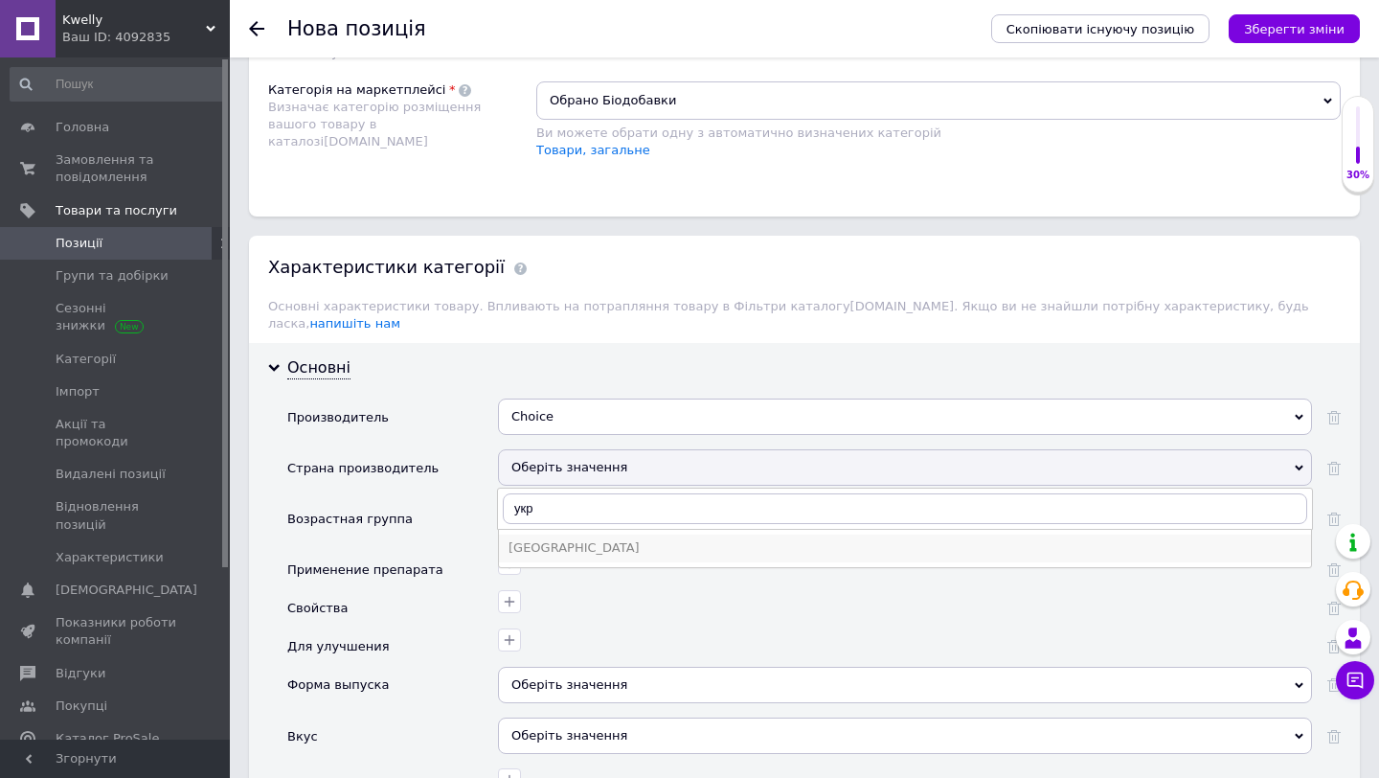
click at [534, 539] on div "[GEOGRAPHIC_DATA]" at bounding box center [905, 547] width 793 height 17
click at [551, 502] on div "Оберіть значення" at bounding box center [905, 518] width 814 height 36
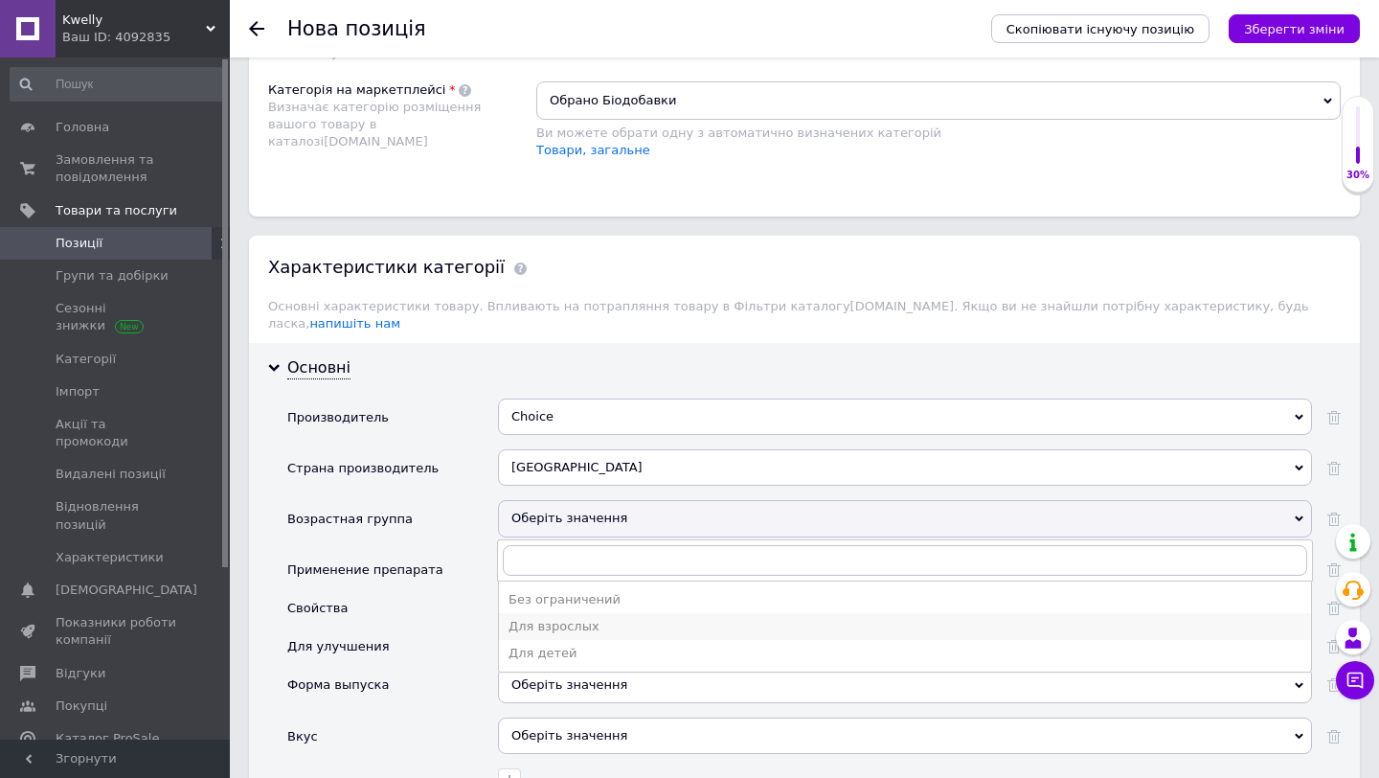
click at [531, 618] on div "Для взрослых" at bounding box center [905, 626] width 793 height 17
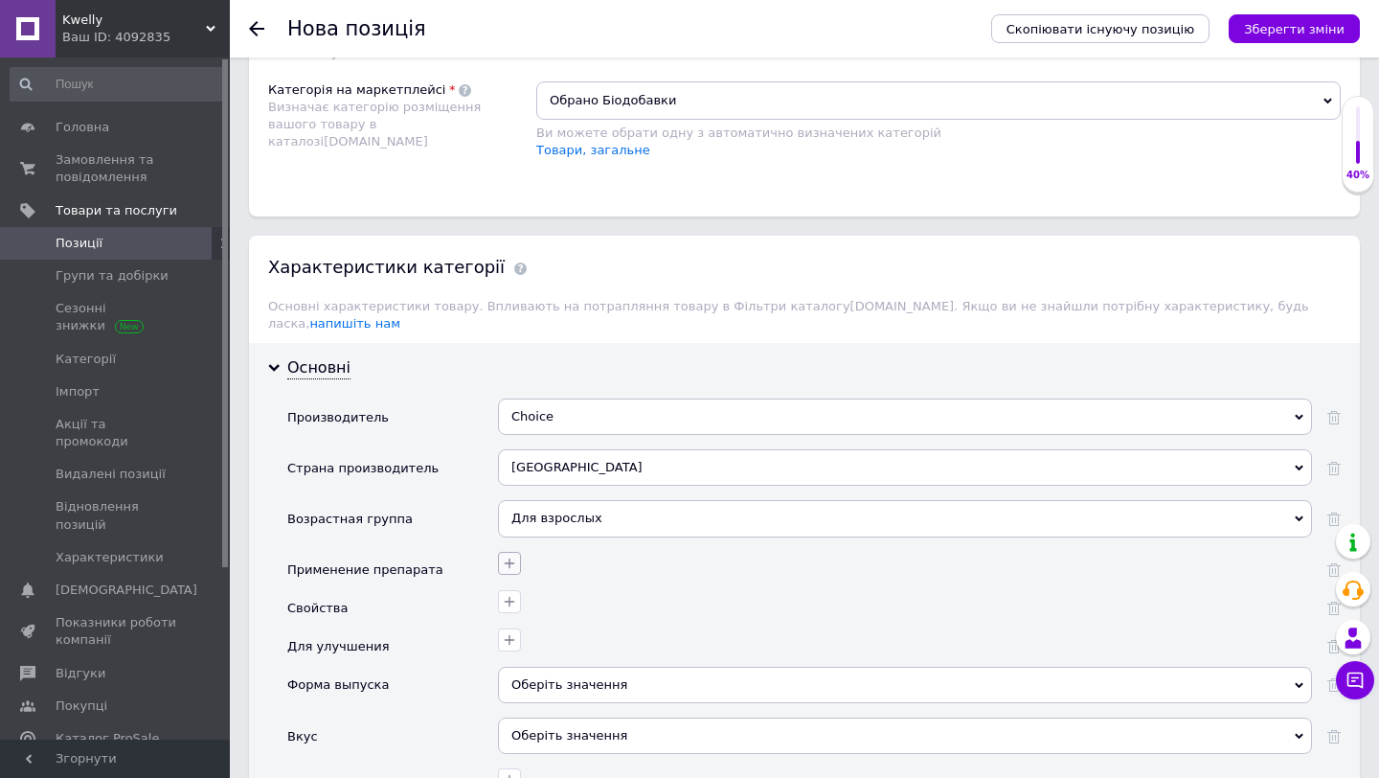
click at [507, 556] on icon "button" at bounding box center [509, 563] width 15 height 15
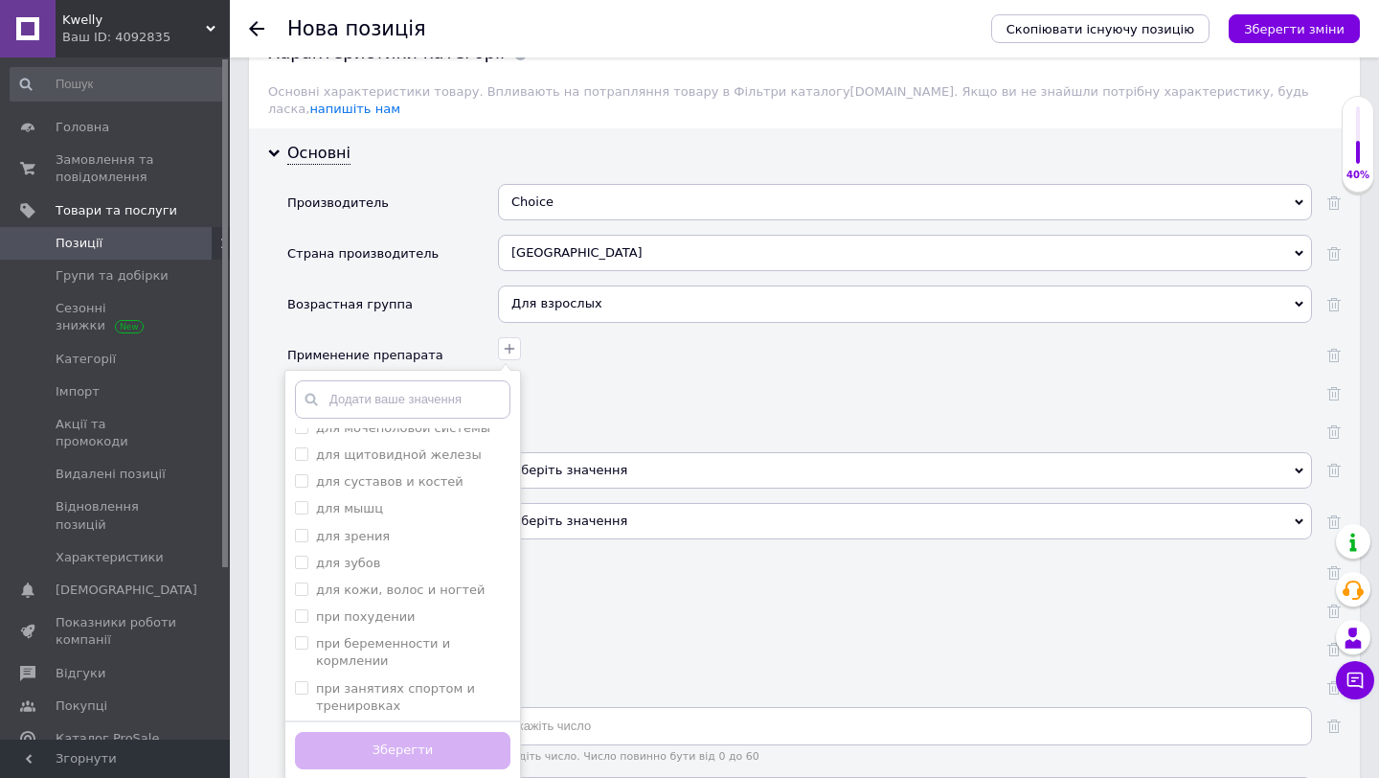
scroll to position [246, 0]
click at [301, 492] on мышц "для мышц" at bounding box center [301, 498] width 12 height 12
checkbox мышц "true"
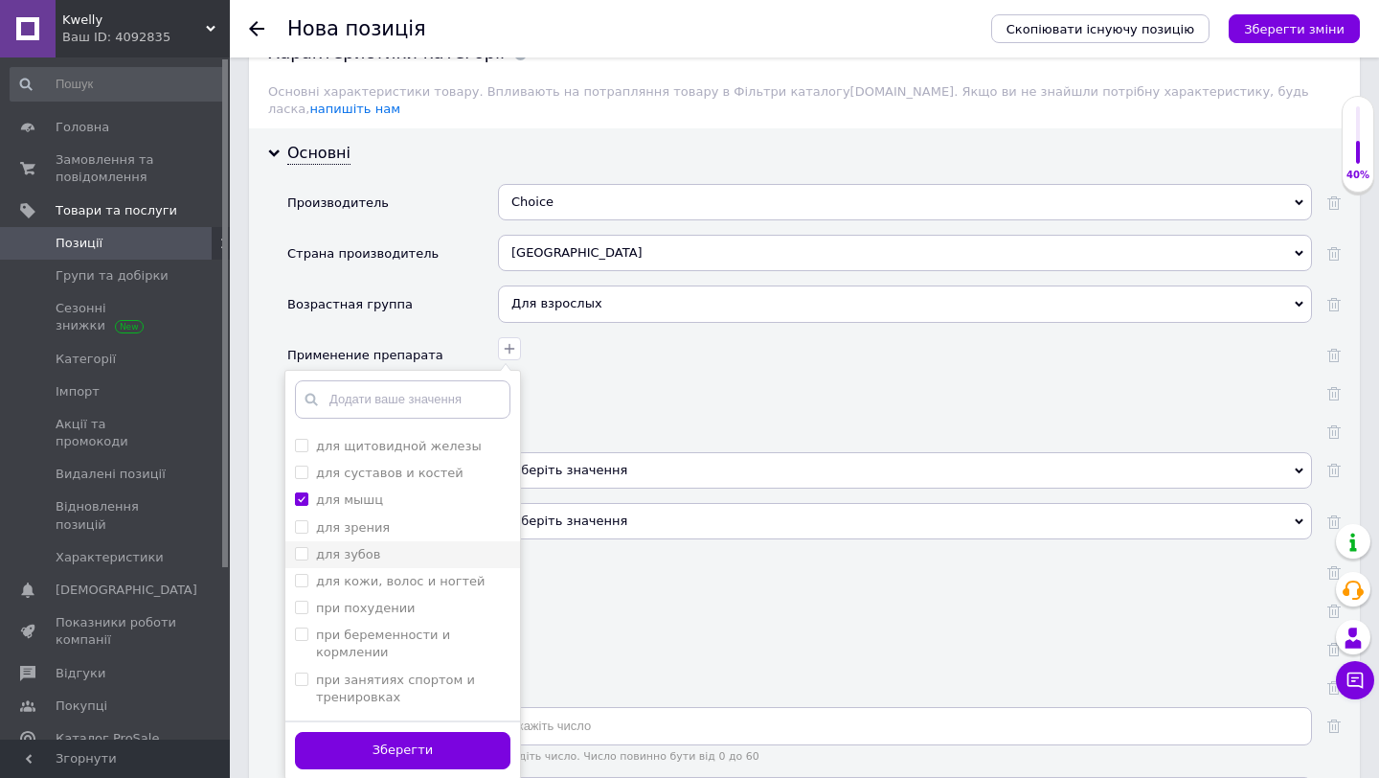
click at [300, 547] on зубов "для зубов" at bounding box center [301, 553] width 12 height 12
checkbox зубов "true"
click at [304, 574] on ногтей "для кожи, волос и ногтей" at bounding box center [301, 580] width 12 height 12
checkbox ногтей "true"
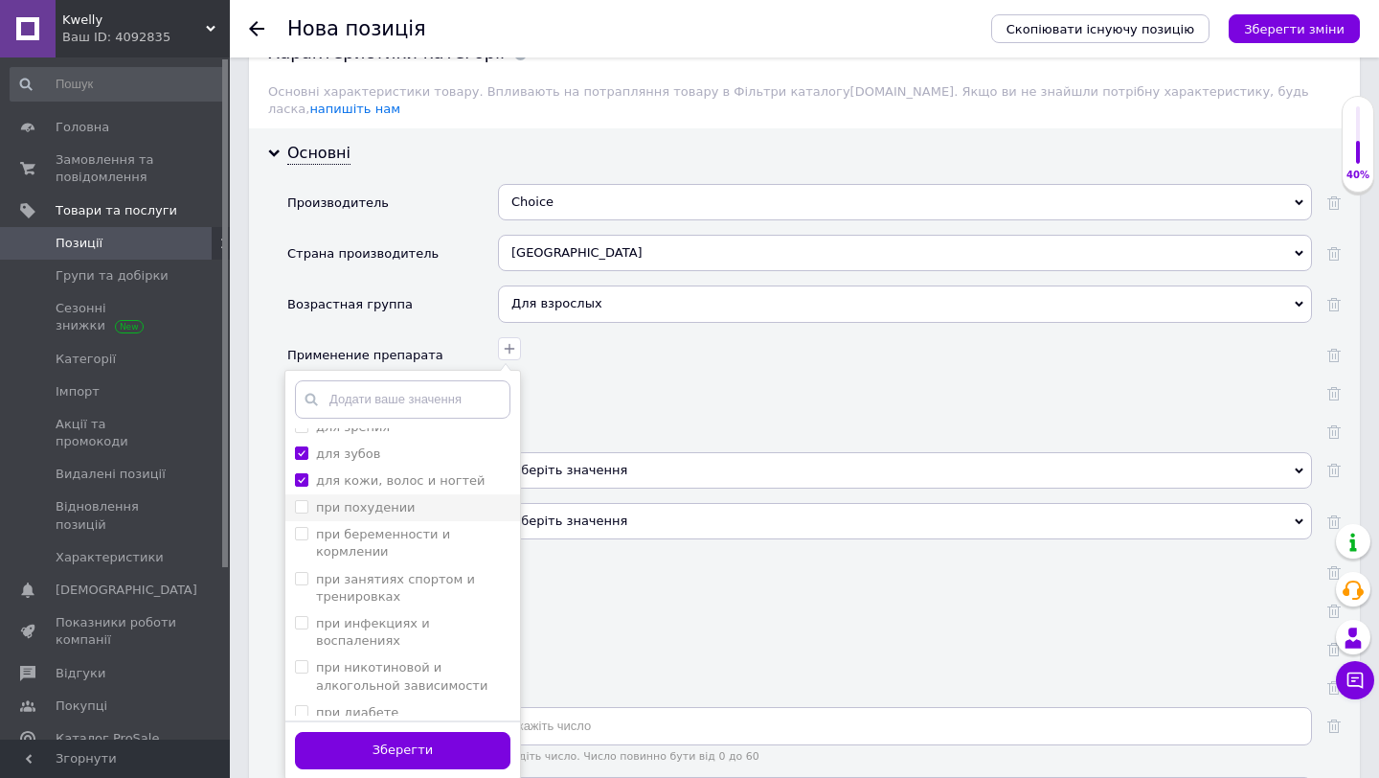
click at [304, 500] on похудении "при похудении" at bounding box center [301, 506] width 12 height 12
checkbox похудении "true"
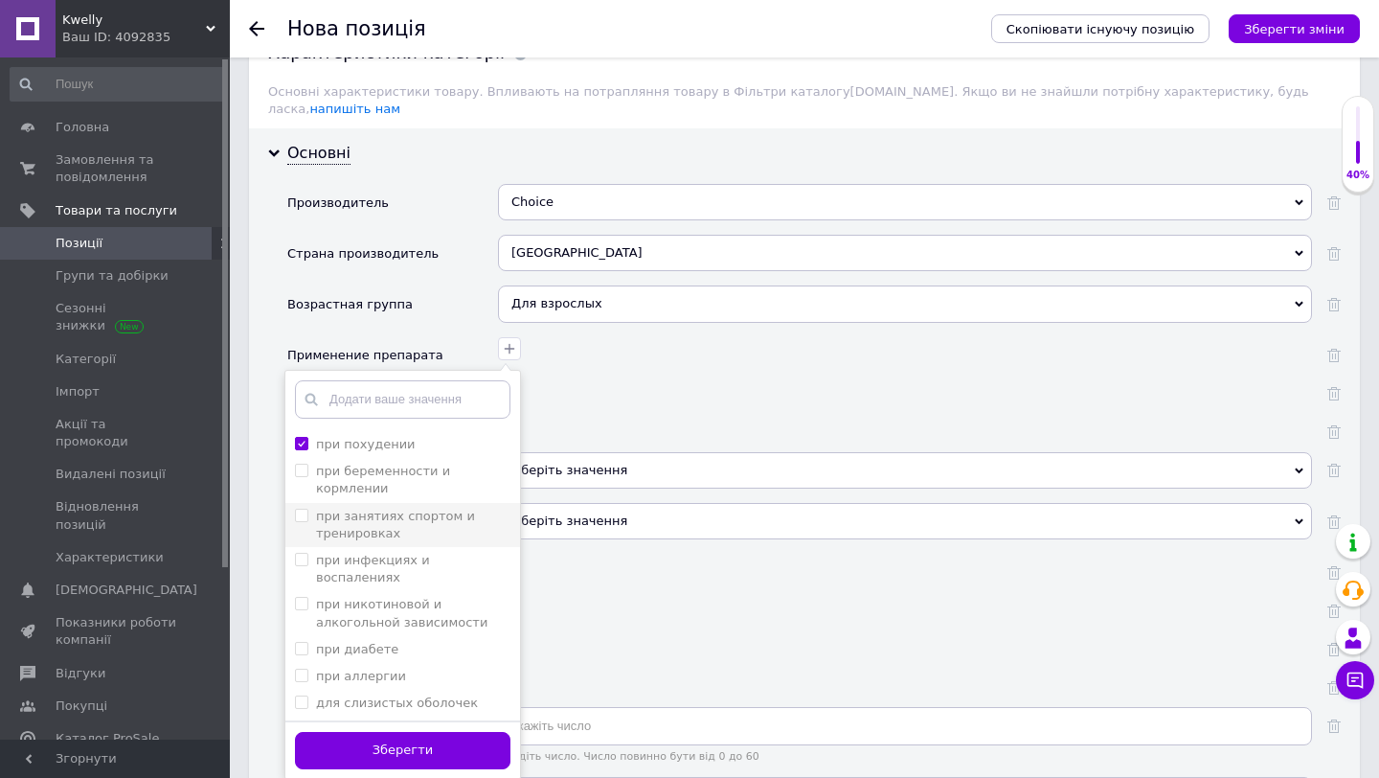
scroll to position [411, 0]
click at [303, 508] on тренировках "при занятиях спортом и тренировках" at bounding box center [301, 514] width 12 height 12
checkbox тренировках "true"
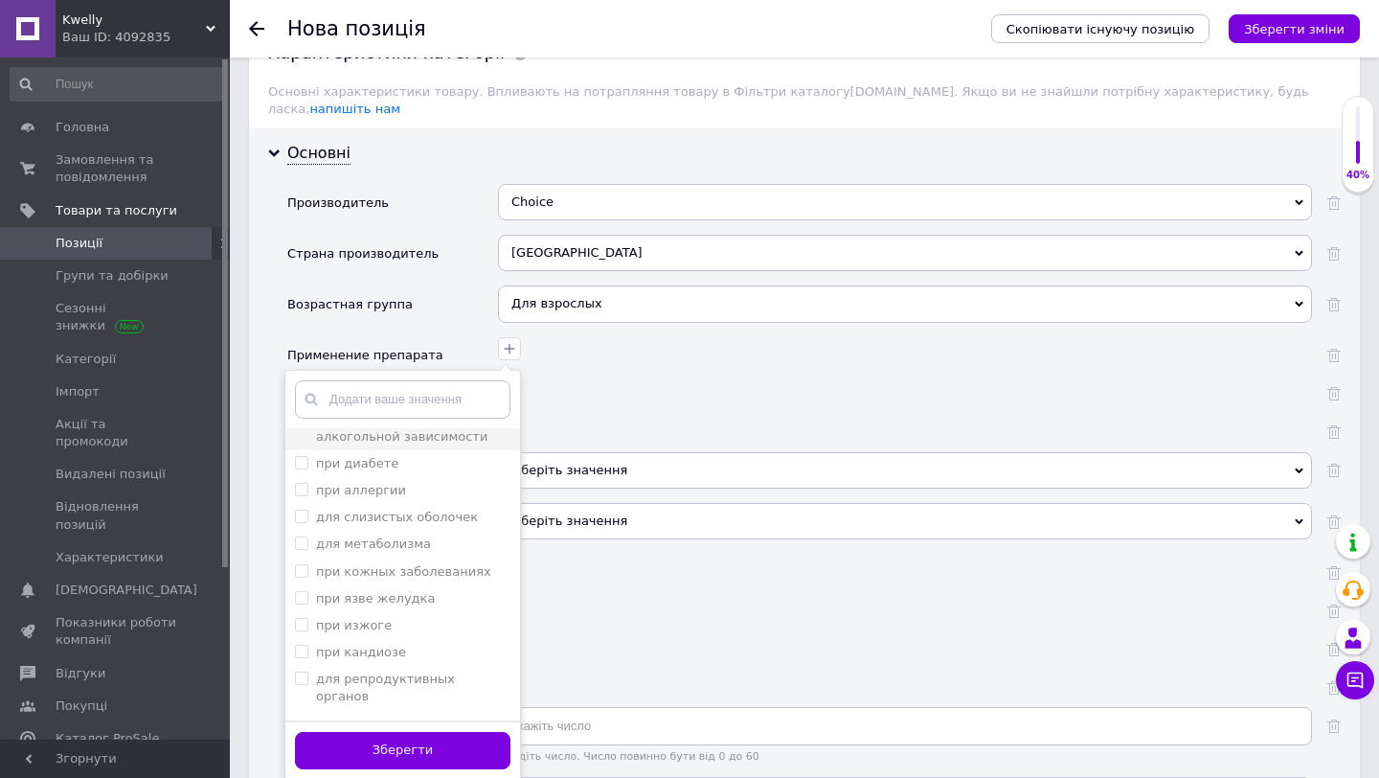
scroll to position [622, 0]
click at [308, 511] on span at bounding box center [301, 517] width 13 height 13
click at [308, 511] on метаболизма "для метаболизма" at bounding box center [301, 517] width 12 height 12
click at [306, 511] on метаболизма "для метаболизма" at bounding box center [301, 517] width 12 height 12
checkbox метаболизма "true"
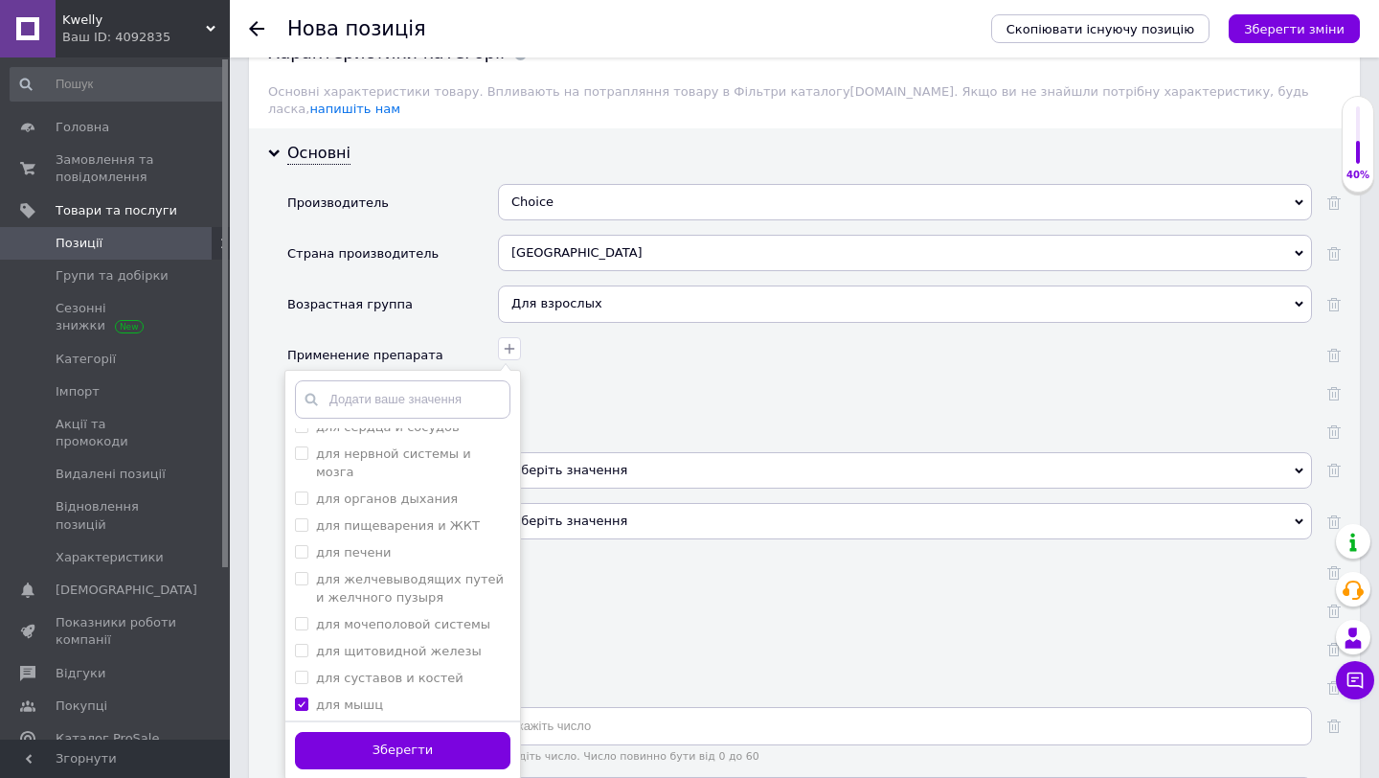
scroll to position [0, 0]
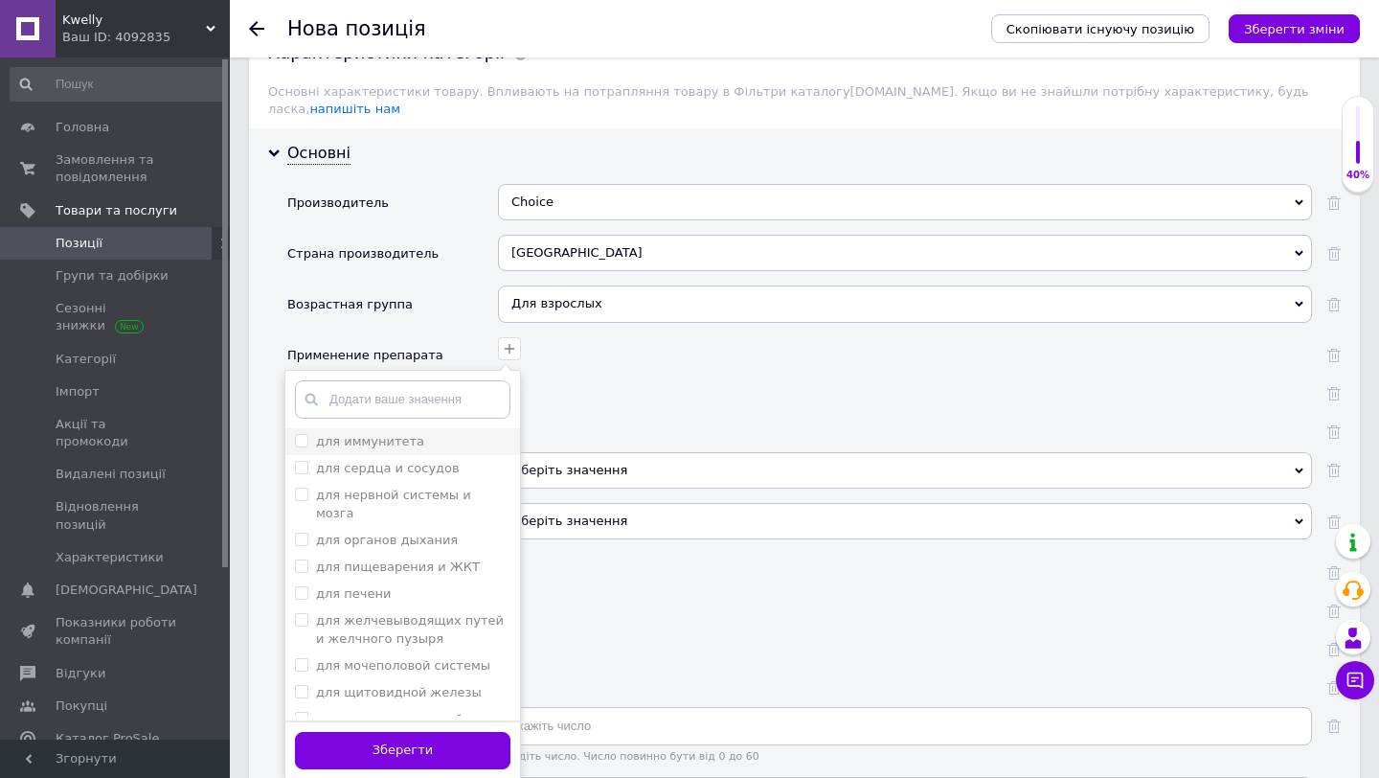
click at [302, 434] on иммунитета "для иммунитета" at bounding box center [301, 440] width 12 height 12
checkbox иммунитета "true"
click at [402, 732] on button "Зберегти" at bounding box center [403, 750] width 216 height 37
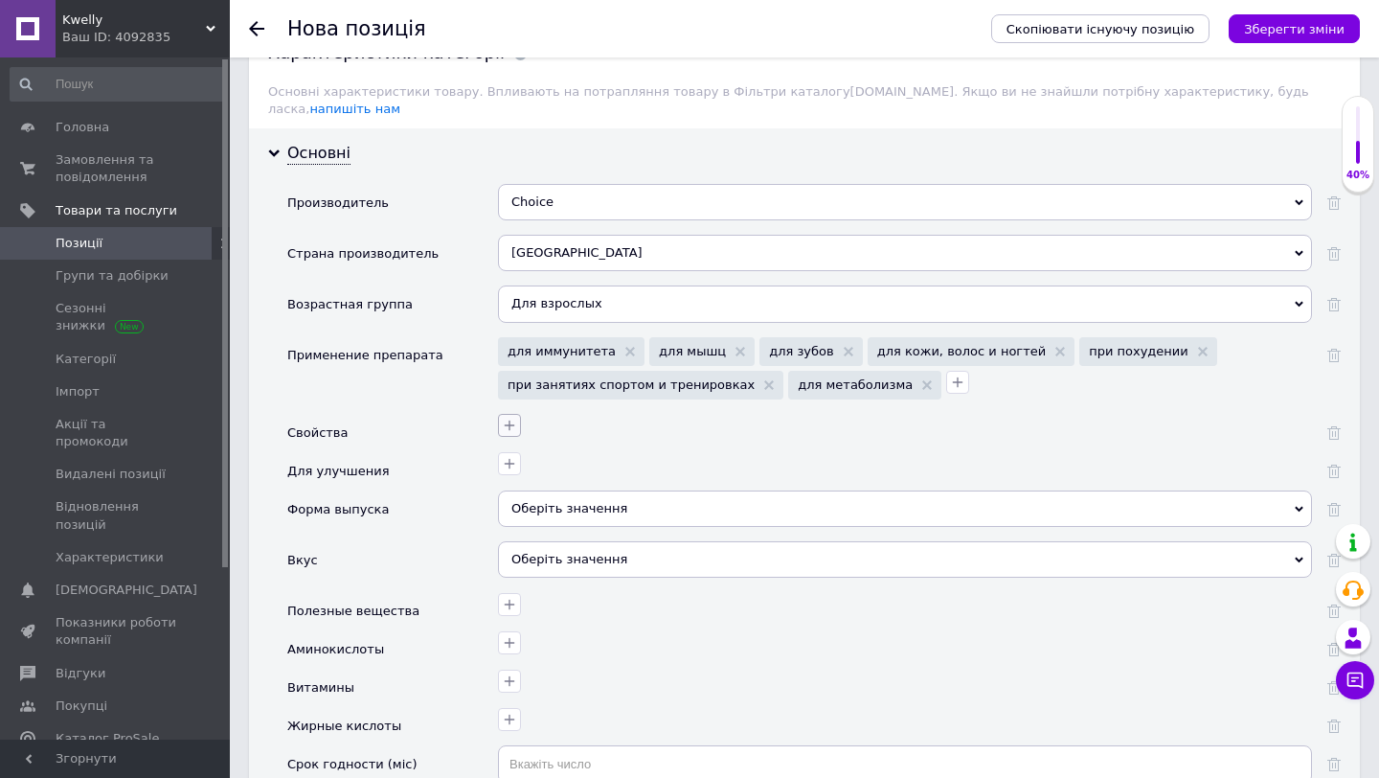
click at [519, 414] on button "button" at bounding box center [509, 425] width 23 height 23
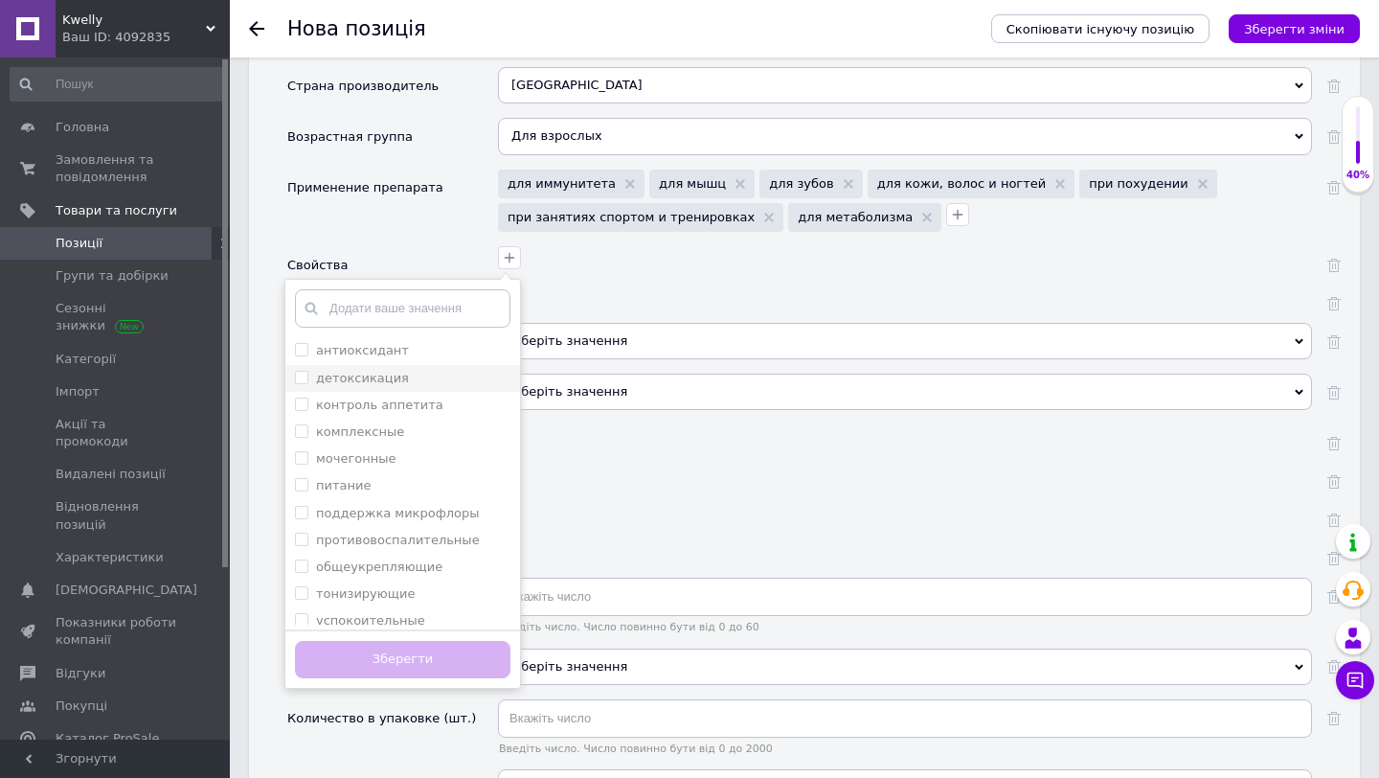
click at [303, 371] on input "детоксикация" at bounding box center [301, 377] width 12 height 12
checkbox input "true"
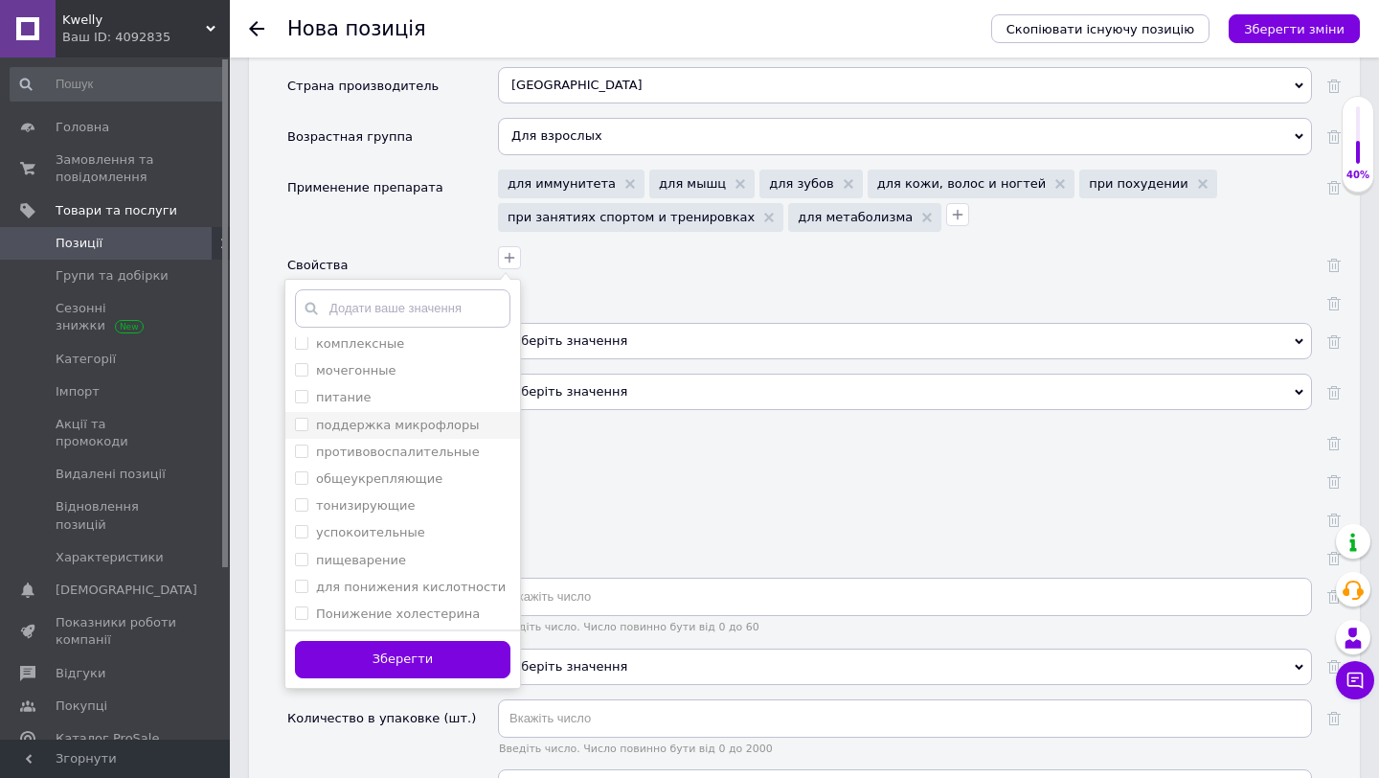
scroll to position [90, 0]
click at [301, 469] on input "общеукрепляющие" at bounding box center [301, 475] width 12 height 12
checkbox input "true"
click at [308, 388] on span at bounding box center [301, 394] width 13 height 13
click at [308, 388] on input "питание" at bounding box center [301, 394] width 12 height 12
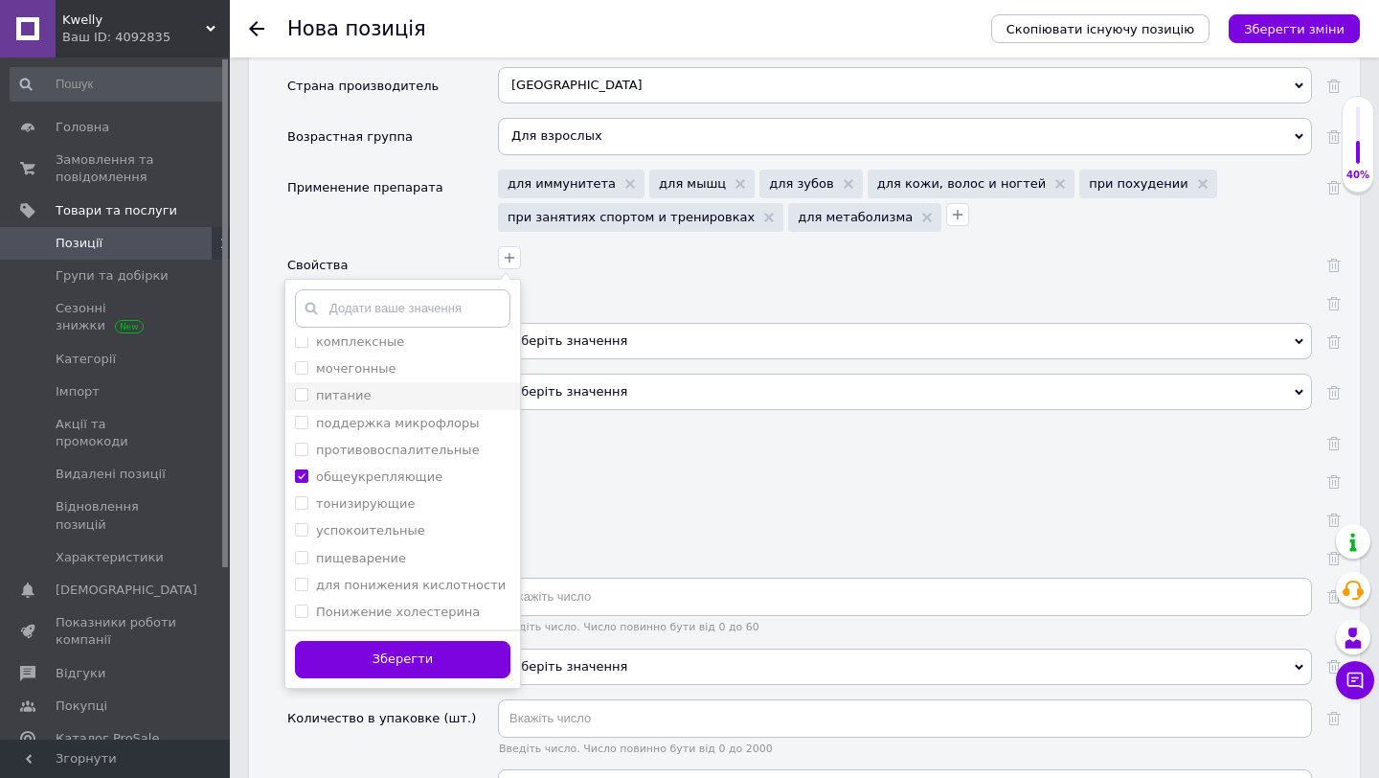
click at [300, 388] on input "питание" at bounding box center [301, 394] width 12 height 12
checkbox input "true"
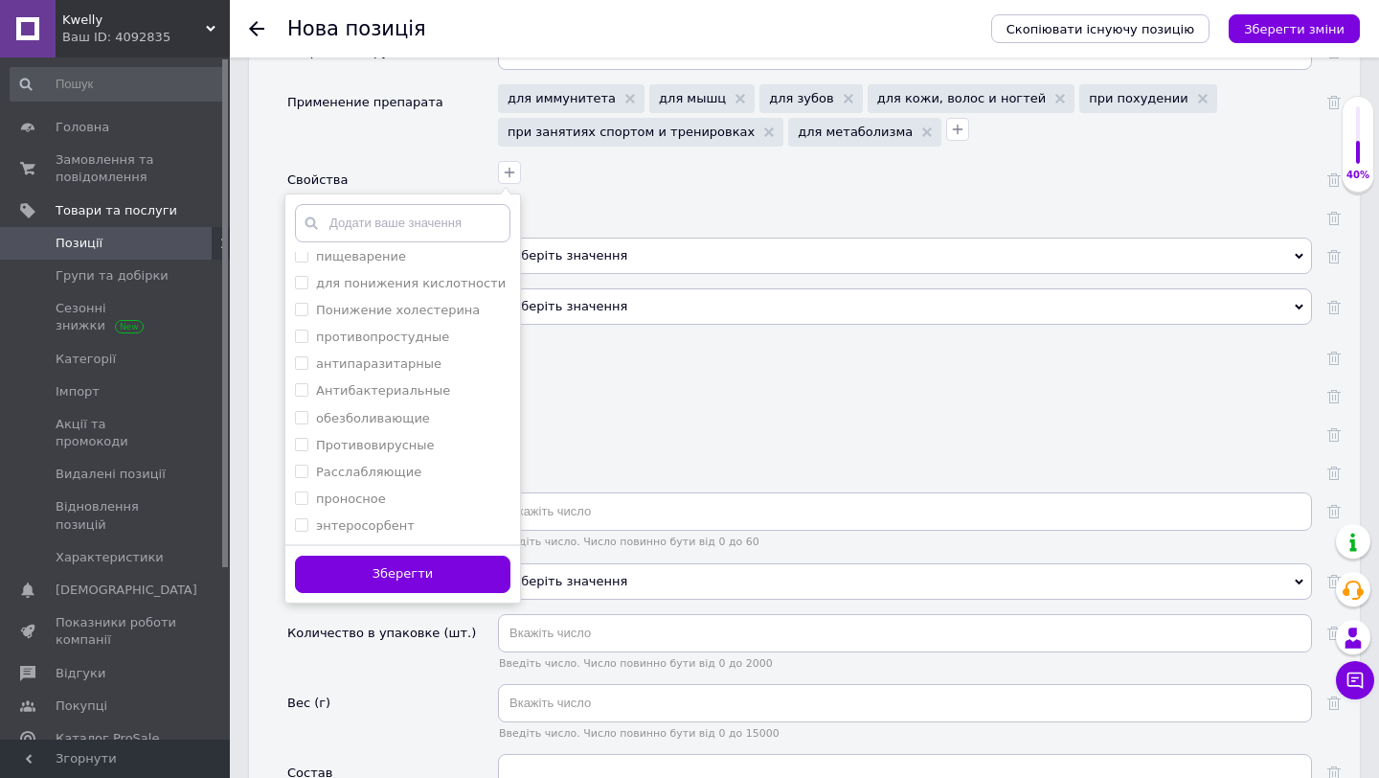
scroll to position [1952, 0]
click at [335, 555] on button "Зберегти" at bounding box center [403, 573] width 216 height 37
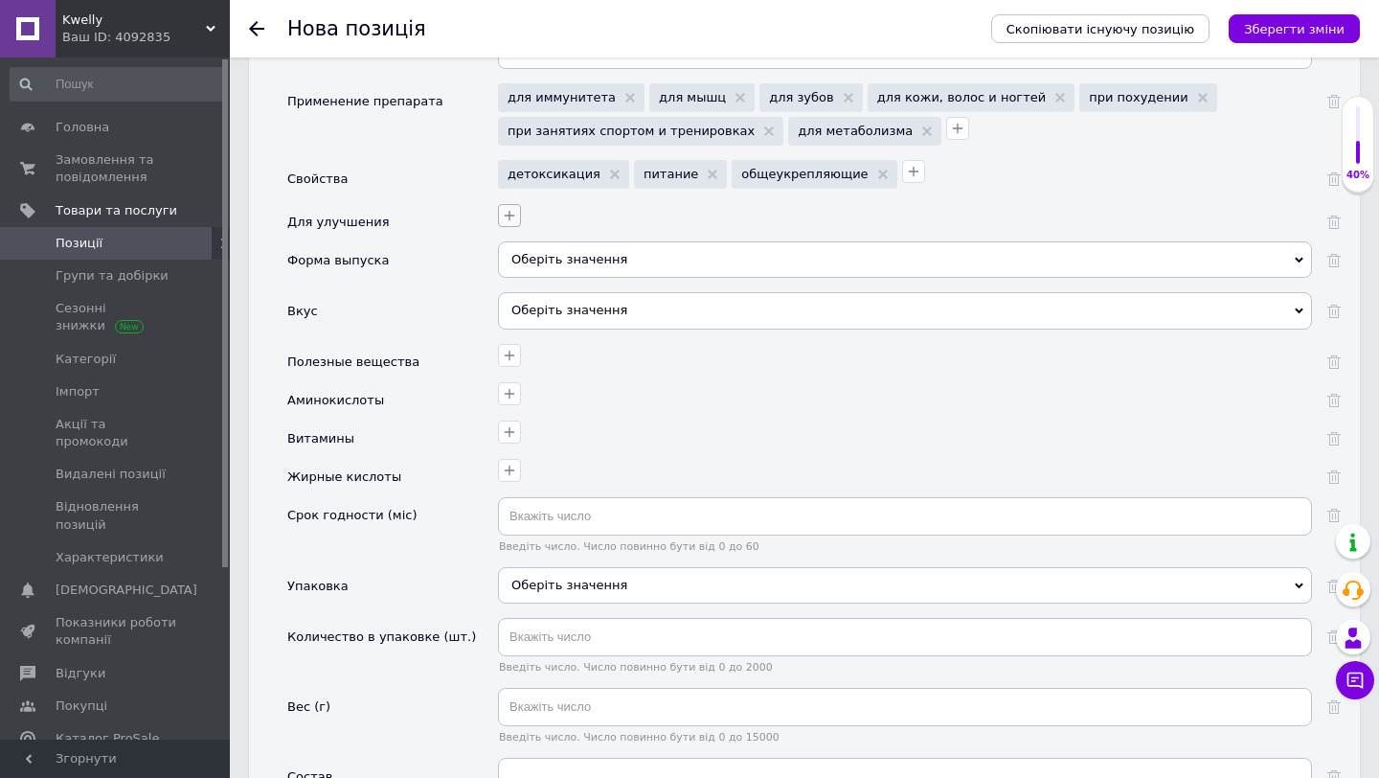
click at [513, 210] on icon "button" at bounding box center [510, 215] width 11 height 11
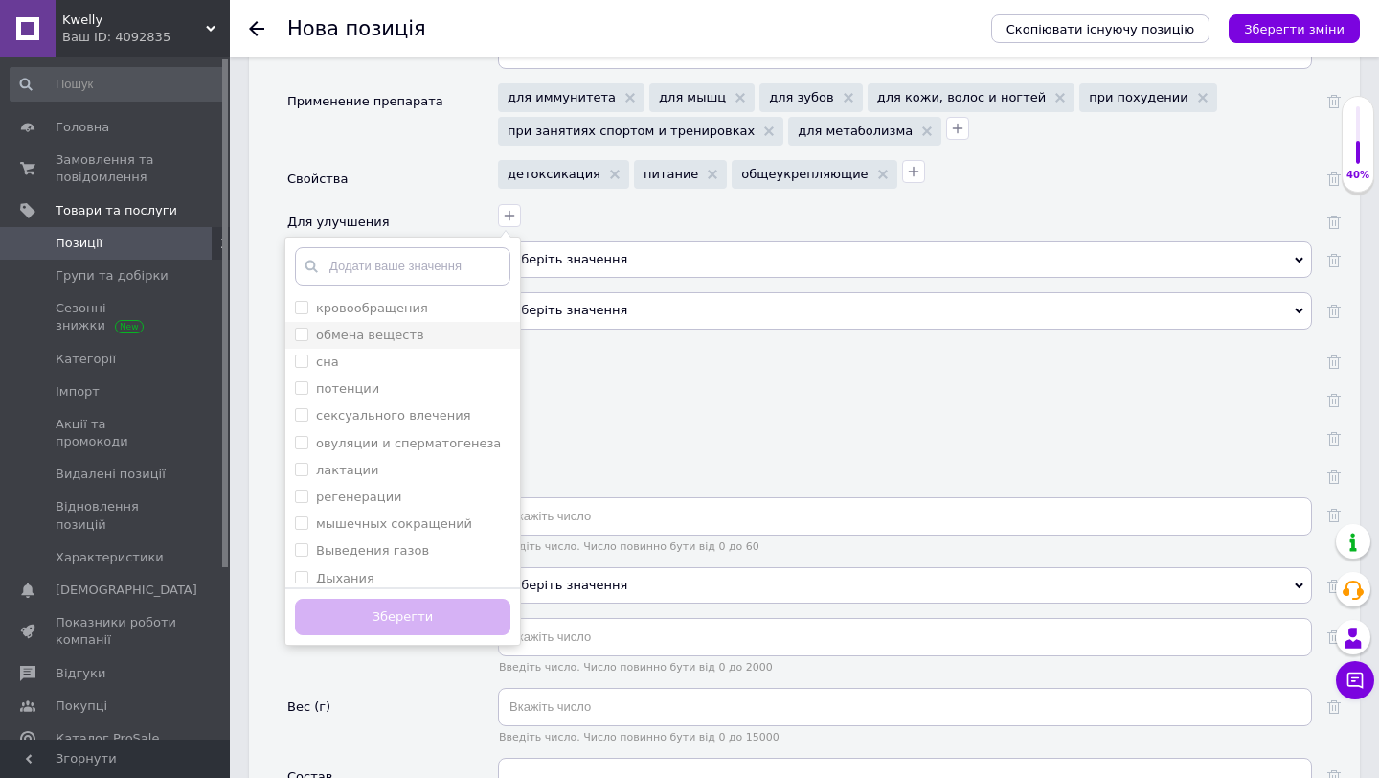
click at [299, 328] on веществ "обмена веществ" at bounding box center [301, 334] width 12 height 12
checkbox веществ "true"
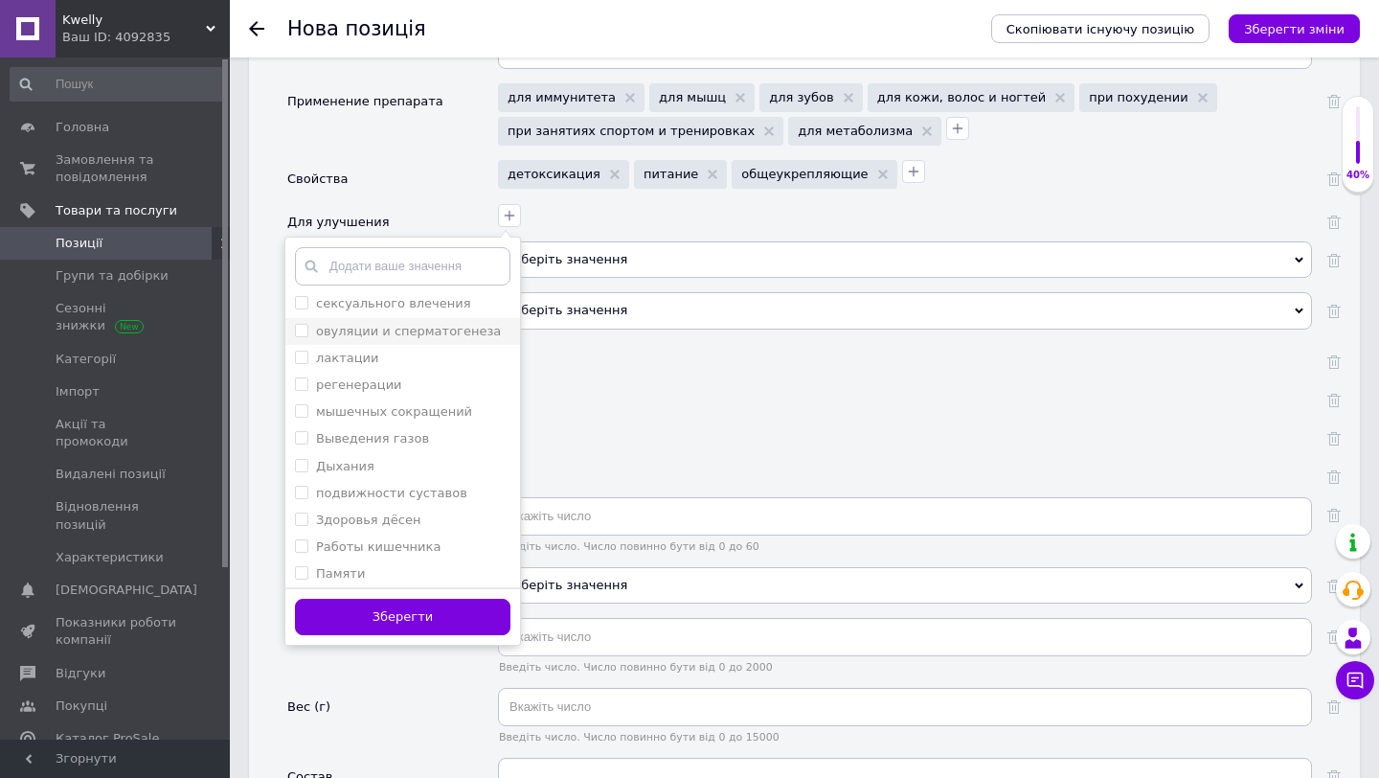
scroll to position [118, 0]
click at [301, 372] on input "регенерации" at bounding box center [301, 378] width 12 height 12
checkbox input "true"
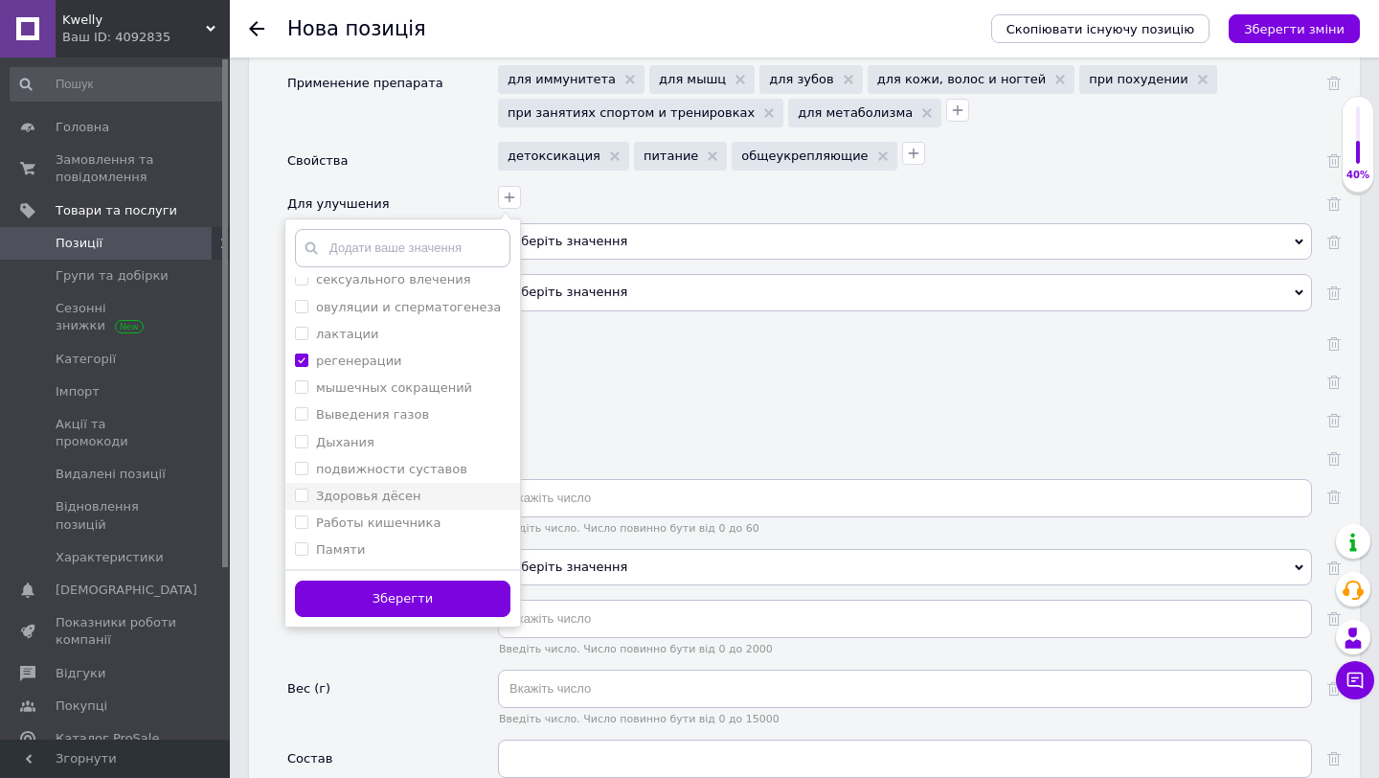
scroll to position [1966, 0]
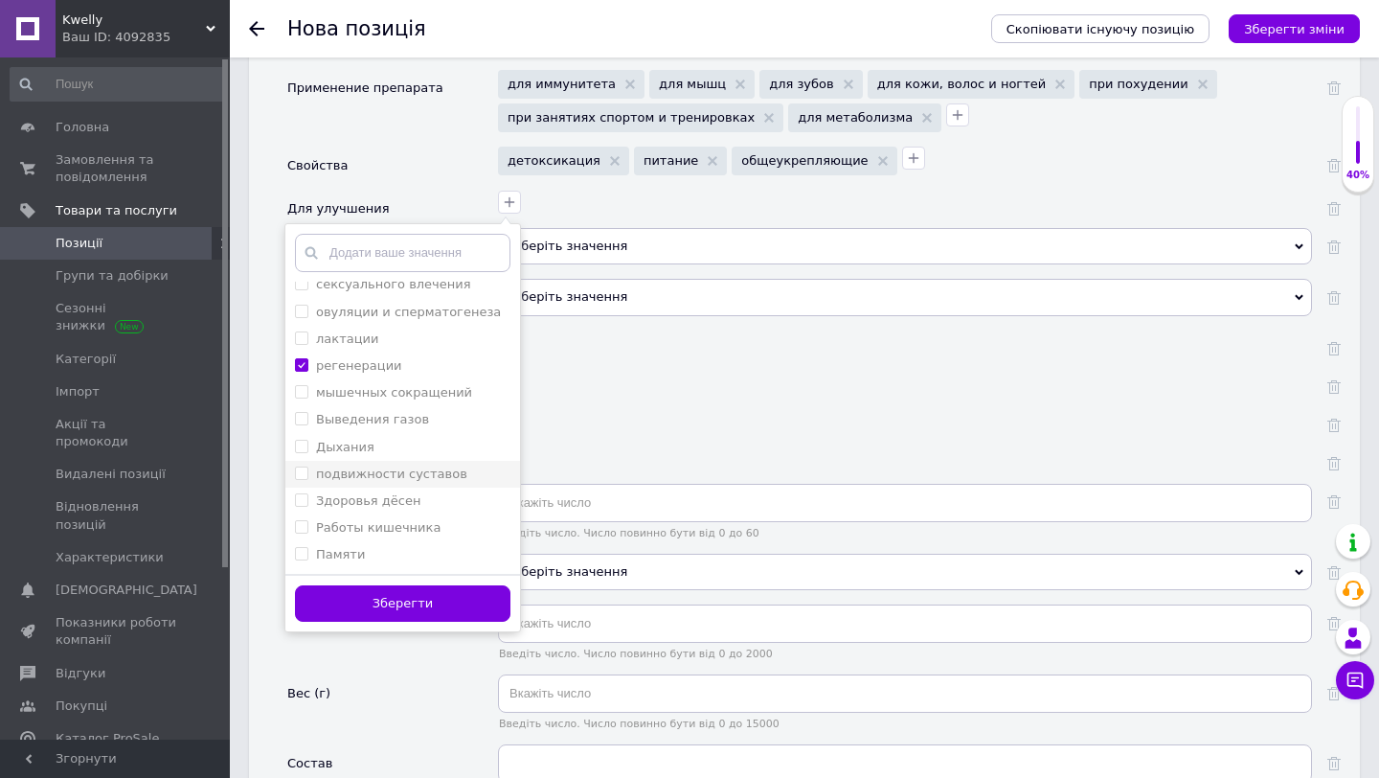
click at [303, 467] on суставов "подвижности суставов" at bounding box center [301, 473] width 12 height 12
checkbox суставов "true"
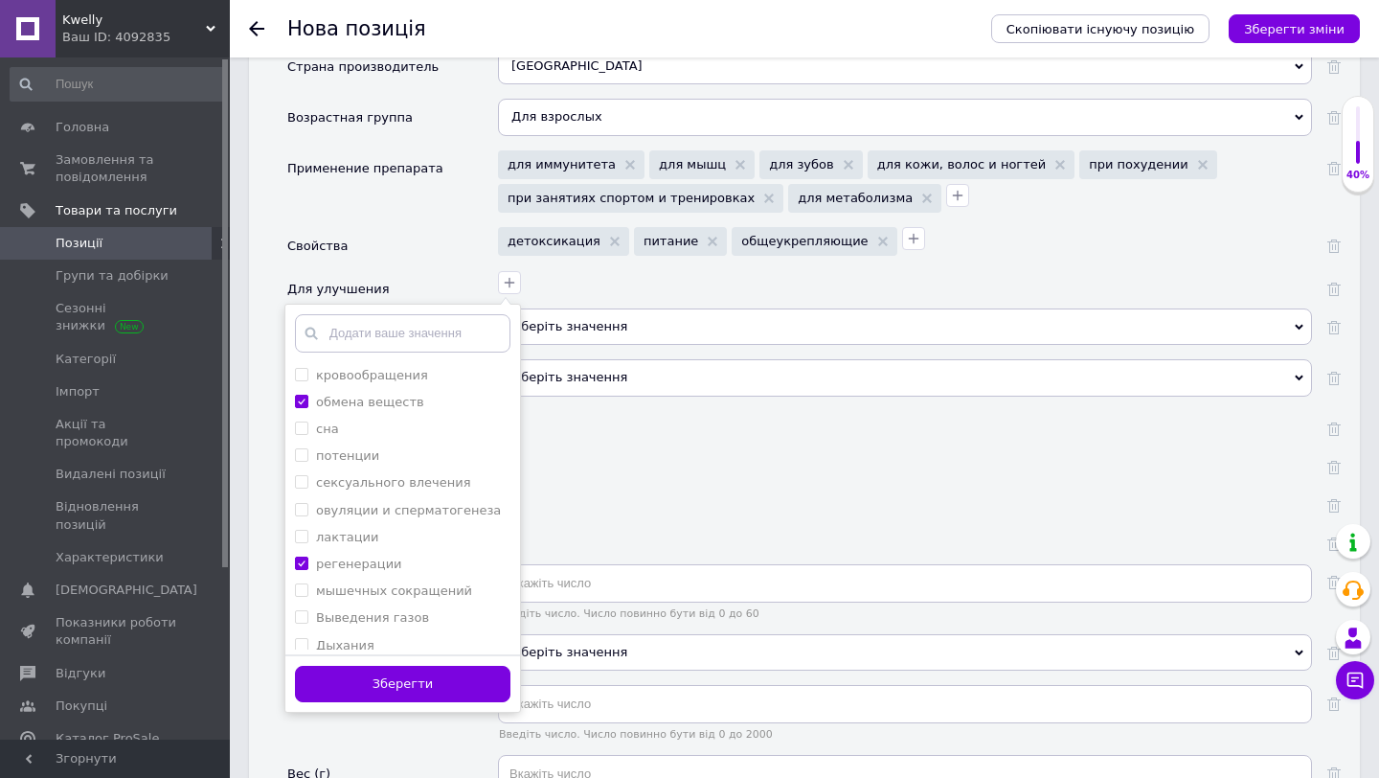
scroll to position [1900, 0]
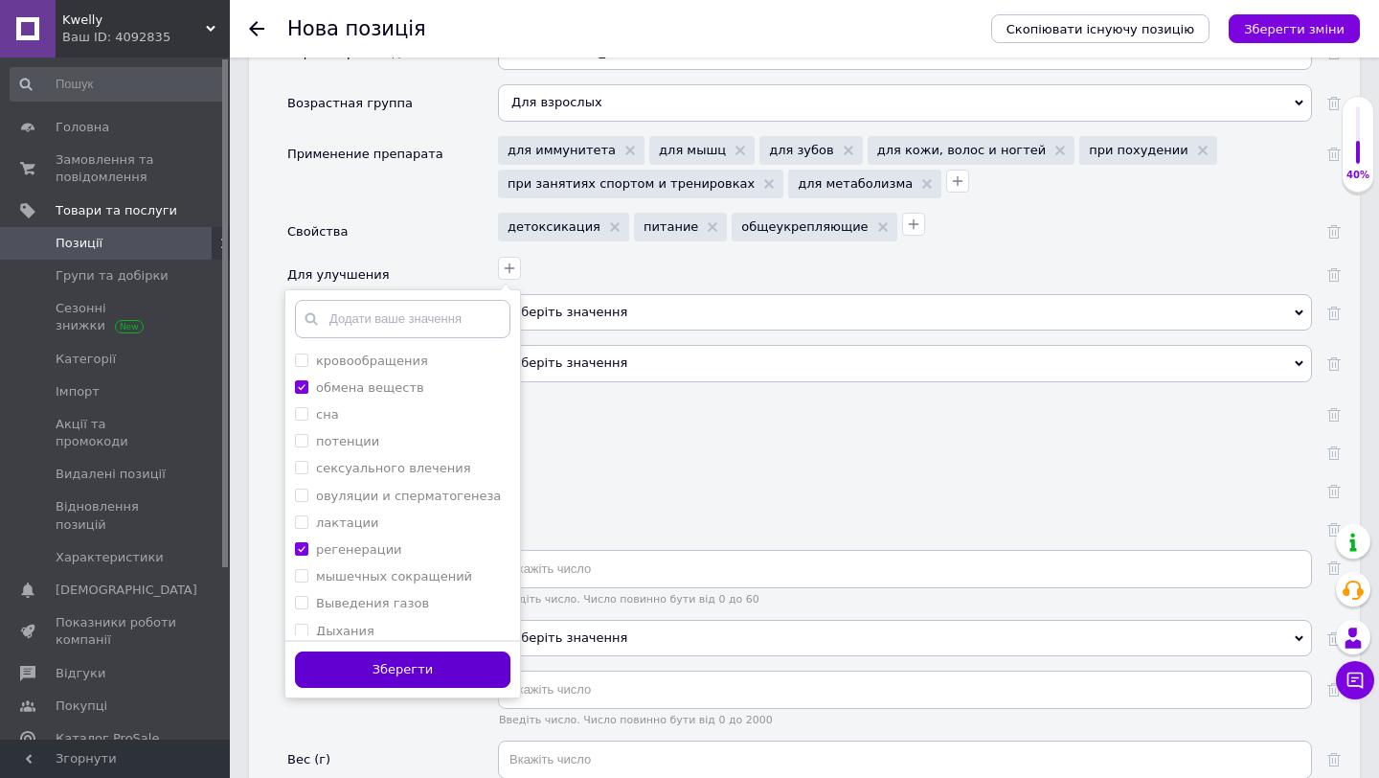
click at [428, 651] on button "Зберегти" at bounding box center [403, 669] width 216 height 37
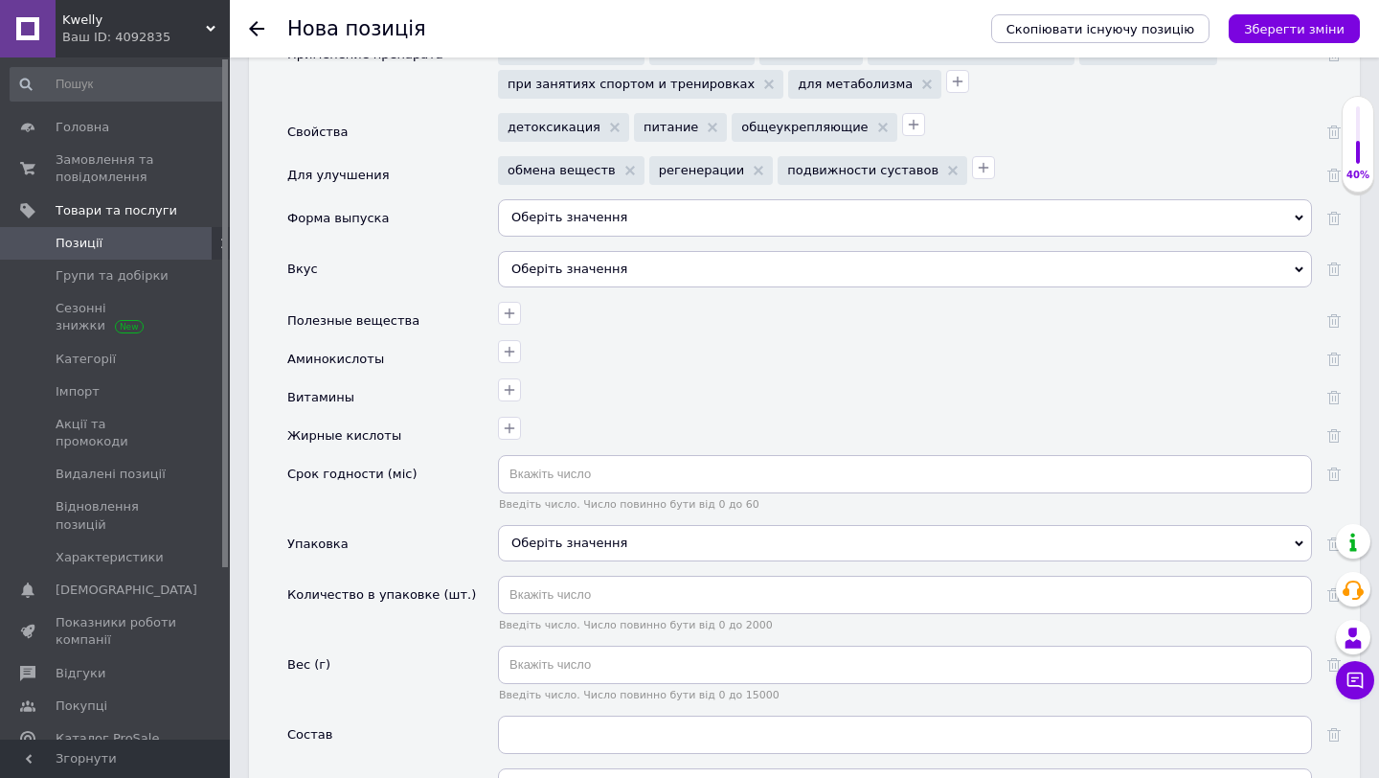
scroll to position [2010, 0]
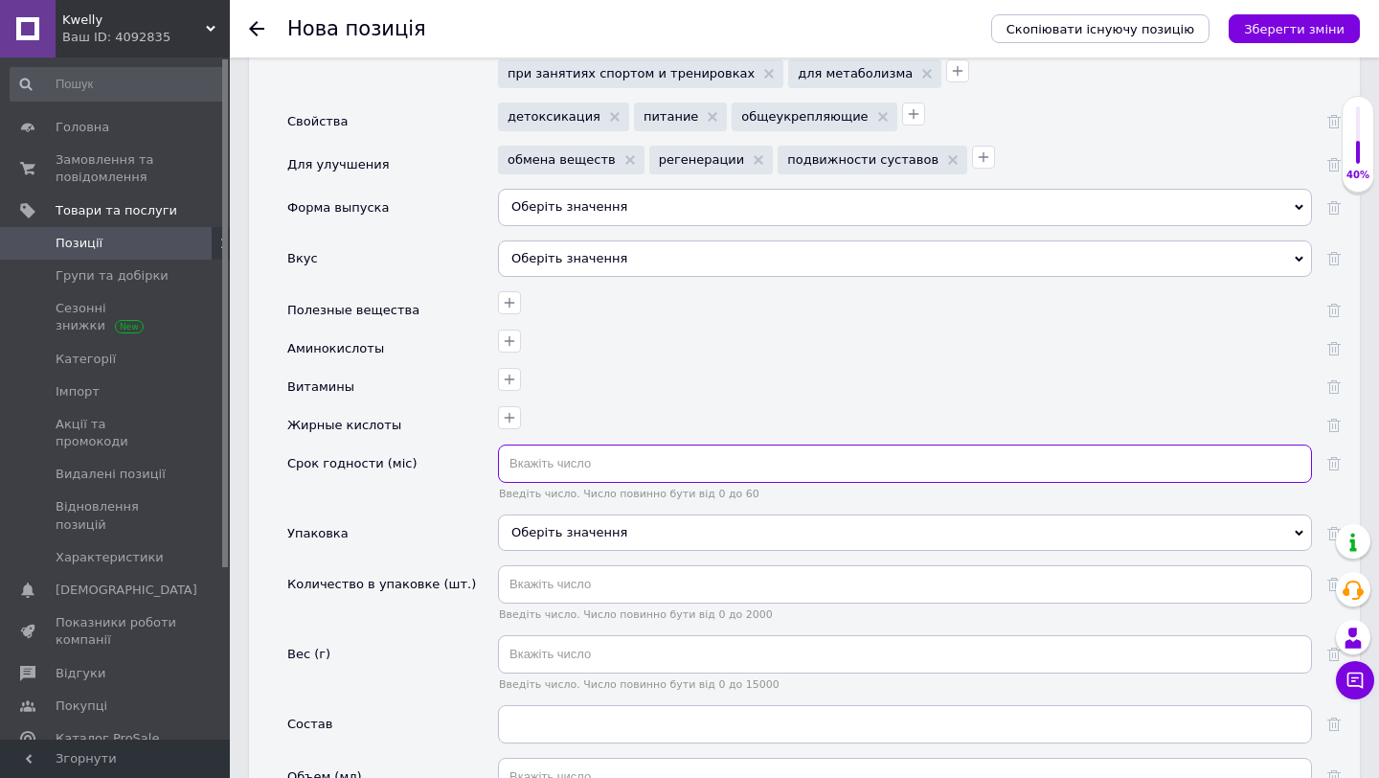
click at [558, 451] on input "text" at bounding box center [905, 463] width 814 height 38
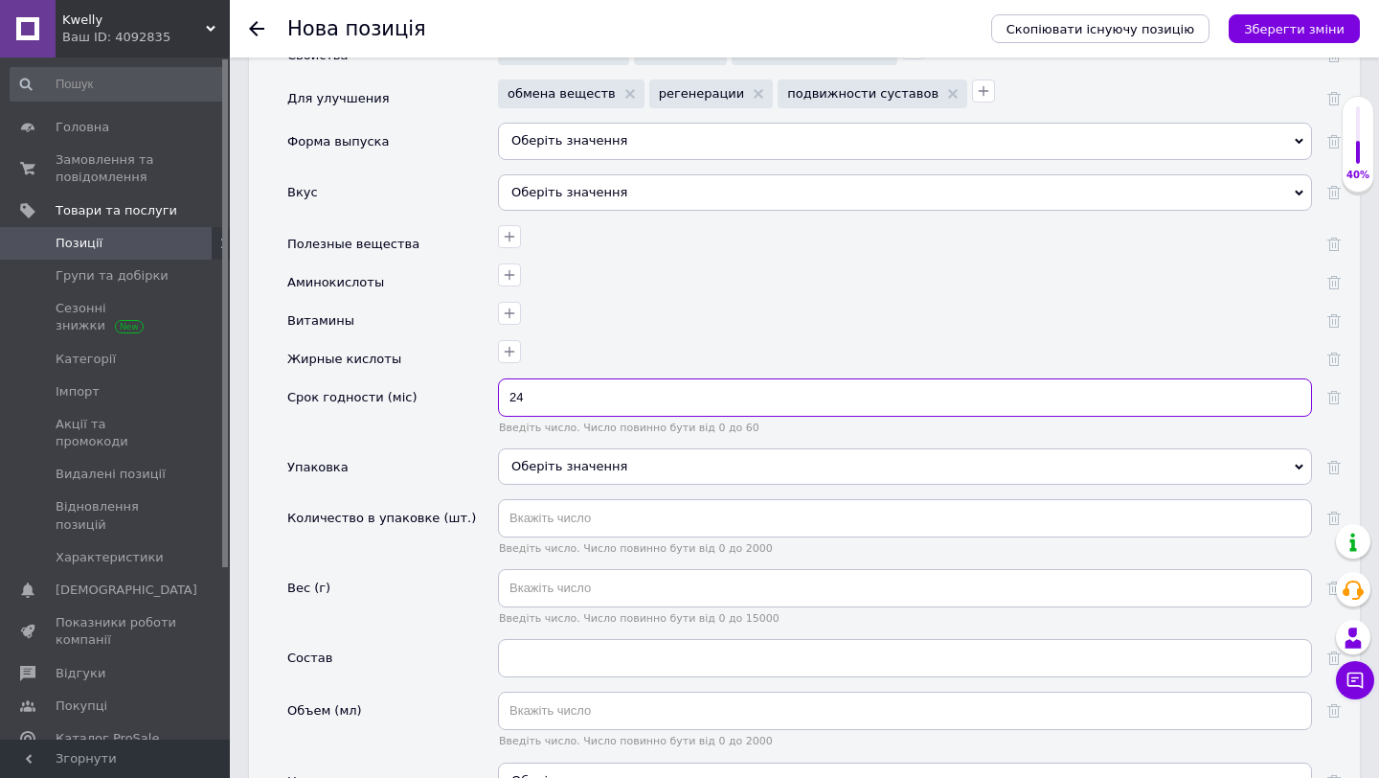
scroll to position [2078, 0]
type input "24"
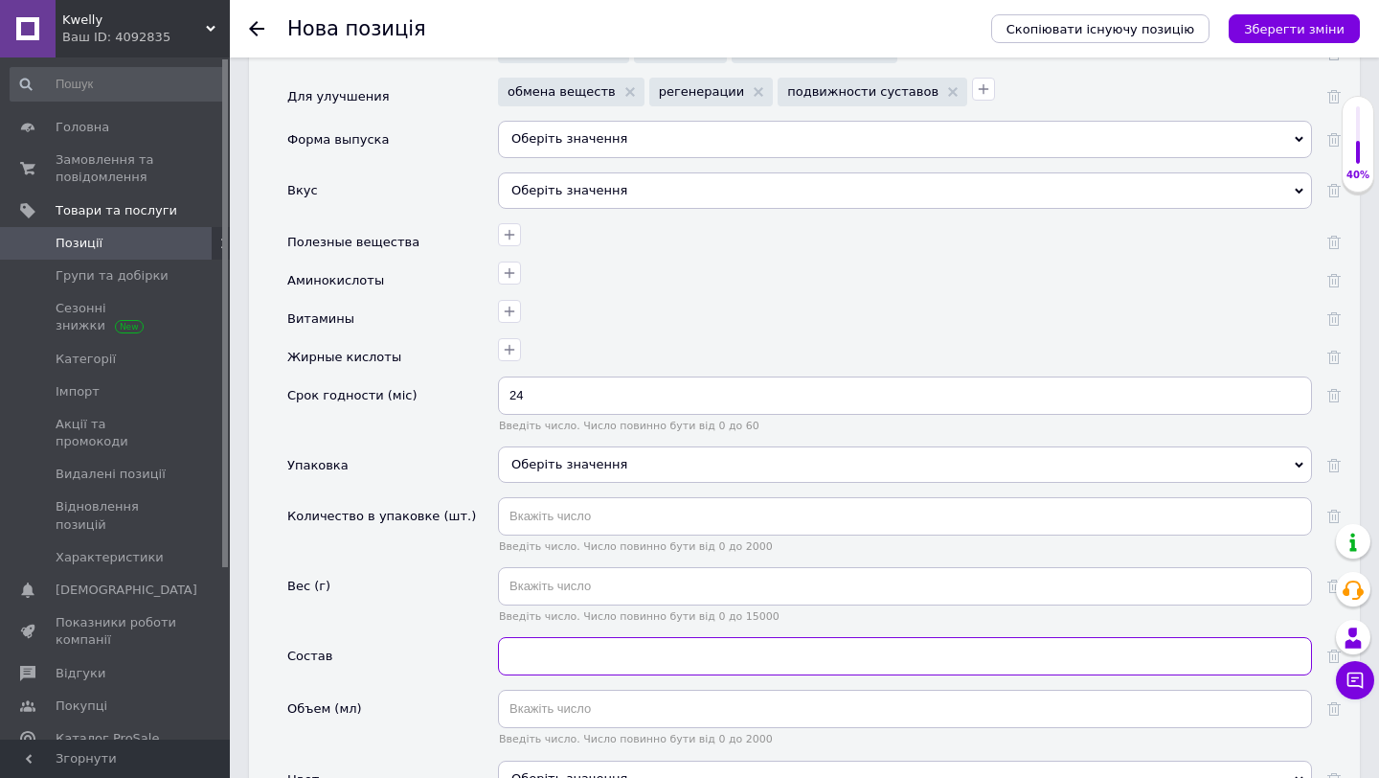
click at [550, 649] on input "text" at bounding box center [905, 656] width 814 height 38
paste input "LYM DRAIN & DETOX"
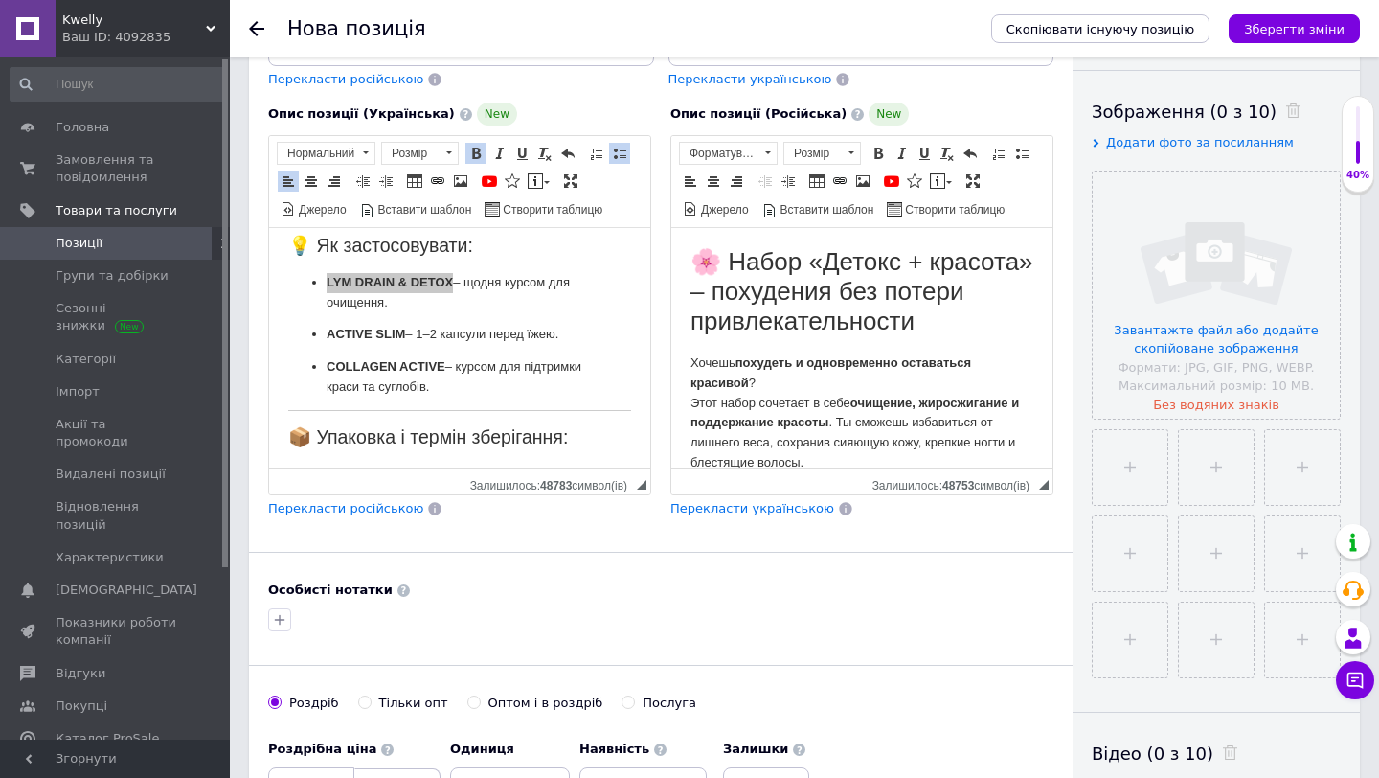
scroll to position [304, 0]
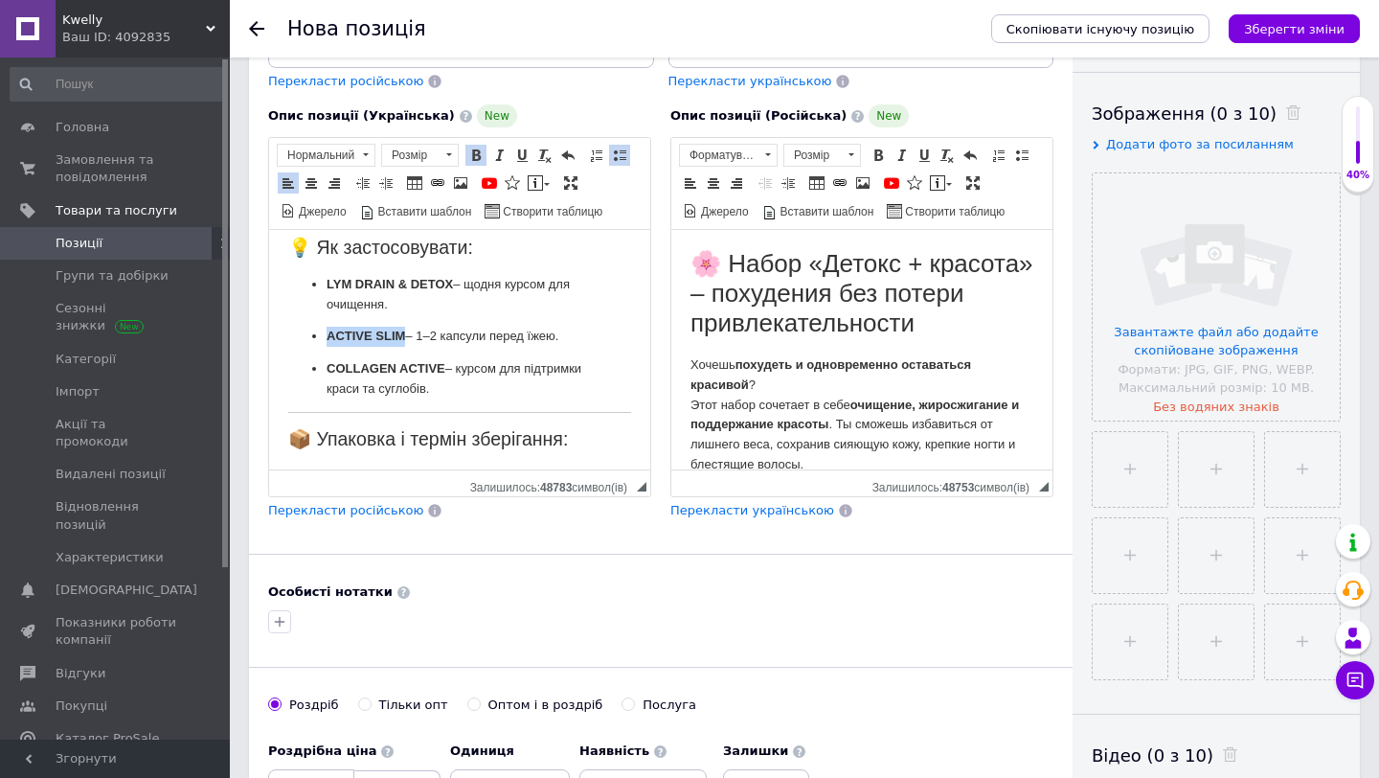
drag, startPoint x: 324, startPoint y: 337, endPoint x: 404, endPoint y: 343, distance: 80.7
click at [405, 343] on ul "LYM DRAIN & DETOX – щодня курсом для очищення. ACTIVE SLIM – 1–2 капсули перед …" at bounding box center [459, 337] width 343 height 125
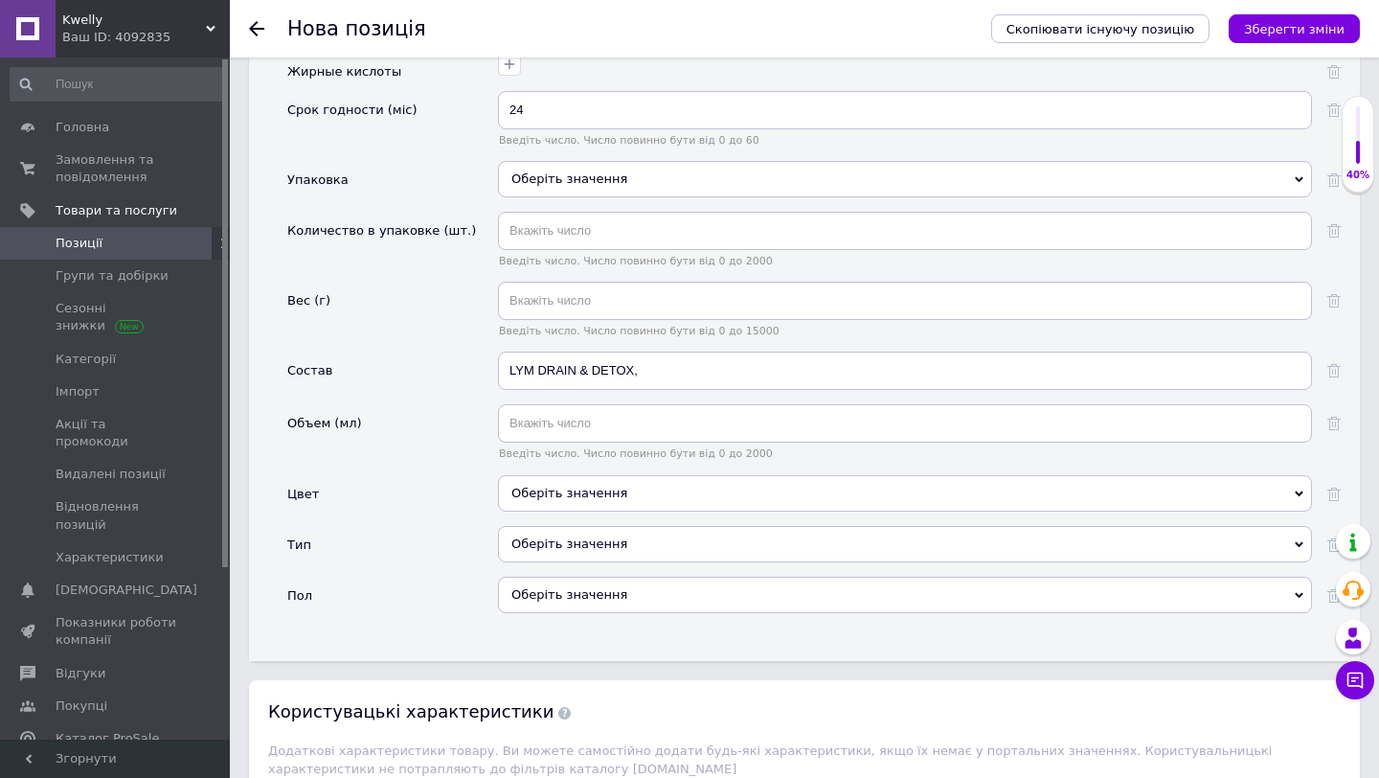
scroll to position [2345, 0]
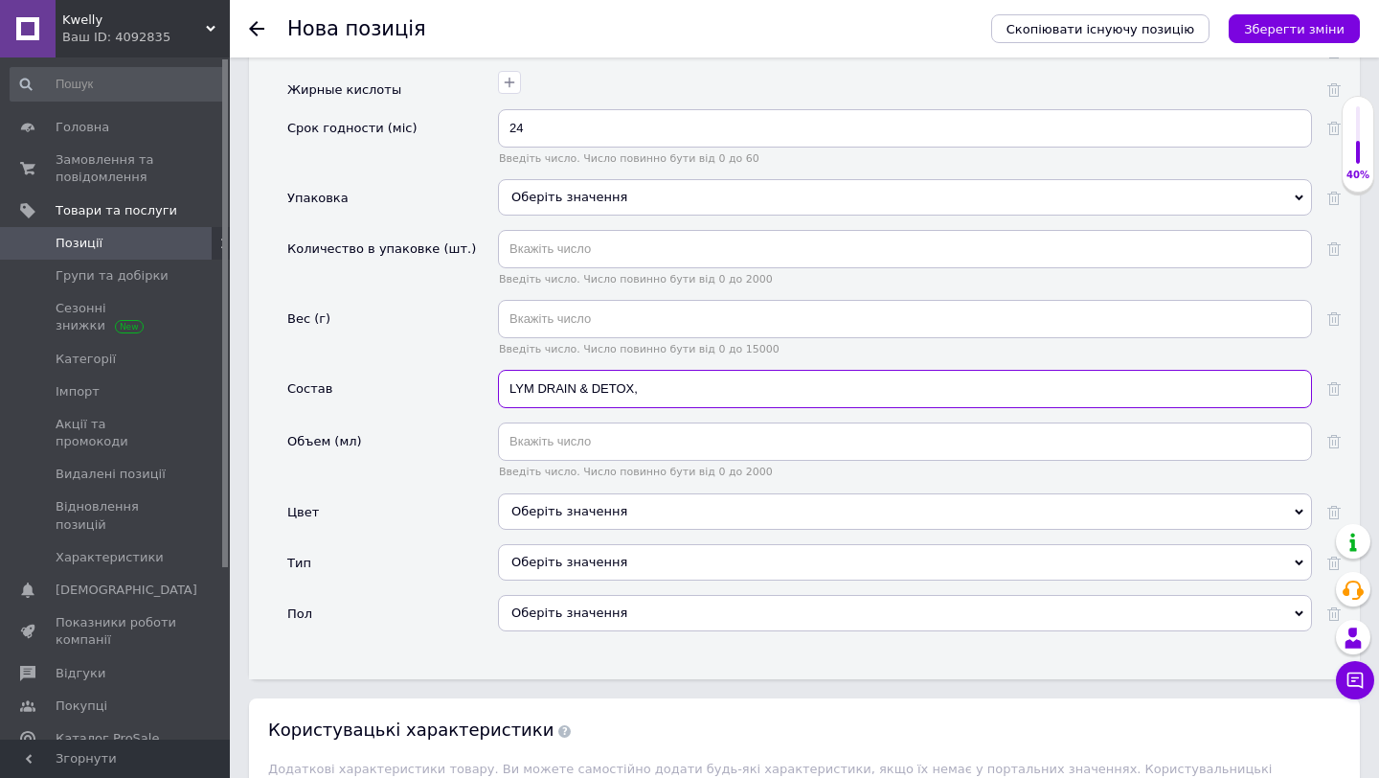
click at [657, 375] on input "LYM DRAIN & DETOX," at bounding box center [905, 389] width 814 height 38
drag, startPoint x: 765, startPoint y: 374, endPoint x: 640, endPoint y: 370, distance: 125.6
click at [640, 370] on input "LYM DRAIN & DETOX,LYM DRAIN & DETOX" at bounding box center [905, 389] width 814 height 38
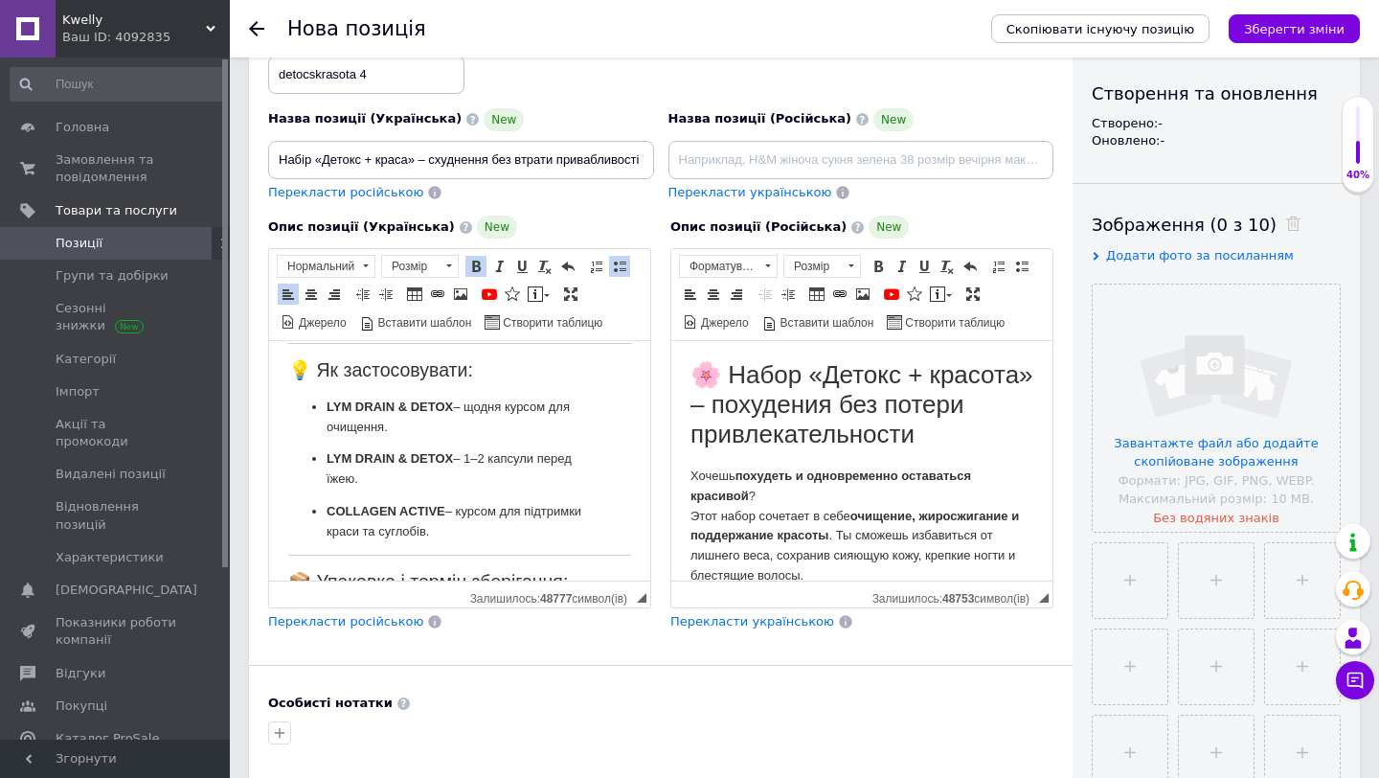
scroll to position [818, 0]
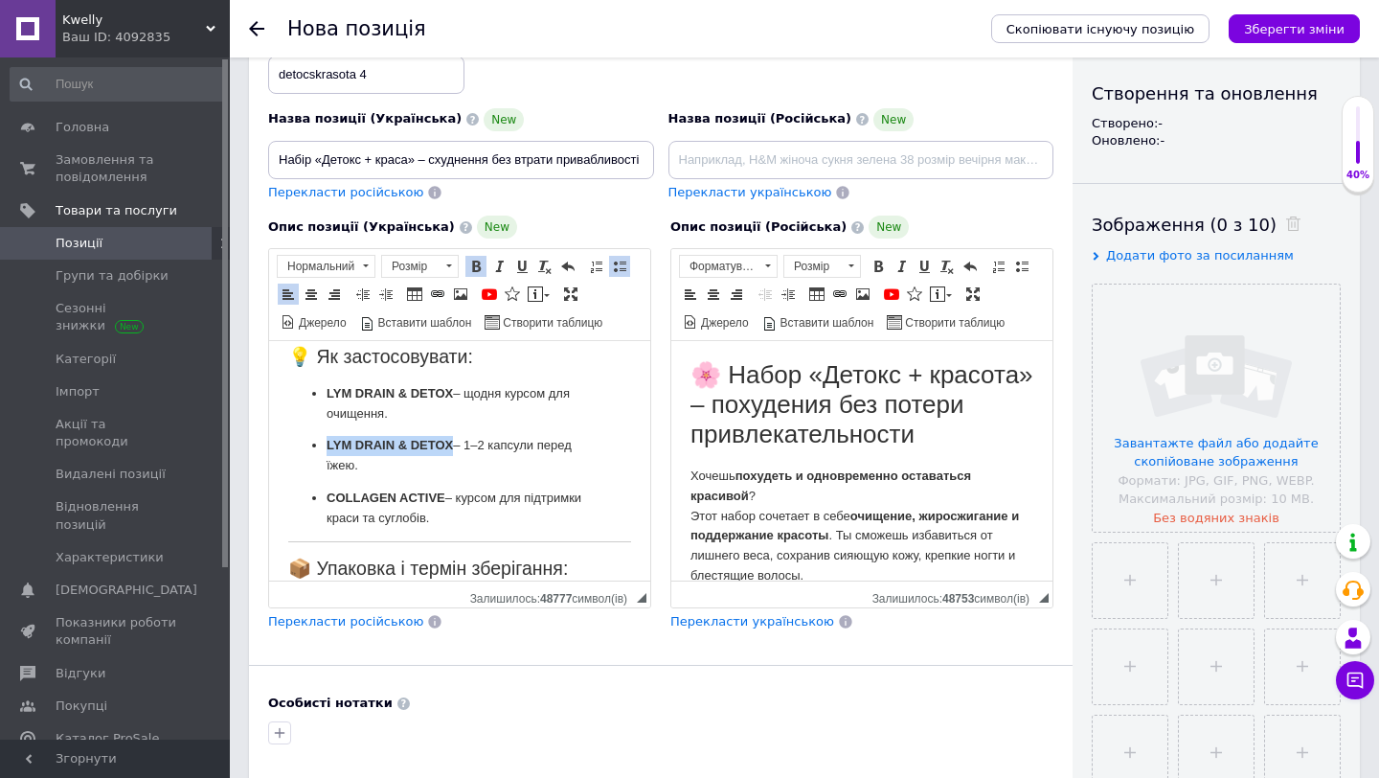
drag, startPoint x: 327, startPoint y: 444, endPoint x: 451, endPoint y: 449, distance: 124.6
click at [451, 449] on strong "LYM DRAIN & DETOX" at bounding box center [390, 445] width 126 height 14
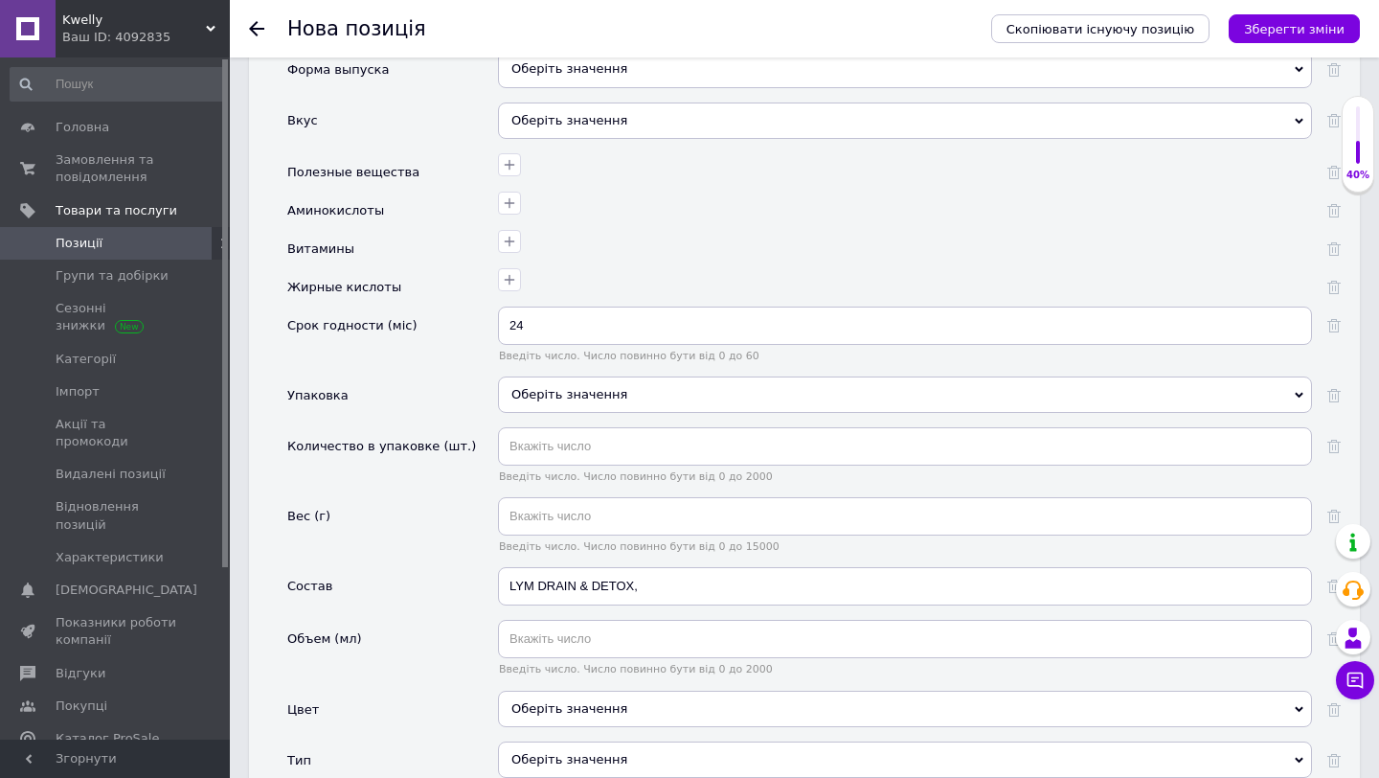
scroll to position [2149, 0]
click at [663, 569] on input "LYM DRAIN & DETOX," at bounding box center [905, 585] width 814 height 38
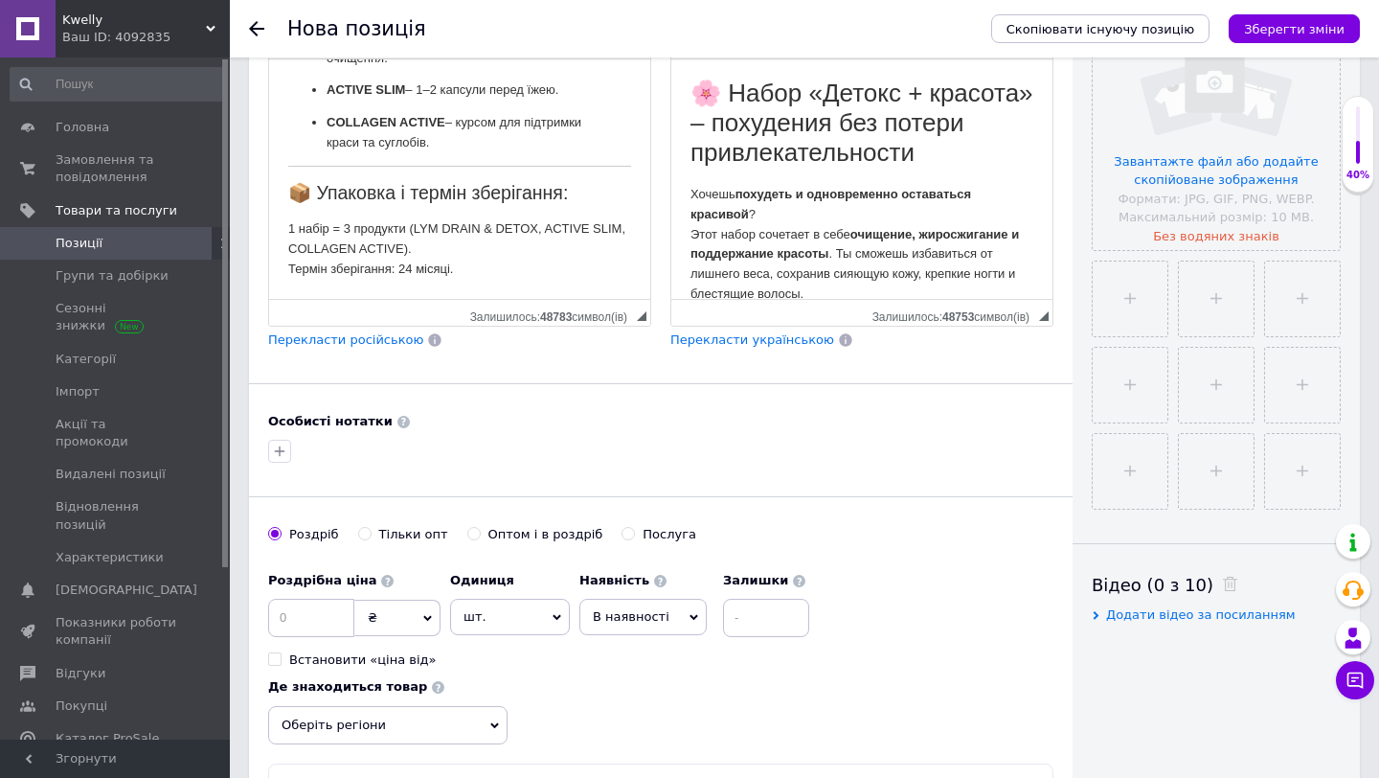
scroll to position [470, 0]
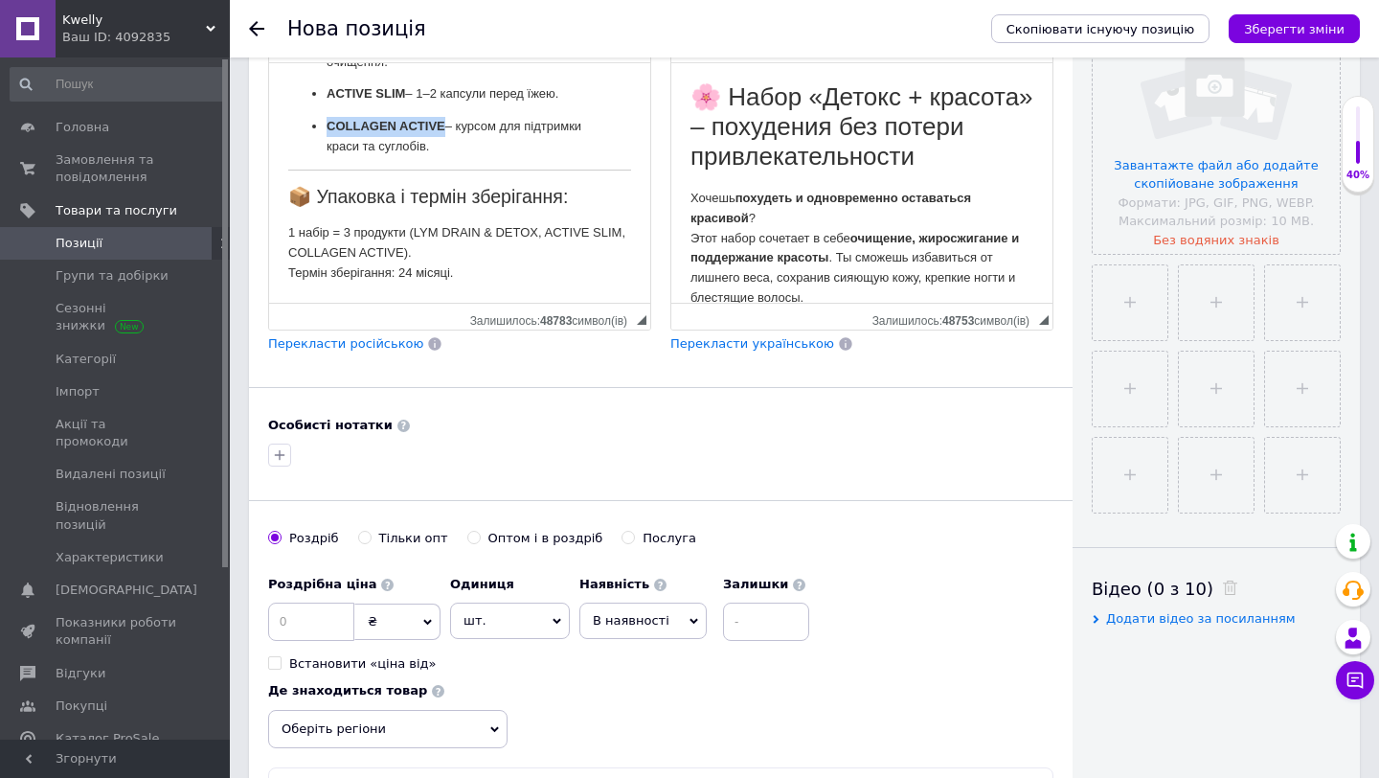
drag, startPoint x: 329, startPoint y: 126, endPoint x: 443, endPoint y: 126, distance: 114.0
click at [443, 126] on strong "COLLAGEN ACTIVE" at bounding box center [386, 126] width 119 height 14
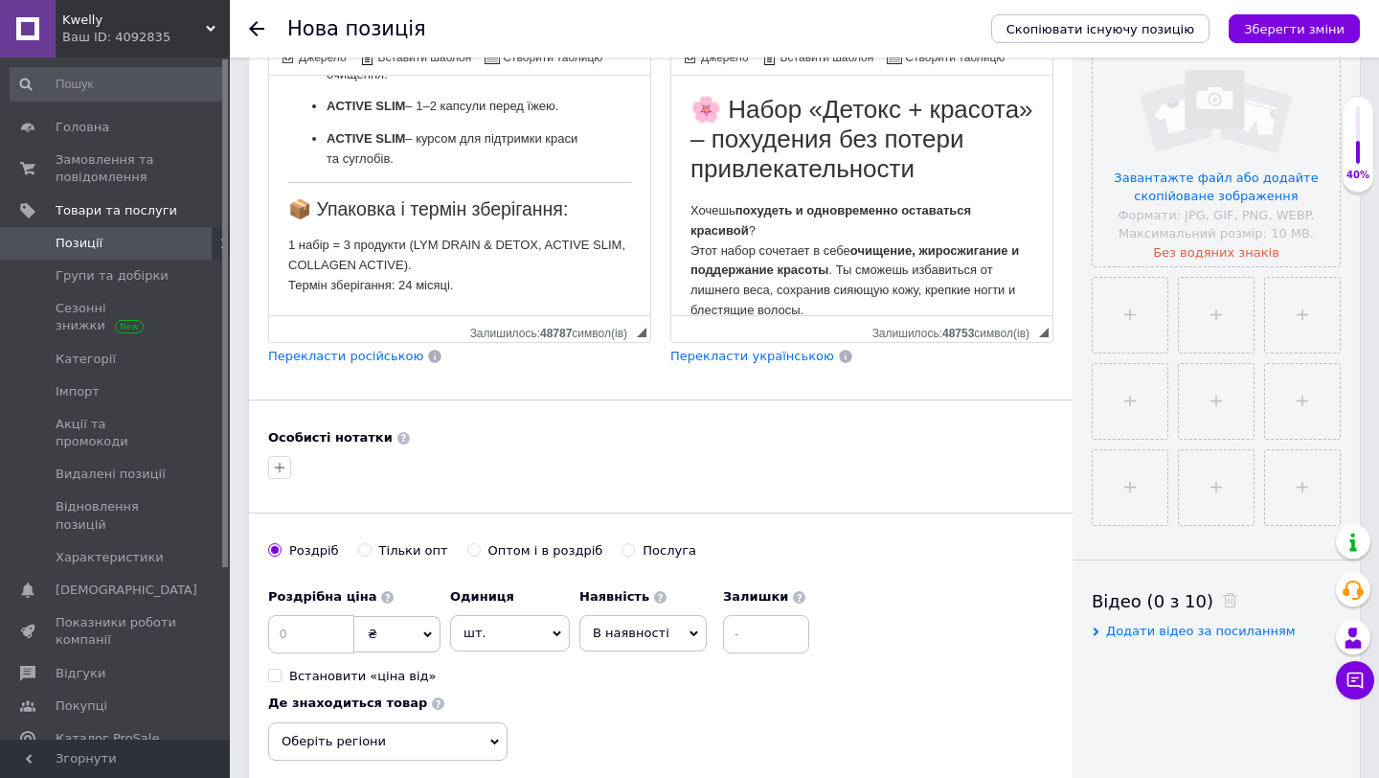
scroll to position [451, 0]
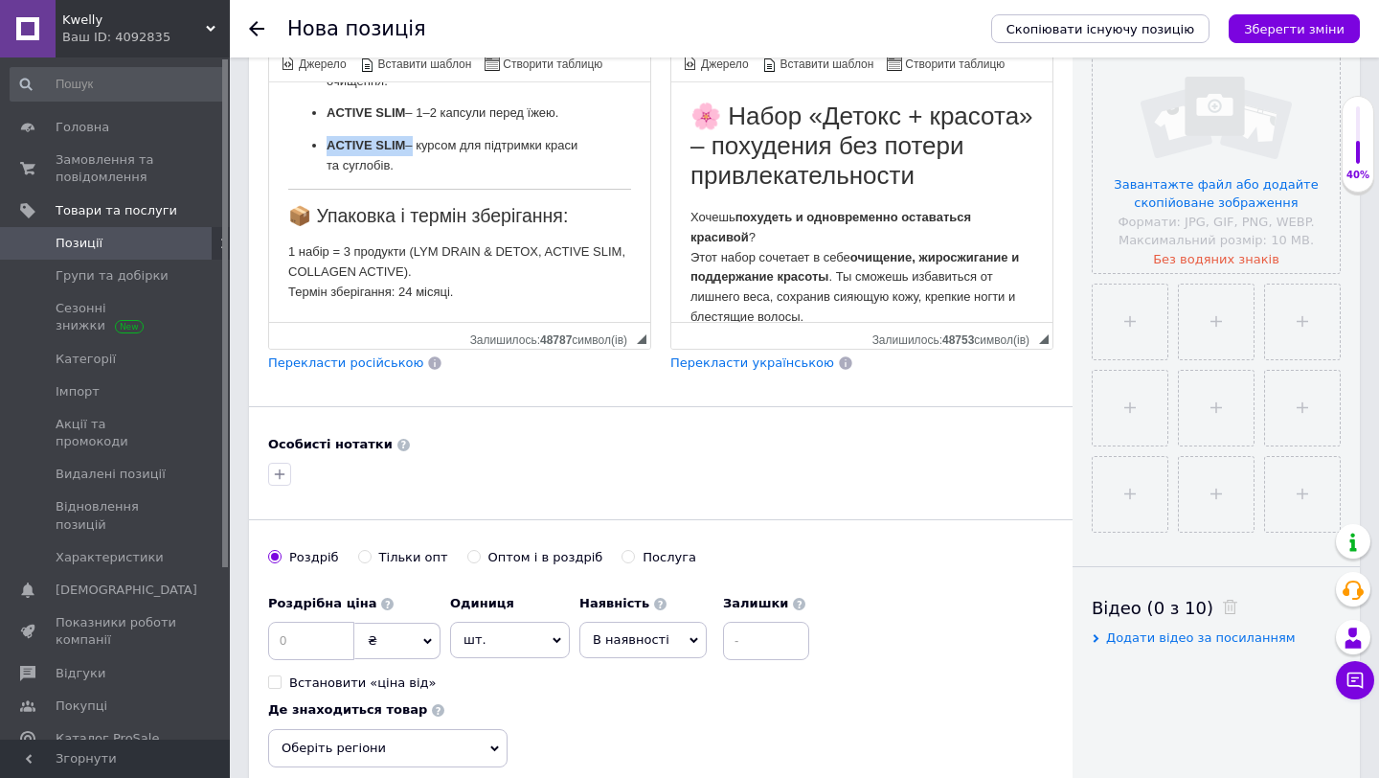
drag, startPoint x: 326, startPoint y: 145, endPoint x: 409, endPoint y: 145, distance: 83.3
click at [409, 145] on ul "LYM DRAIN & DETOX – щодня курсом для очищення. ACTIVE SLIM – 1–2 капсули перед …" at bounding box center [459, 114] width 343 height 125
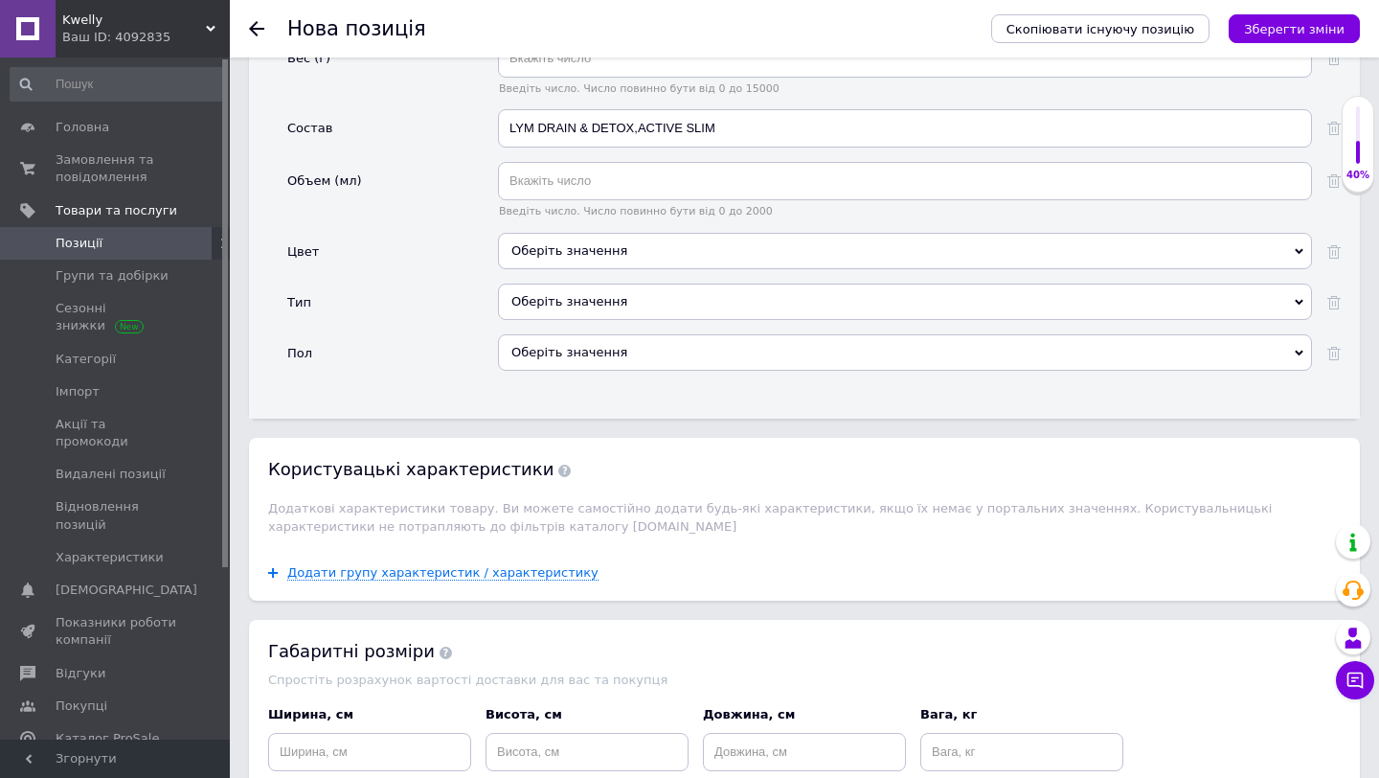
scroll to position [2611, 0]
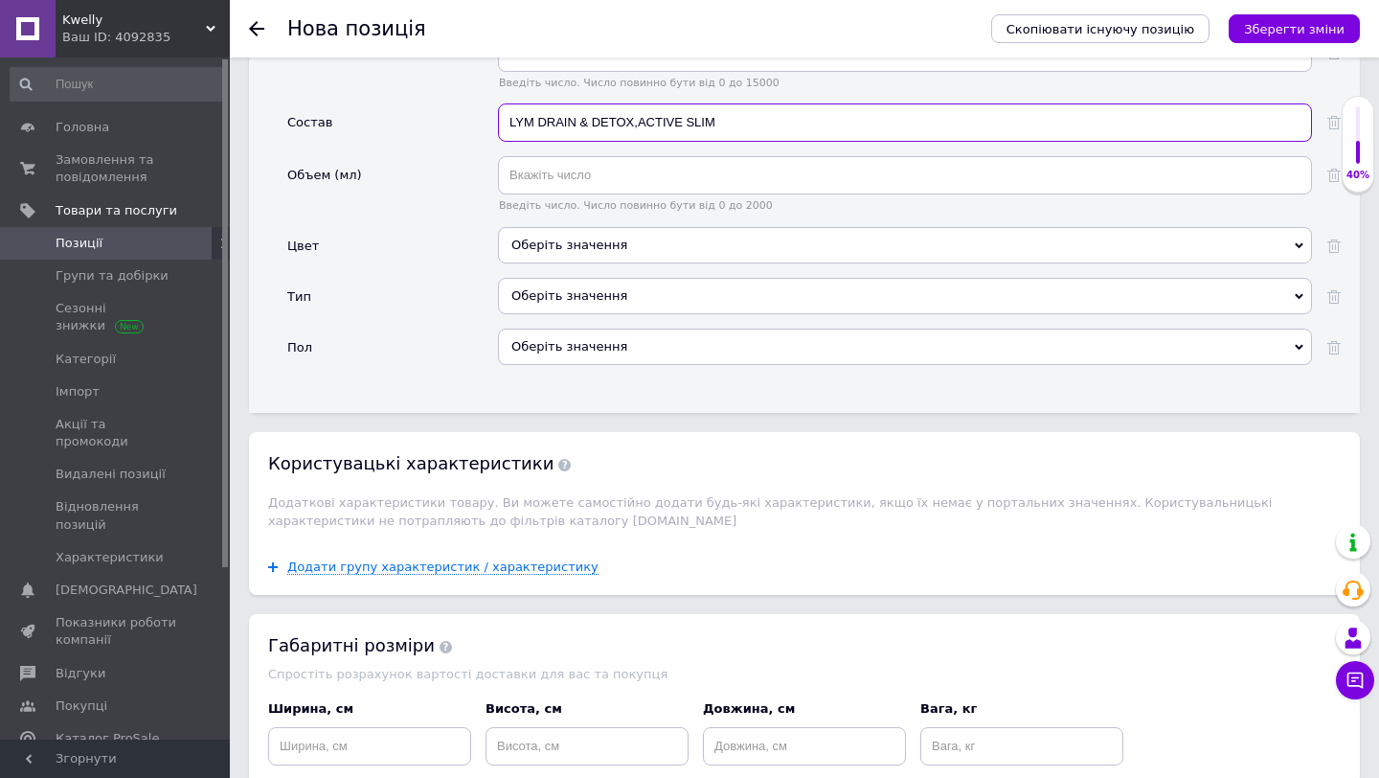
click at [746, 109] on input "LYM DRAIN & DETOX,ACTIVE SLIM" at bounding box center [905, 122] width 814 height 38
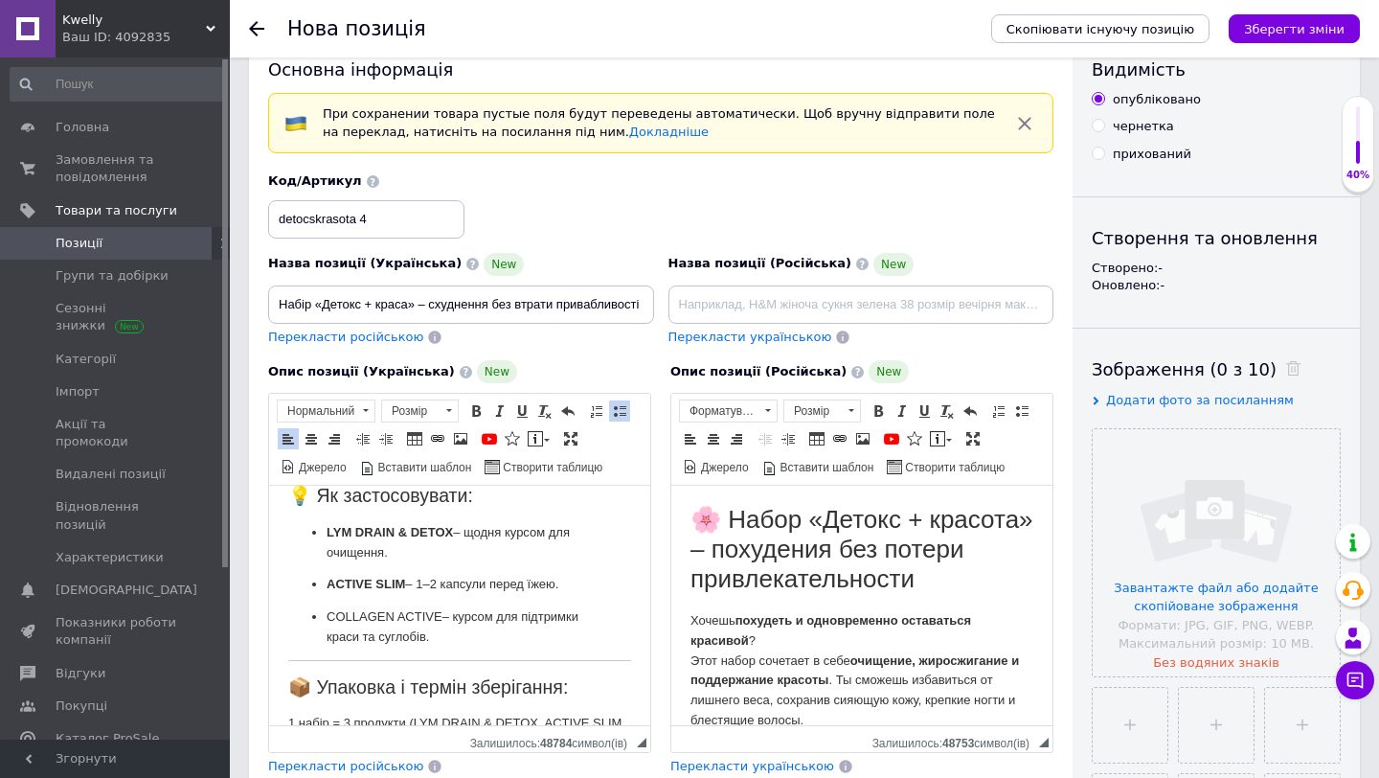
scroll to position [0, 0]
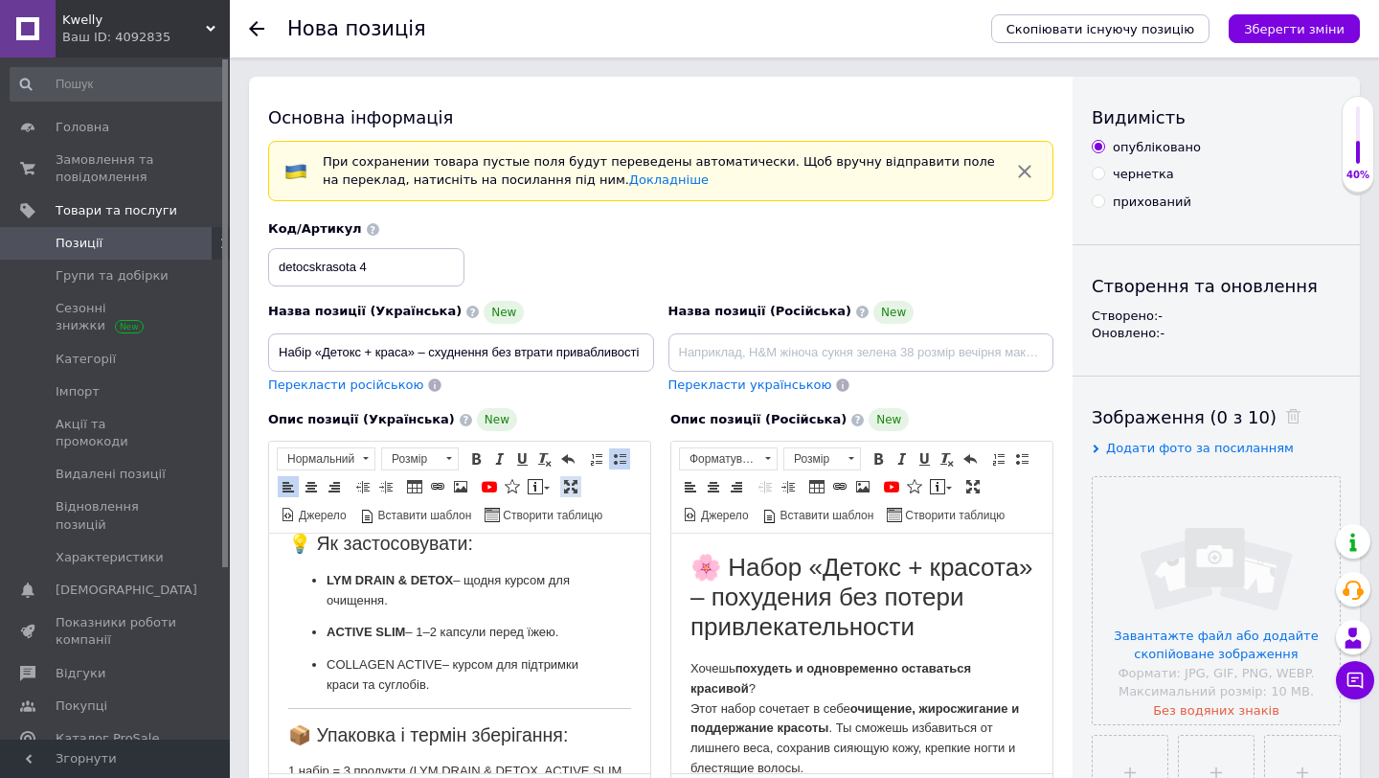
click at [573, 487] on span at bounding box center [570, 486] width 15 height 15
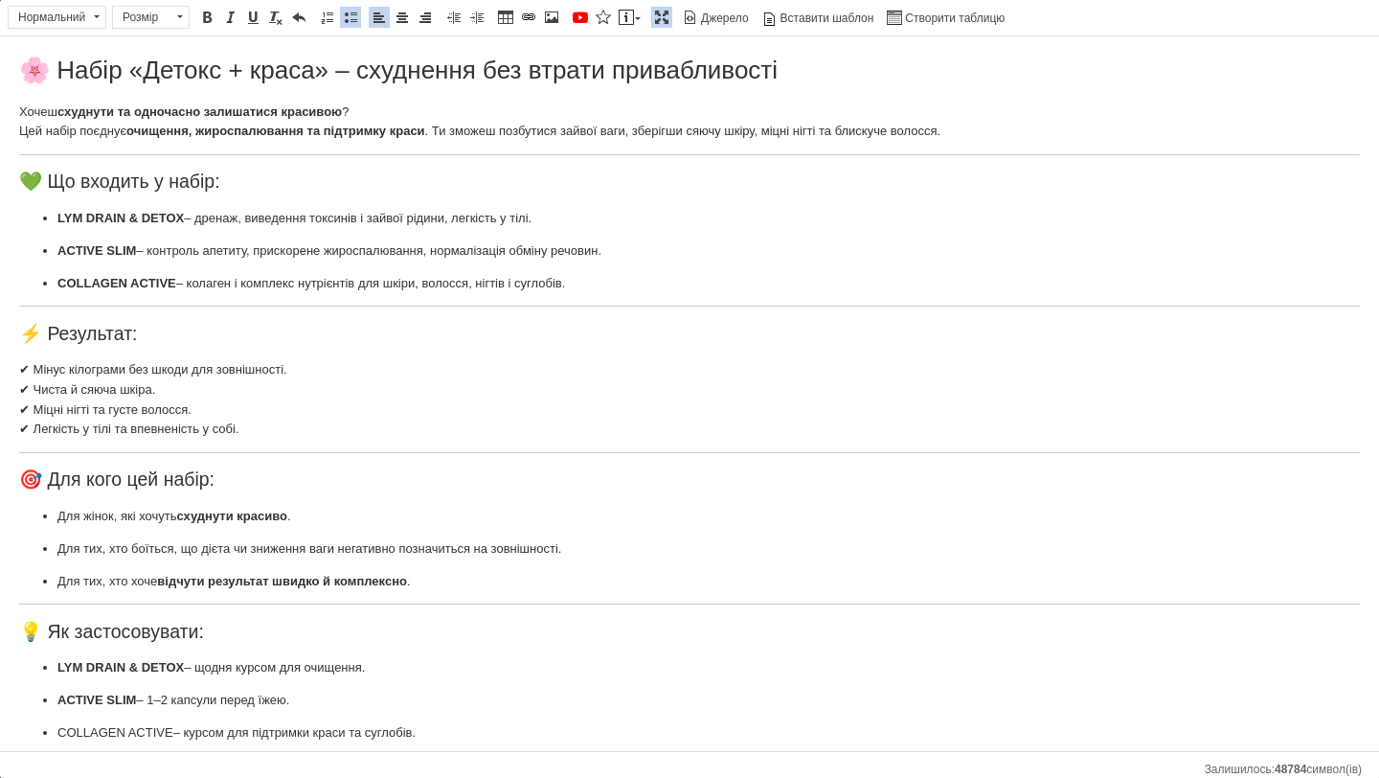
click at [665, 16] on span at bounding box center [661, 17] width 15 height 15
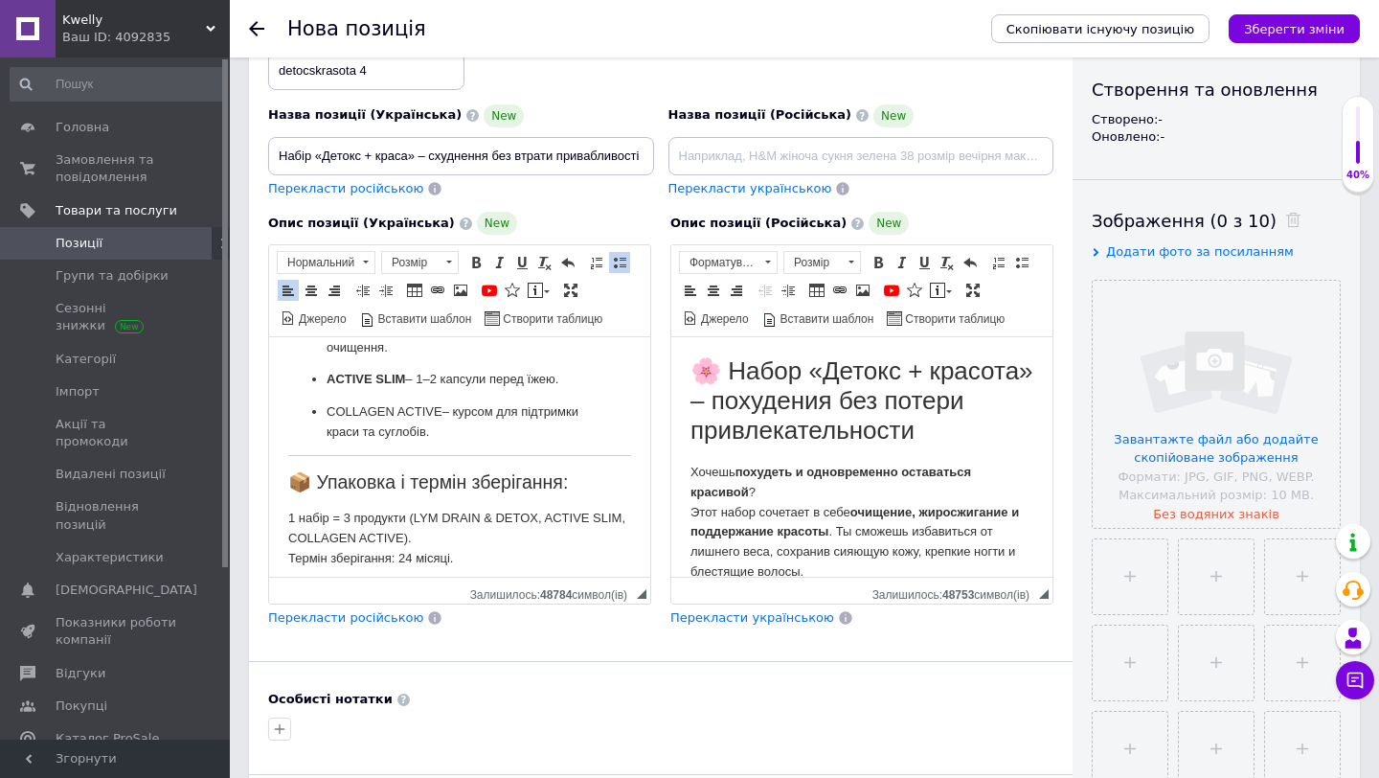
scroll to position [892, 0]
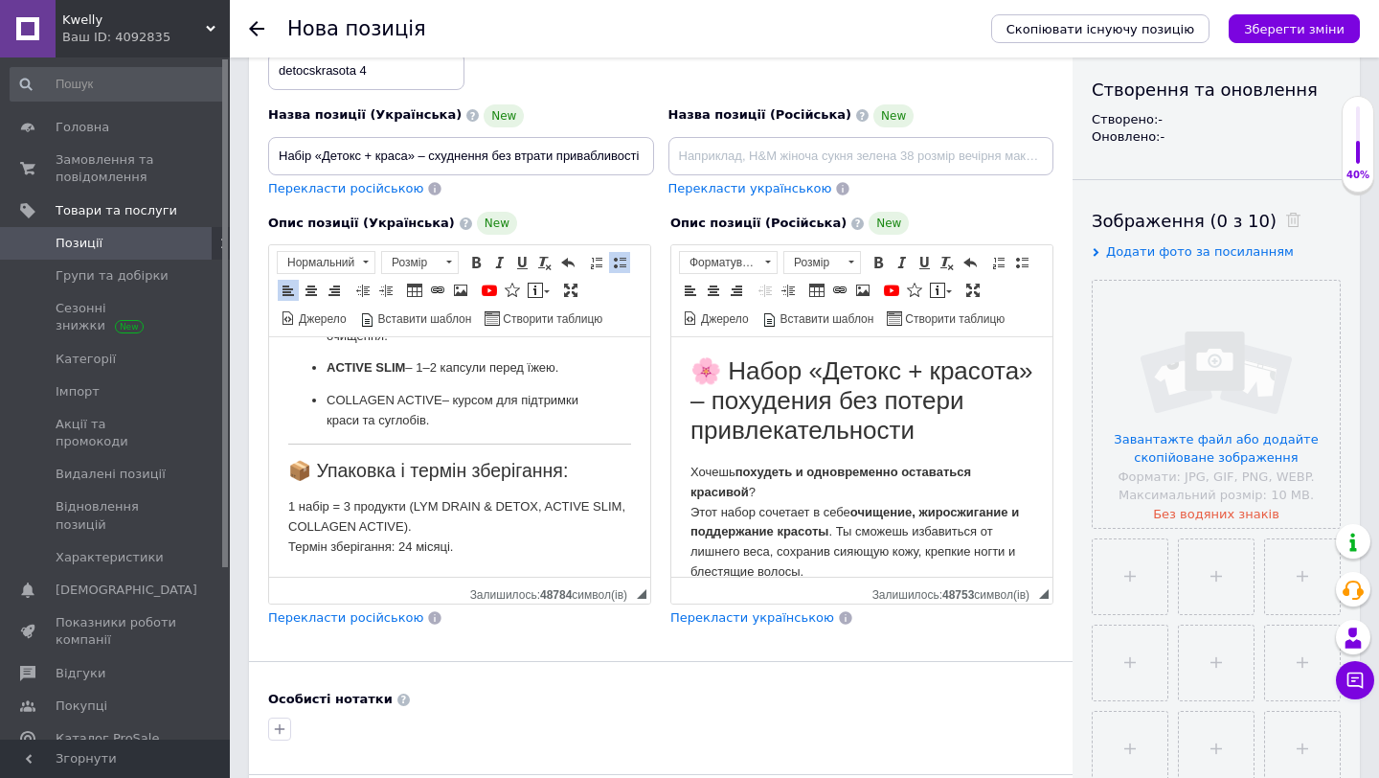
type input "LYM DRAIN & DETOX,ACTIVE SLIM,COLLAGEN ACTIVE"
click at [388, 190] on span "Перекласти російською" at bounding box center [345, 188] width 155 height 14
type input "Набор «Детокс + красота» – похудения без потери привлекательности"
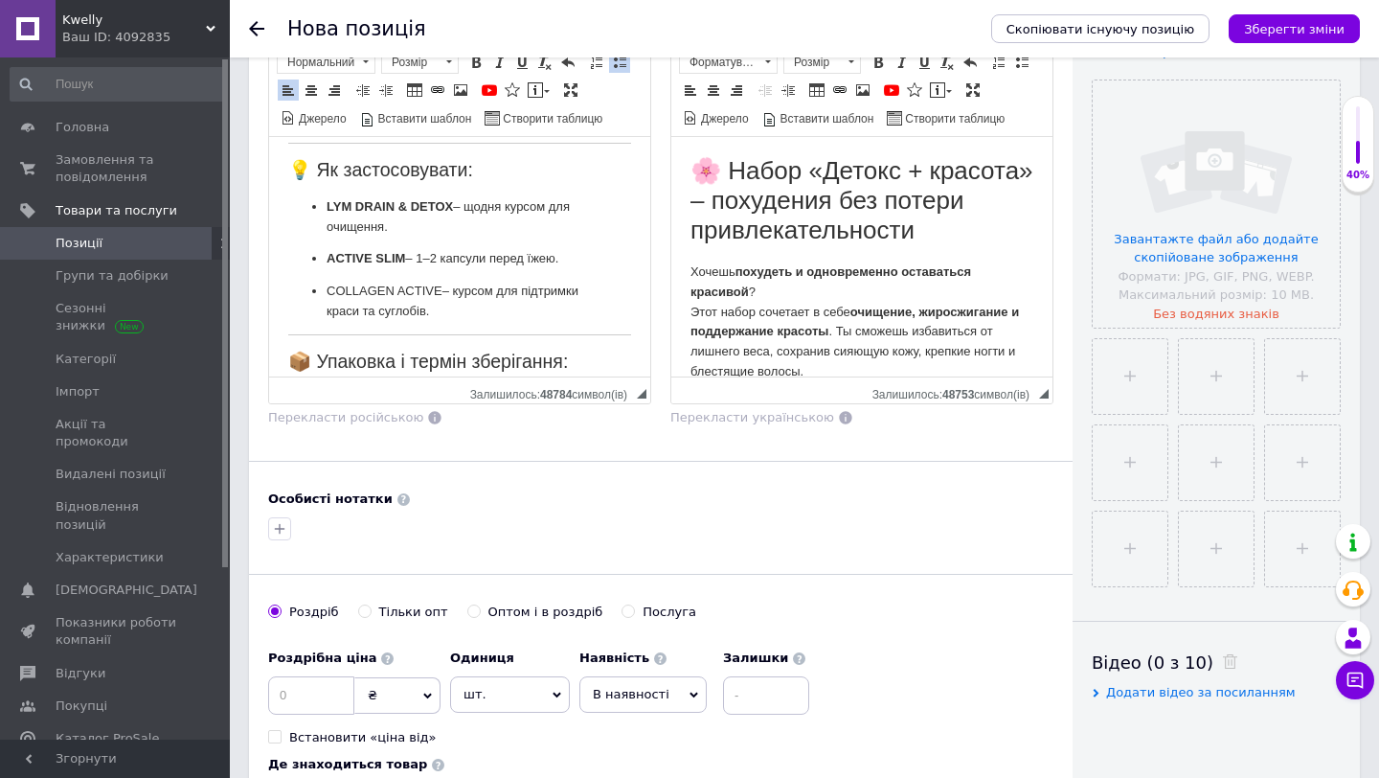
scroll to position [796, 0]
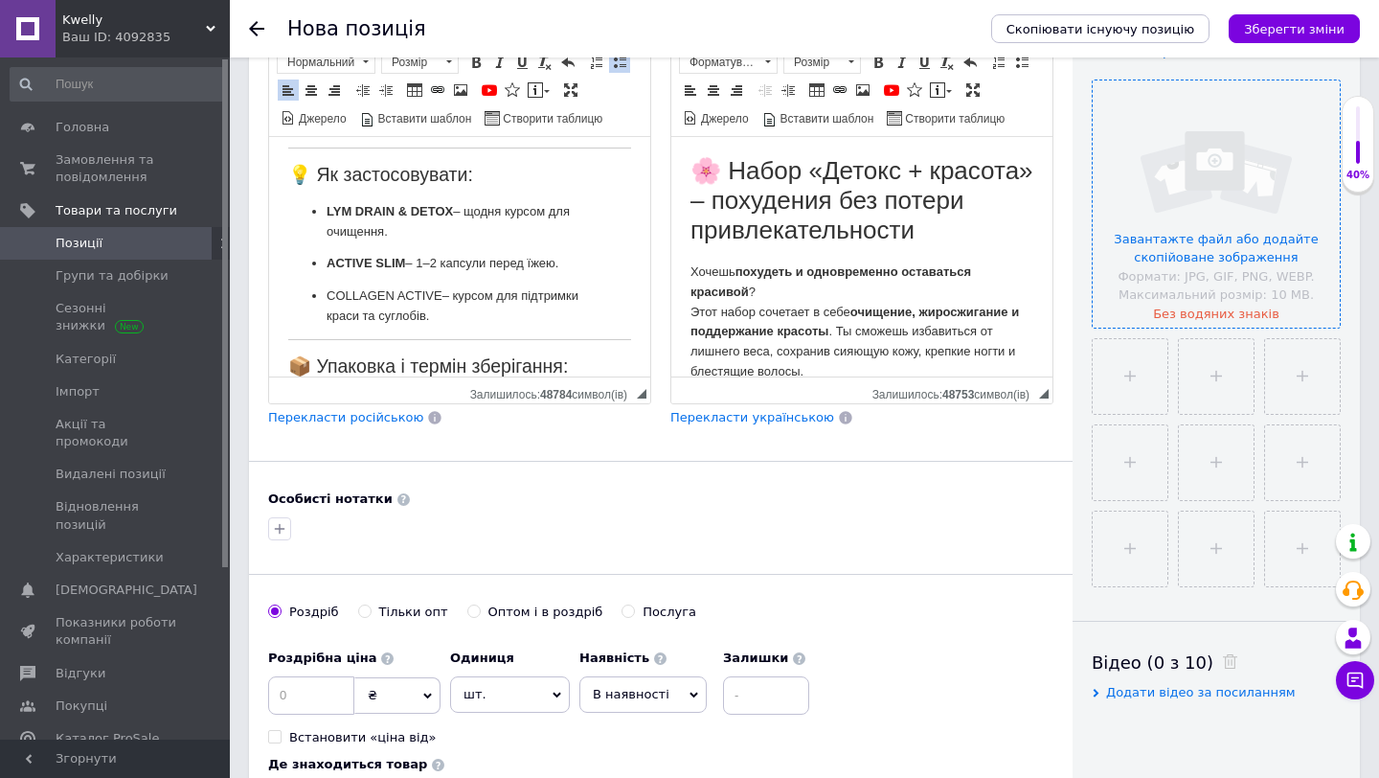
click at [1150, 255] on input "file" at bounding box center [1216, 203] width 247 height 247
click at [1197, 171] on input "file" at bounding box center [1216, 203] width 247 height 247
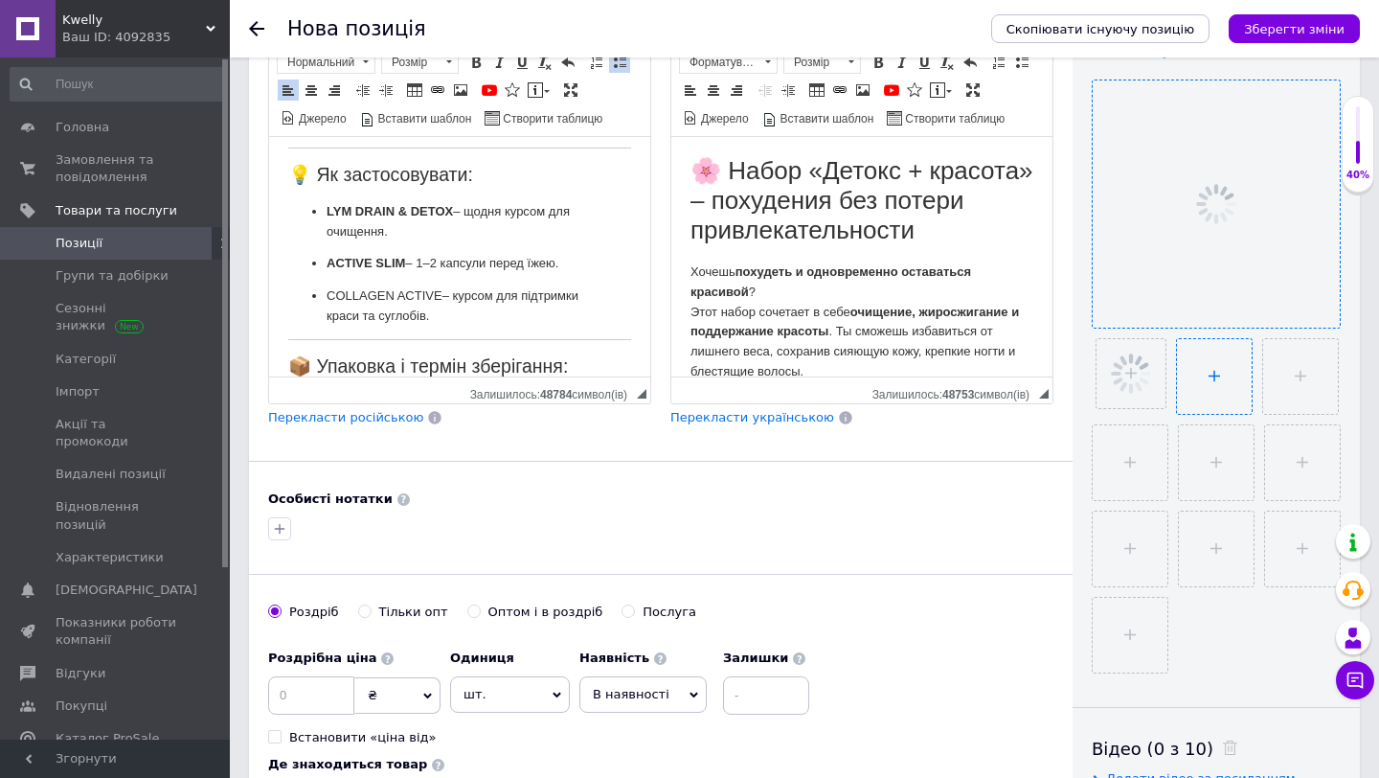
click at [1226, 379] on ul at bounding box center [1211, 501] width 259 height 345
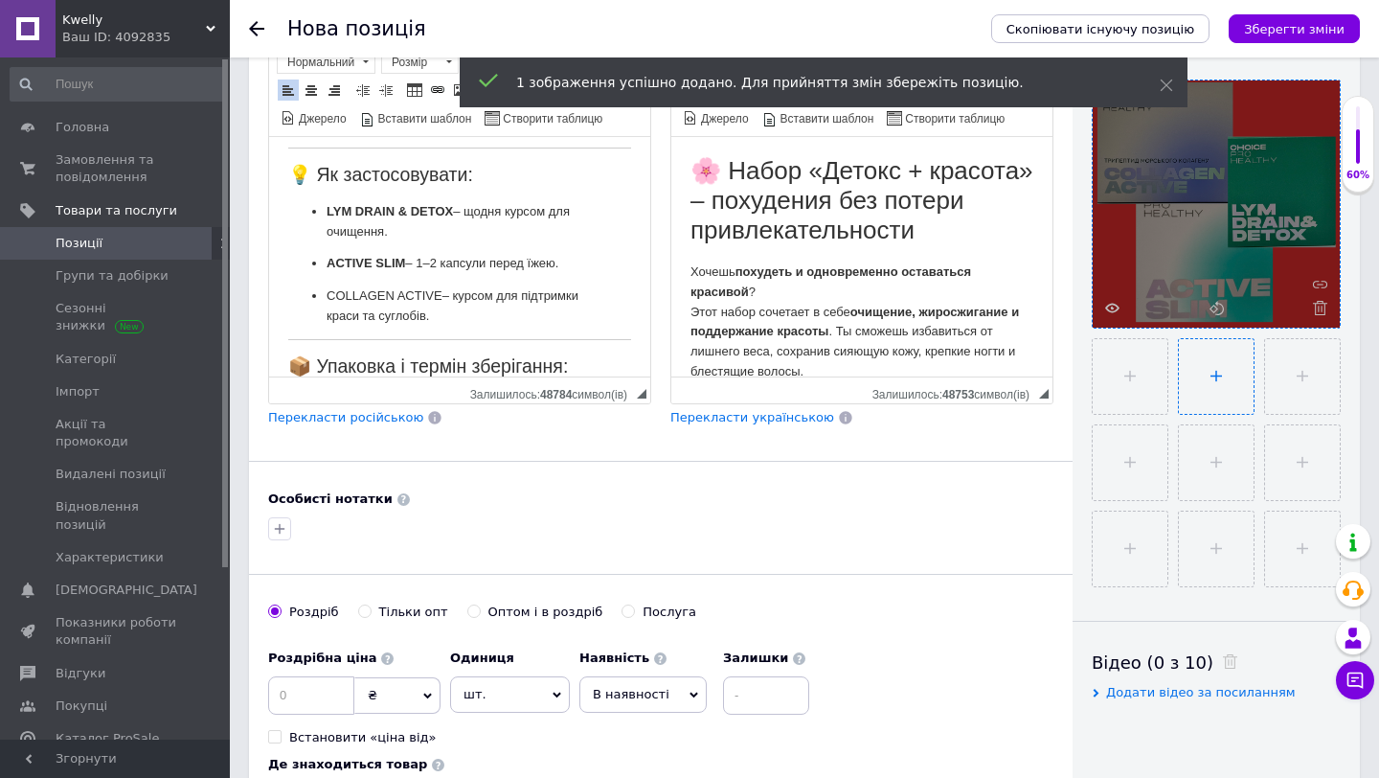
click at [1196, 376] on input "file" at bounding box center [1216, 376] width 75 height 75
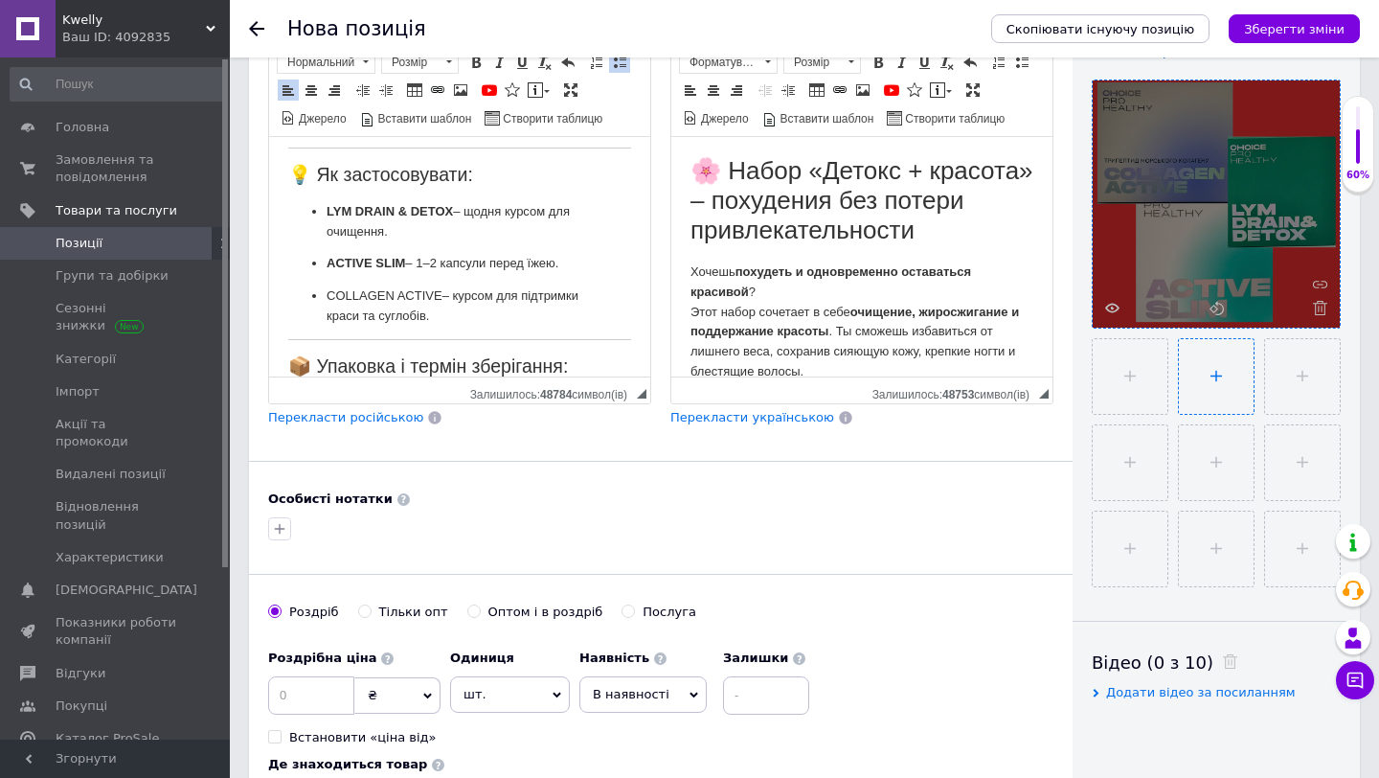
type input "C:\fakepath\IMG_4843.jpeg"
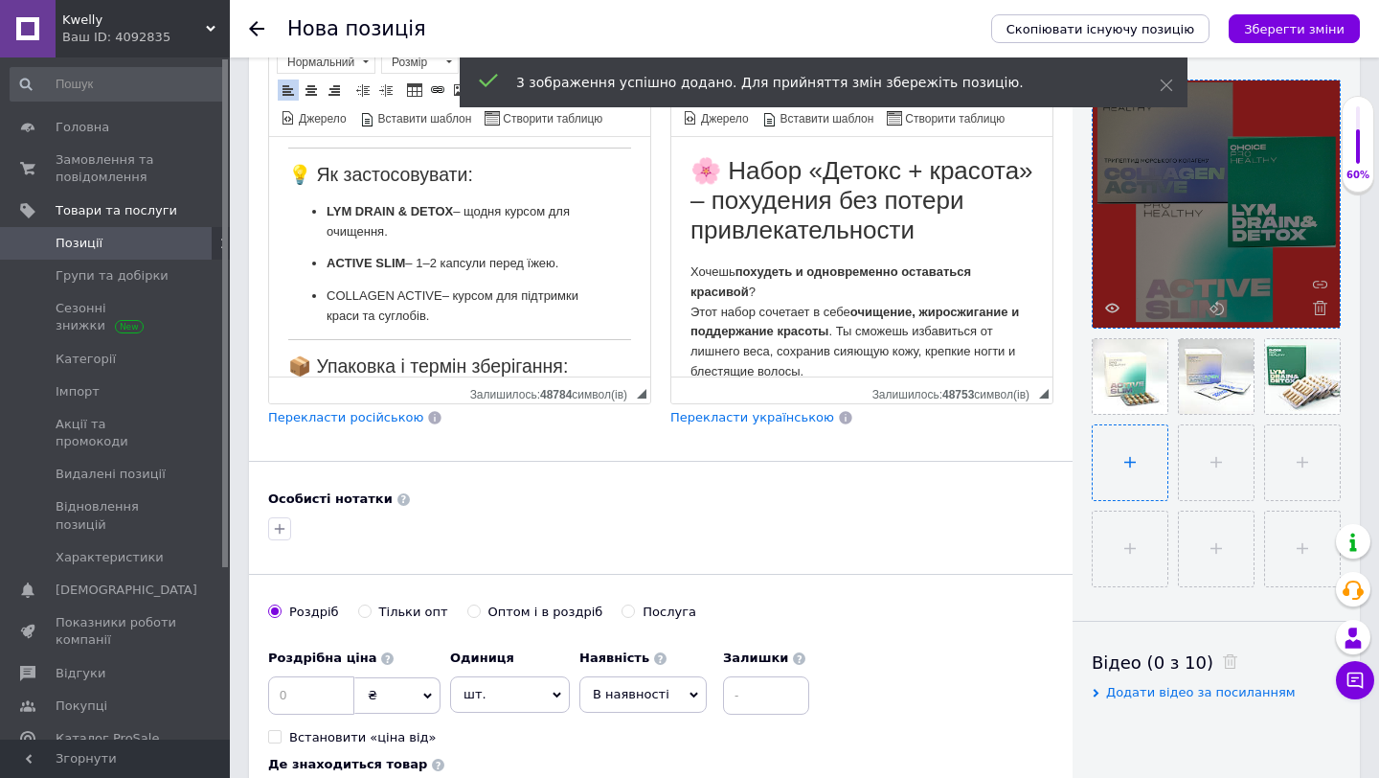
click at [1142, 484] on input "file" at bounding box center [1130, 462] width 75 height 75
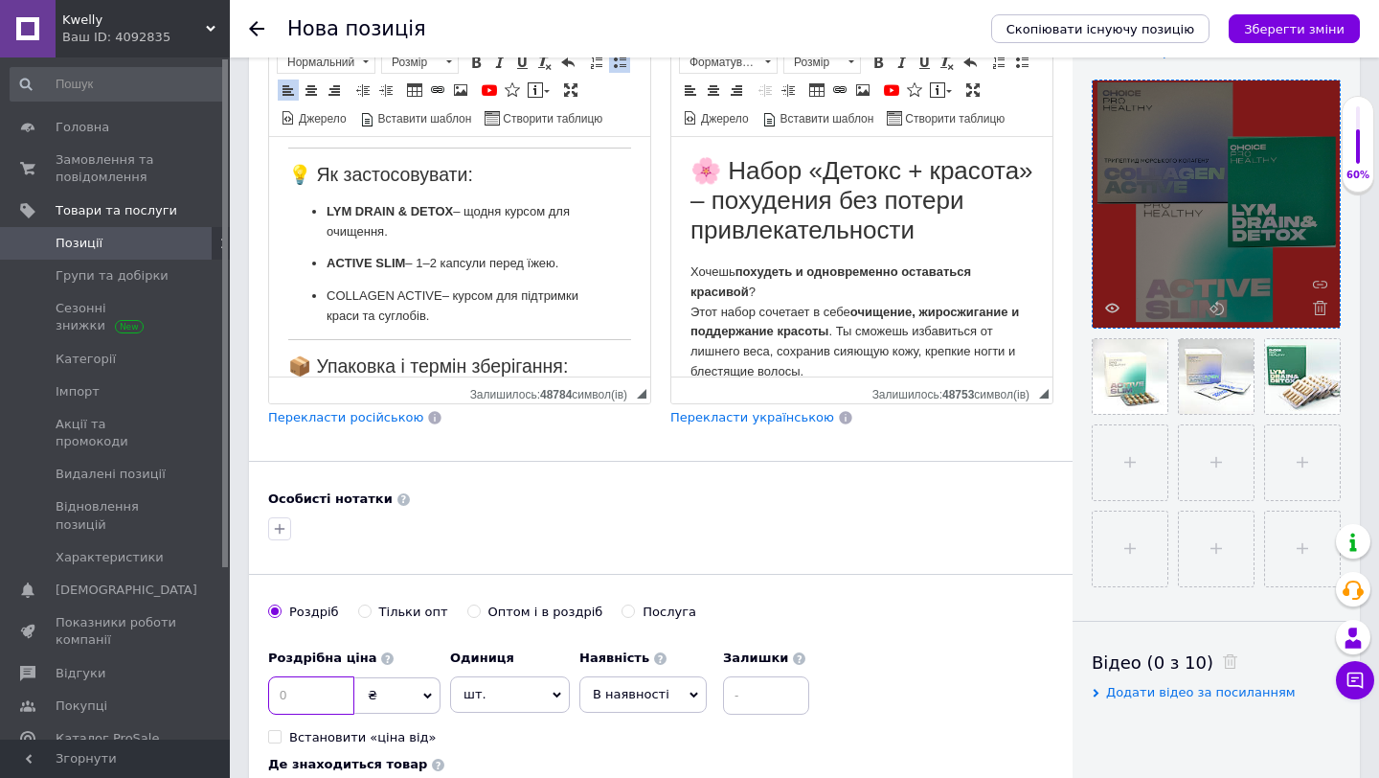
click at [319, 690] on input at bounding box center [311, 695] width 86 height 38
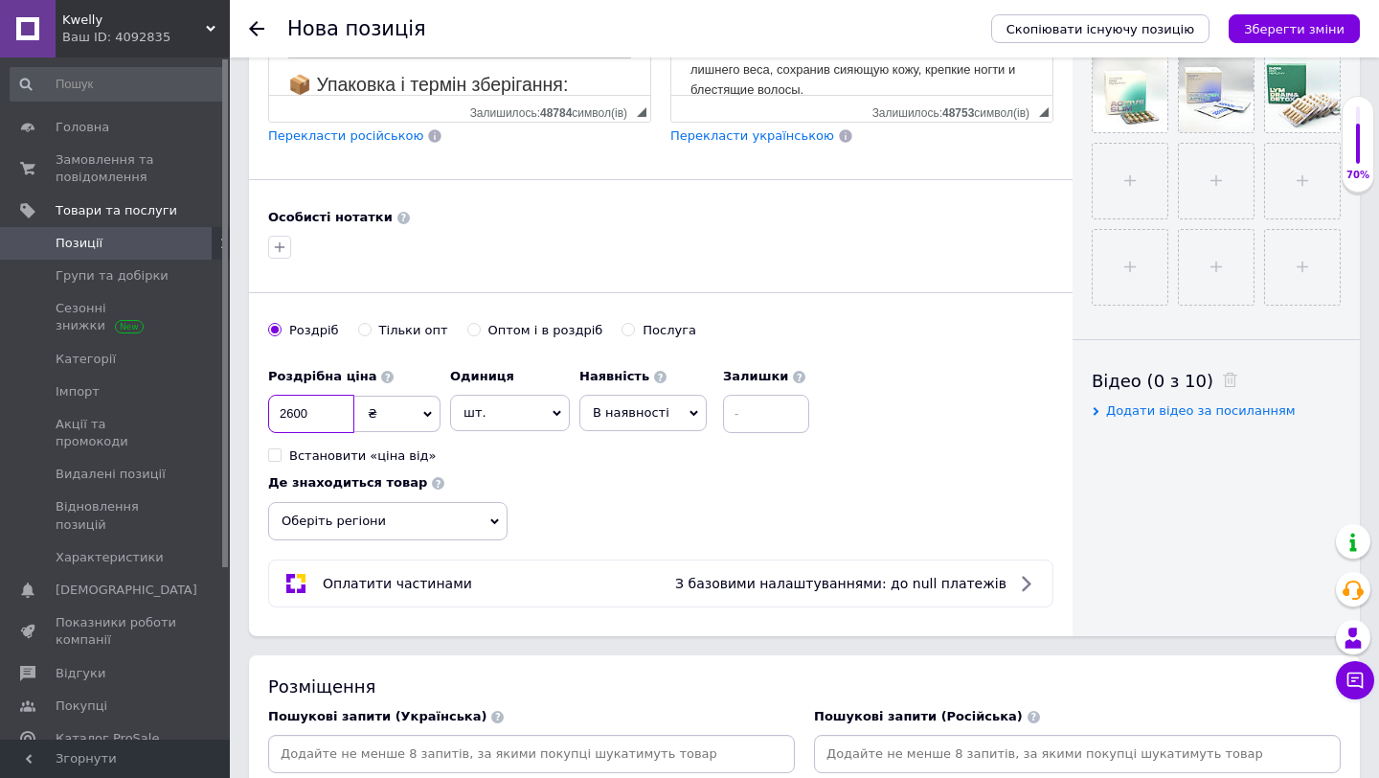
scroll to position [690, 0]
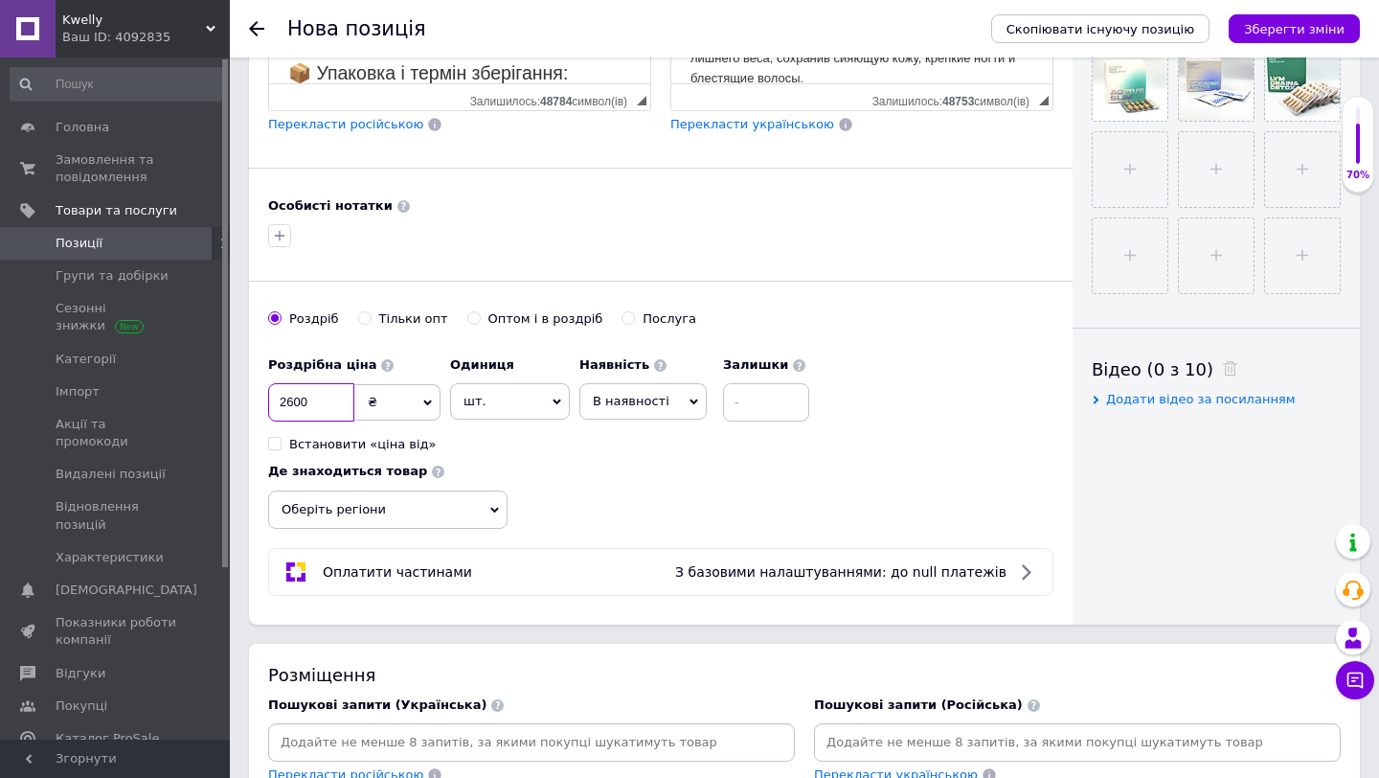
click at [315, 409] on input "2600" at bounding box center [311, 402] width 86 height 38
type input "2650"
click at [470, 318] on input "Оптом і в роздріб" at bounding box center [473, 317] width 12 height 12
radio input "true"
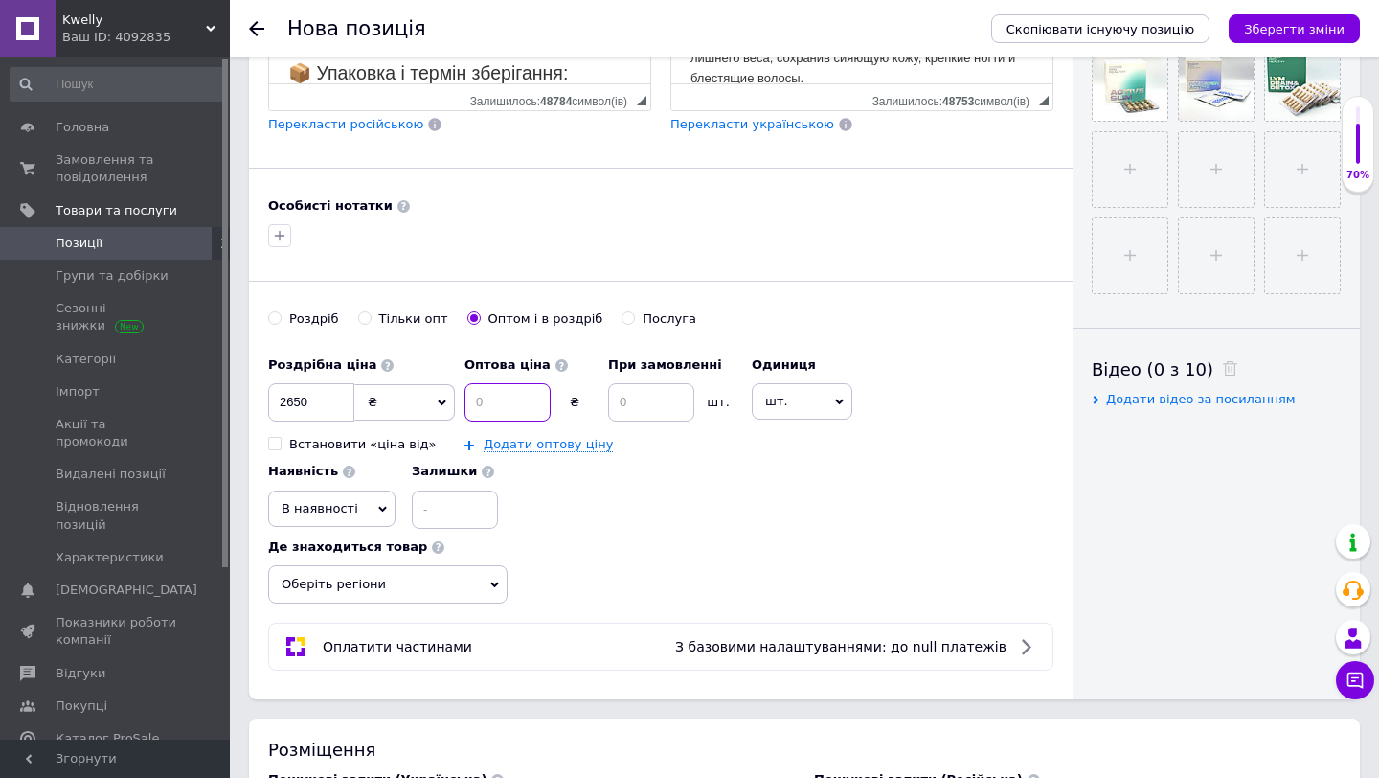
click at [520, 406] on input at bounding box center [508, 402] width 86 height 38
type input "2500"
click at [630, 409] on input at bounding box center [651, 402] width 86 height 38
type input "2"
click at [506, 444] on link "Додати оптову ціну" at bounding box center [548, 444] width 129 height 15
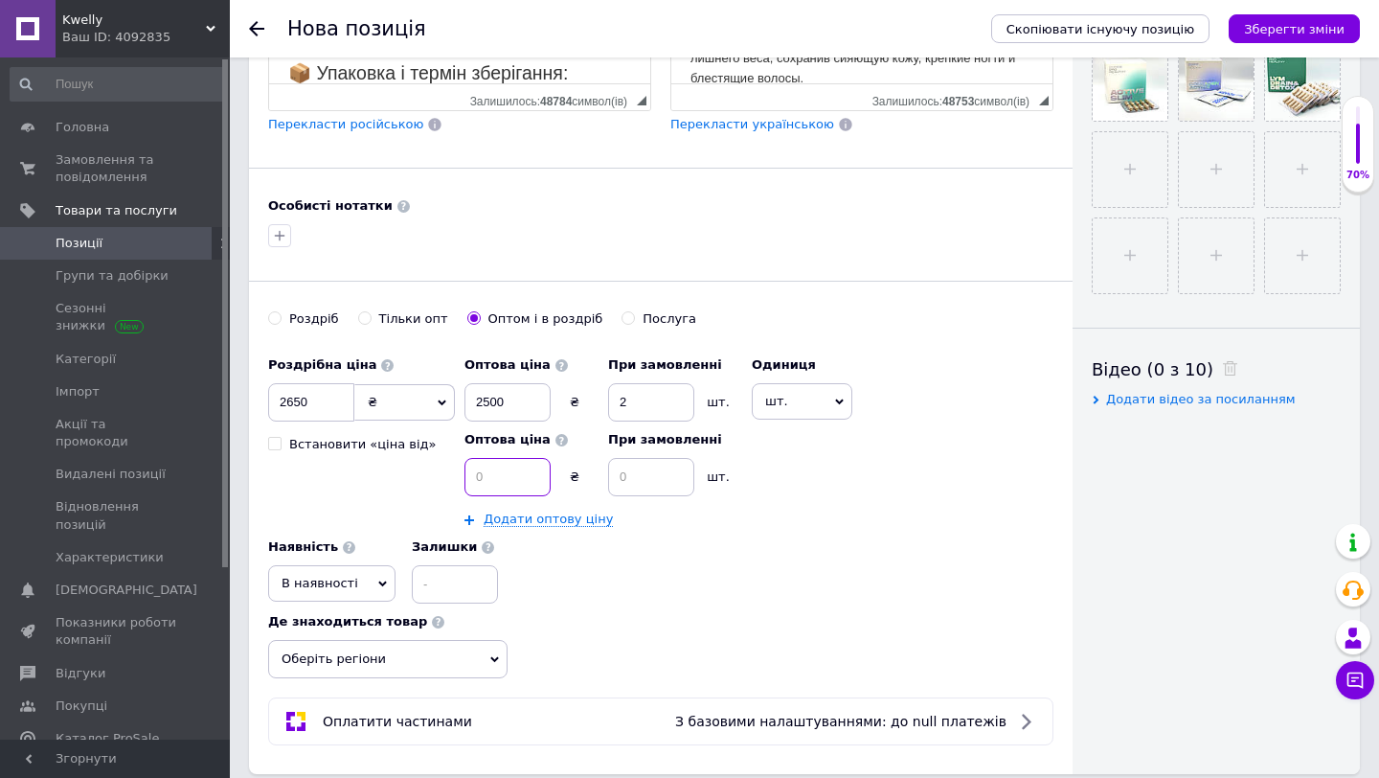
click at [502, 485] on input at bounding box center [508, 477] width 86 height 38
type input "2350"
click at [636, 490] on input at bounding box center [651, 477] width 86 height 38
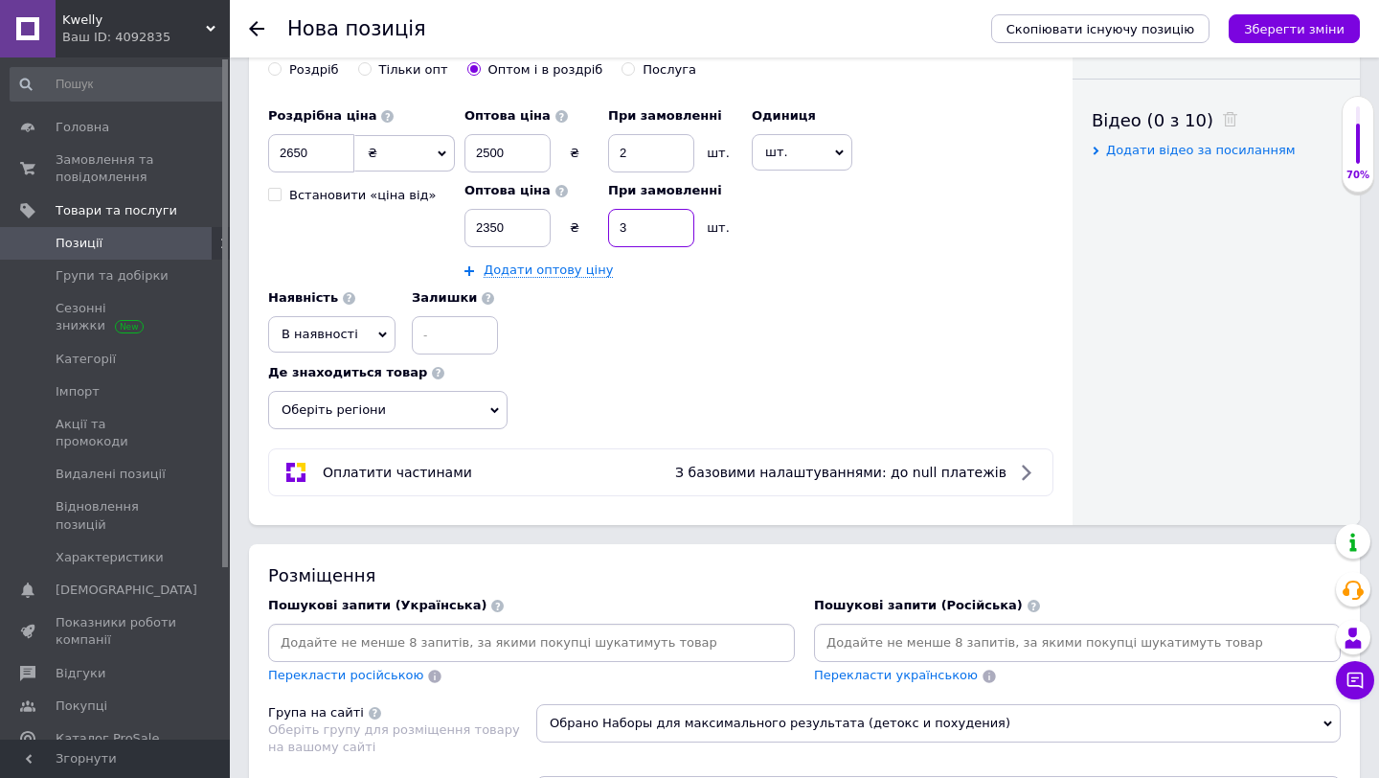
scroll to position [949, 0]
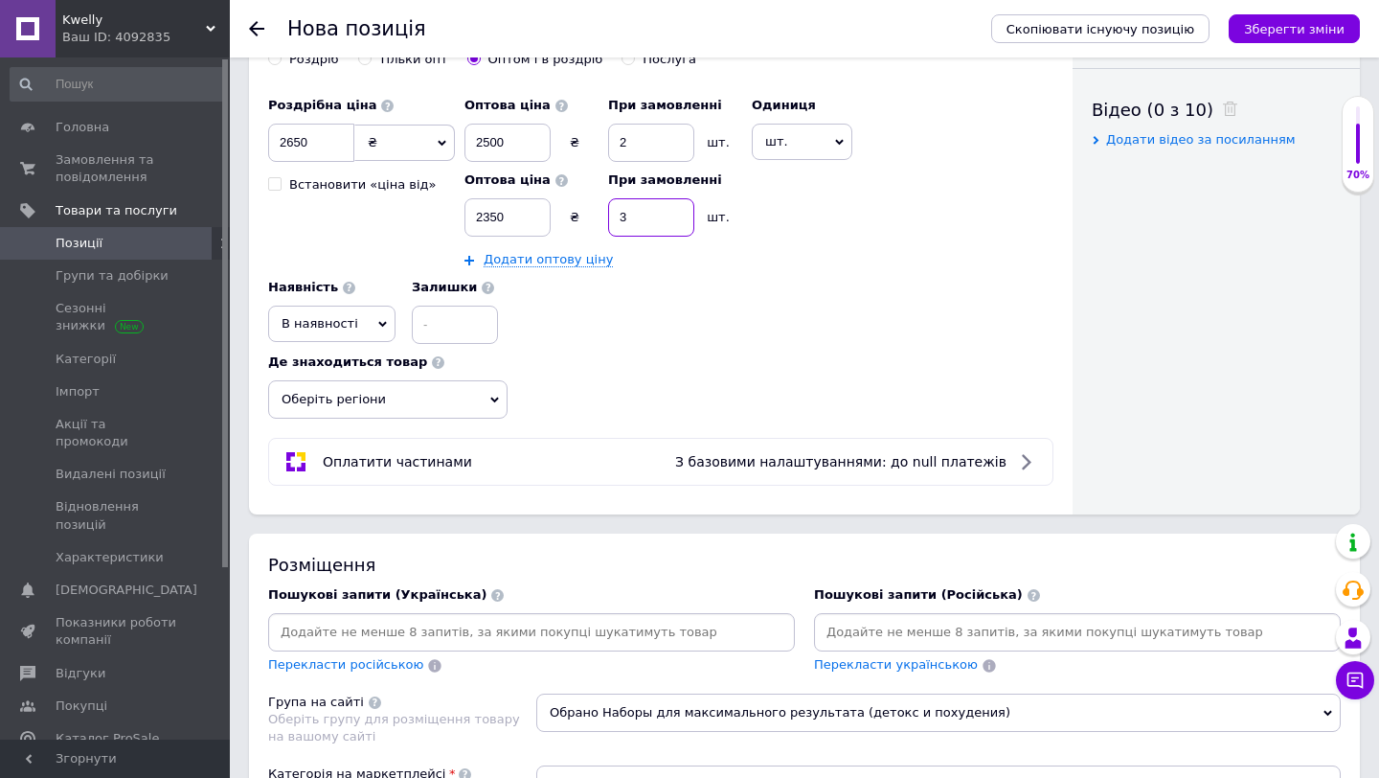
type input "3"
click at [386, 394] on span "Оберіть регіони" at bounding box center [387, 399] width 239 height 38
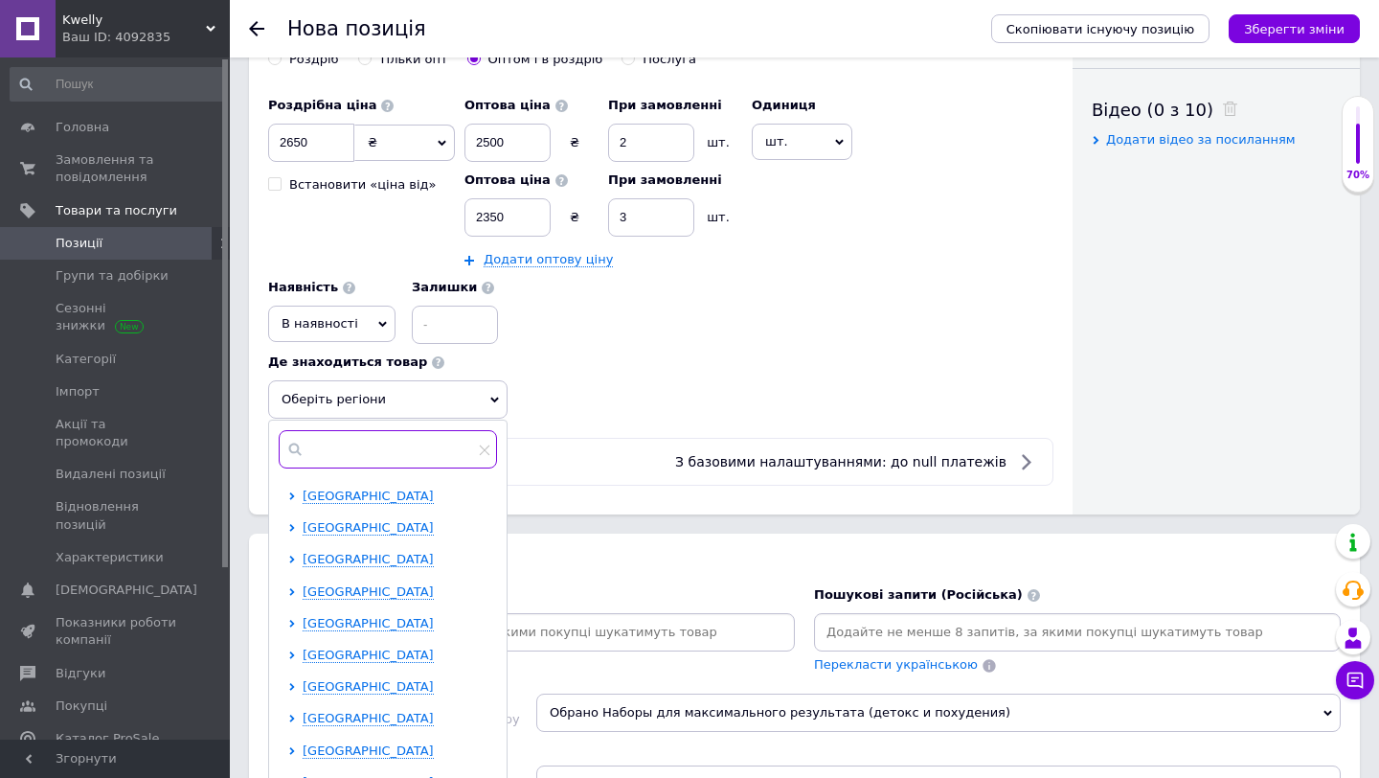
click at [340, 448] on input "text" at bounding box center [388, 449] width 218 height 38
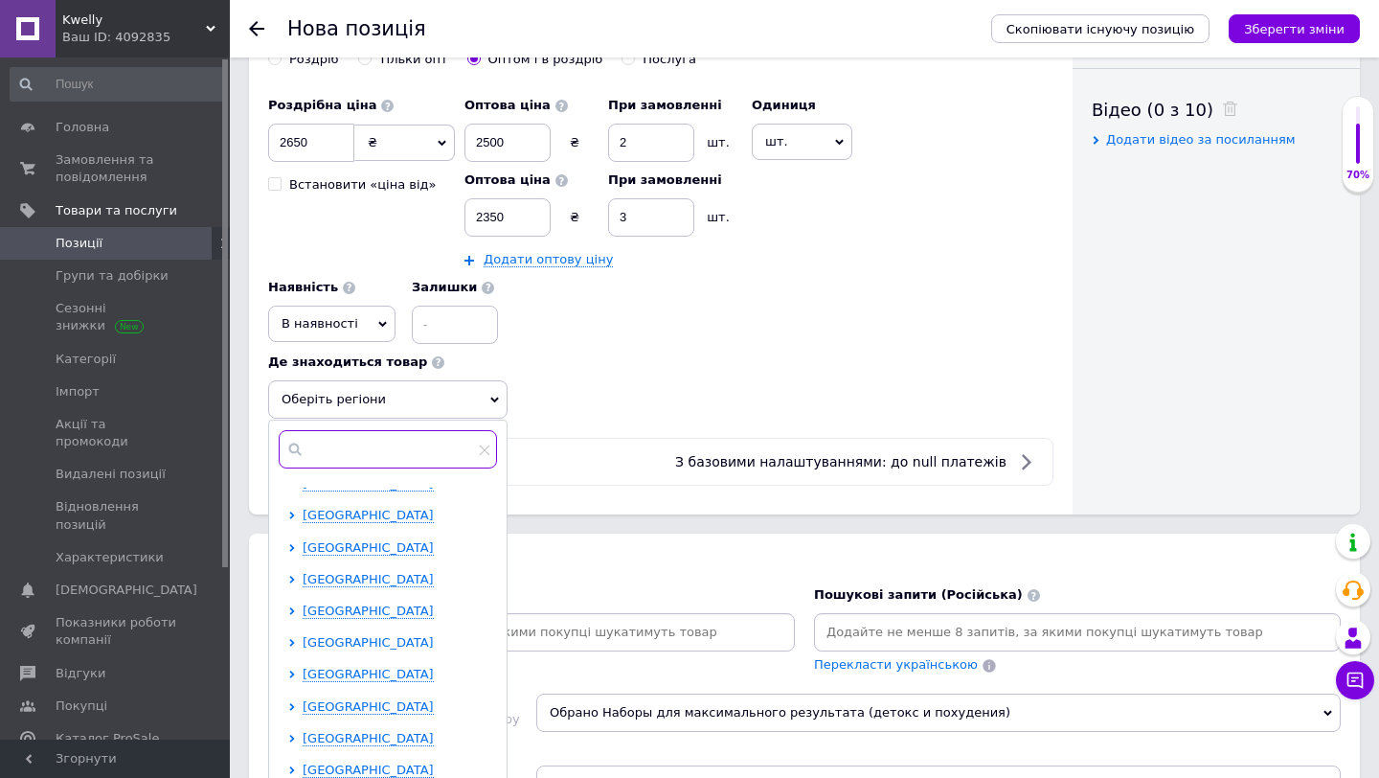
scroll to position [56, 0]
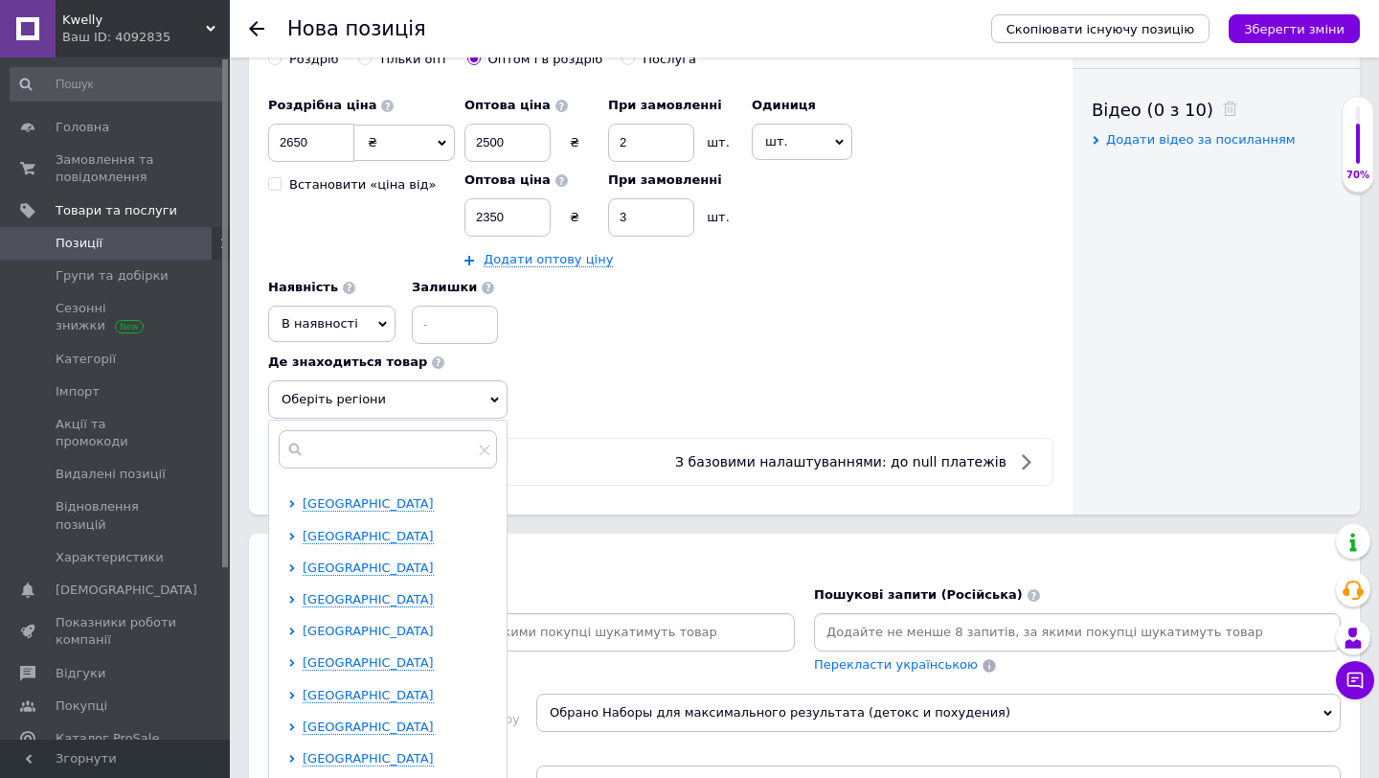
click at [321, 694] on span "[GEOGRAPHIC_DATA]" at bounding box center [368, 695] width 131 height 14
click at [307, 727] on input "checkbox" at bounding box center [309, 725] width 12 height 12
checkbox input "true"
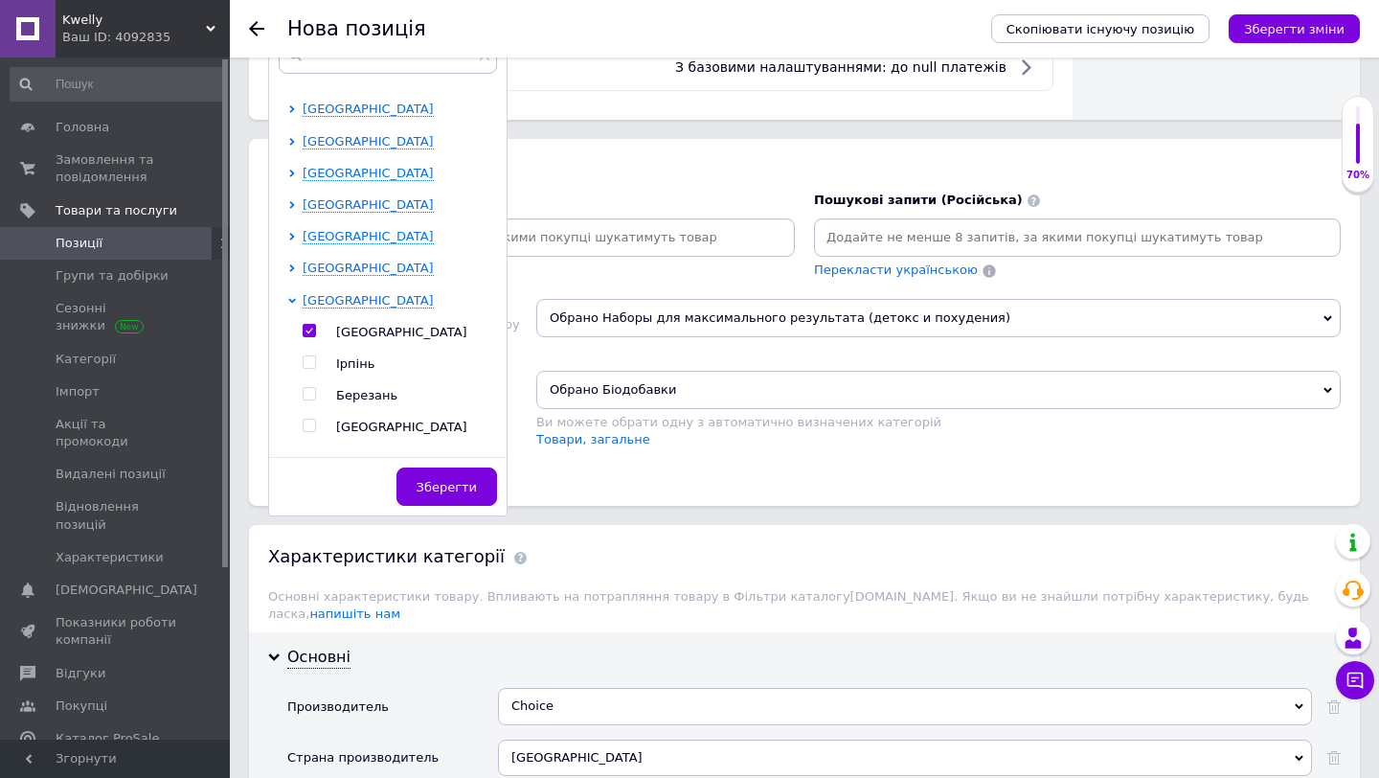
scroll to position [1358, 0]
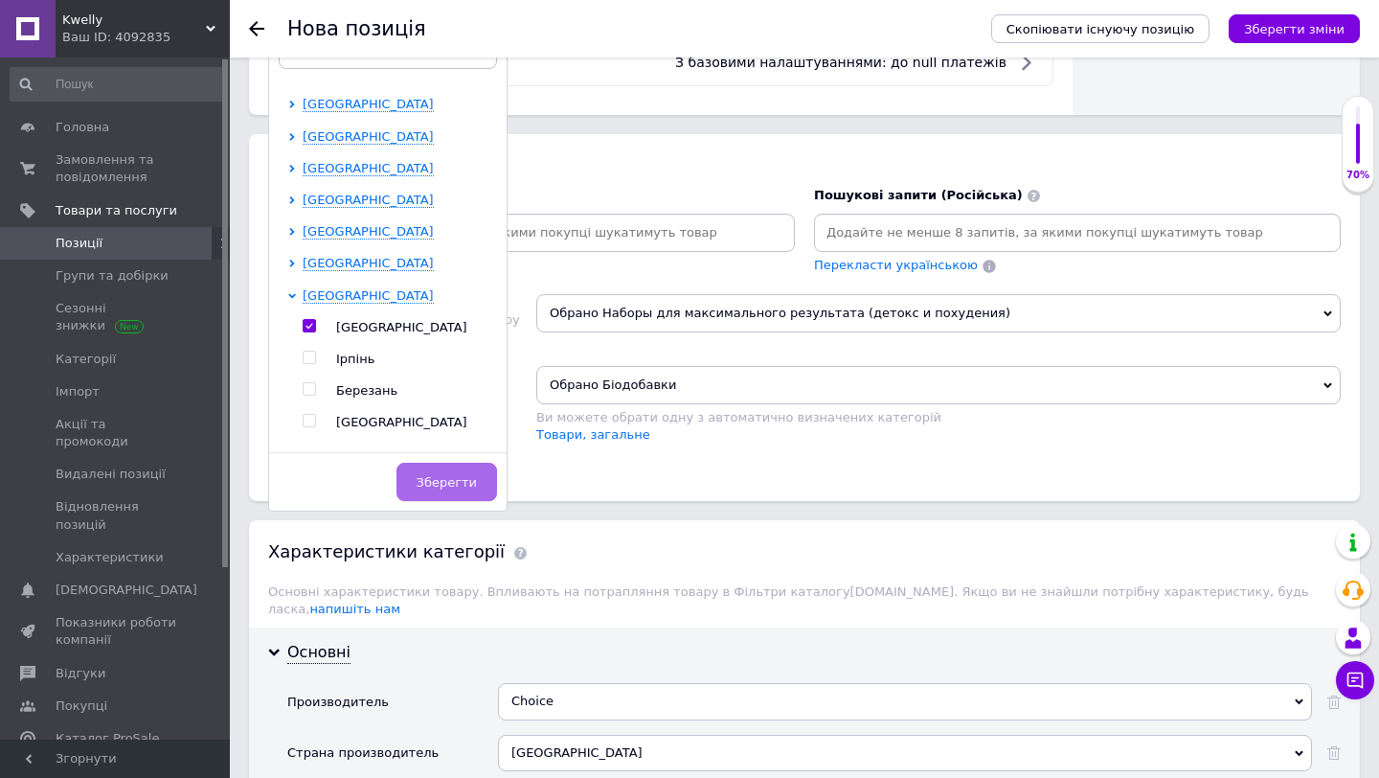
click at [444, 484] on span "Зберегти" at bounding box center [447, 482] width 60 height 14
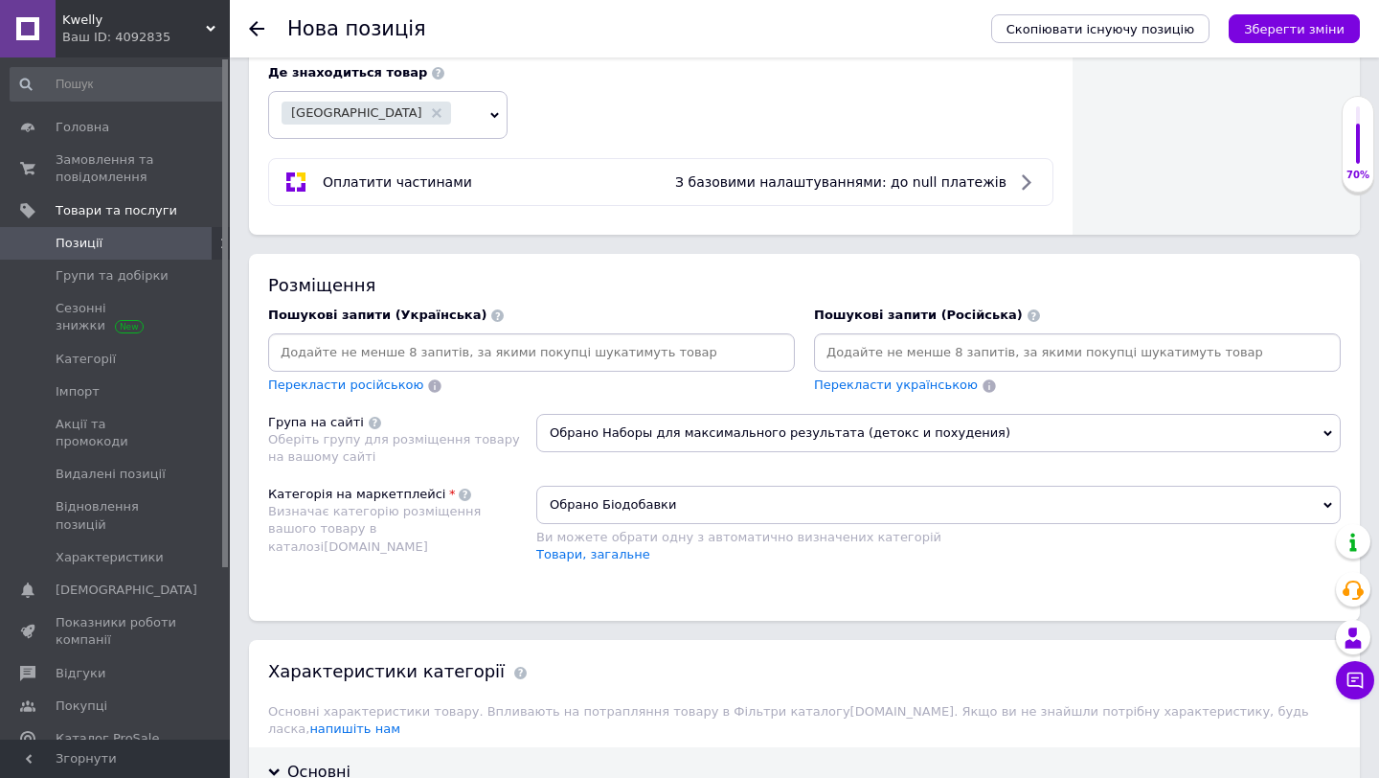
scroll to position [1237, 0]
click at [543, 367] on input at bounding box center [531, 354] width 519 height 29
click at [517, 348] on input at bounding box center [531, 354] width 519 height 29
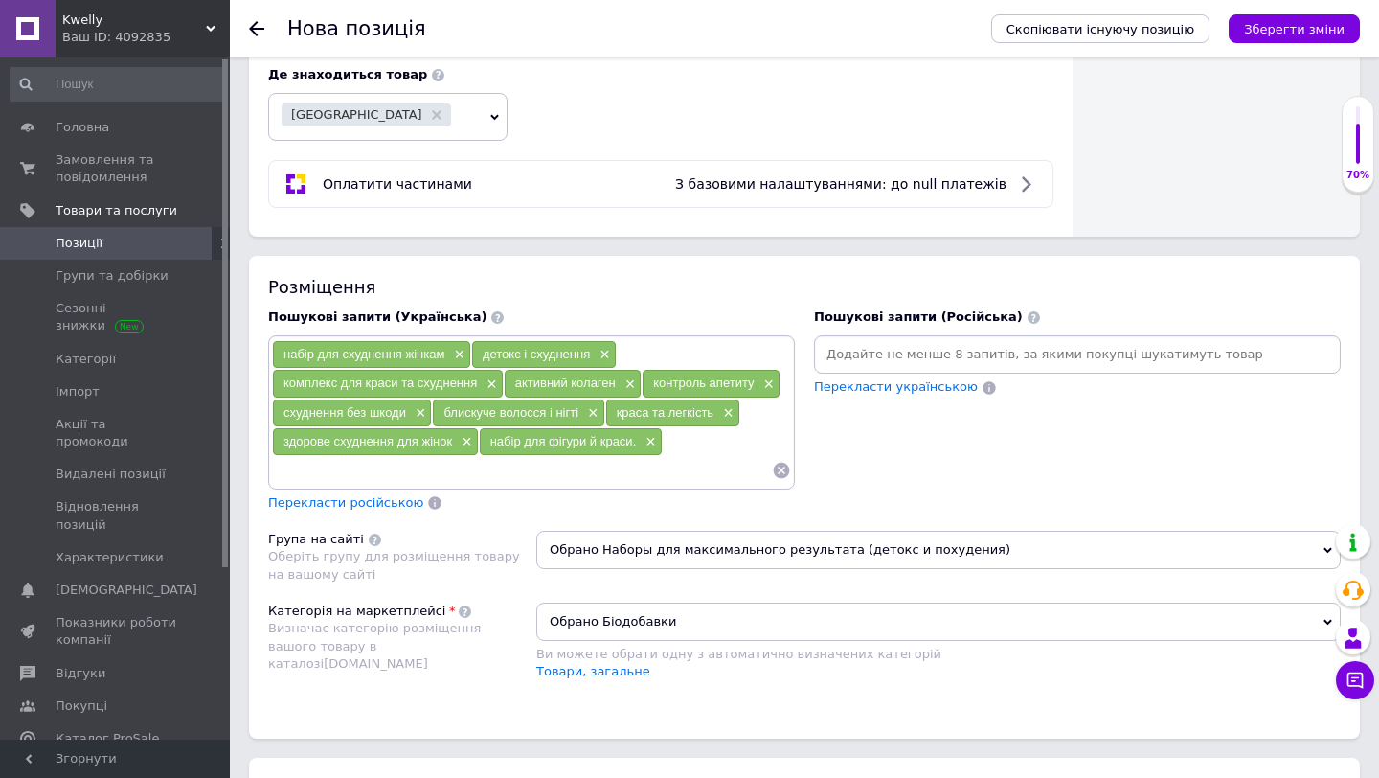
click at [369, 507] on span "Перекласти російською" at bounding box center [345, 502] width 155 height 14
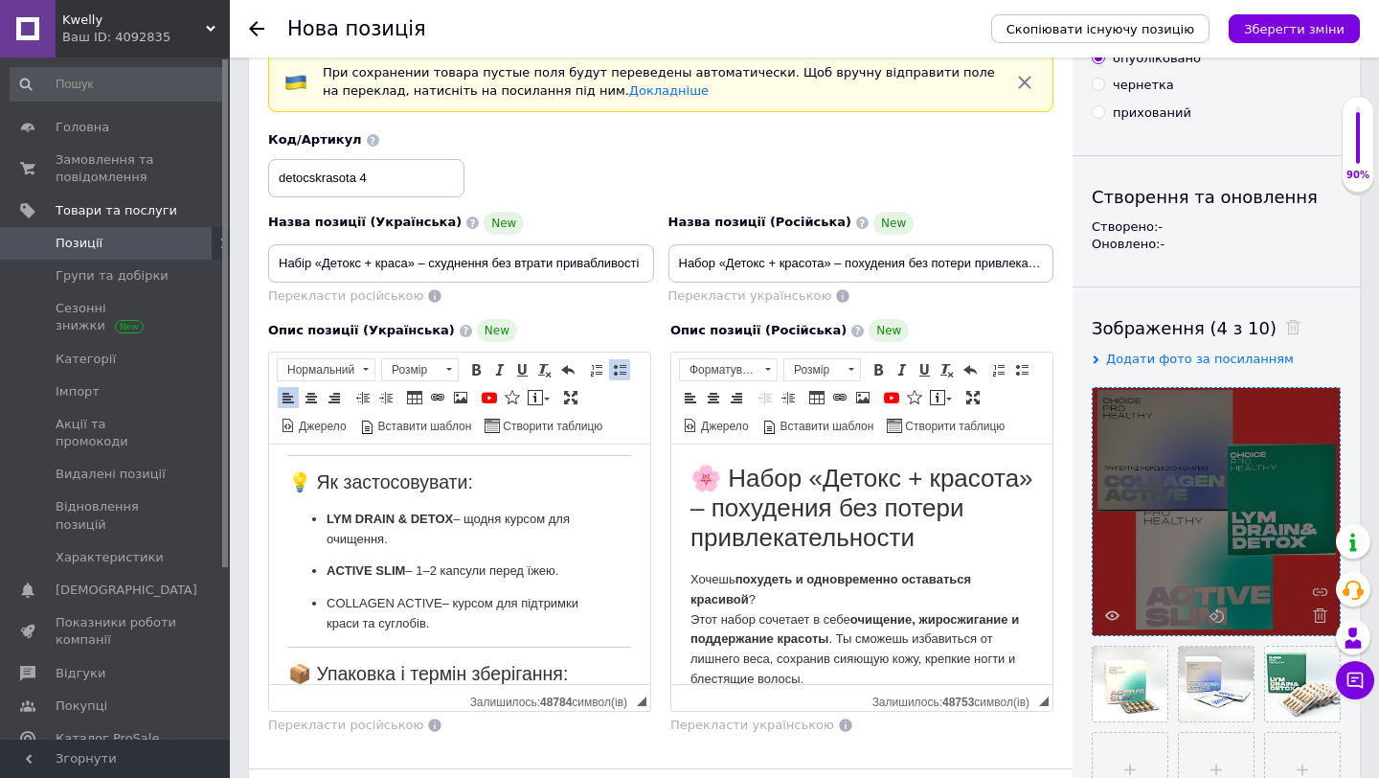
scroll to position [0, 0]
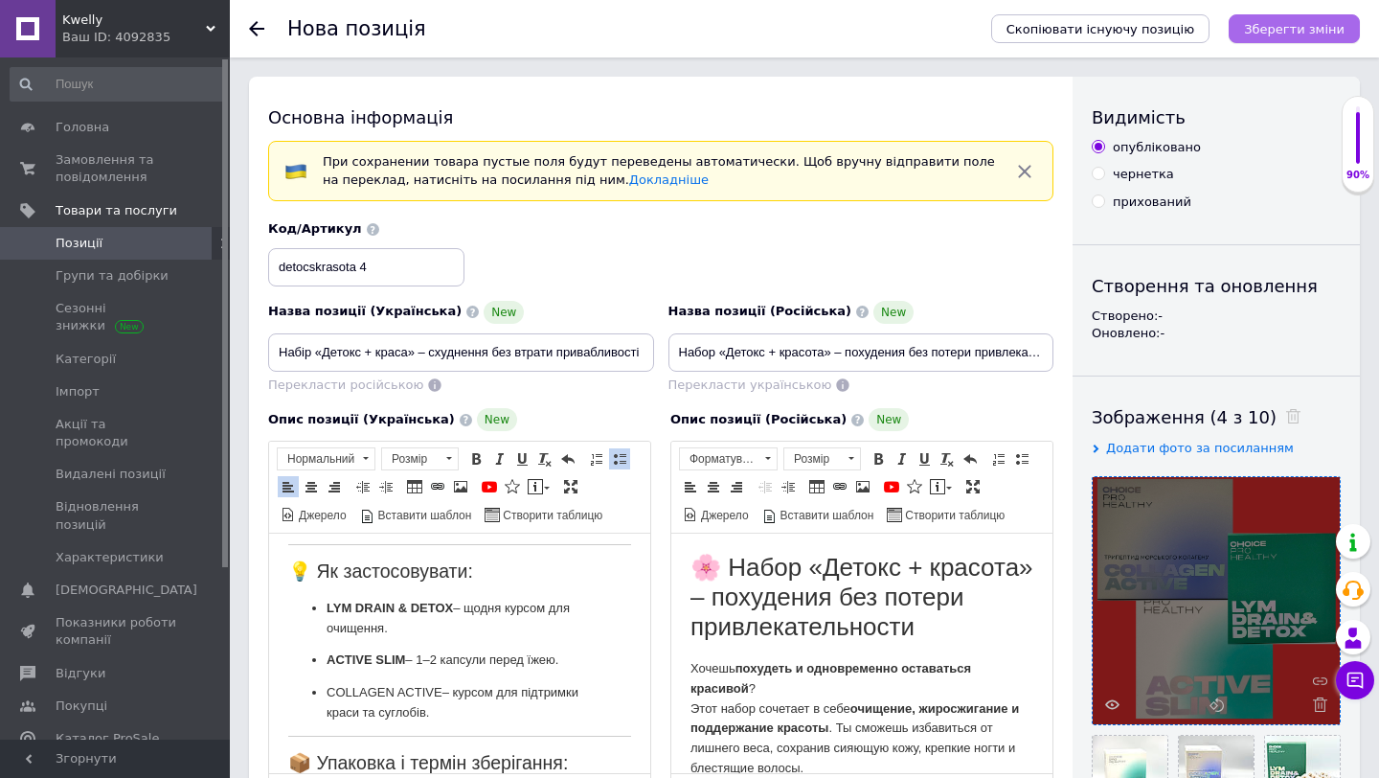
click at [1255, 30] on icon "Зберегти зміни" at bounding box center [1294, 29] width 101 height 14
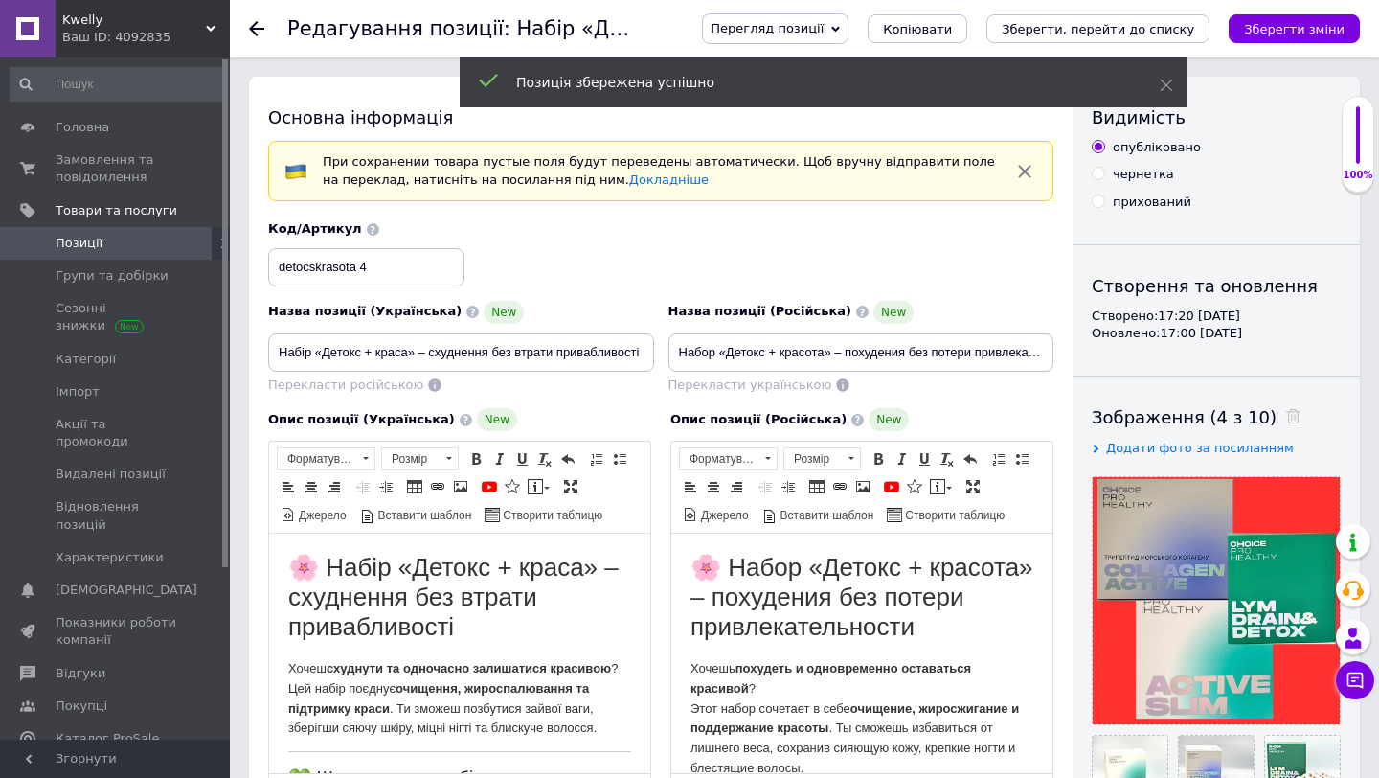
click at [257, 27] on icon at bounding box center [256, 28] width 15 height 15
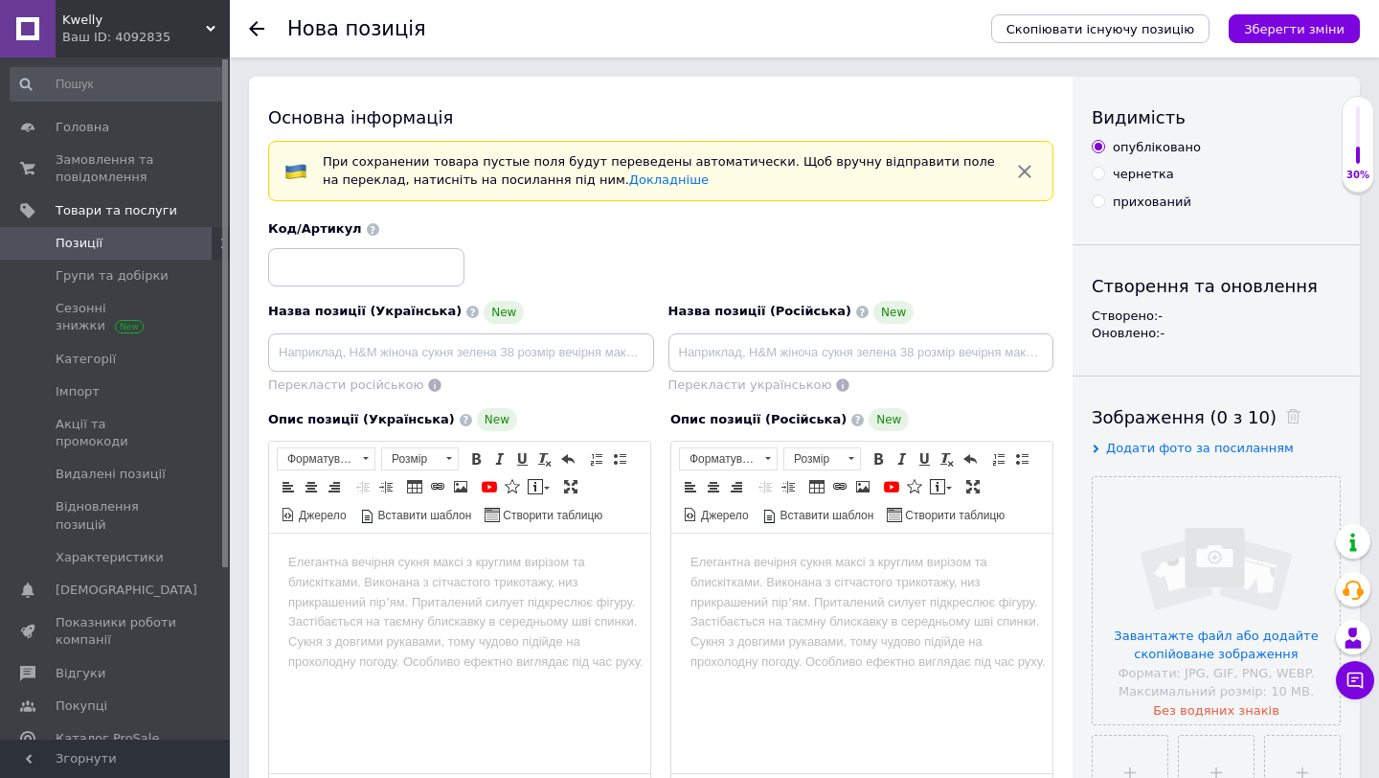
click at [259, 27] on icon at bounding box center [256, 28] width 15 height 15
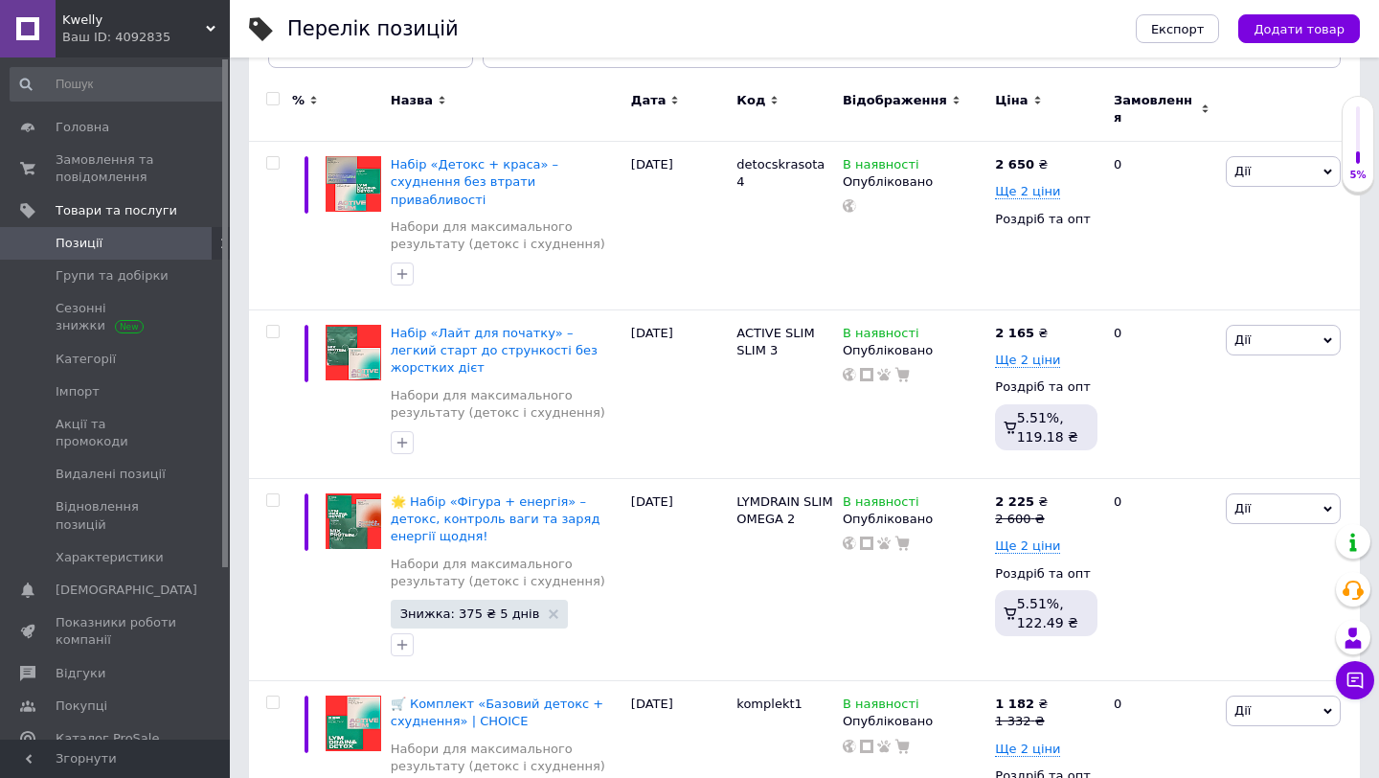
scroll to position [245, 0]
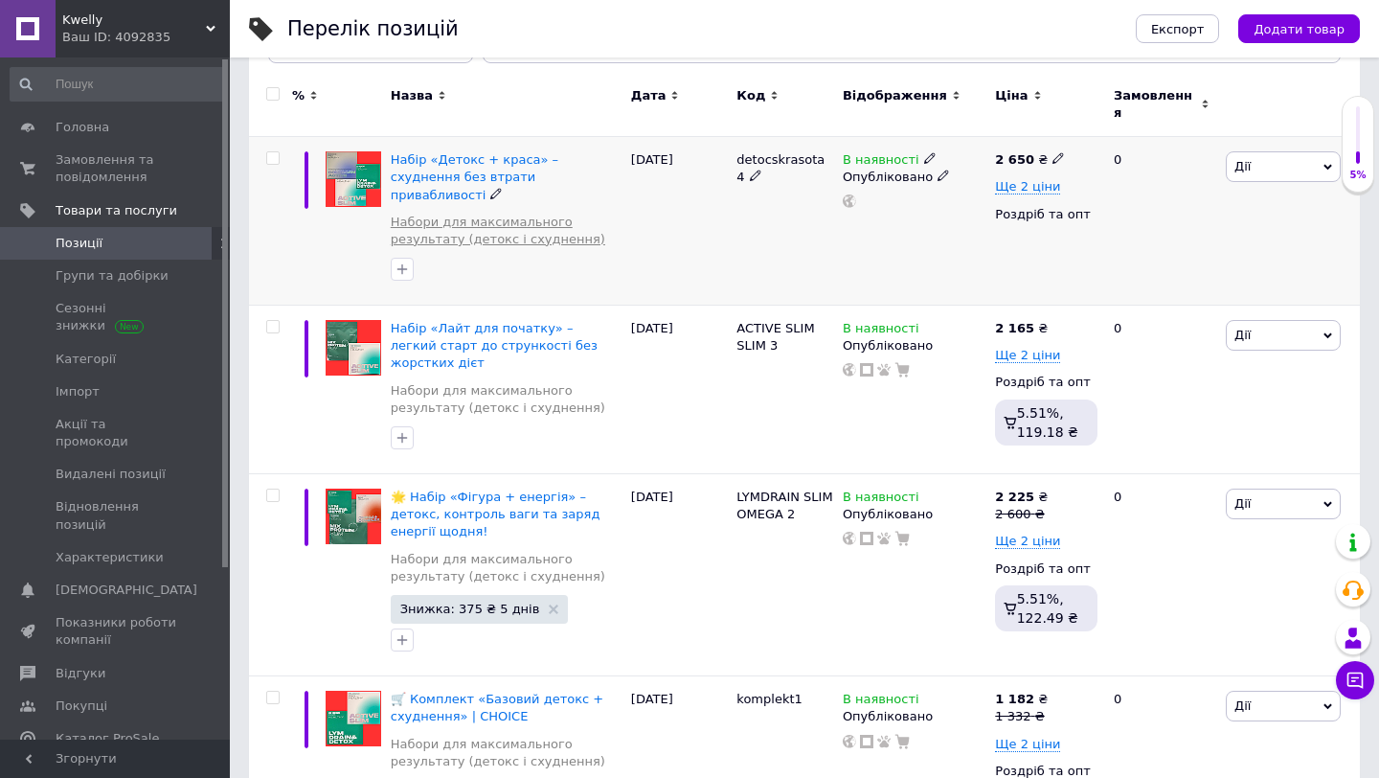
click at [490, 214] on link "Набори для максимального результату (детокс і схуднення)" at bounding box center [506, 231] width 231 height 34
